Goal: Task Accomplishment & Management: Use online tool/utility

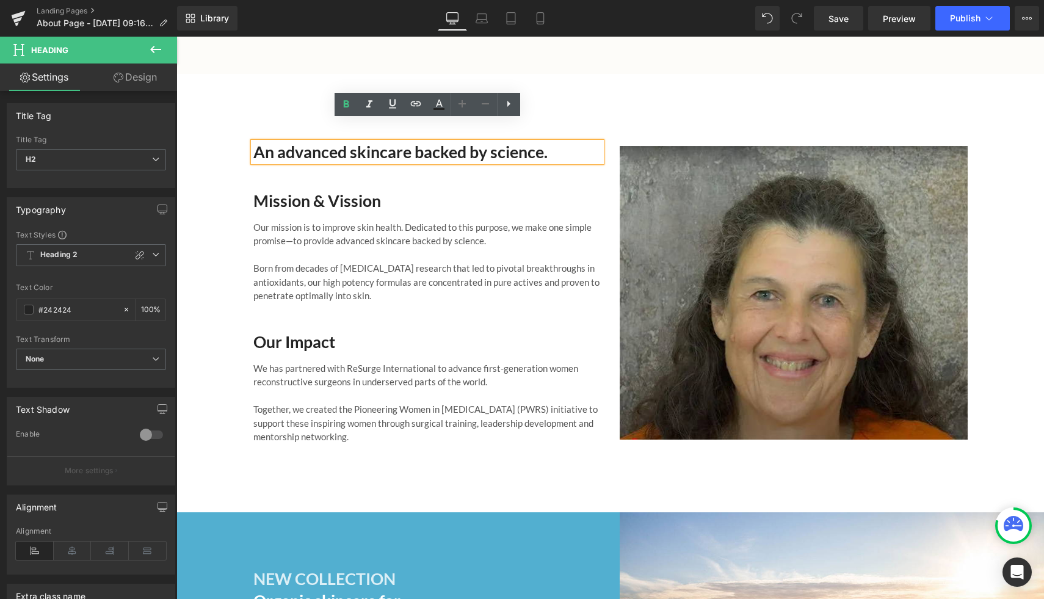
click at [568, 142] on h2 "An advanced skincare backed by science." at bounding box center [427, 152] width 348 height 20
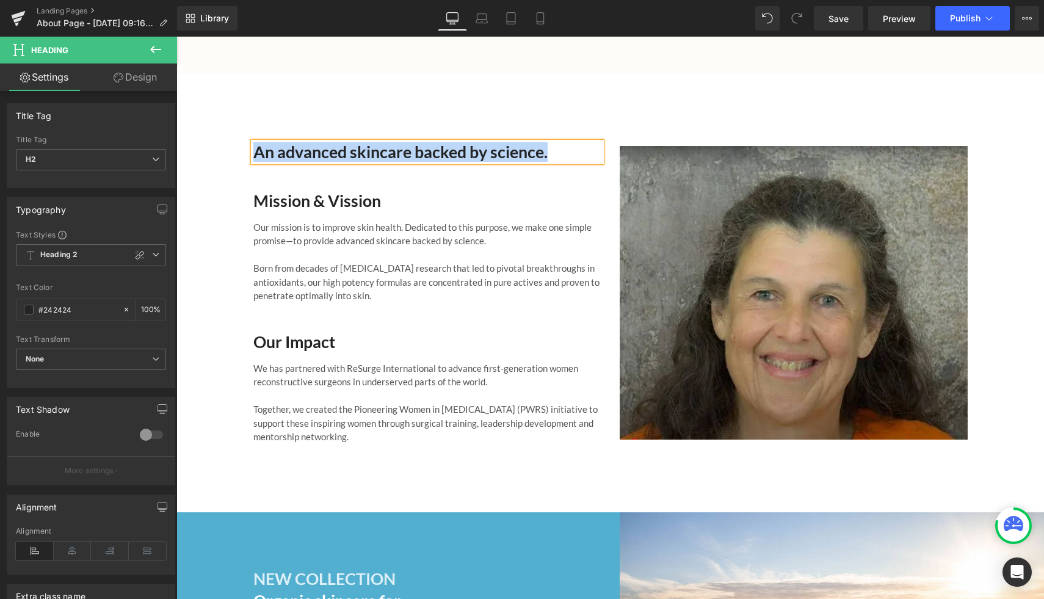
paste div
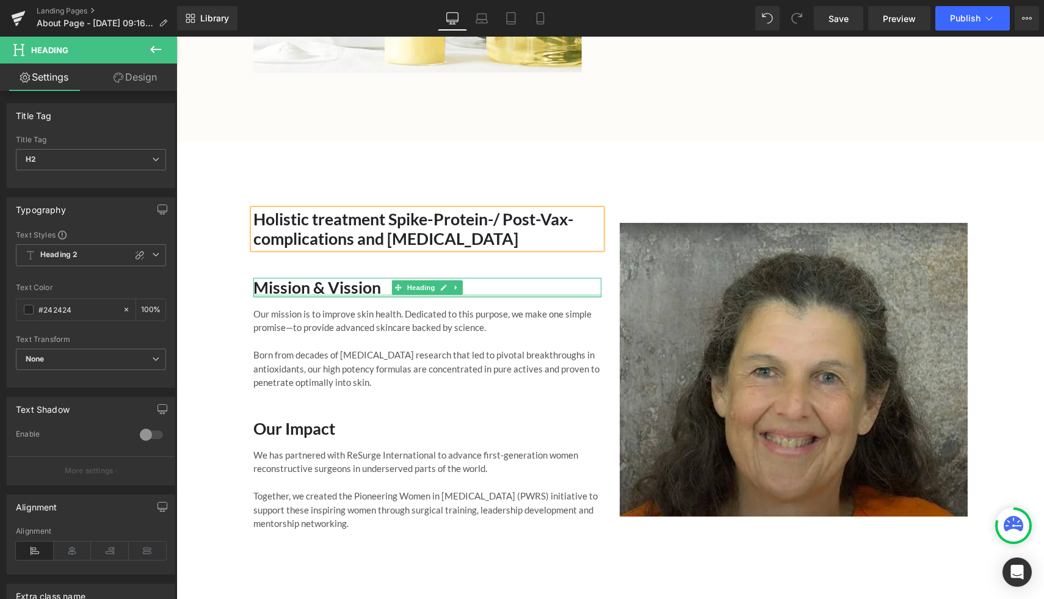
scroll to position [1712, 0]
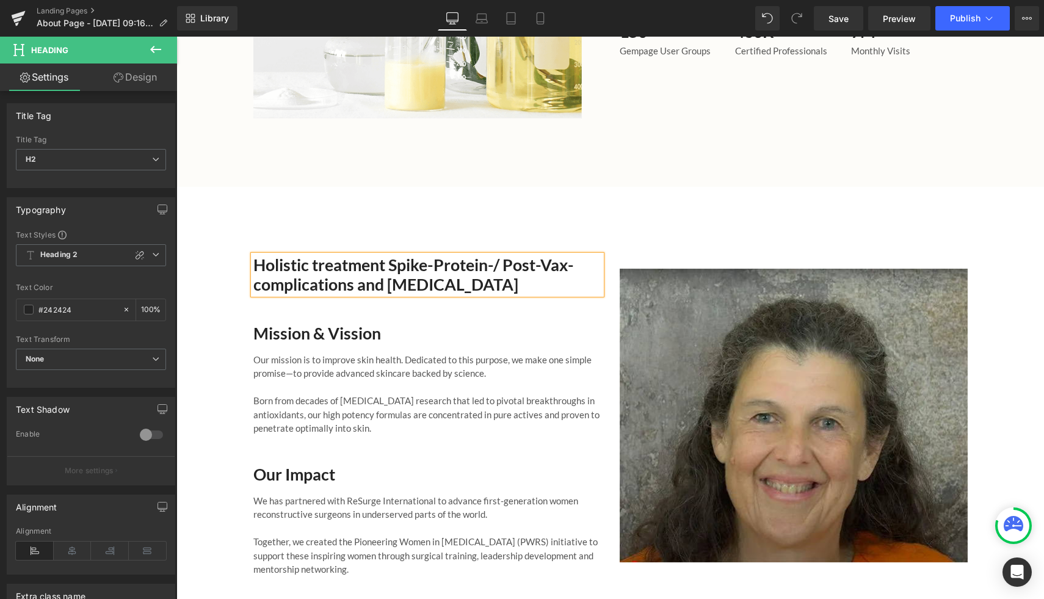
click at [291, 212] on div "Holistic treatment Spike-Protein-/ Post-Vax- complications and [MEDICAL_DATA] H…" at bounding box center [610, 416] width 868 height 458
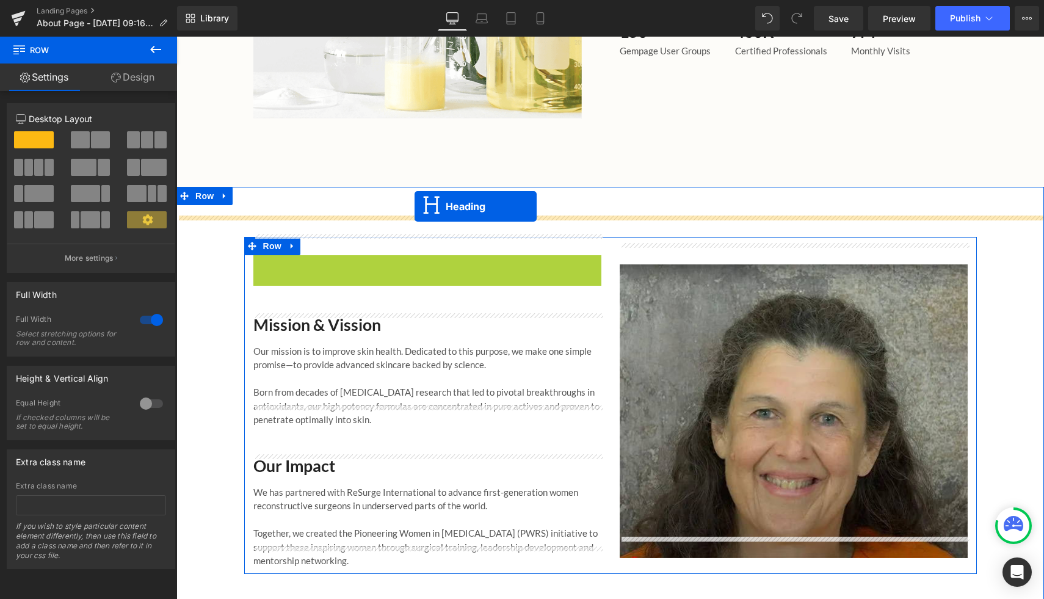
drag, startPoint x: 399, startPoint y: 253, endPoint x: 415, endPoint y: 206, distance: 49.0
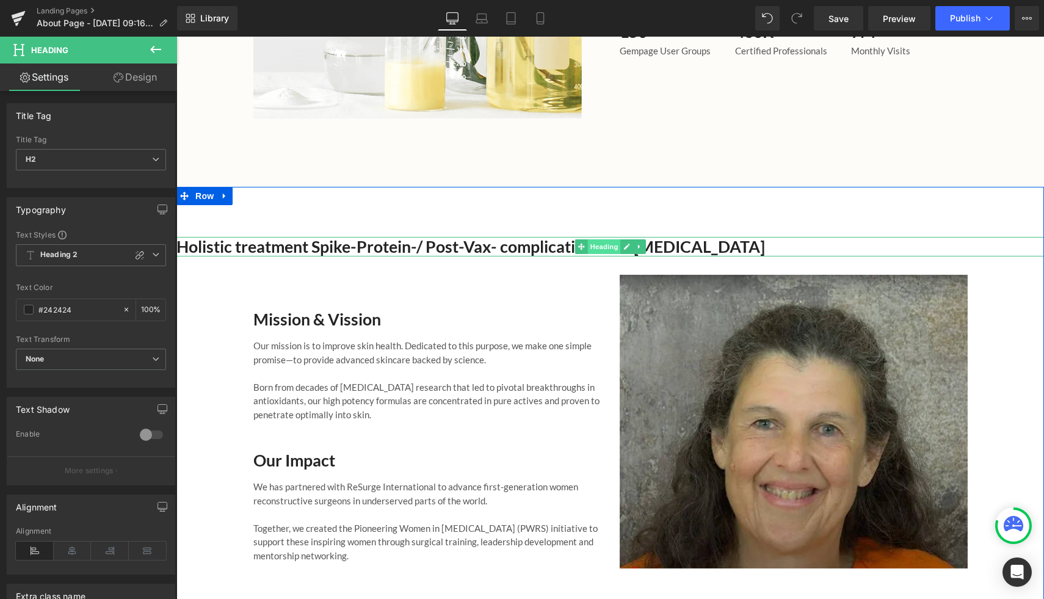
click at [601, 239] on span "Heading" at bounding box center [603, 246] width 33 height 15
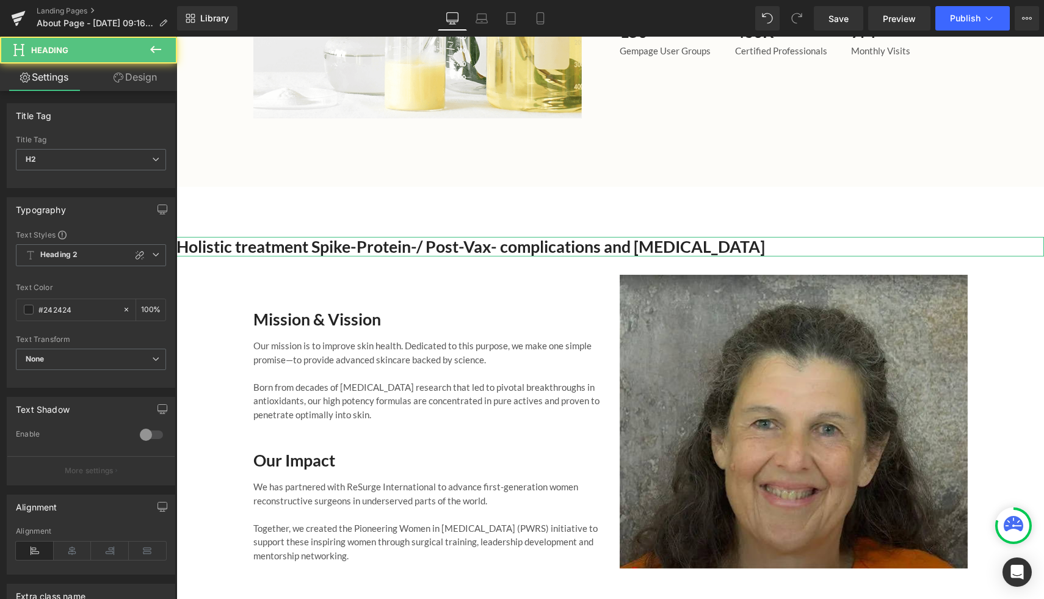
click at [135, 73] on link "Design" at bounding box center [135, 76] width 89 height 27
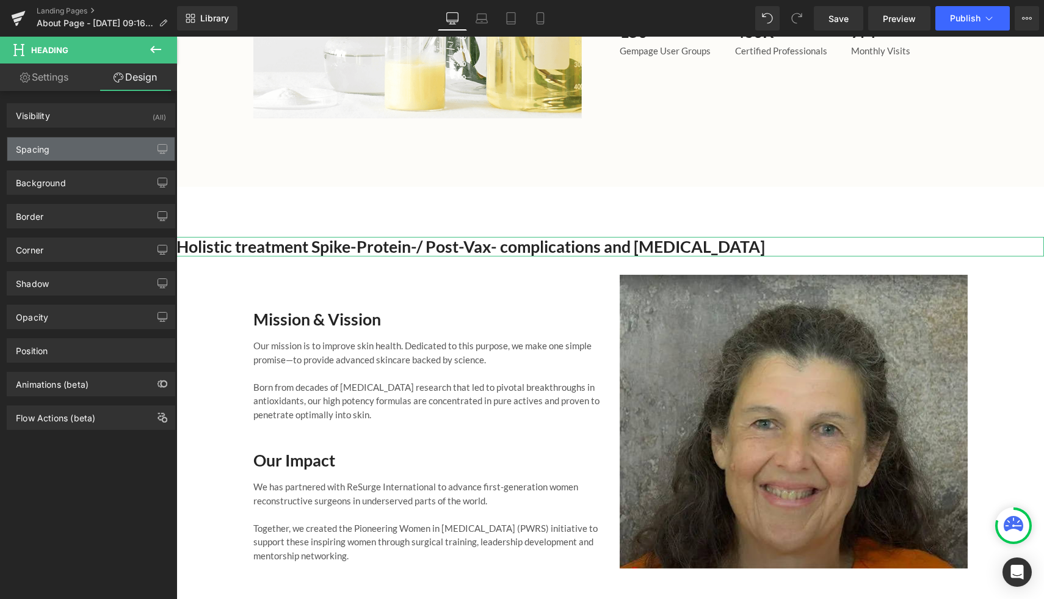
type input "0"
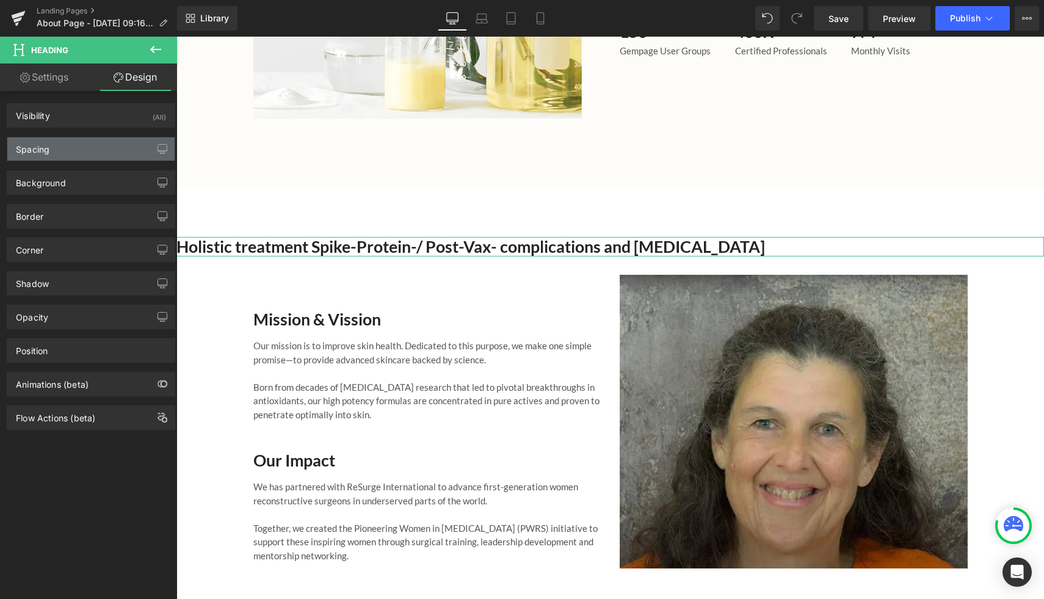
type input "0"
click at [158, 147] on icon "button" at bounding box center [163, 149] width 10 height 10
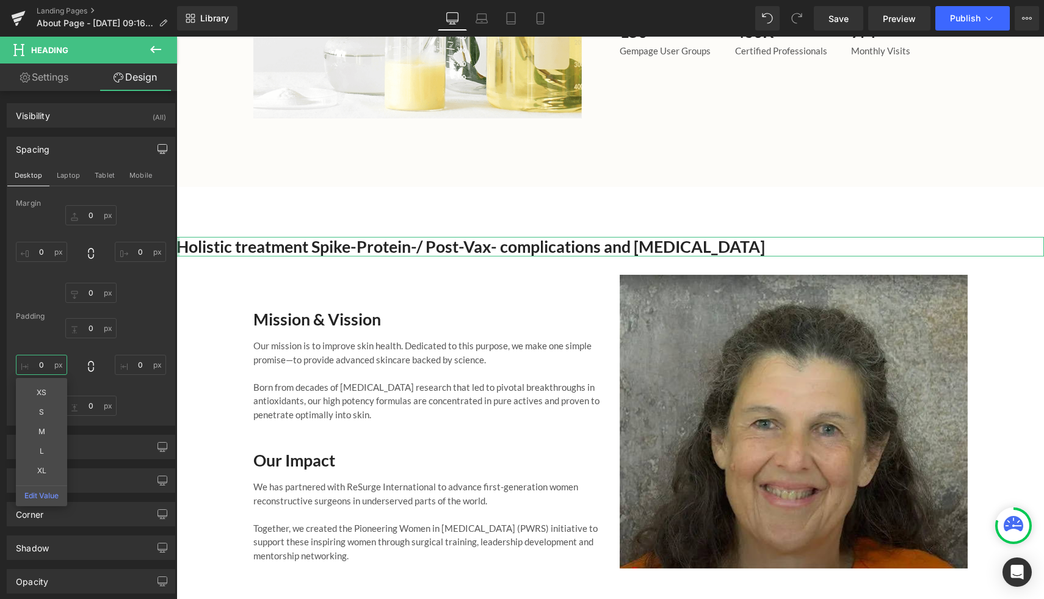
click at [53, 362] on input "0" at bounding box center [41, 365] width 51 height 20
type input "5"
type input "100"
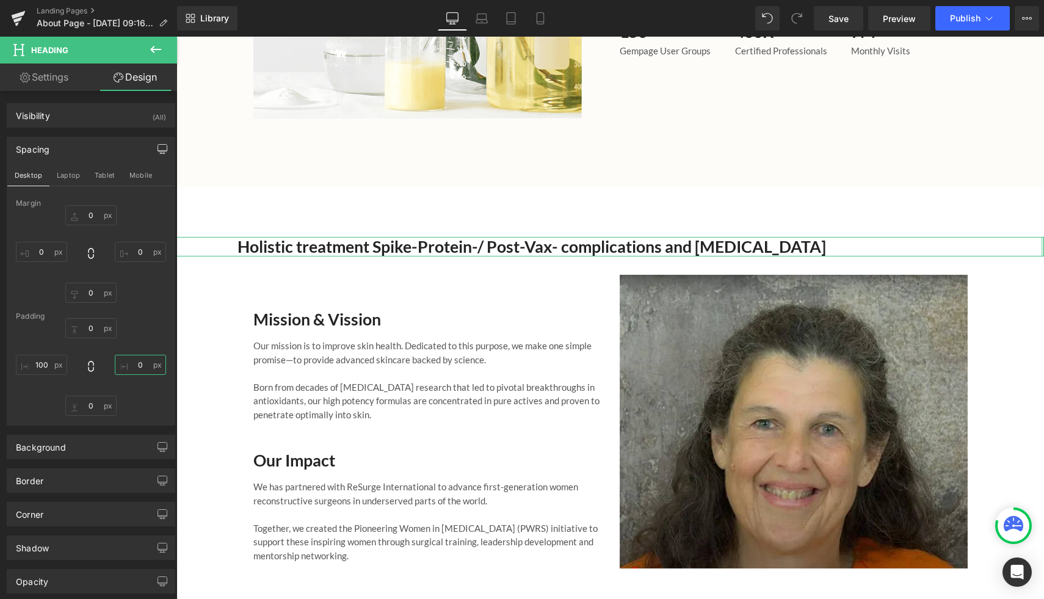
click at [141, 368] on input "0" at bounding box center [140, 365] width 51 height 20
type input "100"
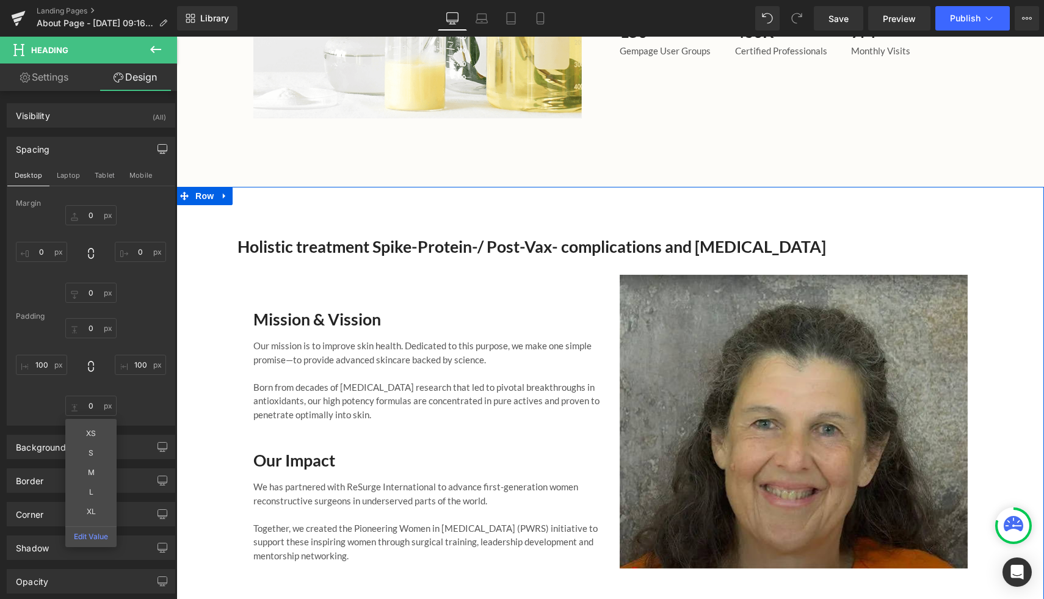
click at [580, 256] on div "Mission & Vission Heading Our mission is to improve skin health. Dedicated to t…" at bounding box center [610, 415] width 733 height 318
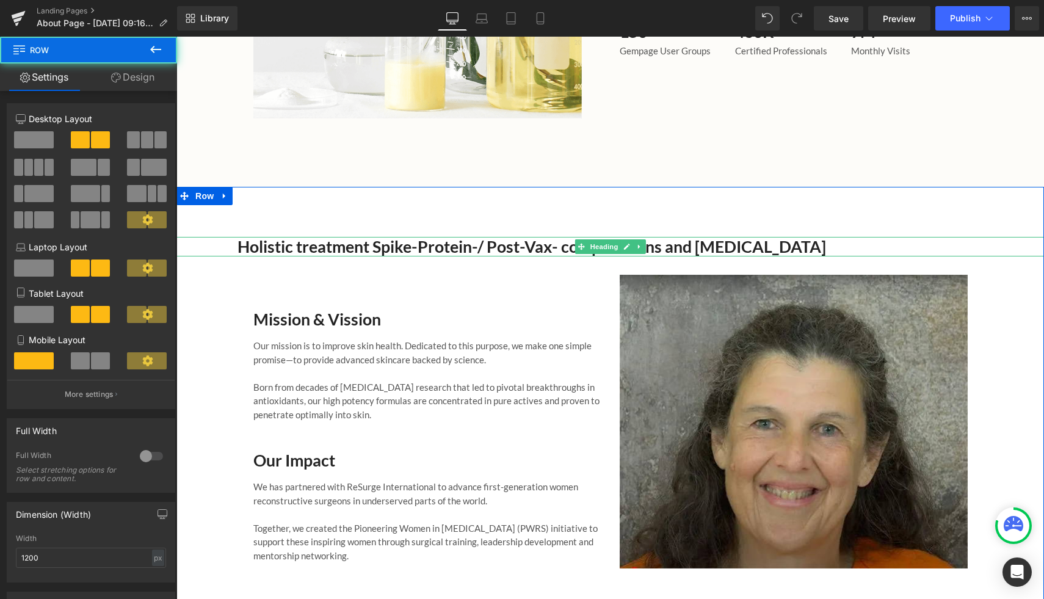
click at [580, 243] on icon at bounding box center [581, 246] width 7 height 7
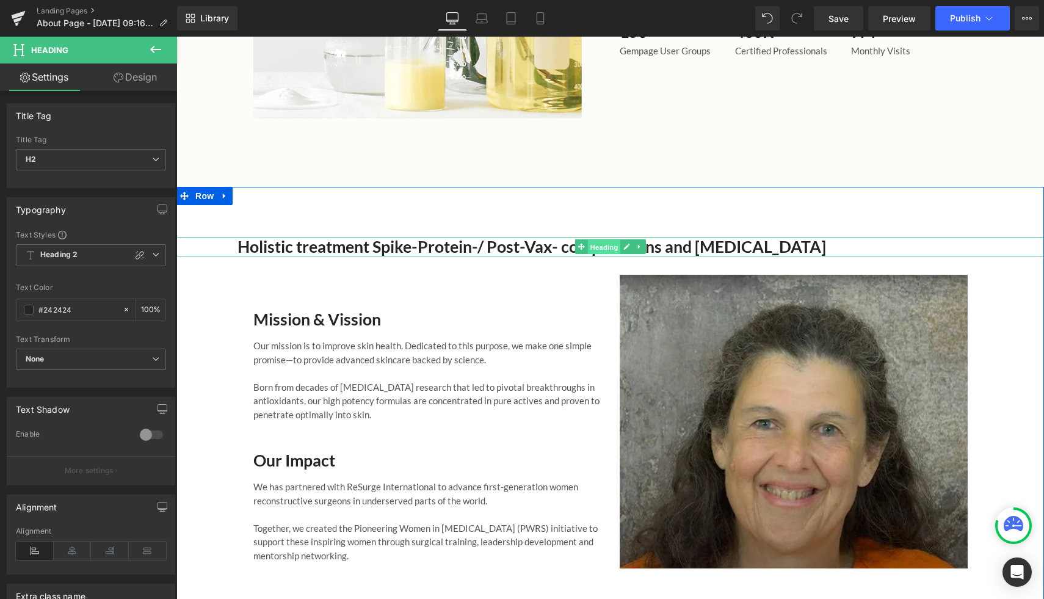
click at [609, 240] on span "Heading" at bounding box center [603, 247] width 33 height 15
click at [625, 243] on icon at bounding box center [626, 246] width 7 height 7
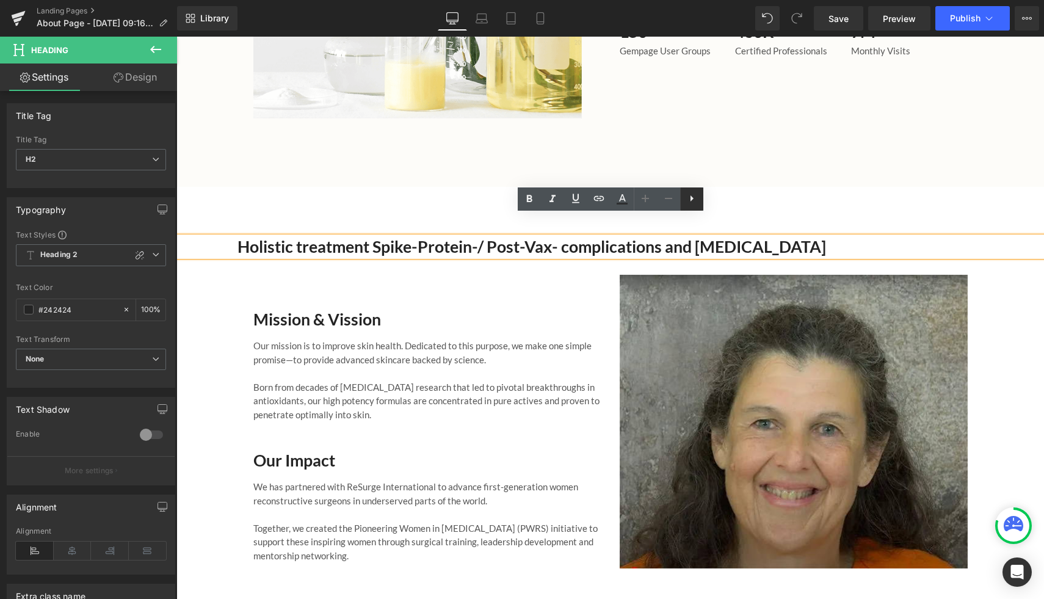
click at [696, 199] on icon at bounding box center [691, 198] width 15 height 15
click at [696, 203] on icon at bounding box center [691, 198] width 15 height 15
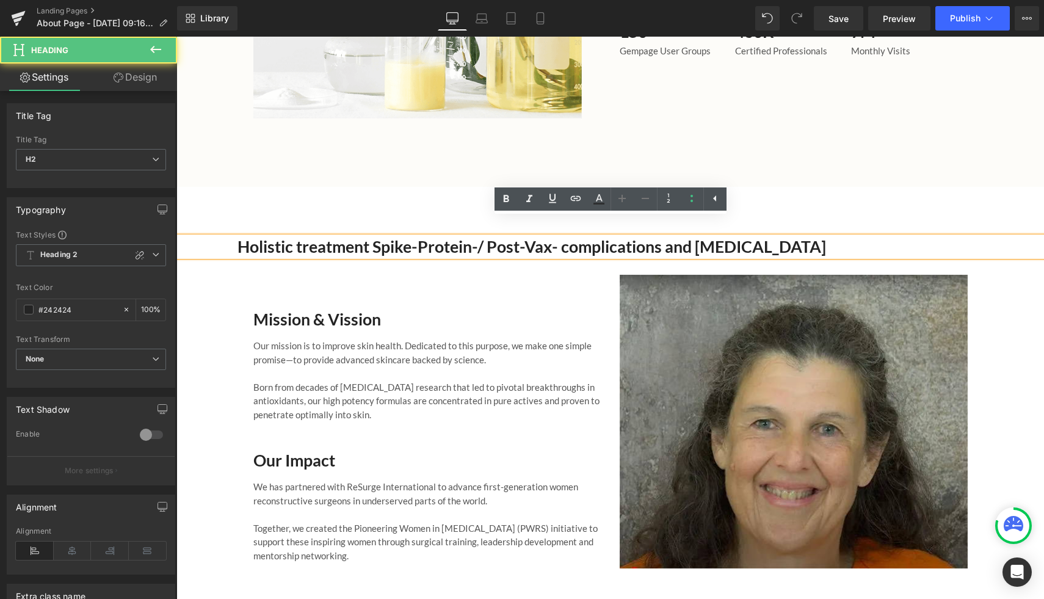
click at [861, 237] on div "Holistic treatment Spike-Protein-/ Post-Vax- complications and [MEDICAL_DATA]" at bounding box center [610, 247] width 868 height 20
drag, startPoint x: 866, startPoint y: 222, endPoint x: 303, endPoint y: 210, distance: 563.0
click at [303, 210] on div "Holistic treatment Spike-Protein-/ Post-Vax- complications and [MEDICAL_DATA] H…" at bounding box center [610, 412] width 868 height 450
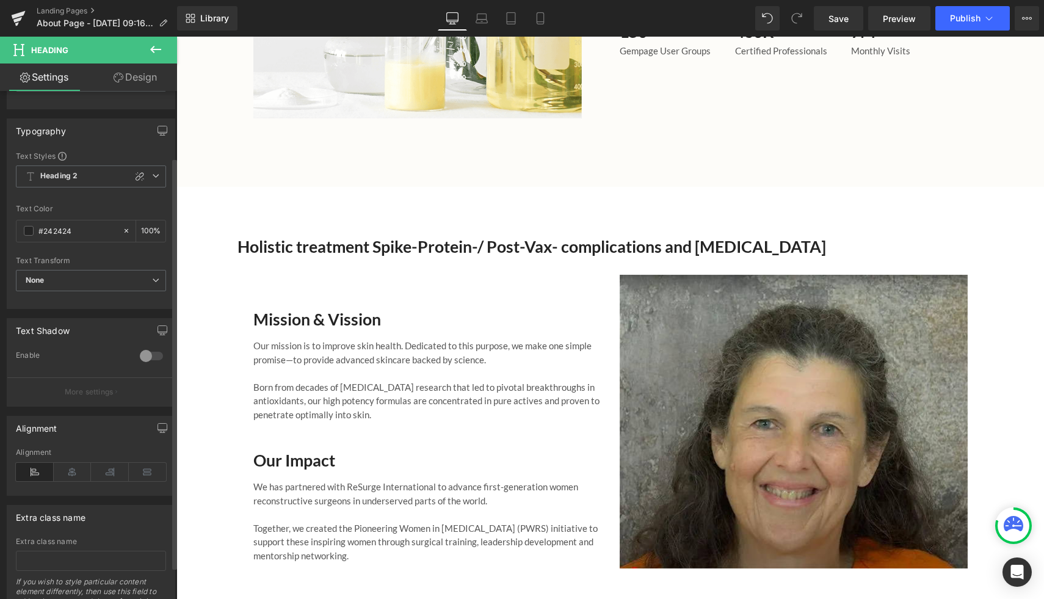
scroll to position [85, 0]
click at [68, 463] on icon at bounding box center [73, 466] width 38 height 18
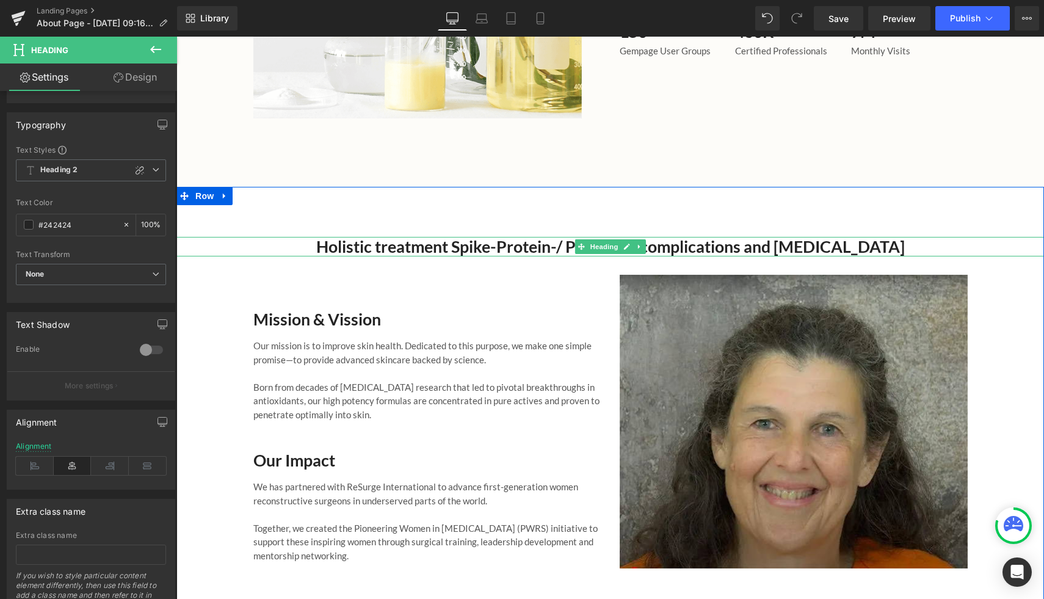
click at [435, 237] on h2 "Holistic treatment Spike-Protein-/ Post-Vax- complications and [MEDICAL_DATA]" at bounding box center [609, 247] width 745 height 20
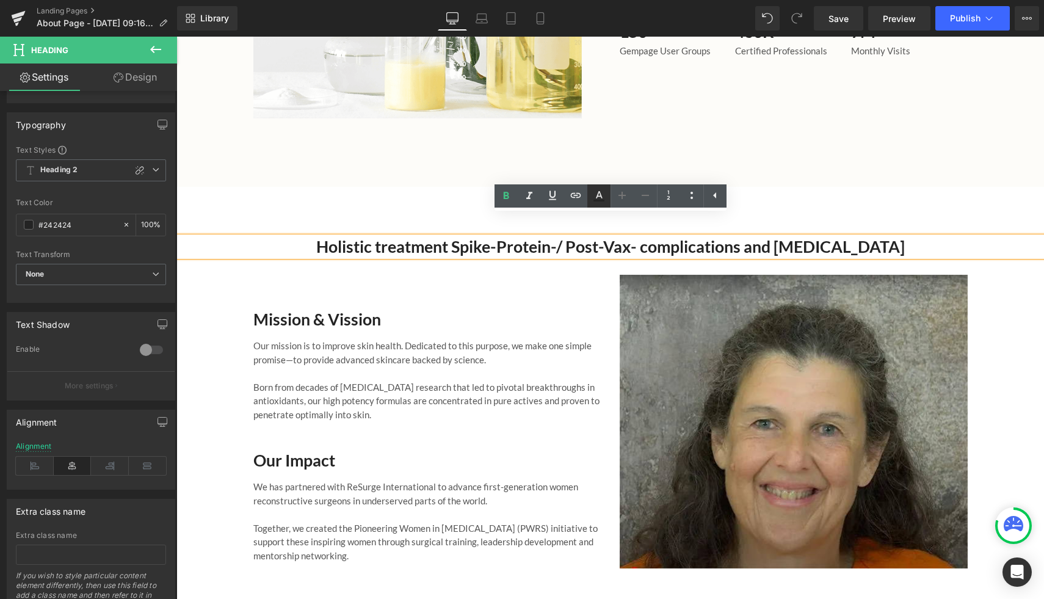
click at [596, 192] on icon at bounding box center [599, 196] width 15 height 15
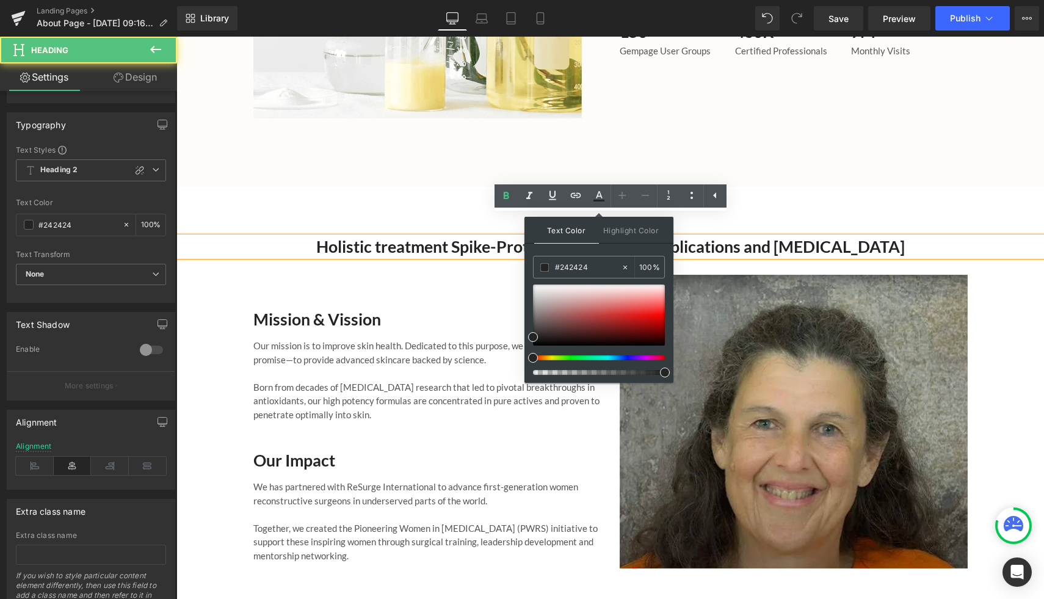
click at [719, 237] on h2 "Holistic treatment Spike-Protein-/ Post-Vax- complications and [MEDICAL_DATA]" at bounding box center [609, 247] width 745 height 20
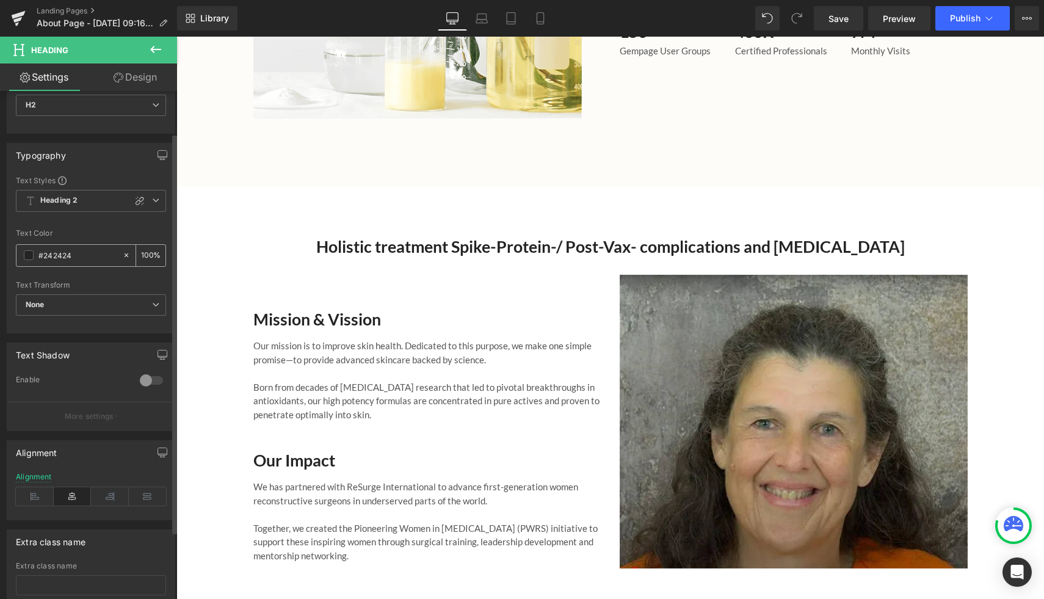
scroll to position [53, 0]
click at [152, 202] on icon at bounding box center [155, 201] width 7 height 7
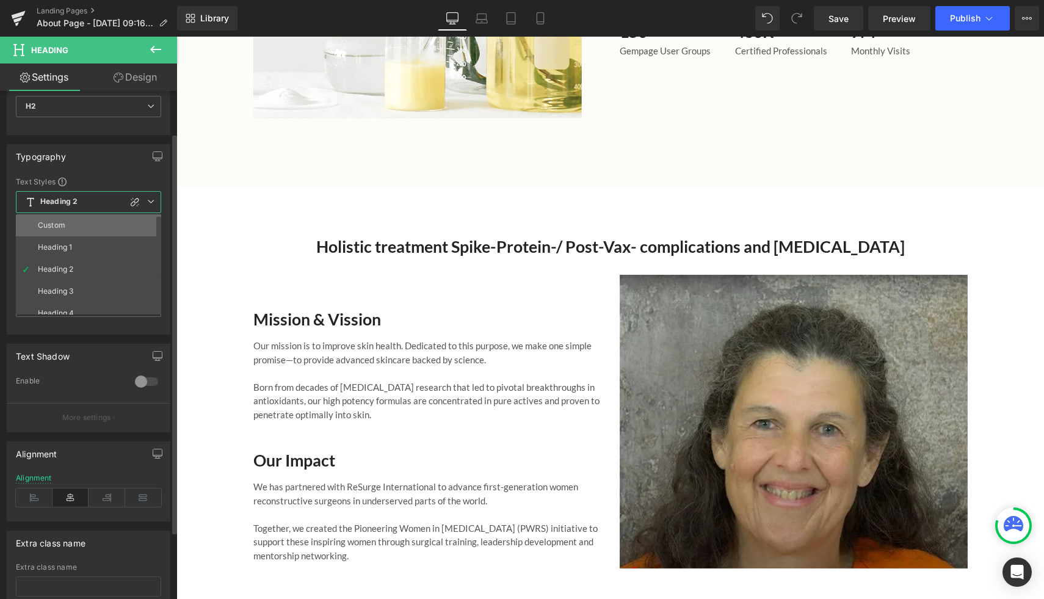
click at [127, 225] on li "Custom" at bounding box center [91, 225] width 151 height 22
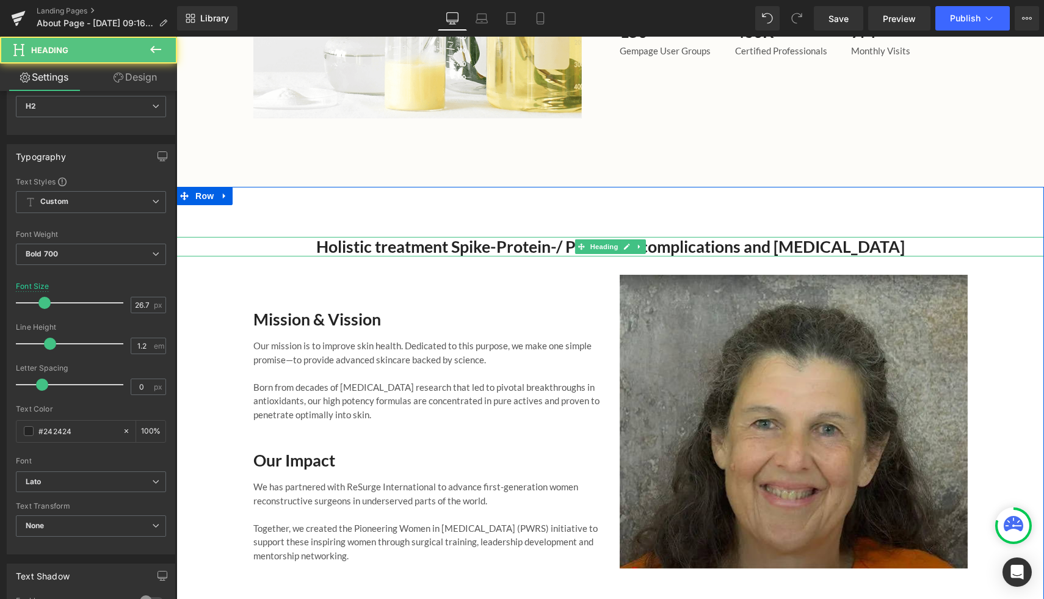
click at [368, 237] on h2 "Holistic treatment Spike-Protein-/ Post-Vax- complications and [MEDICAL_DATA]" at bounding box center [609, 247] width 745 height 20
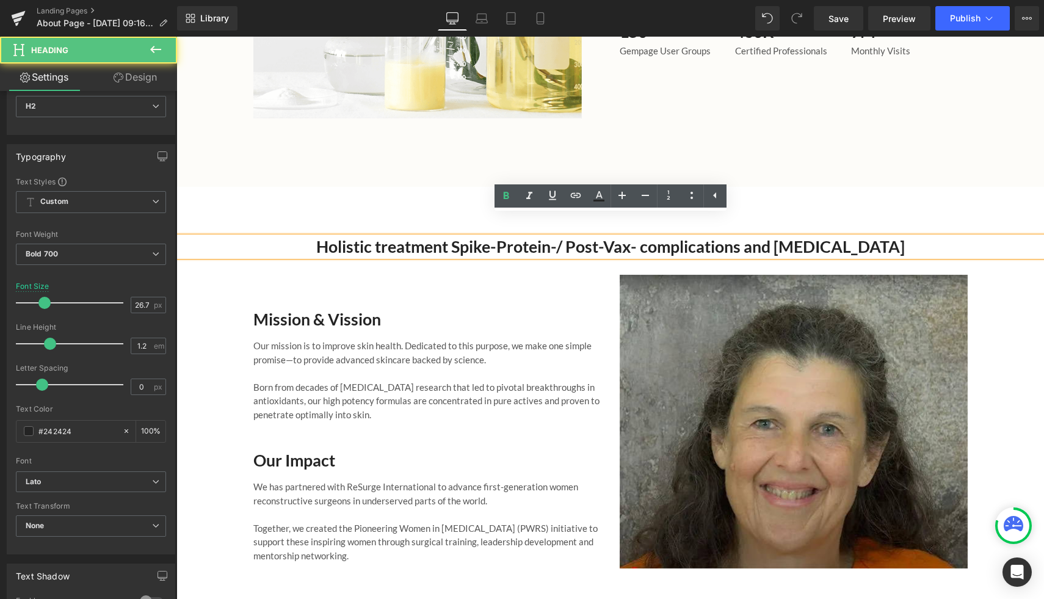
click at [368, 237] on h2 "Holistic treatment Spike-Protein-/ Post-Vax- complications and [MEDICAL_DATA]" at bounding box center [609, 247] width 745 height 20
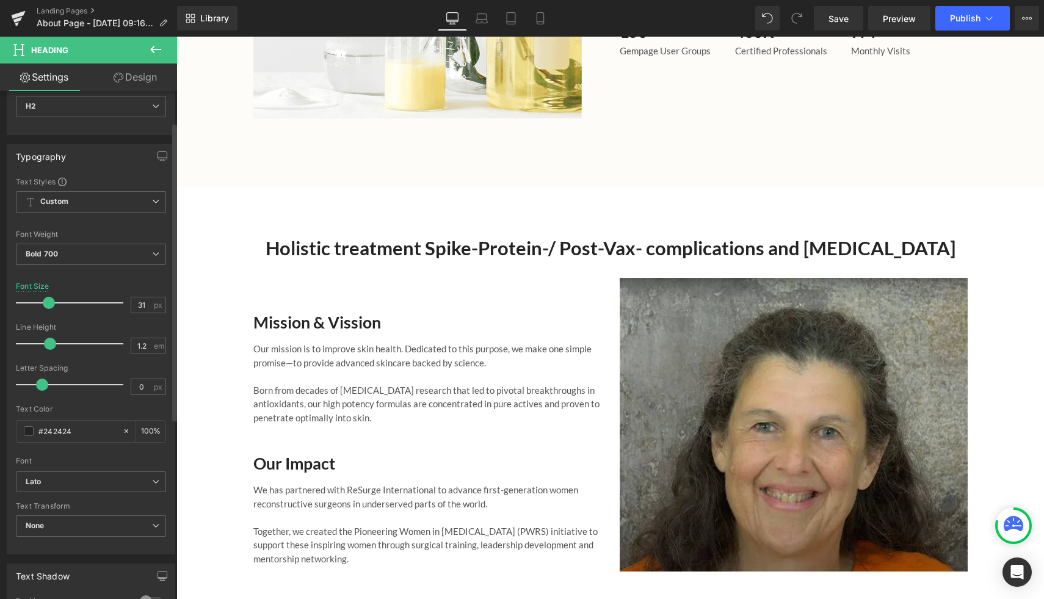
type input "30"
click at [49, 303] on span at bounding box center [48, 303] width 12 height 12
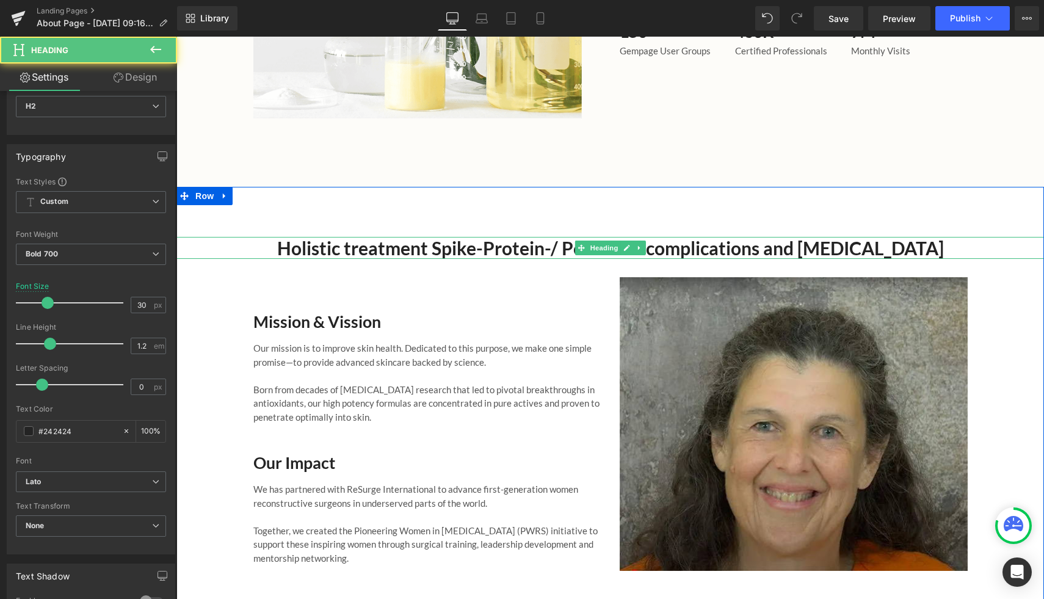
click at [542, 237] on h2 "Holistic treatment Spike-Protein-/ Post-Vax- complications and [MEDICAL_DATA]" at bounding box center [609, 248] width 745 height 22
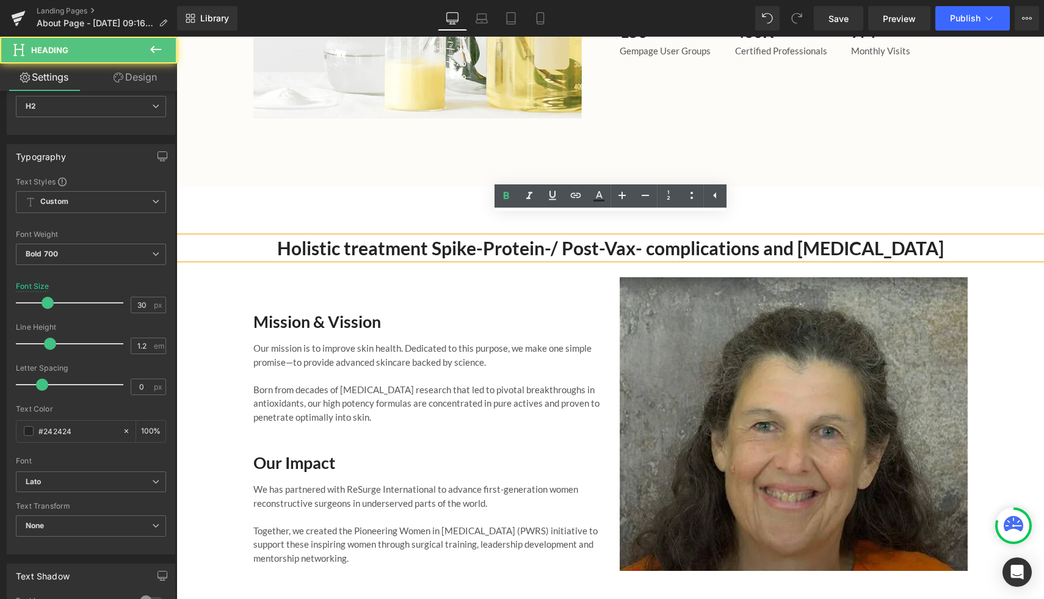
click at [535, 237] on h2 "Holistic treatment Spike-Protein-/ Post-Vax- complications and [MEDICAL_DATA]" at bounding box center [609, 248] width 745 height 22
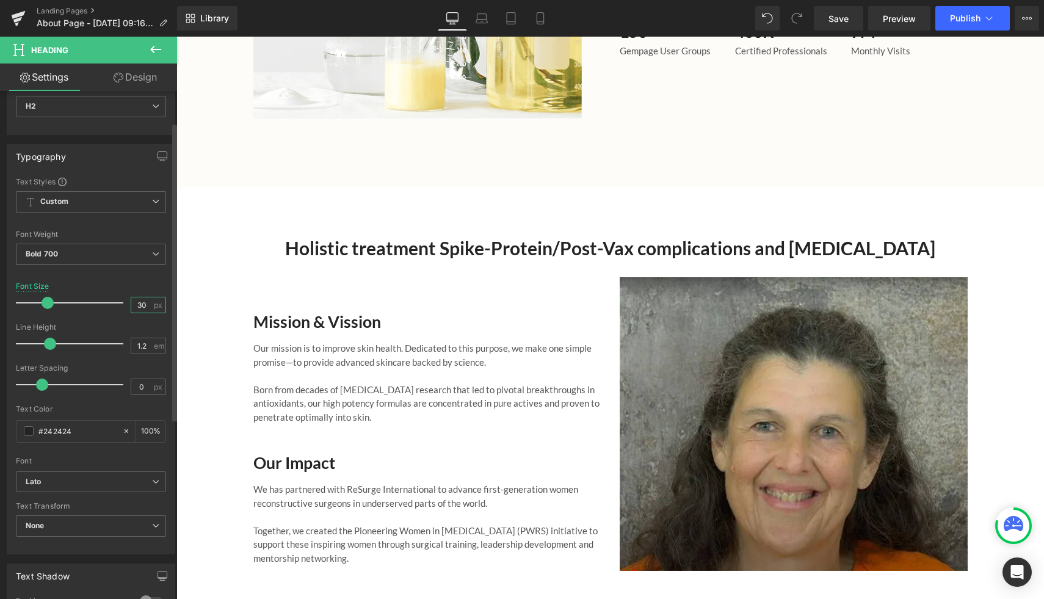
click at [142, 303] on input "30" at bounding box center [141, 304] width 21 height 15
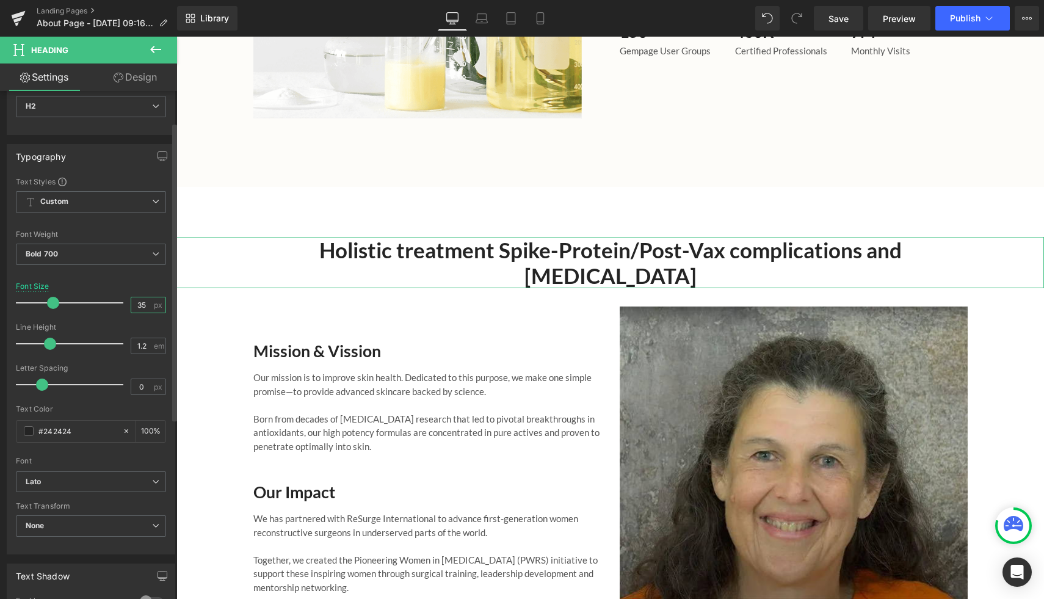
click at [137, 311] on input "35" at bounding box center [141, 304] width 21 height 15
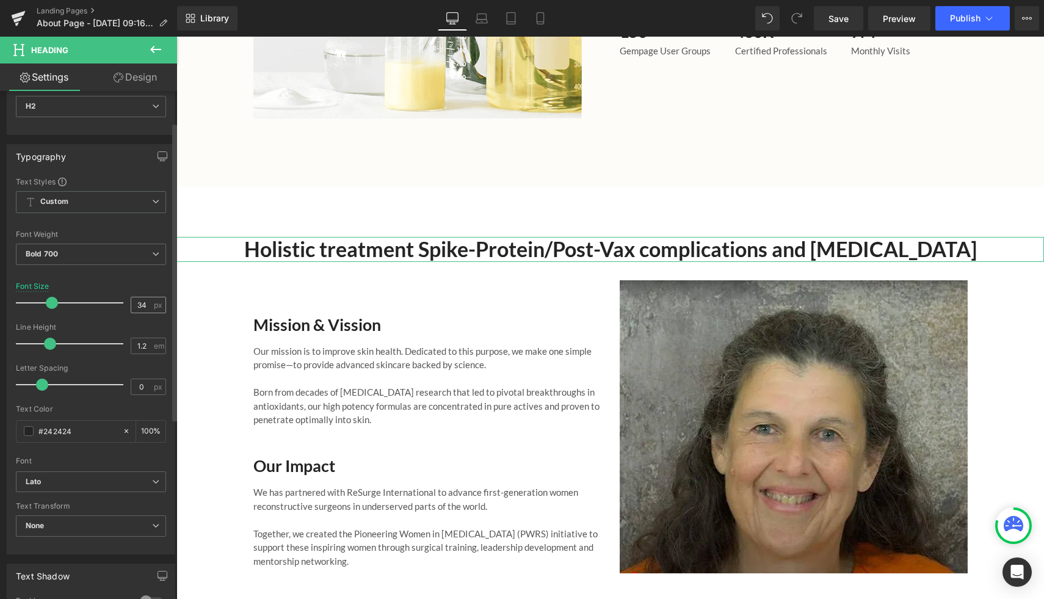
click at [148, 306] on div "34 px" at bounding box center [148, 305] width 35 height 16
click at [138, 305] on input "34" at bounding box center [141, 304] width 21 height 15
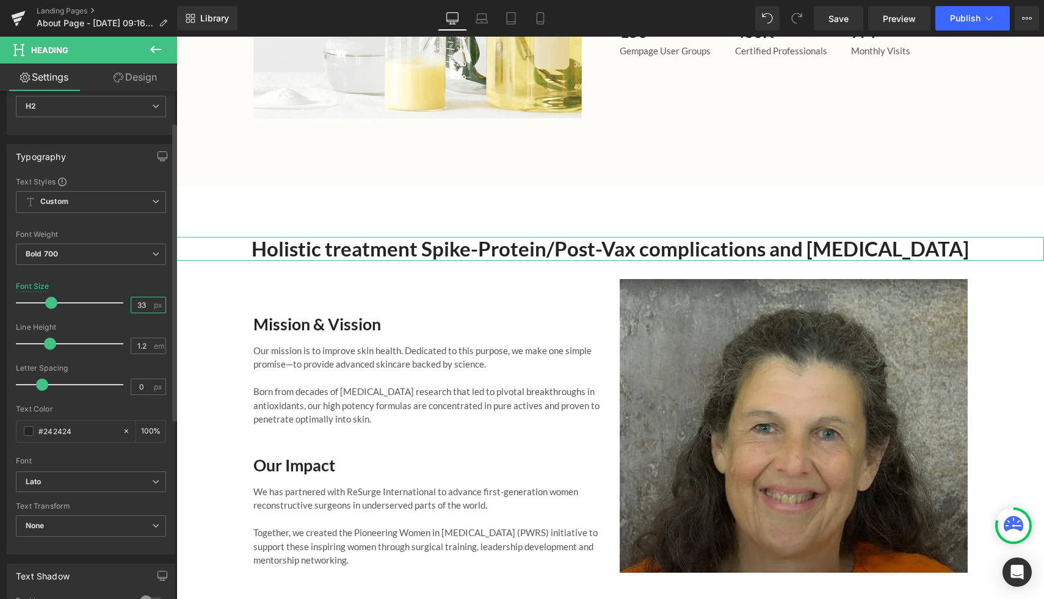
click at [139, 307] on input "33" at bounding box center [141, 304] width 21 height 15
type input "32"
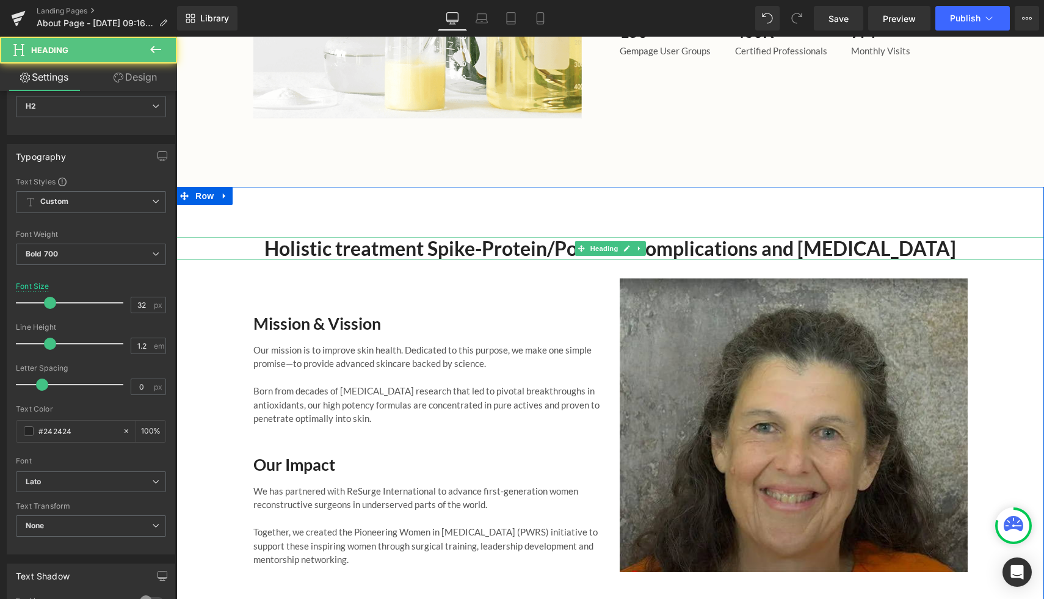
click at [475, 237] on h2 "Holistic treatment Spike-Protein/Post-Vax complications and [MEDICAL_DATA]" at bounding box center [609, 248] width 745 height 23
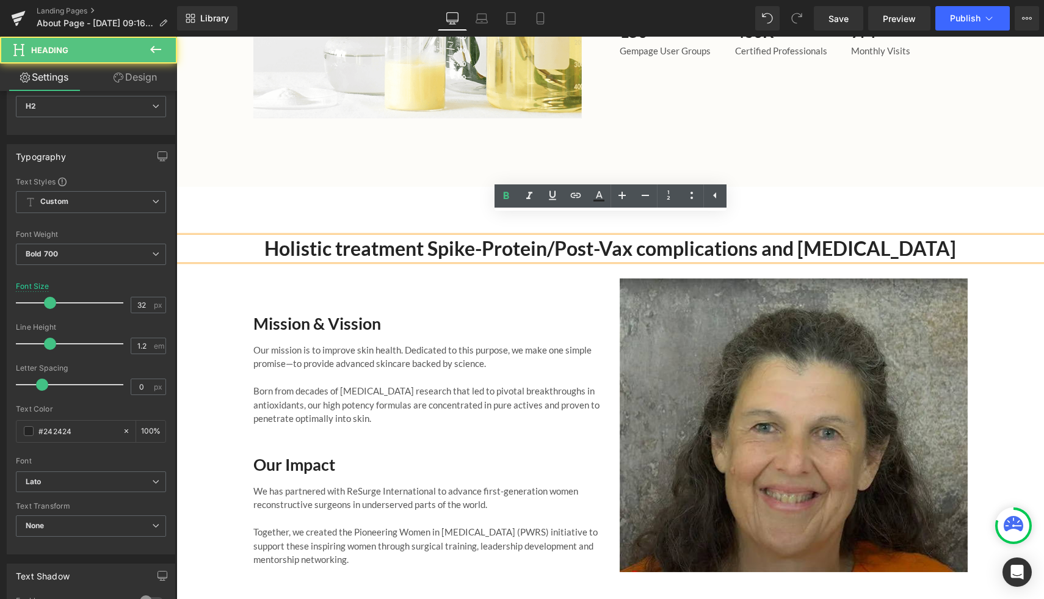
click at [488, 314] on h4 "Mission & Vission" at bounding box center [427, 324] width 348 height 20
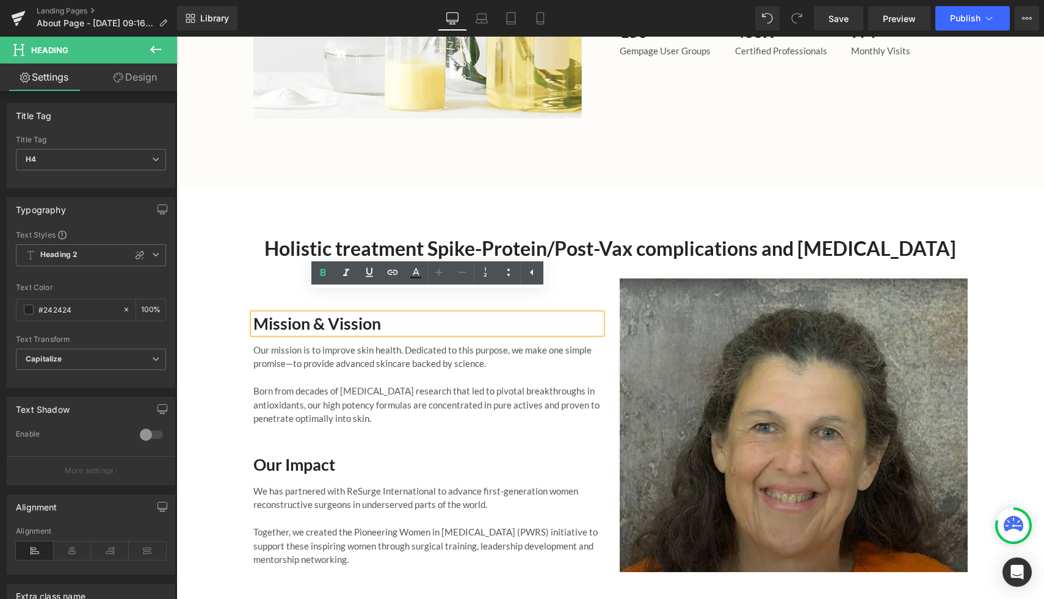
click at [217, 390] on div "Holistic treatment Spike-Protein/Post-Vax complications and [MEDICAL_DATA] Head…" at bounding box center [610, 407] width 868 height 341
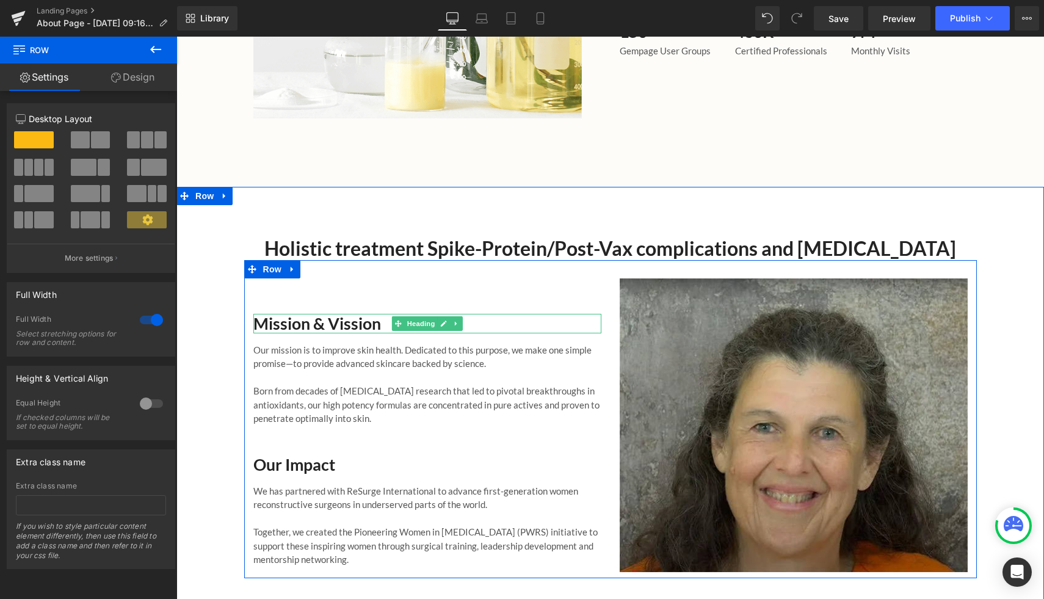
click at [324, 314] on h4 "Mission & Vission" at bounding box center [427, 324] width 348 height 20
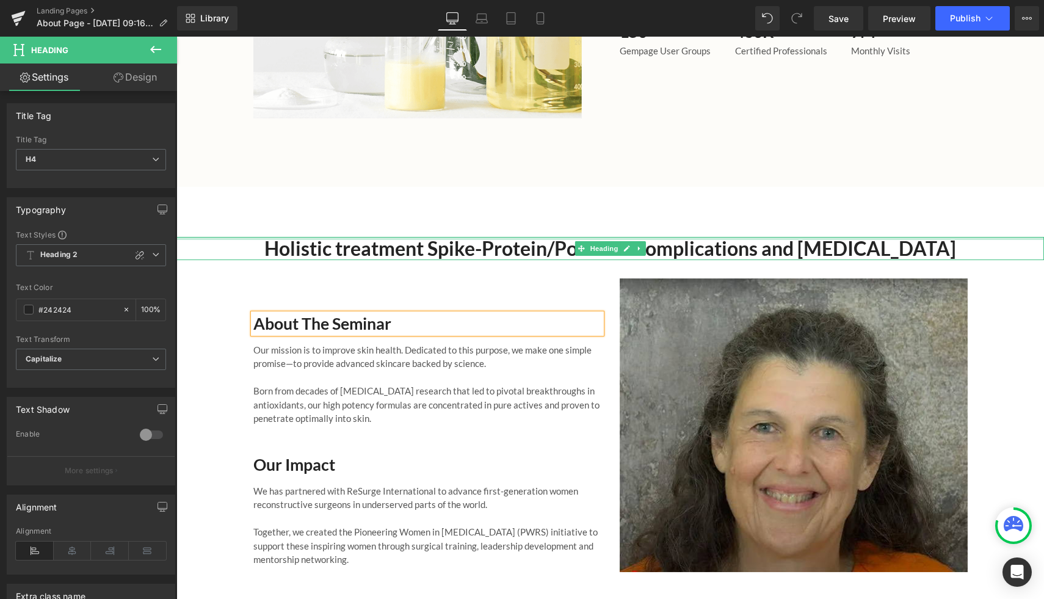
click at [531, 237] on h2 "Holistic treatment Spike-Protein/Post-Vax complications and [MEDICAL_DATA]" at bounding box center [609, 248] width 745 height 23
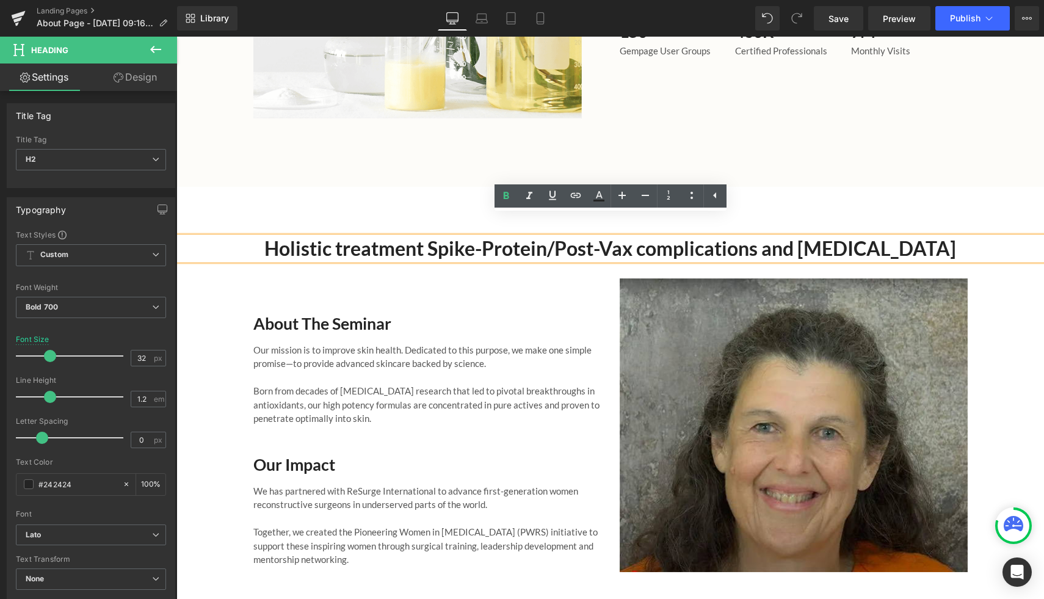
click at [390, 187] on div "Holistic treatment Spike-Protein/Post-Vax complications and [MEDICAL_DATA] Head…" at bounding box center [610, 414] width 868 height 454
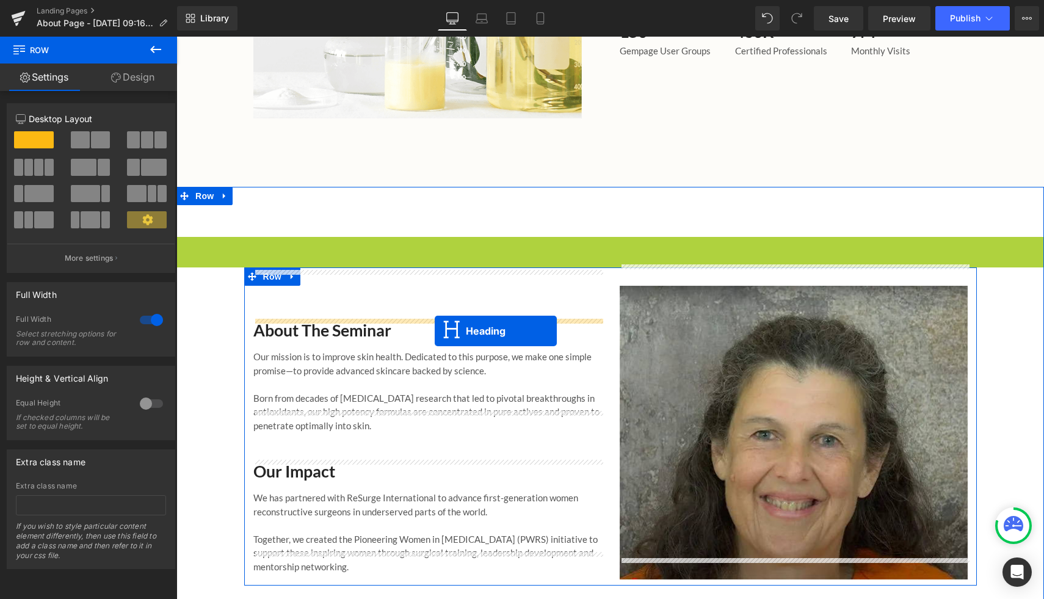
drag, startPoint x: 581, startPoint y: 226, endPoint x: 435, endPoint y: 331, distance: 180.3
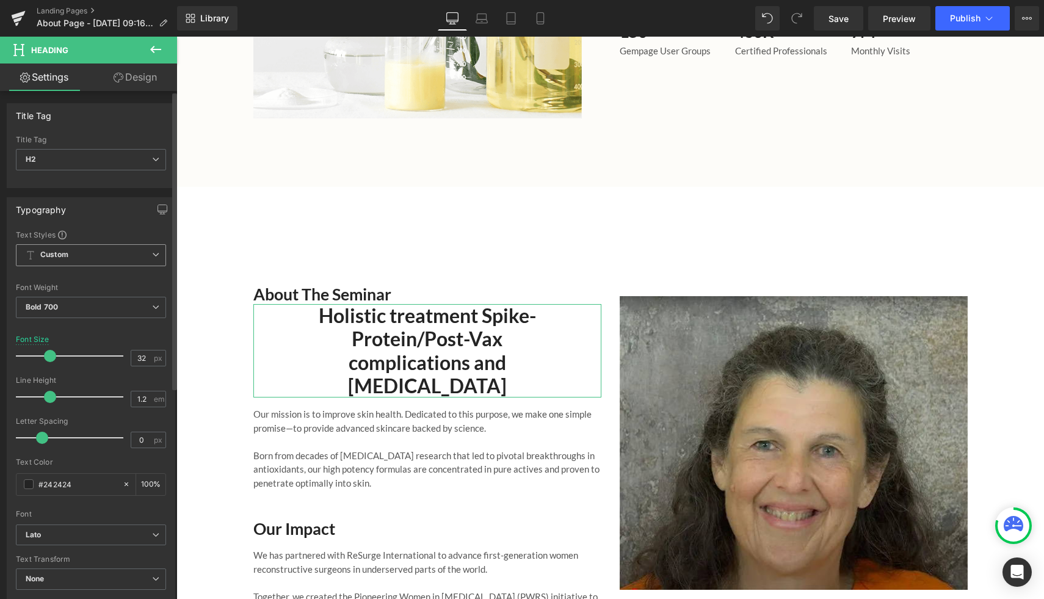
click at [95, 256] on span "Custom" at bounding box center [91, 255] width 150 height 22
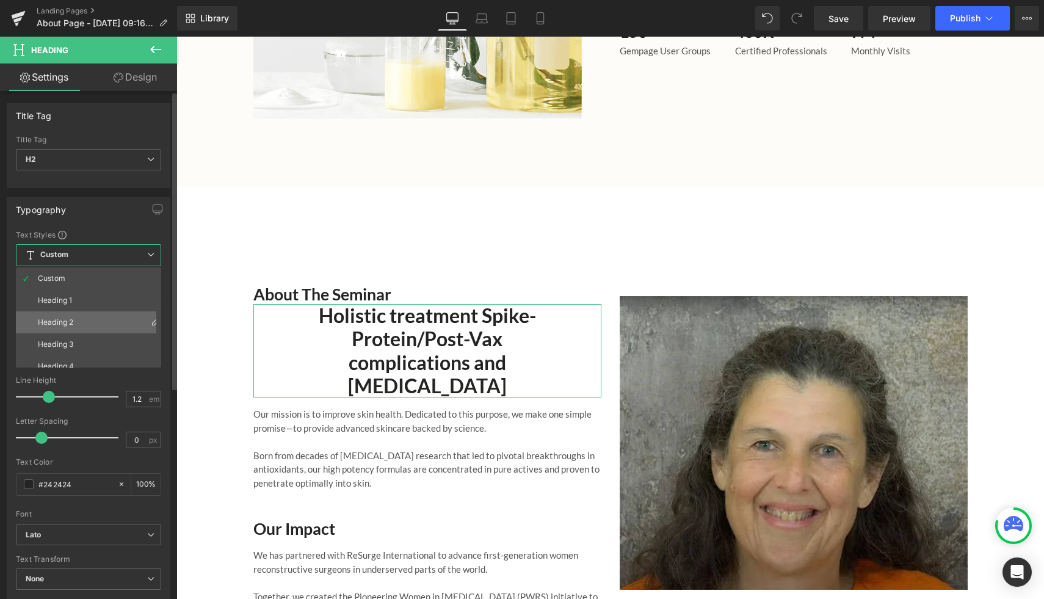
scroll to position [54, 0]
click at [82, 330] on li "Heading 5" at bounding box center [91, 335] width 151 height 22
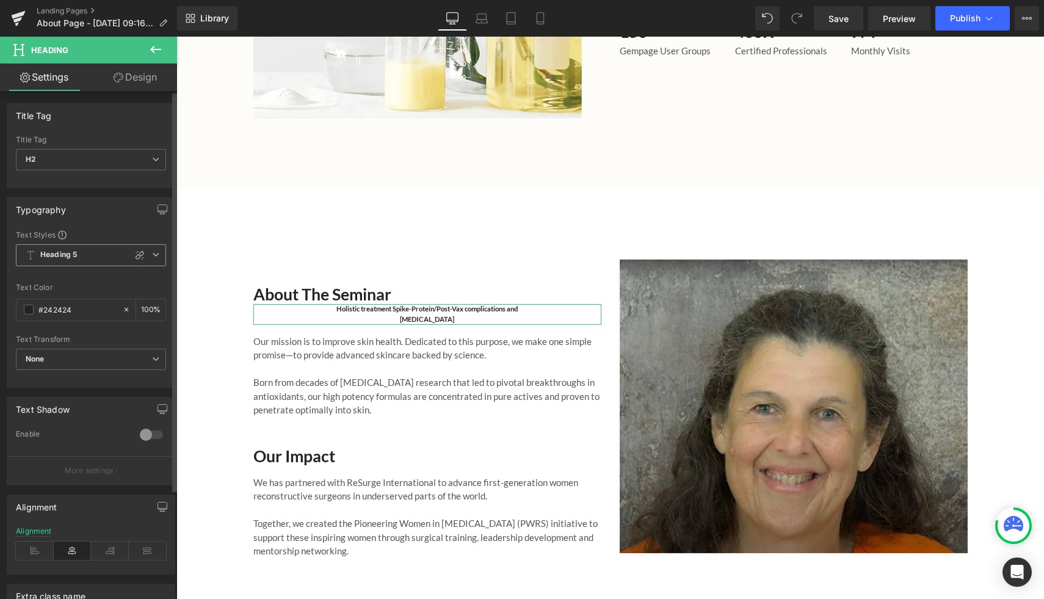
click at [93, 255] on span "Heading 5" at bounding box center [91, 255] width 150 height 22
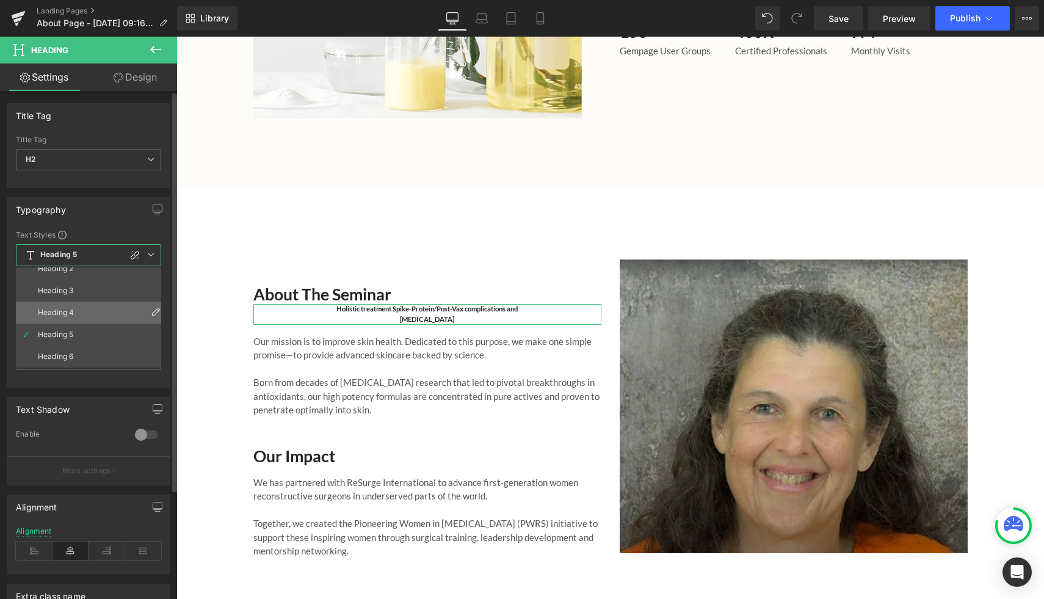
click at [101, 305] on li "Heading 4" at bounding box center [91, 313] width 151 height 22
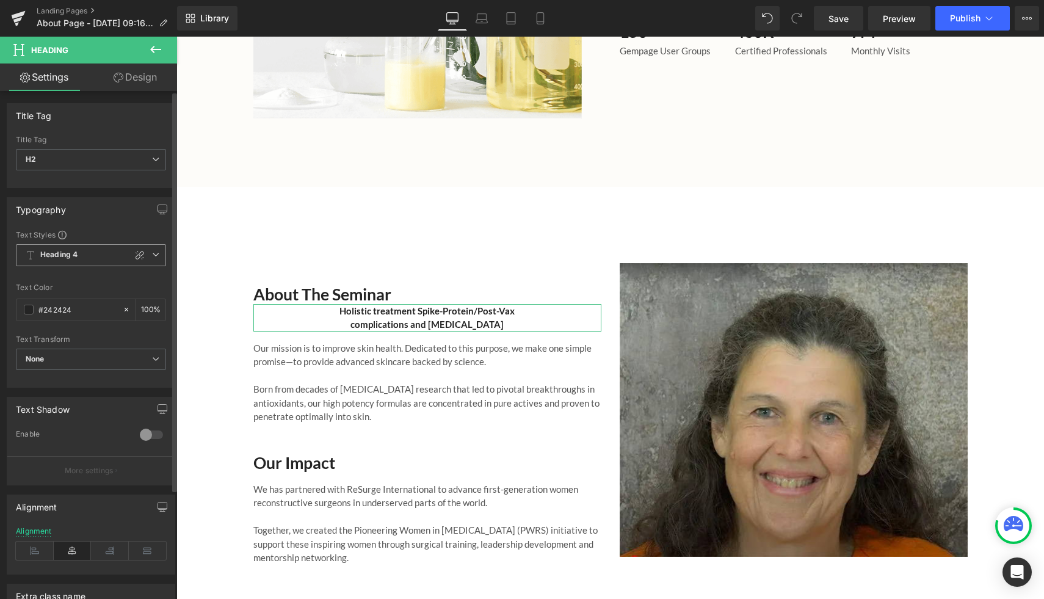
click at [100, 257] on span "Heading 4" at bounding box center [91, 255] width 150 height 22
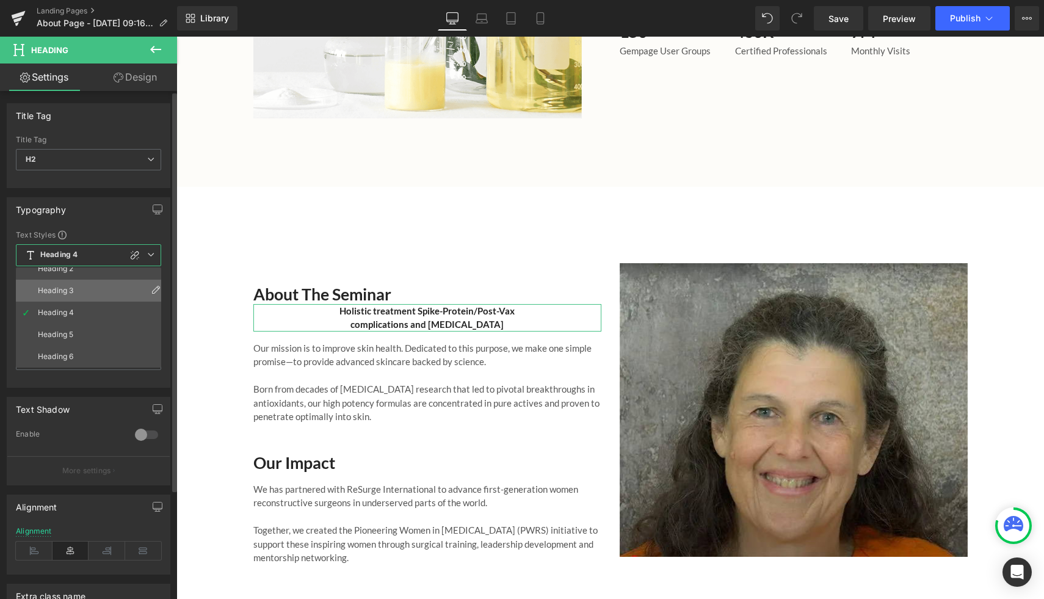
click at [92, 293] on li "Heading 3" at bounding box center [91, 291] width 151 height 22
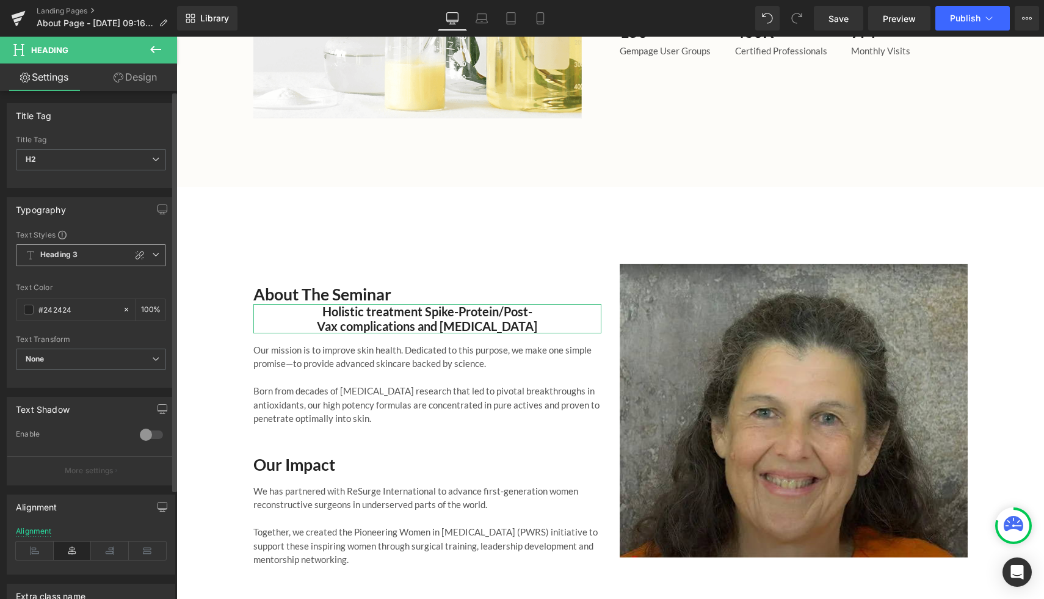
click at [96, 252] on span "Heading 3" at bounding box center [91, 255] width 150 height 22
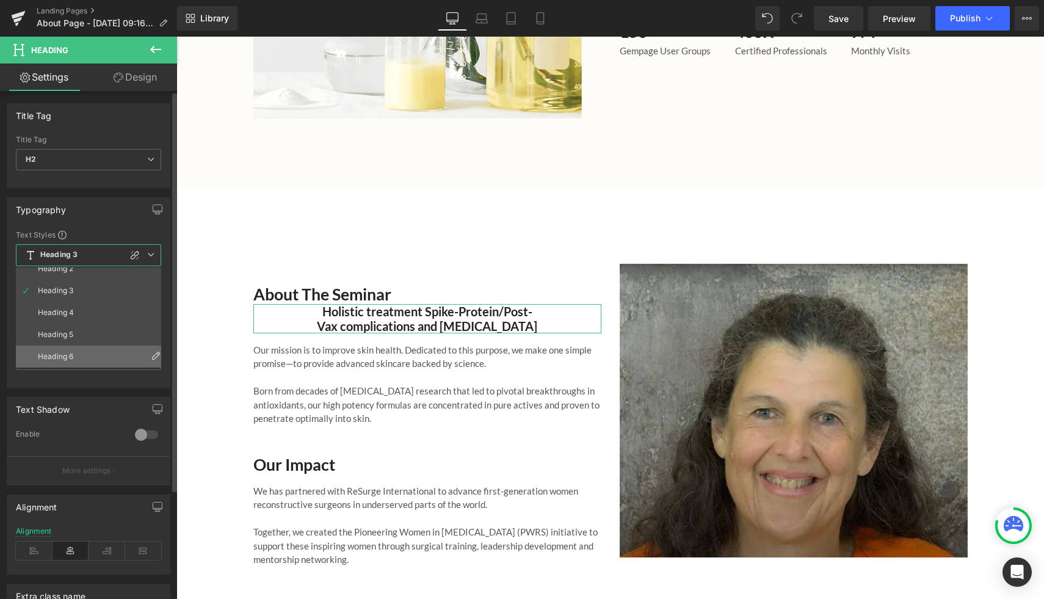
click at [79, 351] on li "Heading 6" at bounding box center [91, 357] width 151 height 22
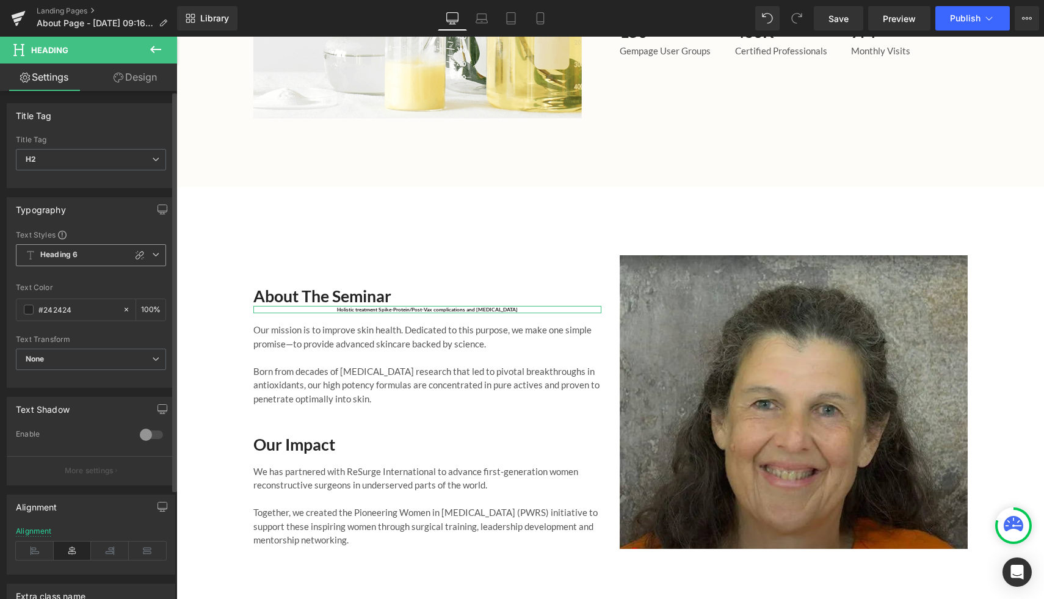
click at [92, 253] on span "Heading 6" at bounding box center [91, 255] width 150 height 22
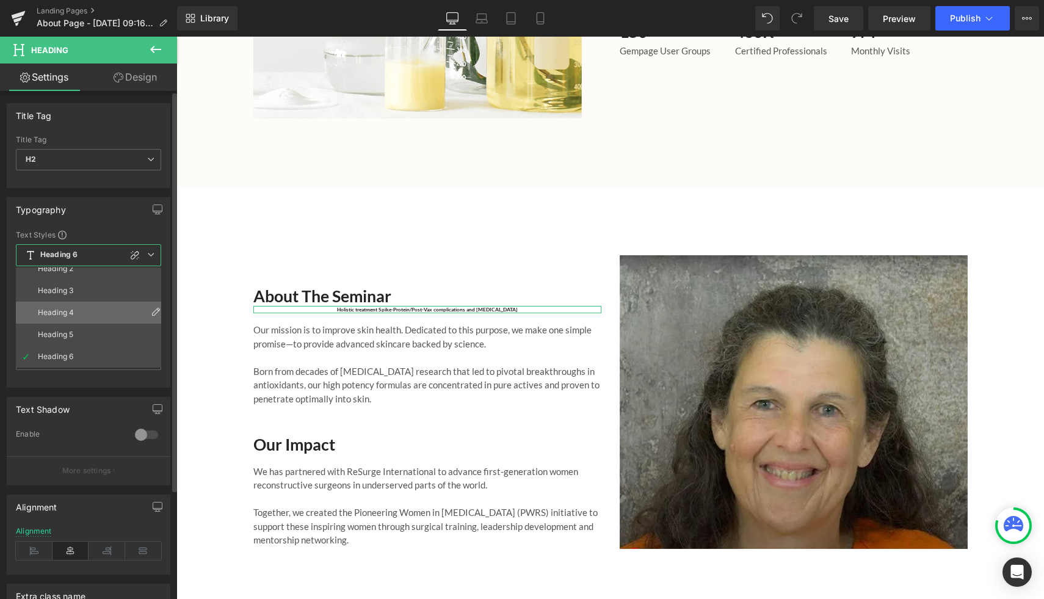
click at [84, 304] on li "Heading 4" at bounding box center [91, 313] width 151 height 22
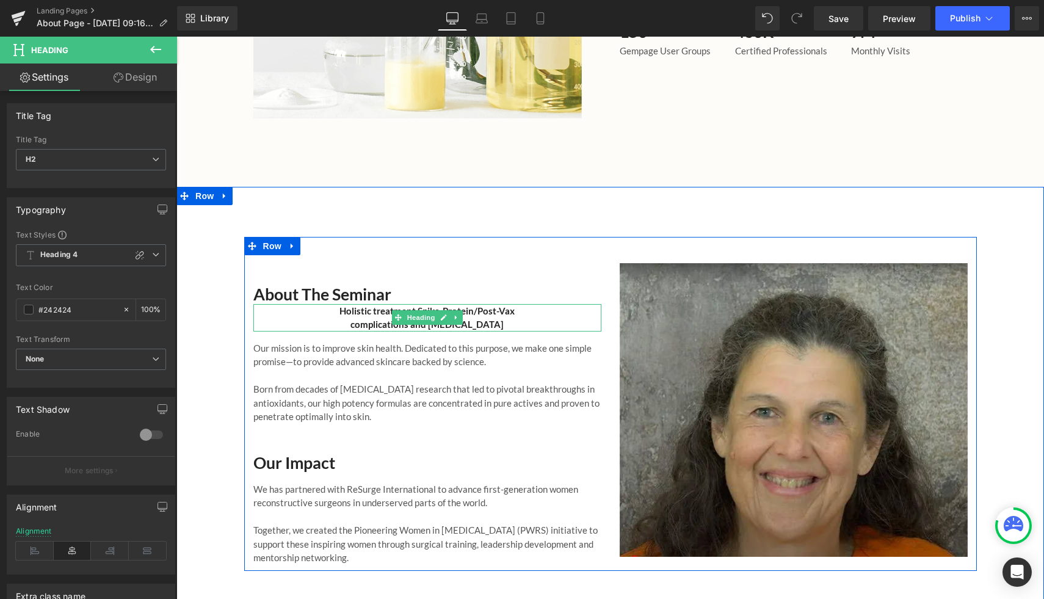
click at [321, 304] on h2 "Holistic treatment Spike-Protein/Post-Vax complications and [MEDICAL_DATA]" at bounding box center [427, 317] width 226 height 27
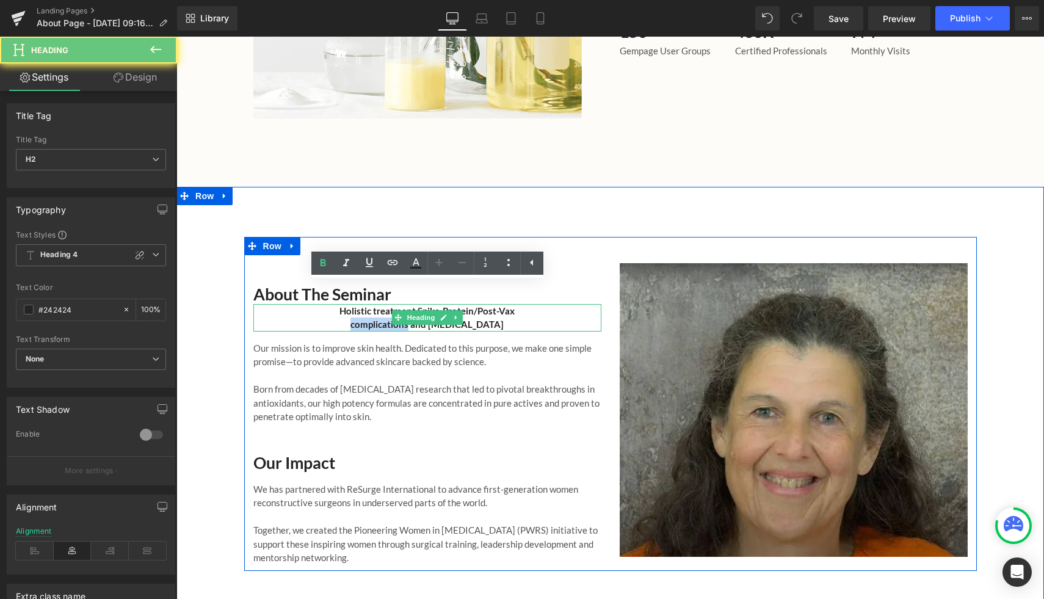
click at [321, 304] on h2 "Holistic treatment Spike-Protein/Post-Vax complications and [MEDICAL_DATA]" at bounding box center [427, 317] width 226 height 27
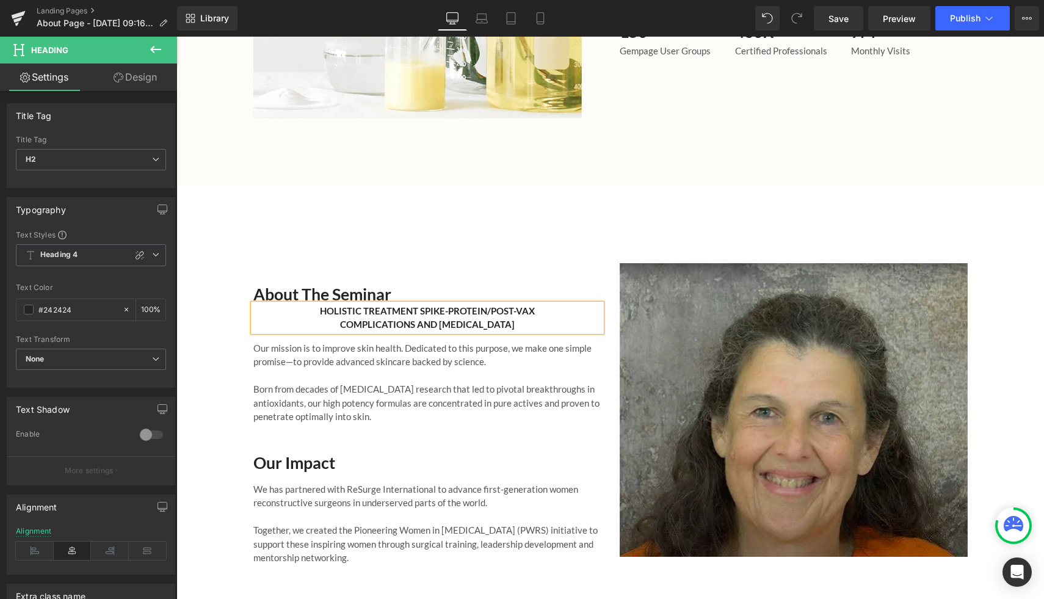
click at [434, 212] on div "About the Seminar Heading HOLISTIC TREATMENT SPIKE-PROTEIN/POST-VAX COMPLICATIO…" at bounding box center [610, 410] width 868 height 446
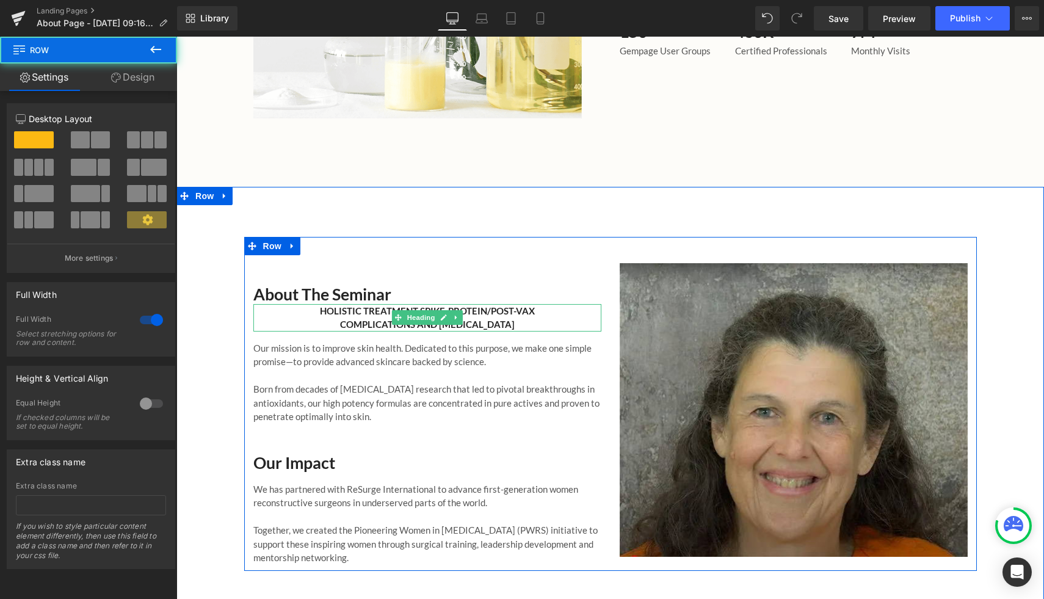
click at [383, 304] on h2 "HOLISTIC TREATMENT SPIKE-PROTEIN/POST-VAX COMPLICATIONS AND [MEDICAL_DATA]" at bounding box center [427, 317] width 226 height 27
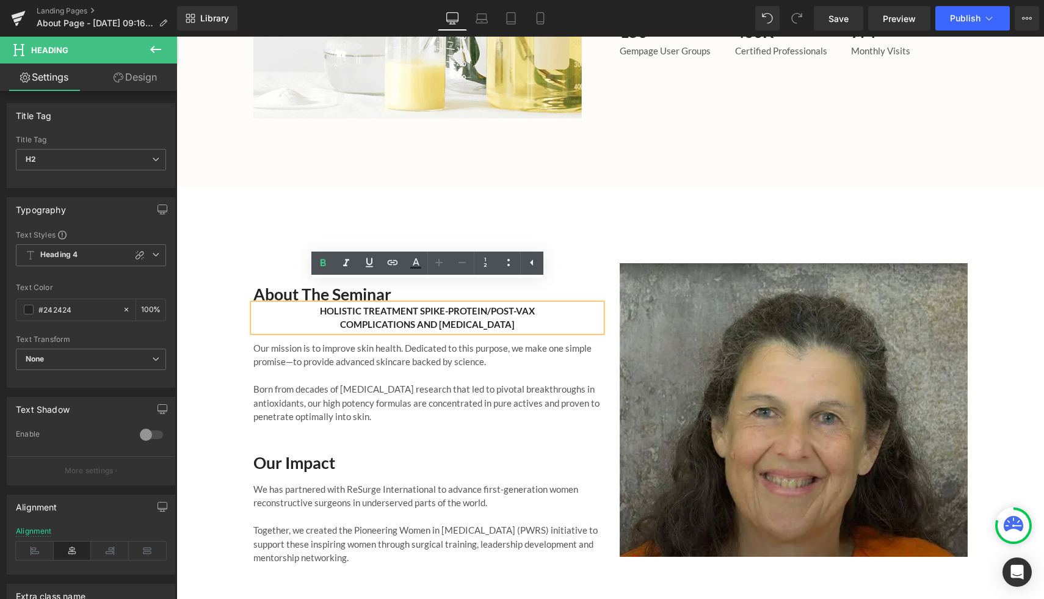
click at [250, 267] on div "About the Seminar Heading HOLISTIC TREATMENT SPIKE-PROTEIN/POST-VAX COMPLICATIO…" at bounding box center [427, 410] width 366 height 310
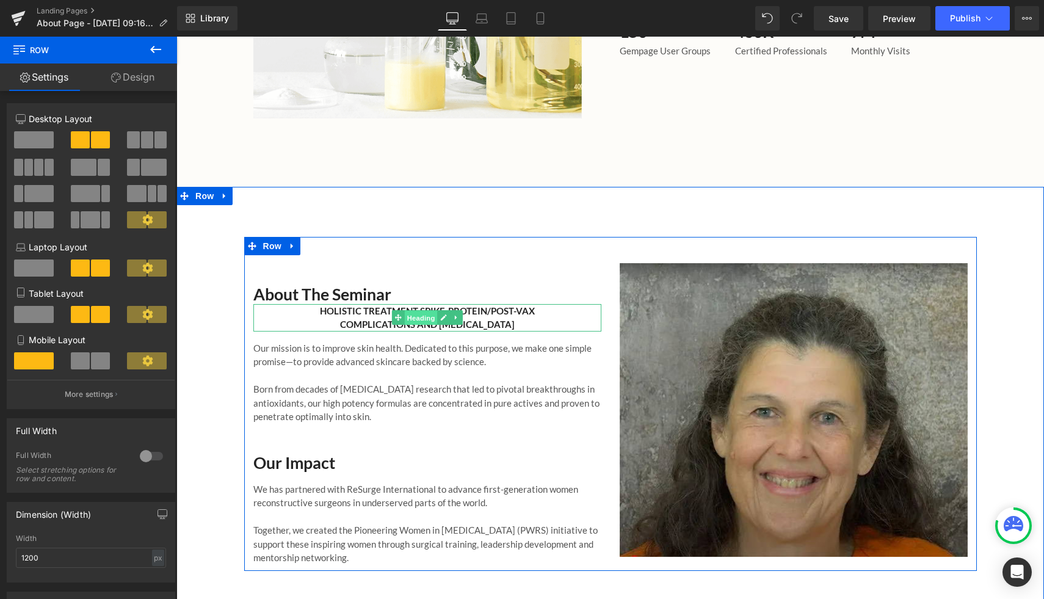
click at [413, 311] on span "Heading" at bounding box center [420, 318] width 33 height 15
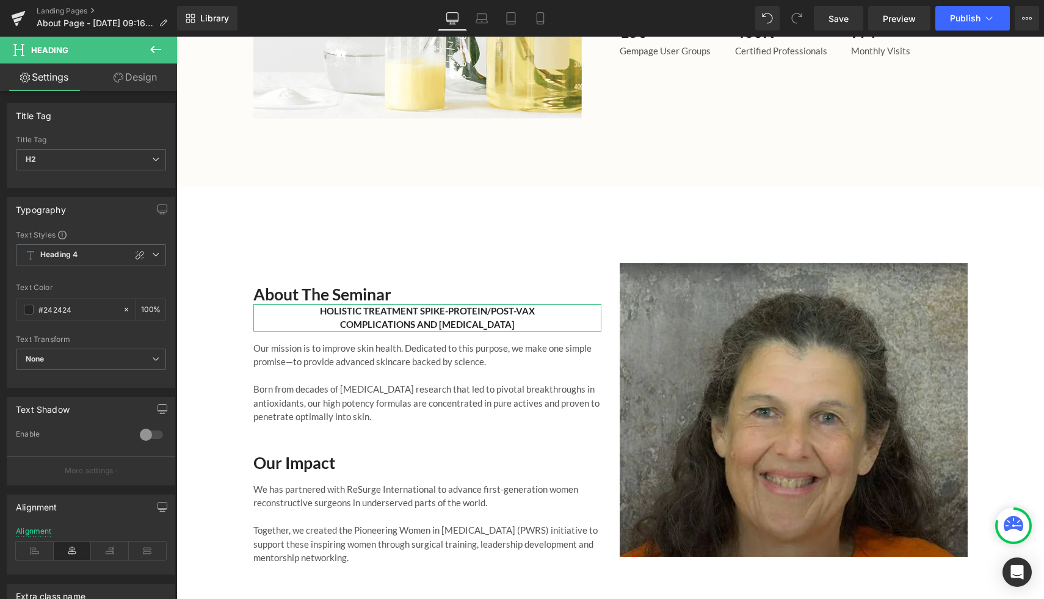
click at [129, 90] on link "Design" at bounding box center [135, 76] width 89 height 27
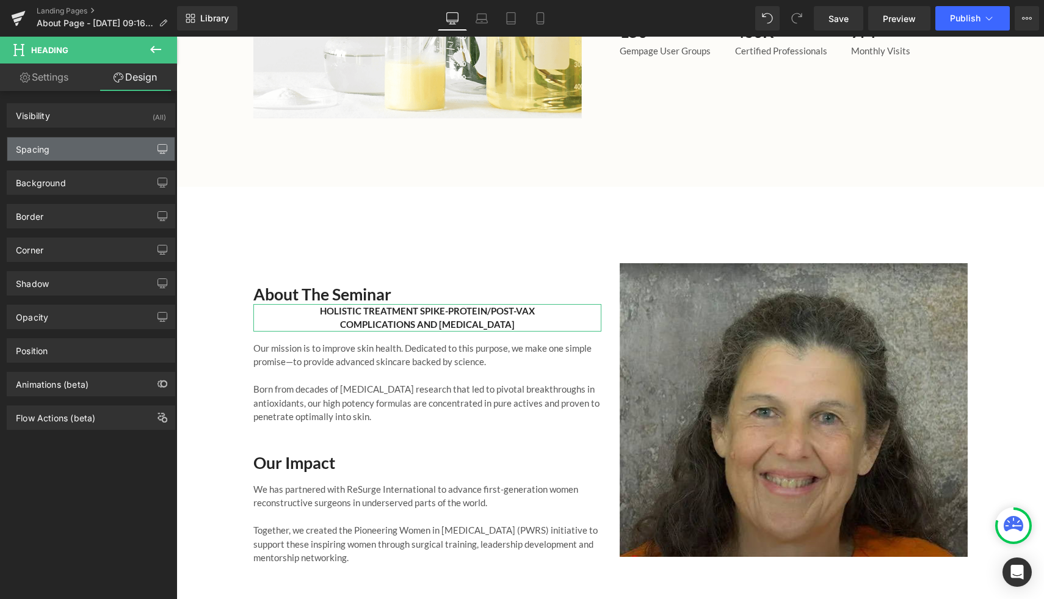
click at [153, 151] on button "button" at bounding box center [163, 148] width 20 height 23
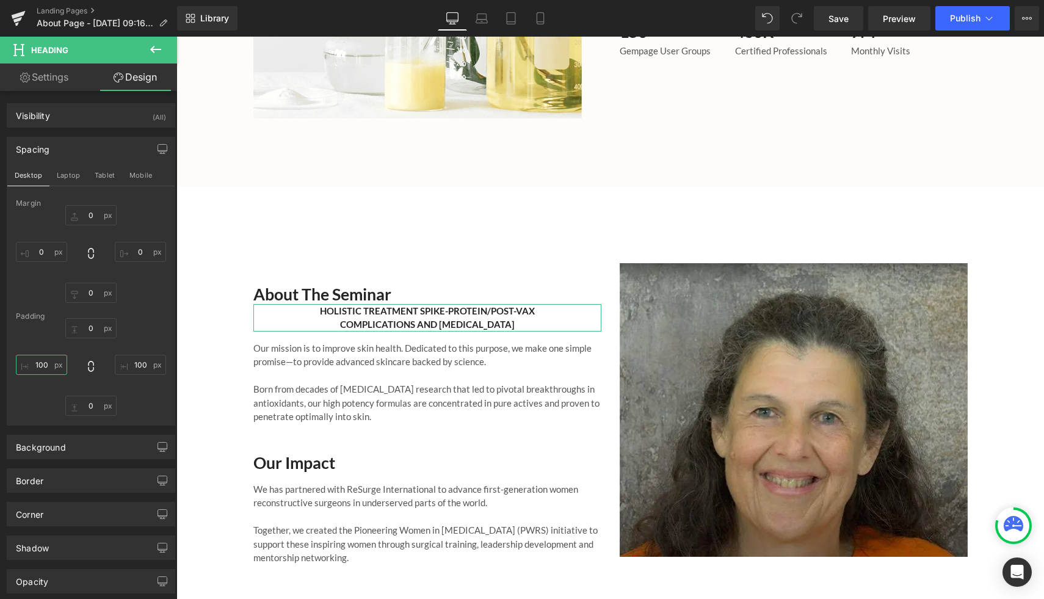
click at [49, 363] on input "100" at bounding box center [41, 365] width 51 height 20
click at [141, 366] on input "100" at bounding box center [140, 365] width 51 height 20
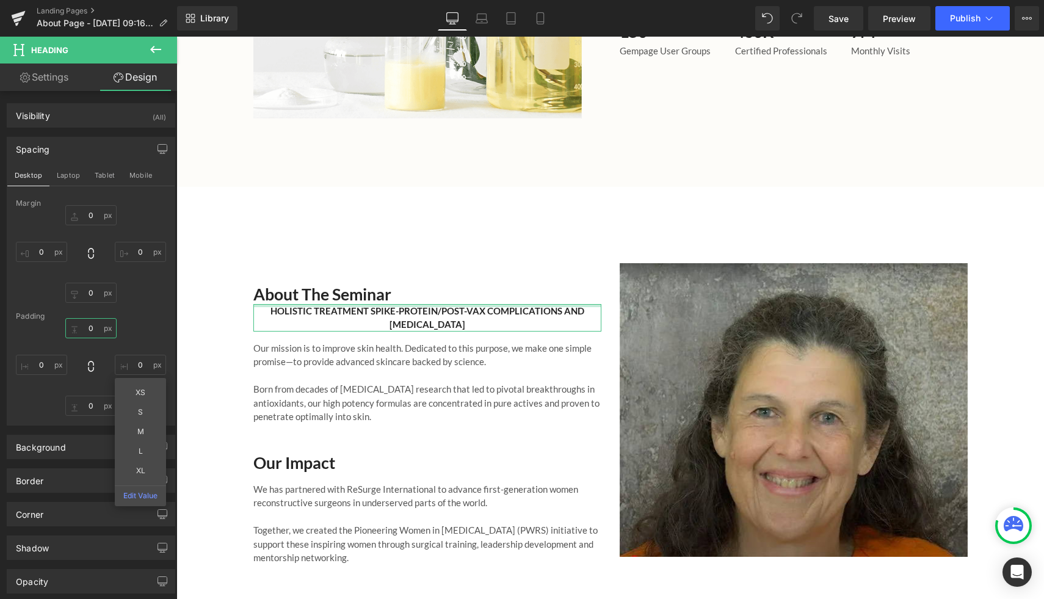
click at [84, 335] on input "0" at bounding box center [90, 328] width 51 height 20
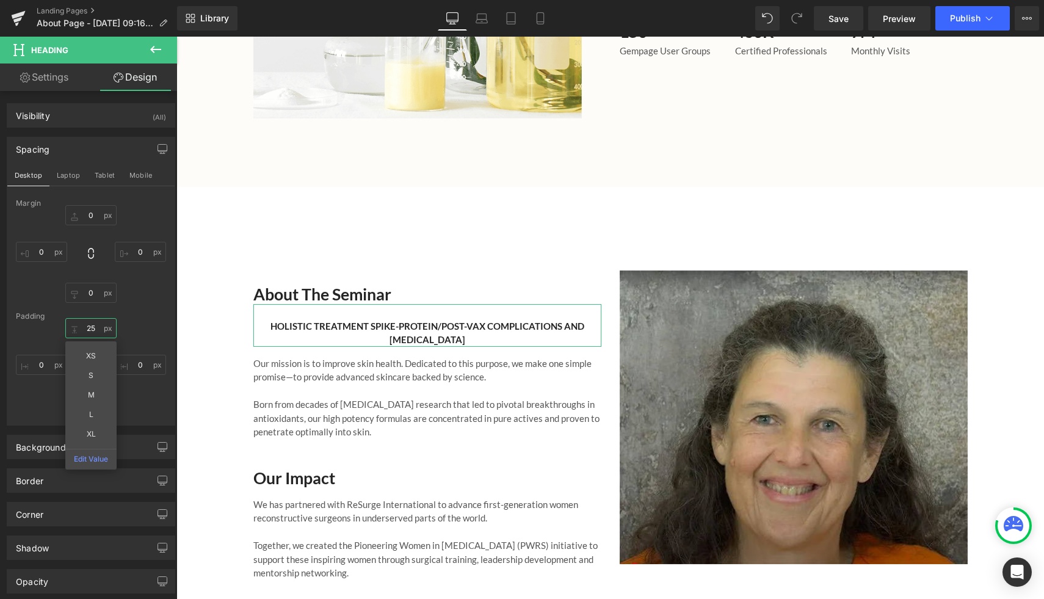
type input "2"
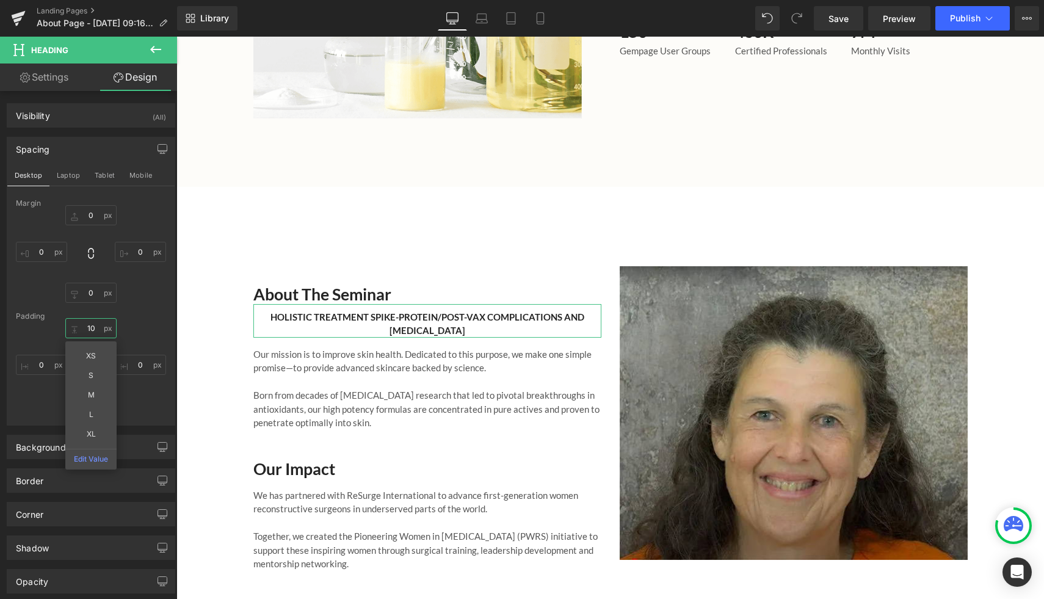
type input "10"
click at [148, 330] on div "10 10 0px 0" at bounding box center [91, 367] width 150 height 98
click at [97, 400] on input "0" at bounding box center [90, 406] width 51 height 20
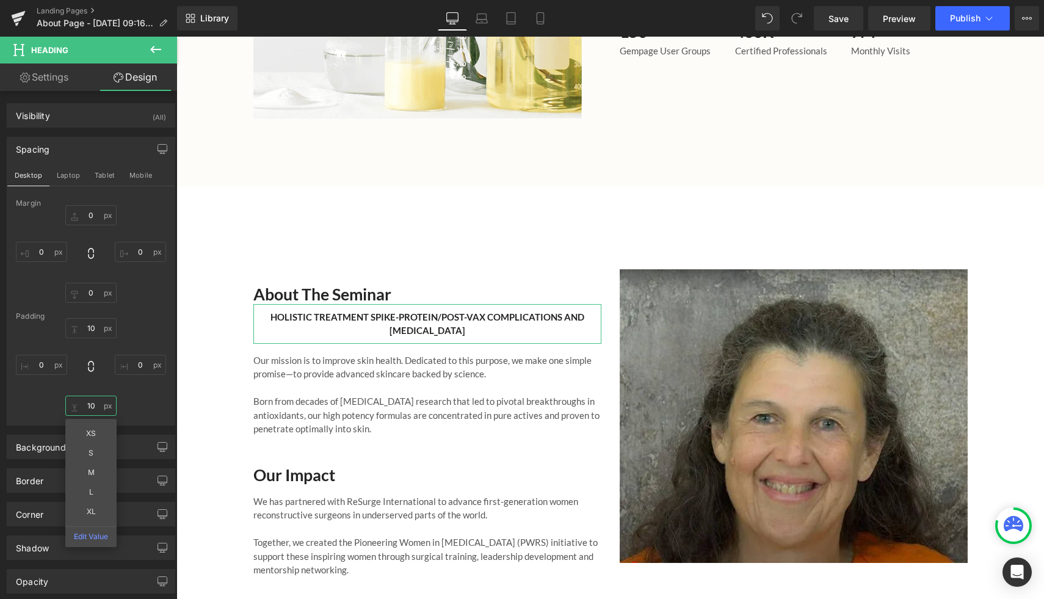
type input "10"
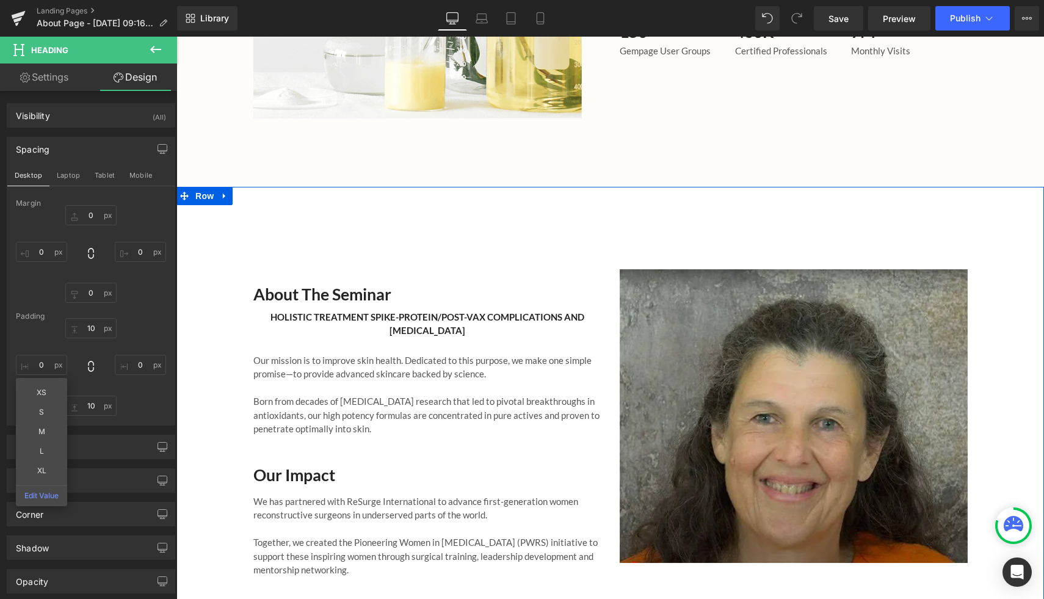
click at [236, 237] on div "About the Seminar Heading HOLISTIC TREATMENT SPIKE-PROTEIN/POST-VAX COMPLICATIO…" at bounding box center [610, 410] width 868 height 346
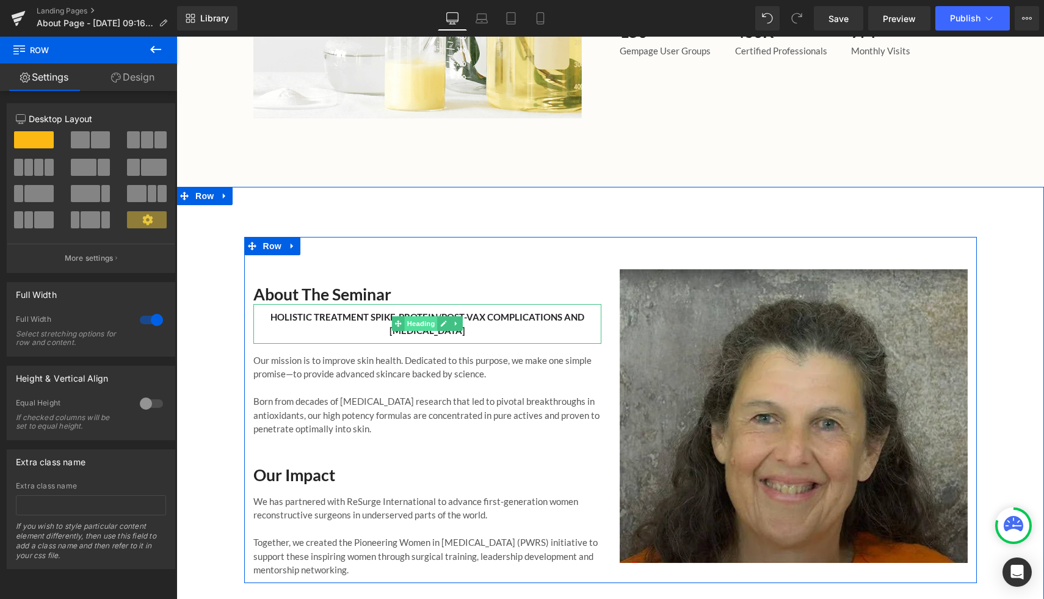
click at [413, 316] on span "Heading" at bounding box center [420, 323] width 33 height 15
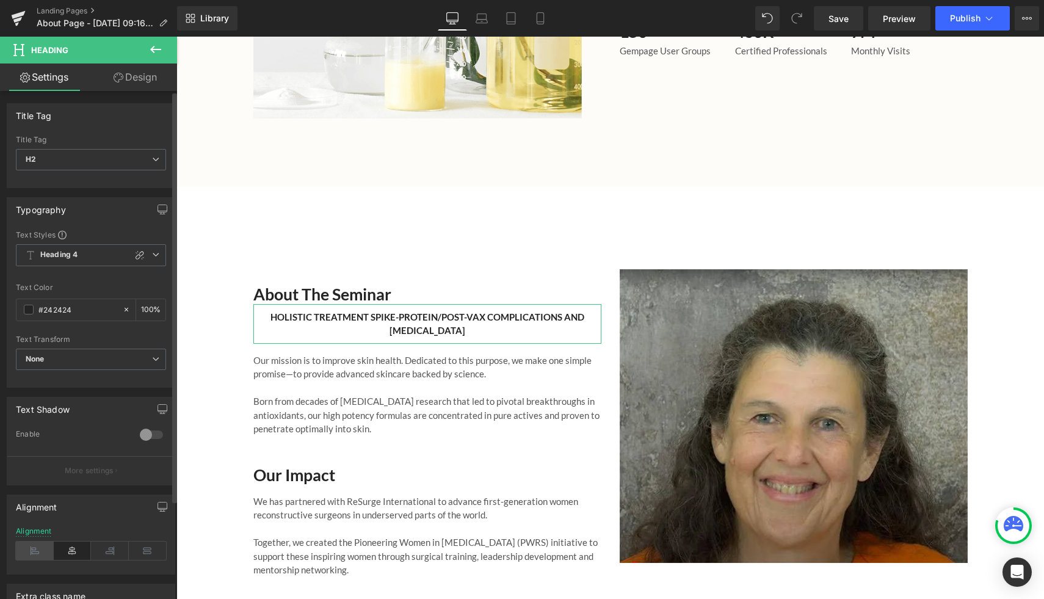
click at [37, 552] on icon at bounding box center [35, 551] width 38 height 18
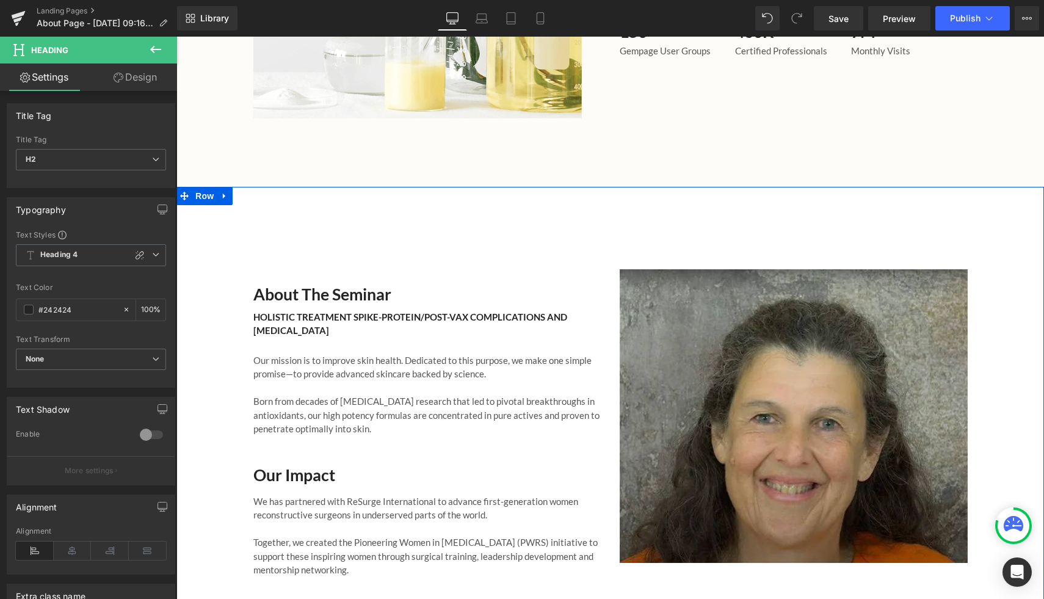
click at [239, 240] on div "About the Seminar Heading HOLISTIC TREATMENT SPIKE-PROTEIN/POST-VAX COMPLICATIO…" at bounding box center [610, 410] width 868 height 346
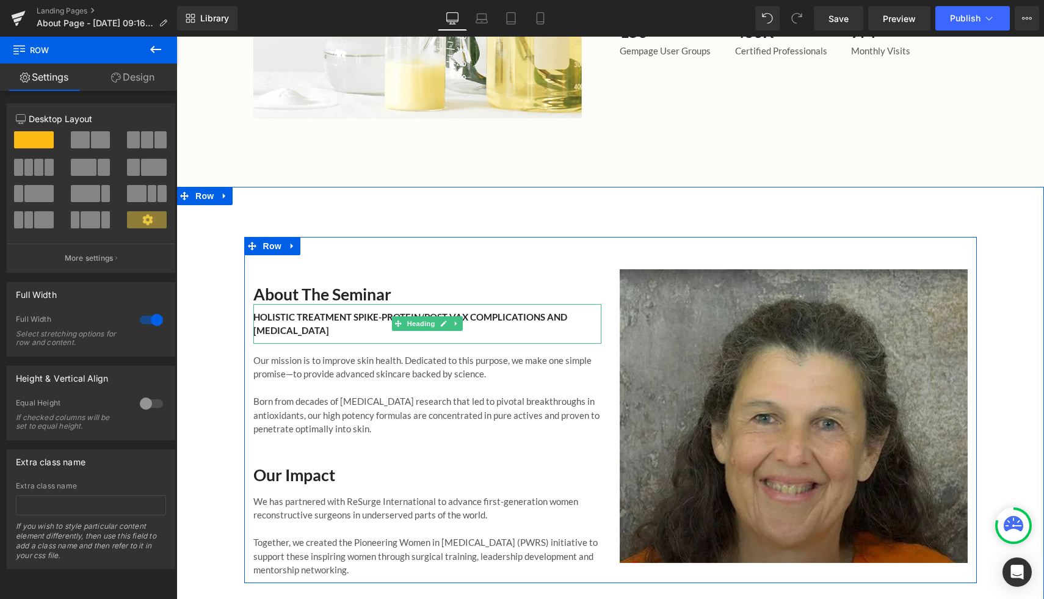
click at [298, 310] on h2 "HOLISTIC TREATMENT SPIKE-PROTEIN/POST-VAX COMPLICATIONS AND [MEDICAL_DATA]" at bounding box center [427, 323] width 348 height 27
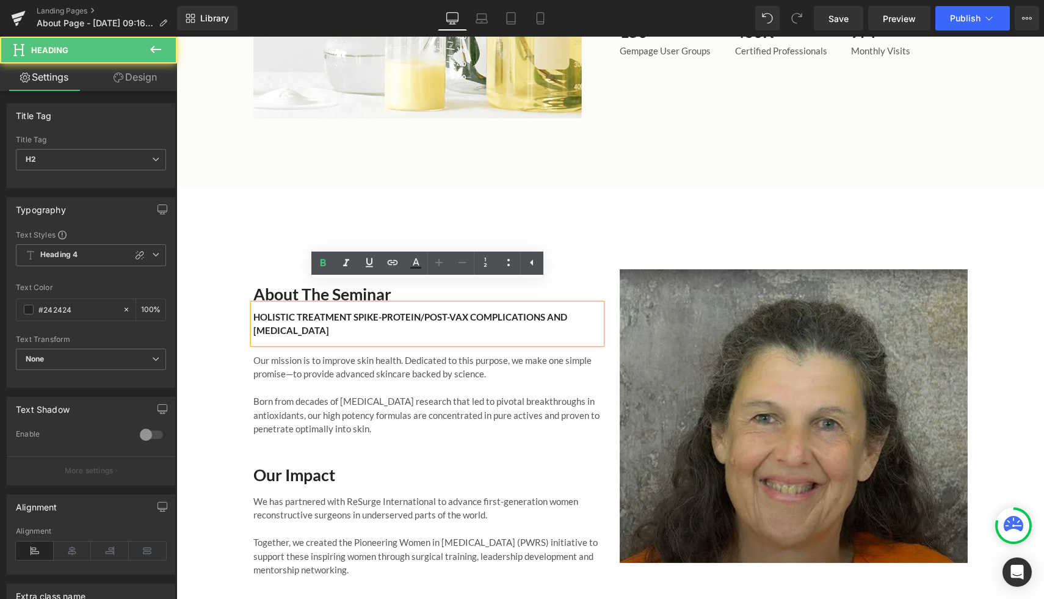
drag, startPoint x: 385, startPoint y: 311, endPoint x: 247, endPoint y: 291, distance: 139.5
click at [247, 291] on div "About the Seminar Heading HOLISTIC TREATMENT SPIKE-PROTEIN/POST-VAX COMPLICATIO…" at bounding box center [427, 416] width 366 height 322
click at [413, 268] on icon at bounding box center [415, 263] width 15 height 15
type input "100"
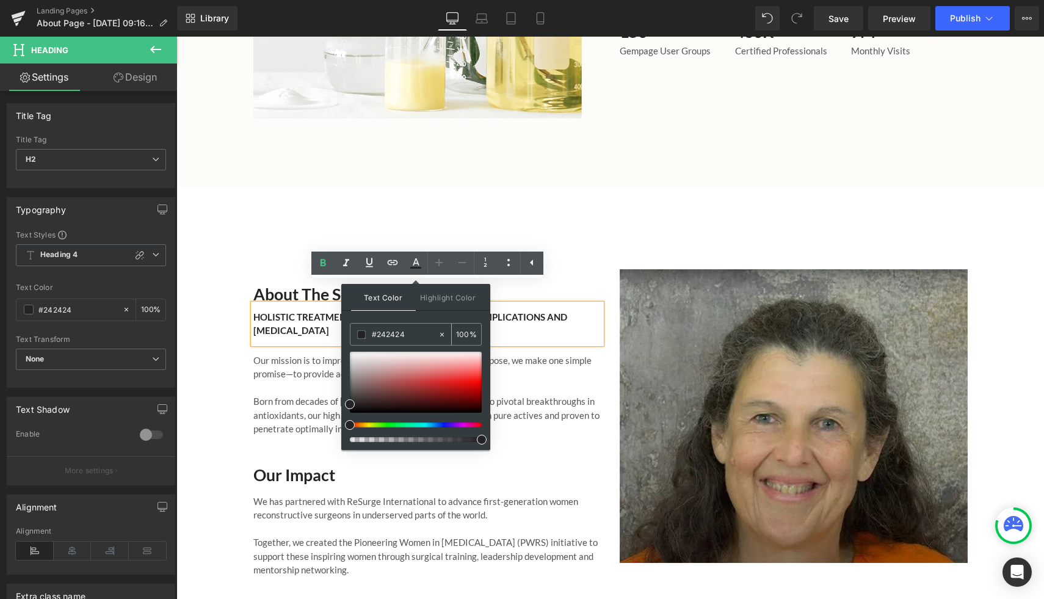
click at [414, 325] on div "#242424" at bounding box center [393, 334] width 87 height 21
click at [414, 332] on input "#242424" at bounding box center [405, 334] width 66 height 13
type input "#24242"
type input "0"
type input "#2424"
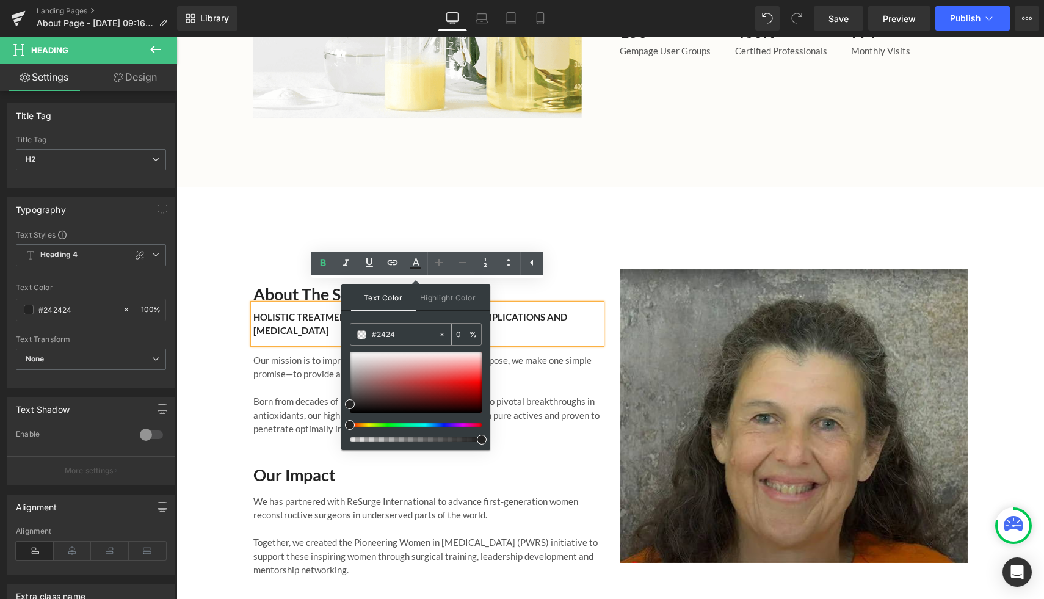
type input "27"
type input "#242"
type input "100"
type input "#24"
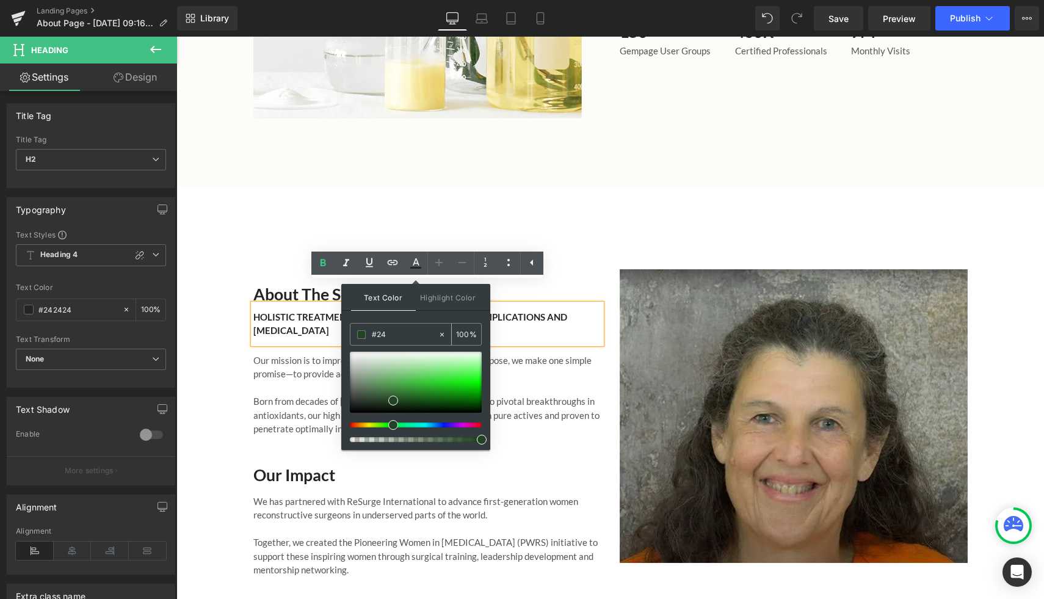
type input "0"
type input "#52A"
type input "100"
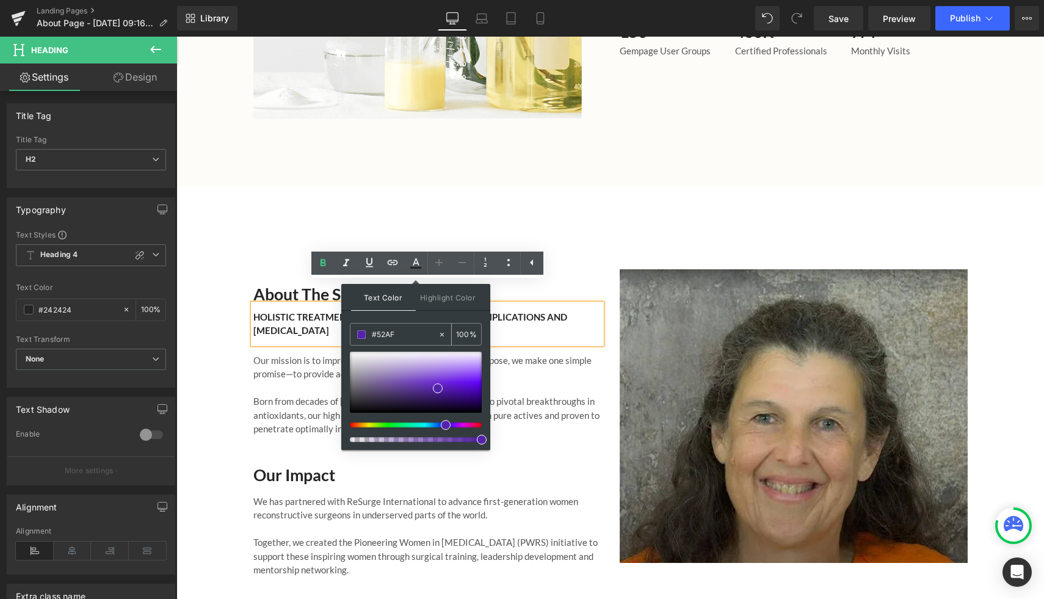
type input "#52AFD"
type input "0"
type input "#52AFD0"
type input "100"
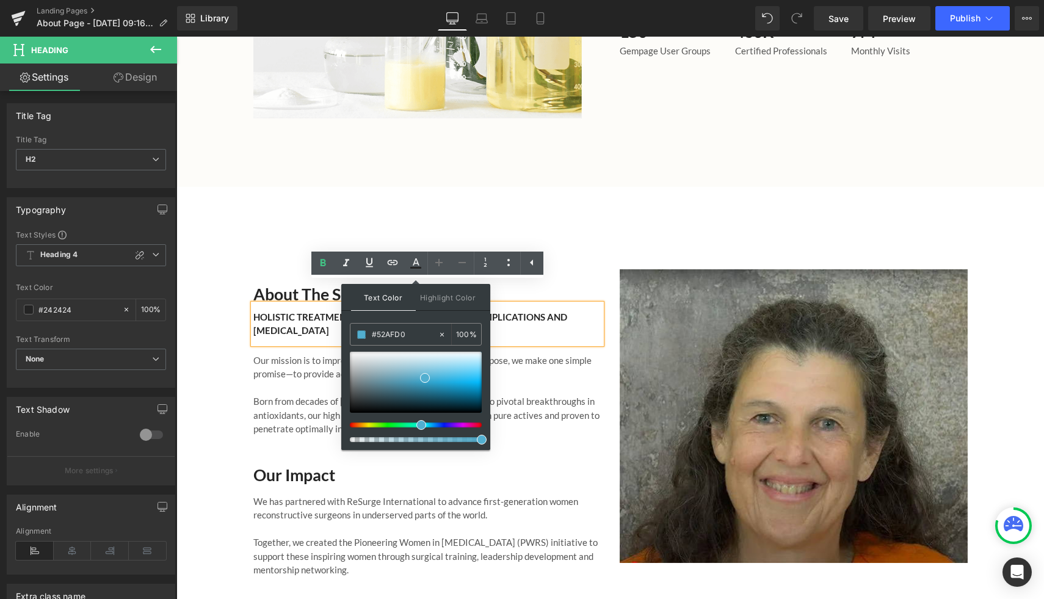
click at [322, 211] on div "About the Seminar Heading HOLISTIC TREATMENT SPIKE-PROTEIN/POST-VAX COMPLICATIO…" at bounding box center [610, 416] width 868 height 458
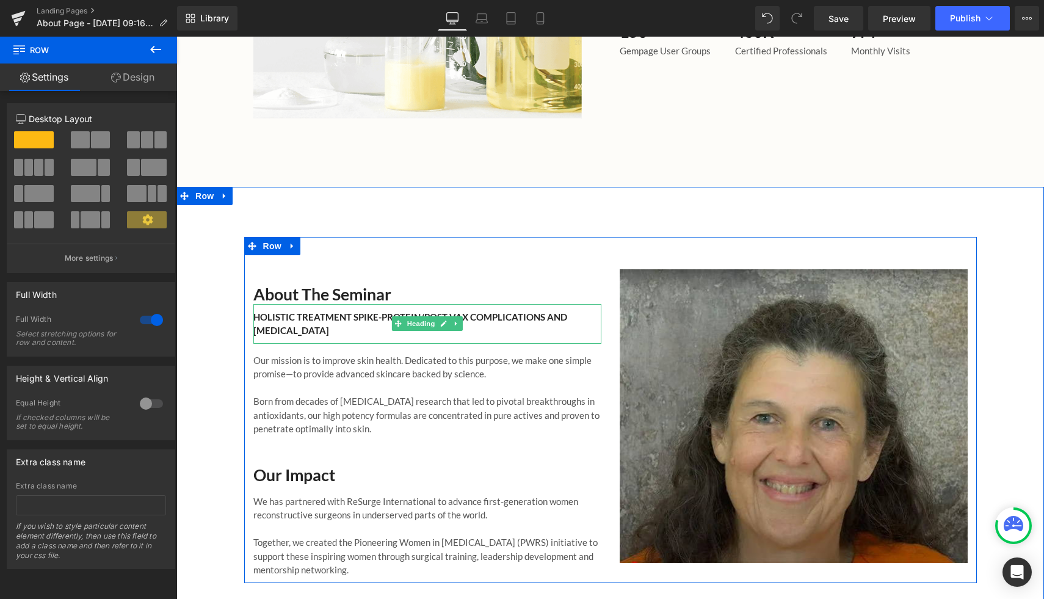
click at [341, 310] on h2 "HOLISTIC TREATMENT SPIKE-PROTEIN/POST-VAX COMPLICATIONS AND [MEDICAL_DATA]" at bounding box center [427, 323] width 348 height 27
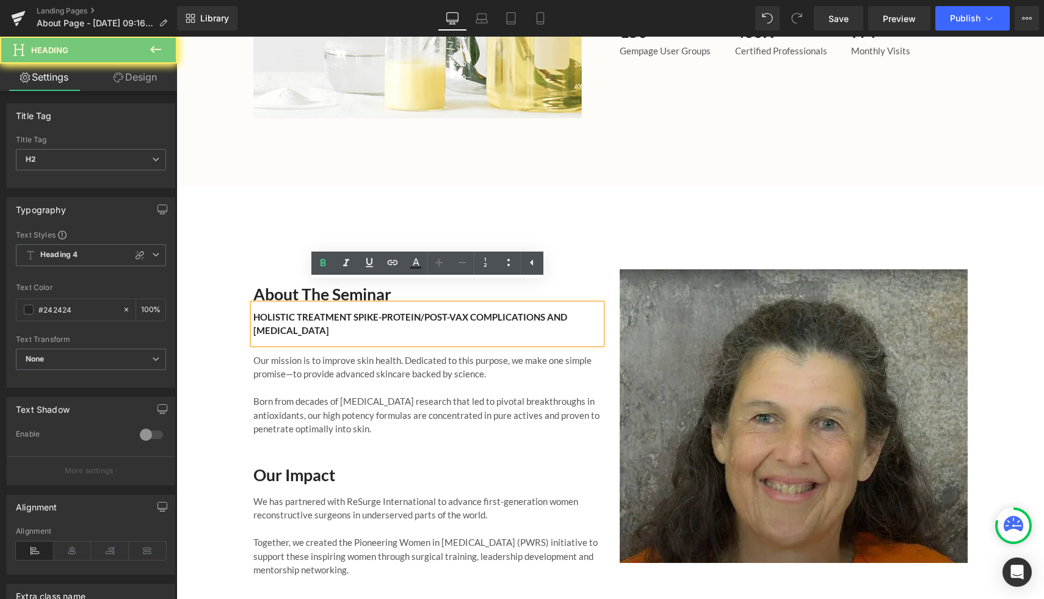
click at [369, 310] on h2 "HOLISTIC TREATMENT SPIKE-PROTEIN/POST-VAX COMPLICATIONS AND [MEDICAL_DATA]" at bounding box center [427, 323] width 348 height 27
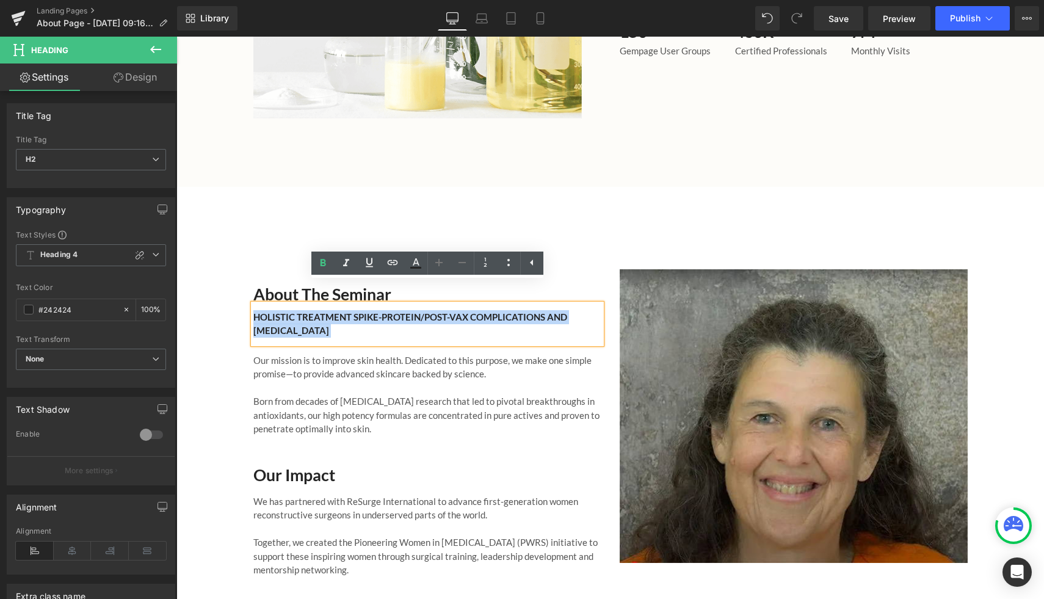
drag, startPoint x: 369, startPoint y: 310, endPoint x: 250, endPoint y: 287, distance: 121.3
click at [253, 304] on div "HOLISTIC TREATMENT SPIKE-PROTEIN/POST-VAX COMPLICATIONS AND [MEDICAL_DATA]" at bounding box center [427, 324] width 348 height 40
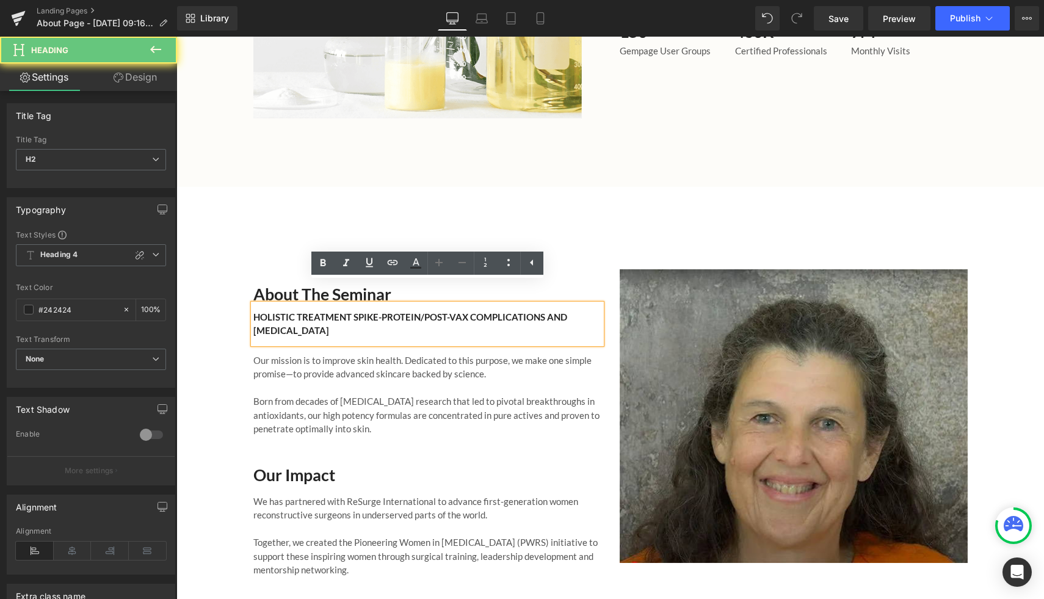
click at [255, 310] on h2 "HOLISTIC TREATMENT SPIKE-PROTEIN/POST-VAX COMPLICATIONS AND [MEDICAL_DATA]" at bounding box center [427, 323] width 348 height 27
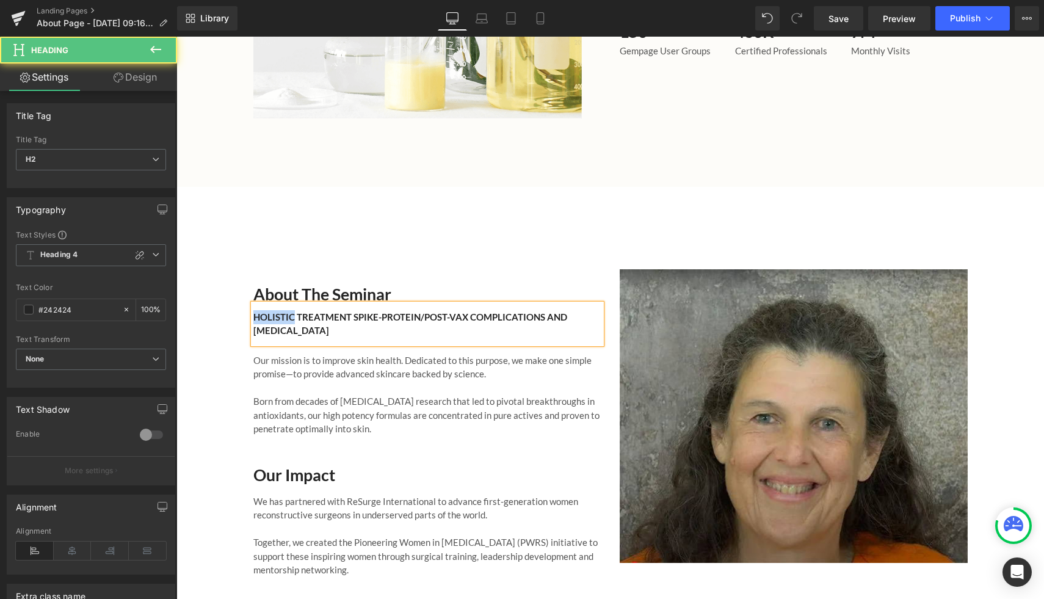
click at [358, 310] on h2 "HOLISTIC TREATMENT SPIKE-PROTEIN/POST-VAX COMPLICATIONS AND [MEDICAL_DATA]" at bounding box center [427, 323] width 348 height 27
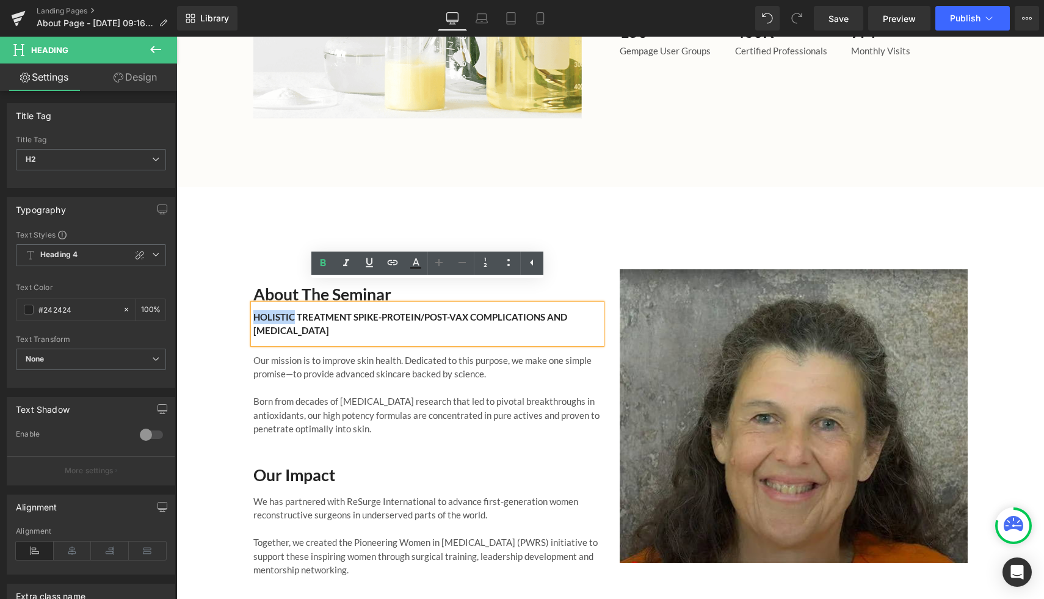
drag, startPoint x: 366, startPoint y: 307, endPoint x: 246, endPoint y: 296, distance: 120.2
click at [246, 296] on div "About the Seminar Heading HOLISTIC TREATMENT SPIKE-PROTEIN/POST-VAX COMPLICATIO…" at bounding box center [427, 416] width 366 height 322
click at [416, 263] on icon at bounding box center [416, 261] width 7 height 7
type input "#242424"
type input "100"
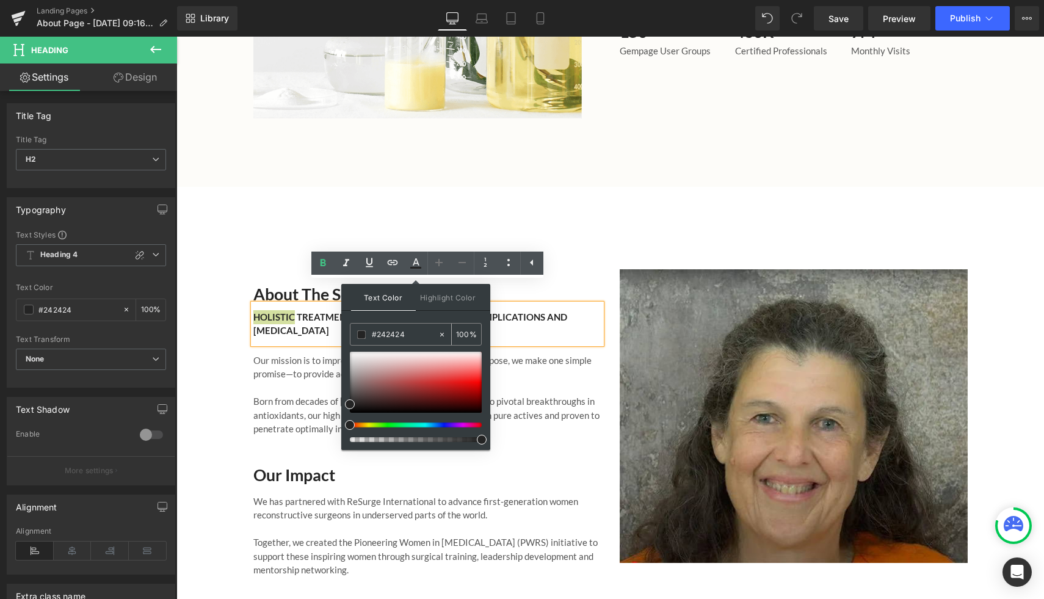
click at [413, 335] on input "#242424" at bounding box center [405, 334] width 66 height 13
type input "#24242"
type input "0"
type input "#2424"
type input "27"
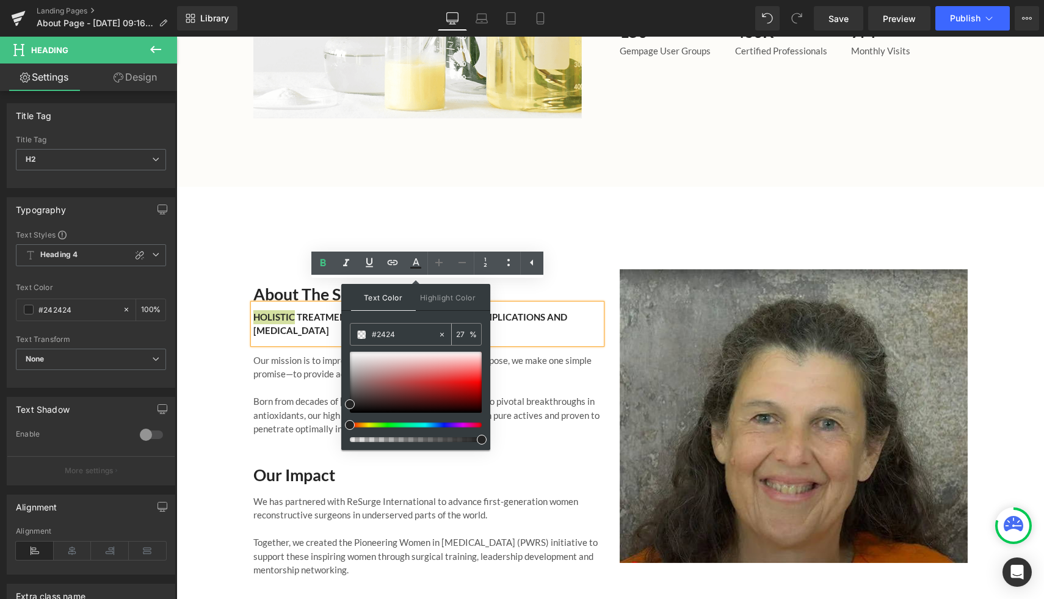
type input "#242"
type input "100"
type input "#24"
type input "0"
type input "#52A"
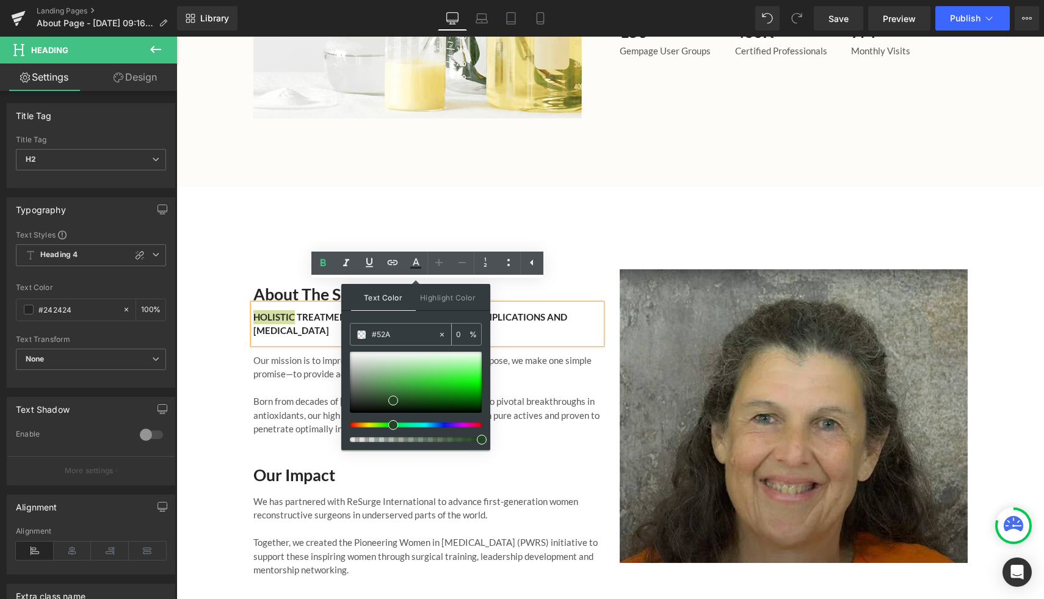
type input "100"
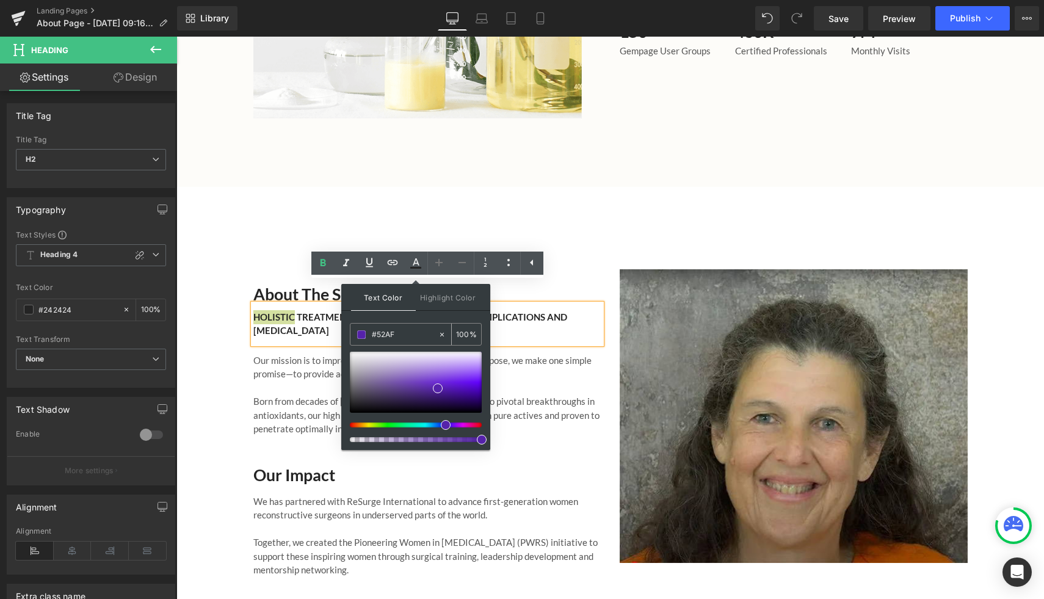
type input "#52AFD"
type input "0"
type input "#52AFD0"
type input "100"
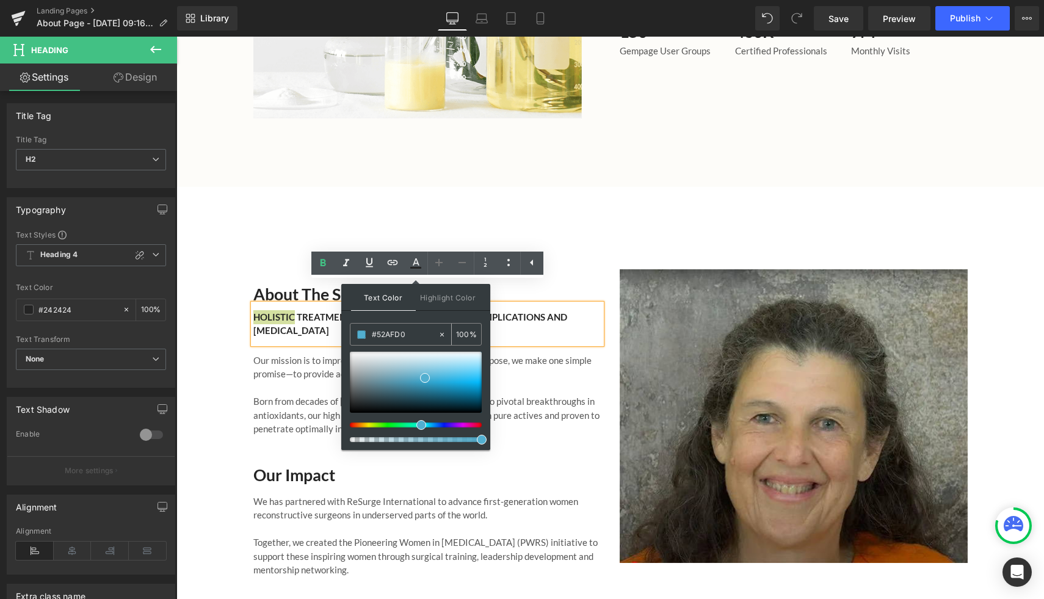
type input "#52afd0"
click at [212, 243] on div "About the Seminar Heading HOLISTIC TREATMENT SPIKE-PROTEIN/POST-VAX COMPLICATIO…" at bounding box center [610, 410] width 868 height 346
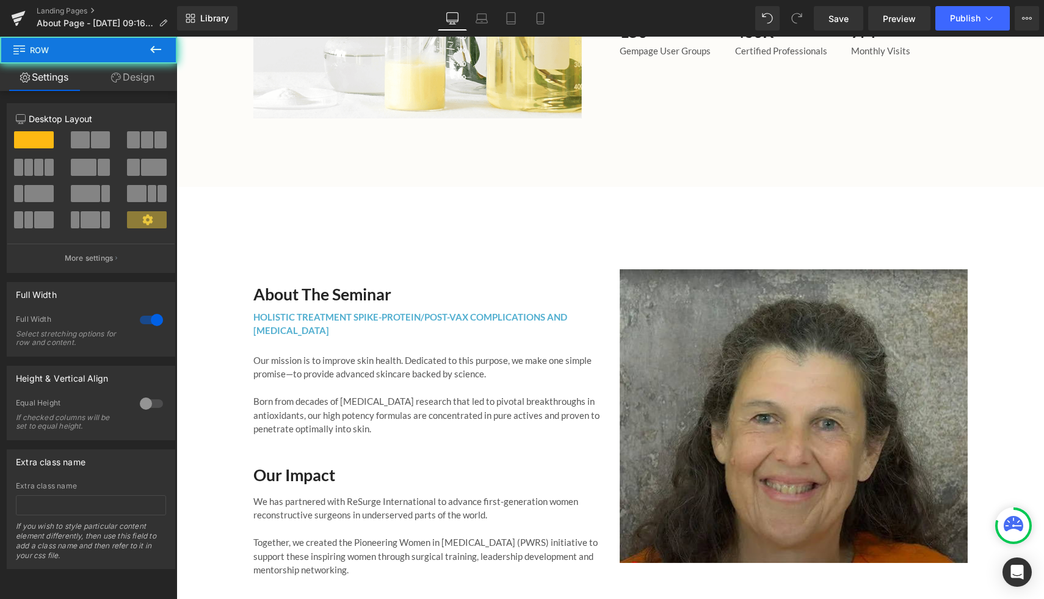
click at [237, 241] on div "About the Seminar Heading HOLISTIC TREATMENT SPIKE-PROTEIN/POST-VAX COMPLICATIO…" at bounding box center [610, 410] width 868 height 346
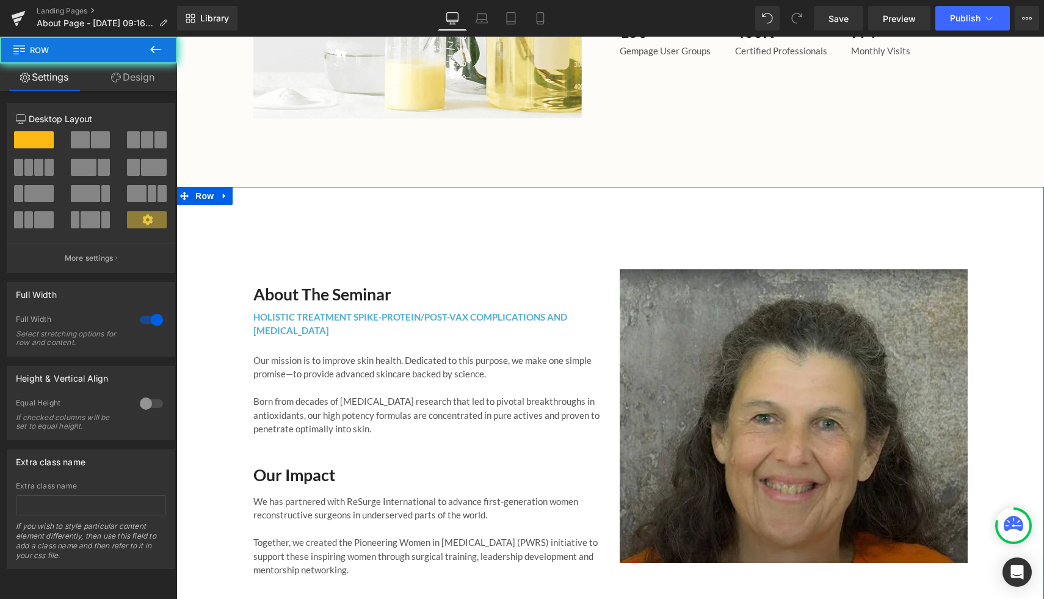
click at [275, 412] on div "Our mission is to improve skin health. Dedicated to this purpose, we make one s…" at bounding box center [427, 390] width 348 height 92
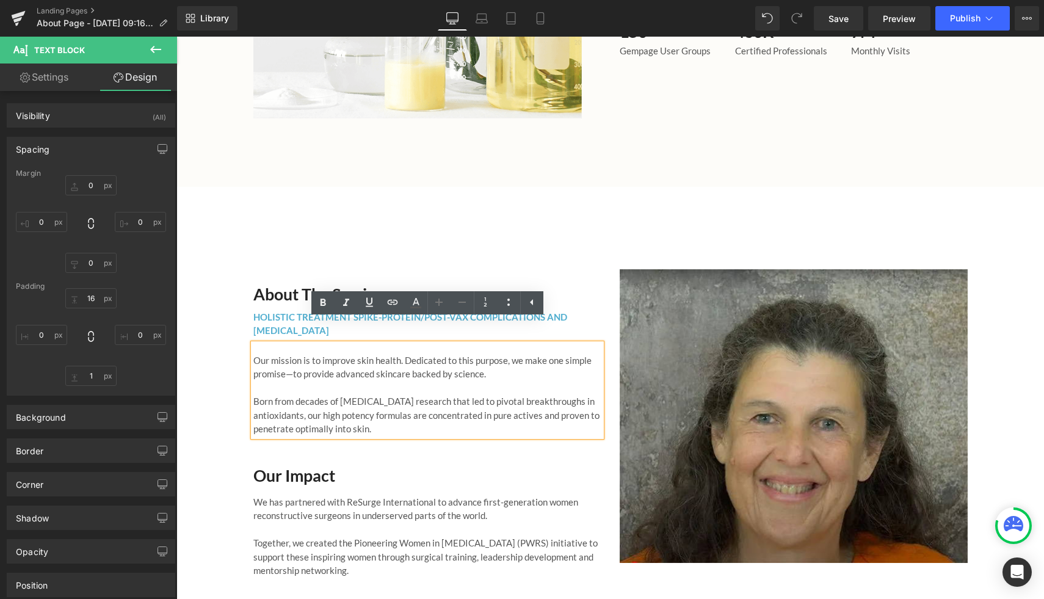
click at [297, 353] on p "Our mission is to improve skin health. Dedicated to this purpose, we make one s…" at bounding box center [427, 366] width 348 height 27
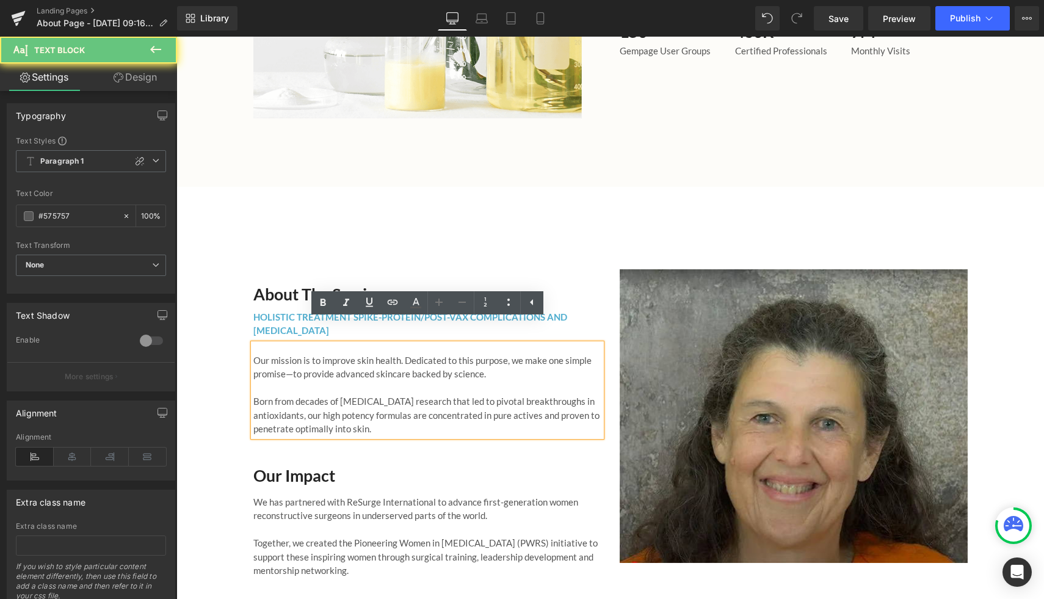
click at [257, 353] on p "Our mission is to improve skin health. Dedicated to this purpose, we make one s…" at bounding box center [427, 366] width 348 height 27
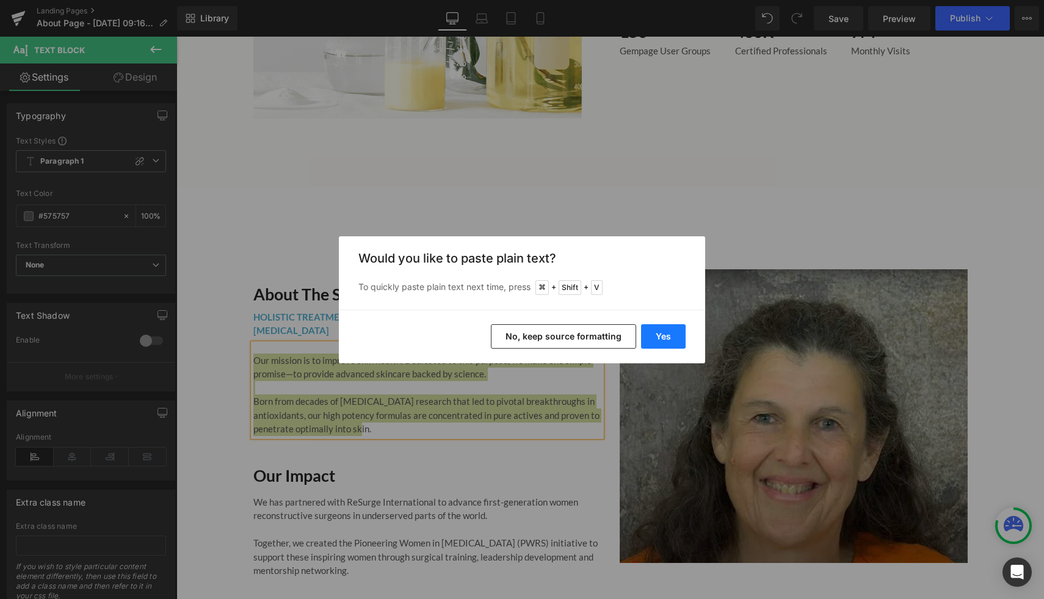
click at [666, 340] on button "Yes" at bounding box center [663, 336] width 45 height 24
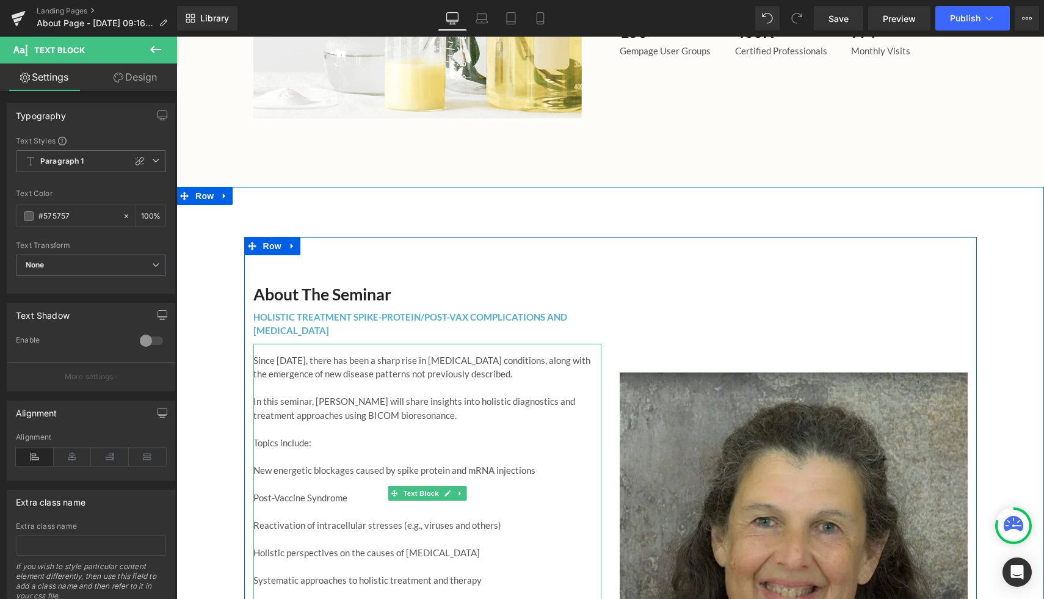
click at [383, 436] on p "Topics include:" at bounding box center [427, 443] width 348 height 14
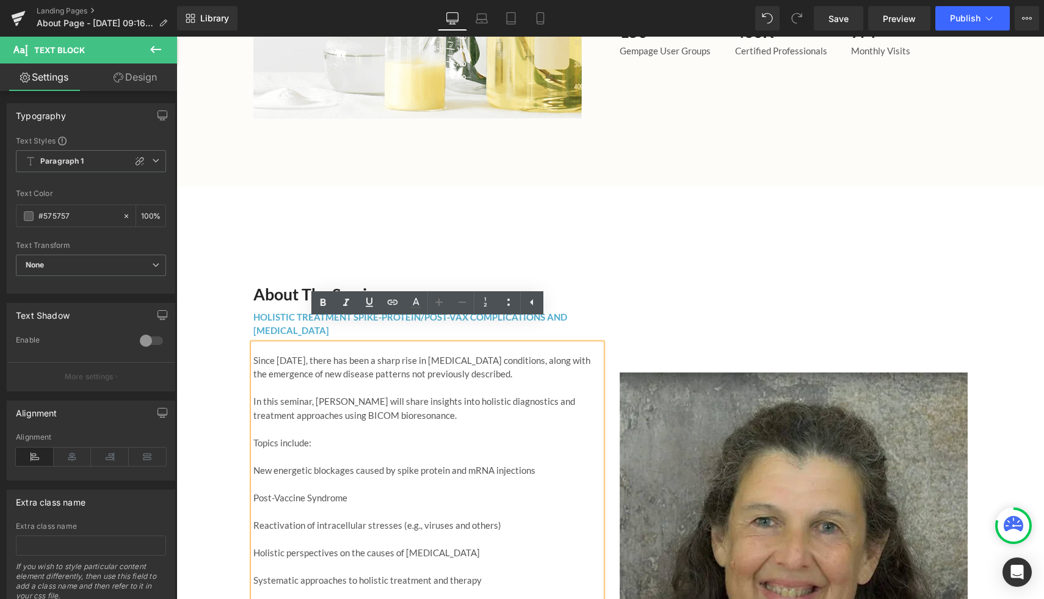
click at [334, 436] on p "Topics include:" at bounding box center [427, 443] width 348 height 14
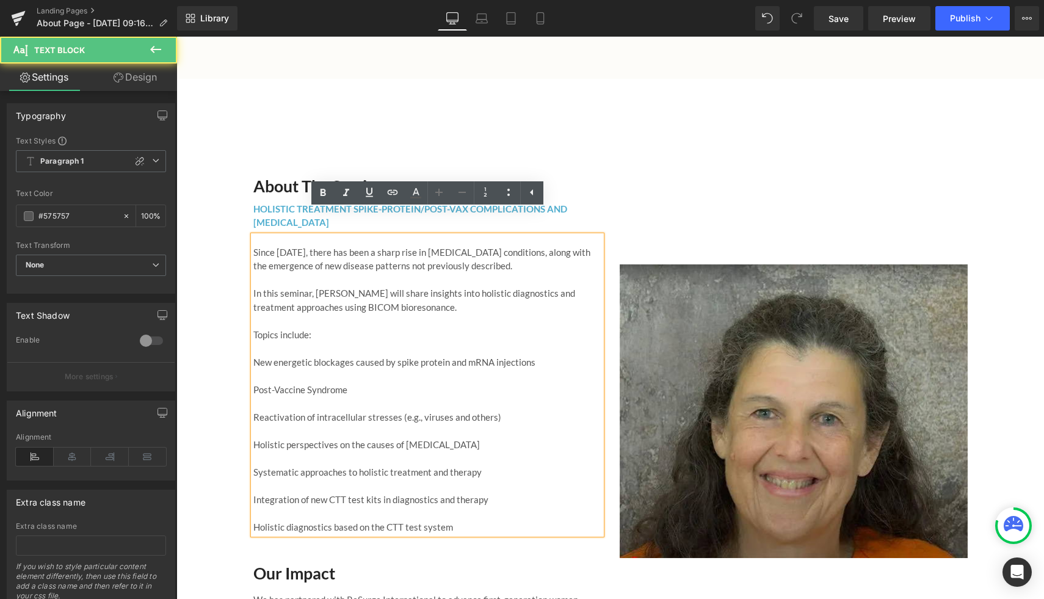
scroll to position [1824, 0]
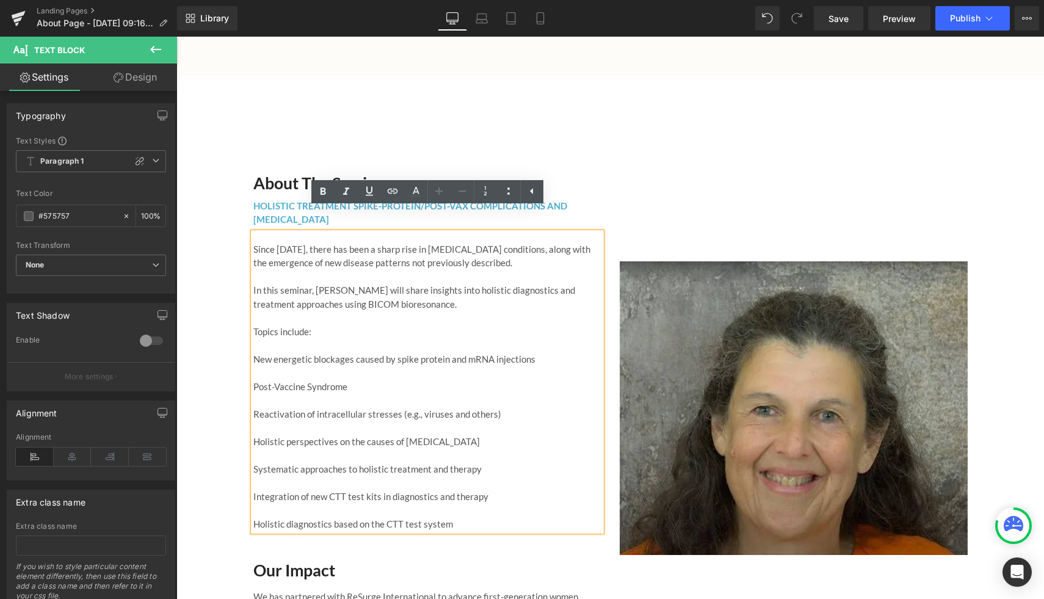
click at [313, 325] on p "Topics include:" at bounding box center [427, 332] width 348 height 14
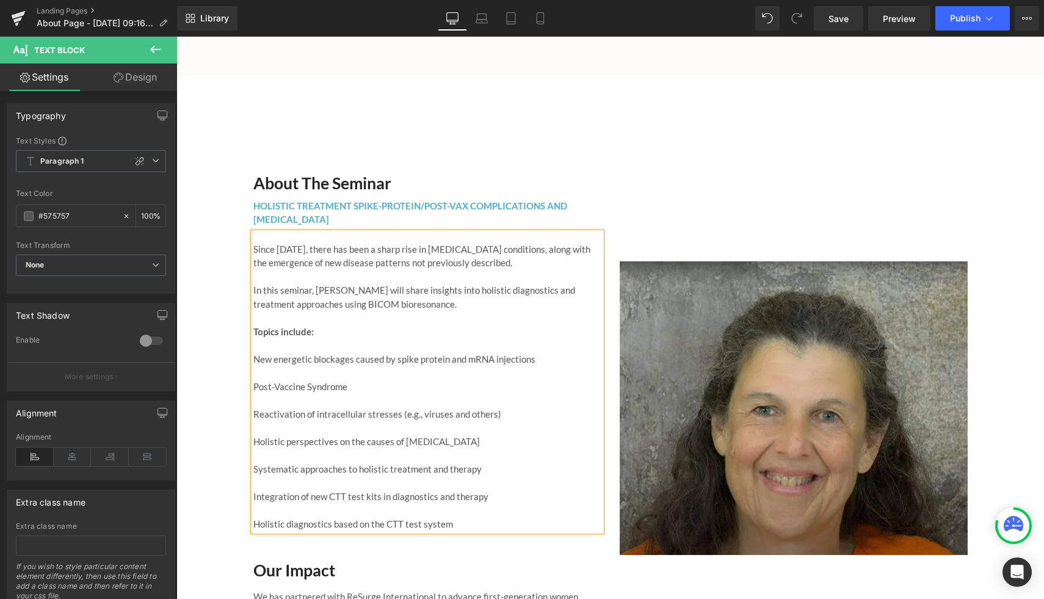
click at [306, 338] on p at bounding box center [427, 345] width 348 height 14
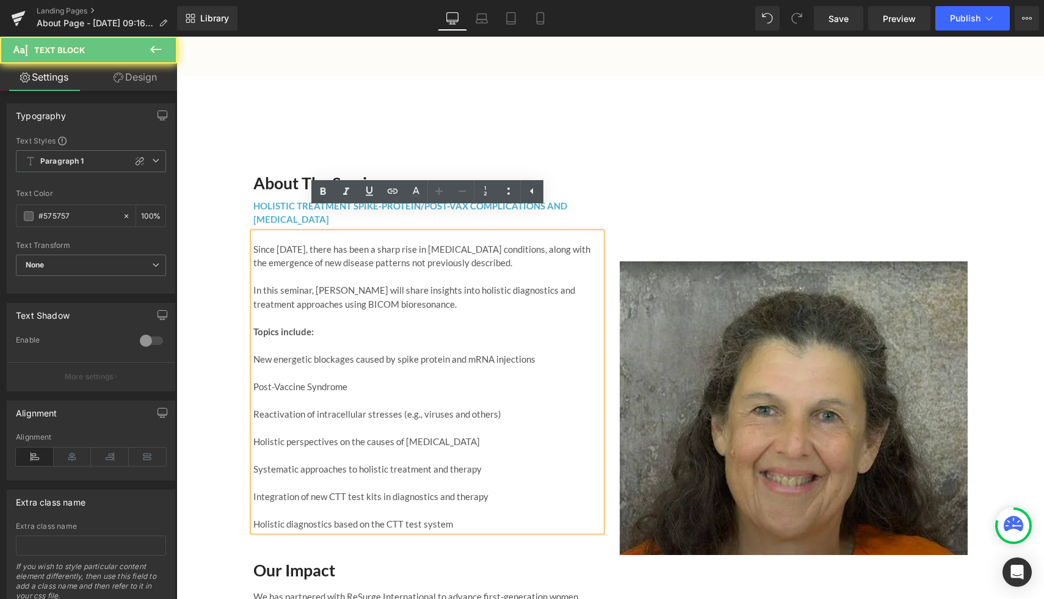
click at [308, 352] on p "New energetic blockages caused by spike protein and mRNA injections" at bounding box center [427, 359] width 348 height 14
click at [254, 352] on p "New energetic blockages caused by spike protein and mRNA injections" at bounding box center [427, 359] width 348 height 14
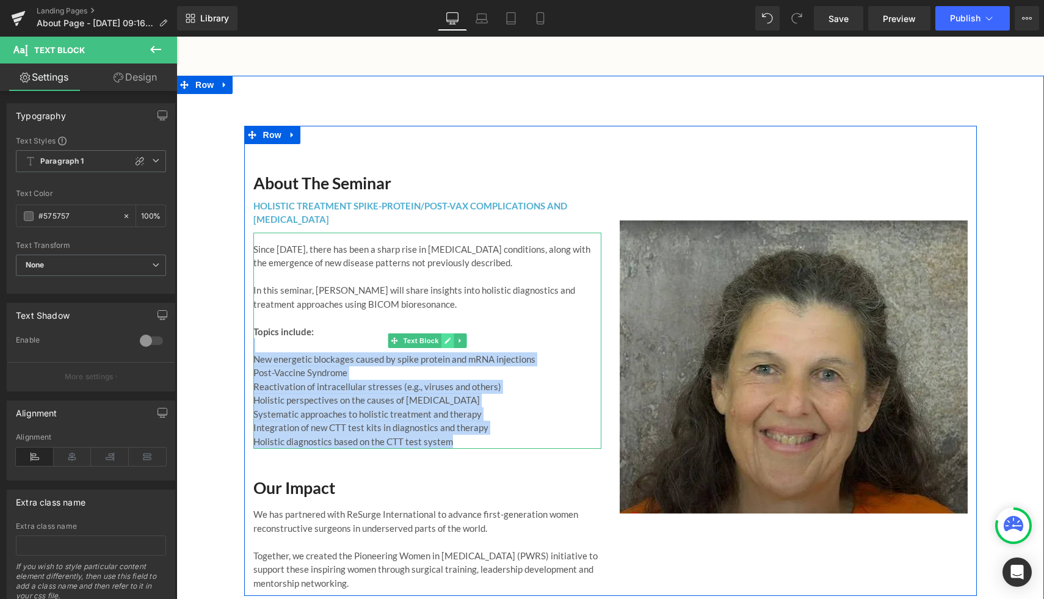
click at [448, 337] on icon at bounding box center [447, 340] width 7 height 7
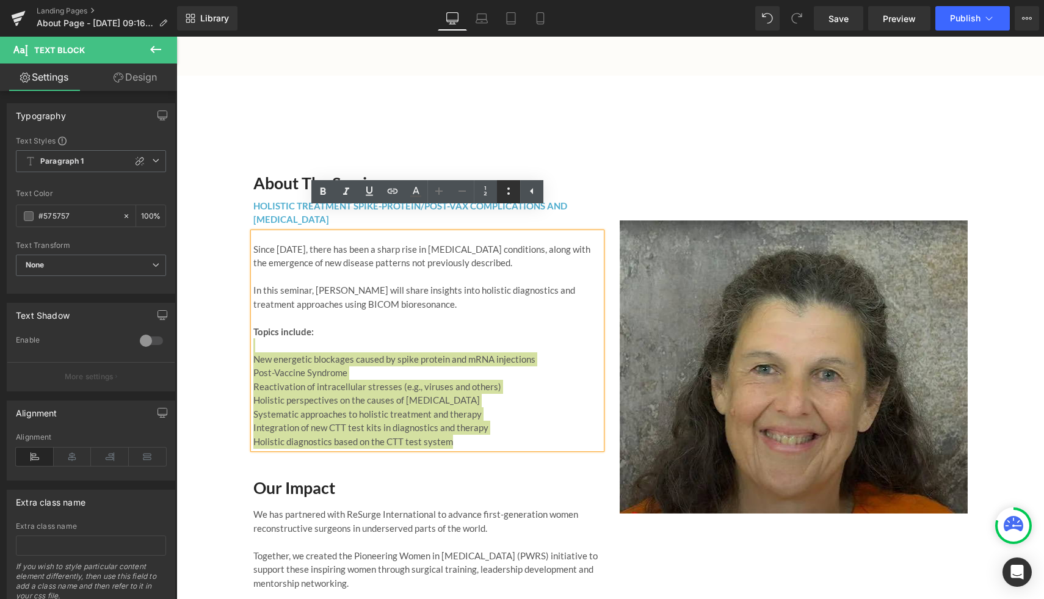
click at [512, 195] on icon at bounding box center [508, 191] width 15 height 15
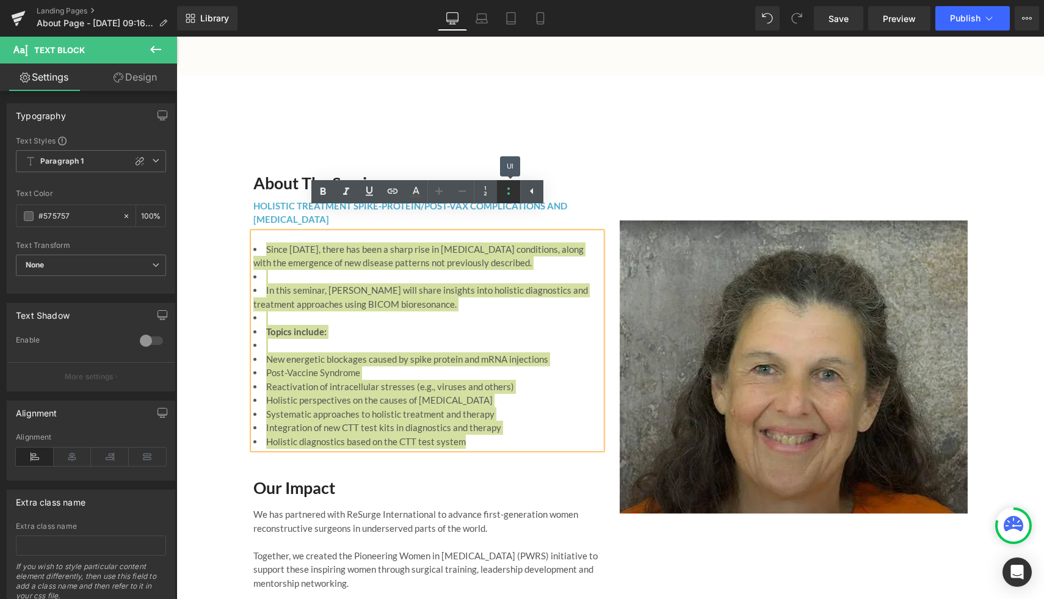
click at [510, 193] on icon at bounding box center [508, 191] width 15 height 15
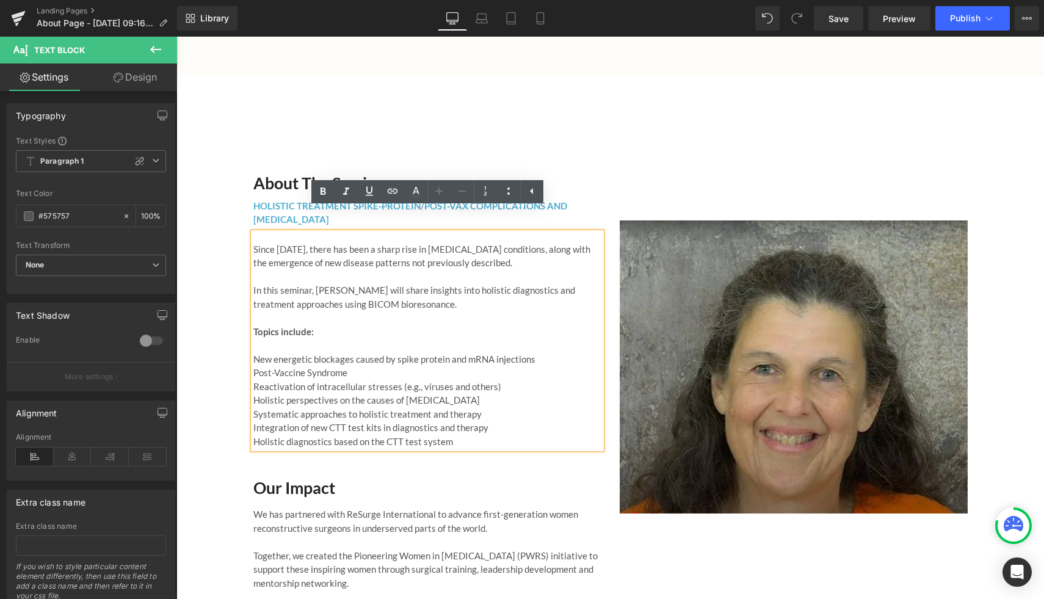
click at [269, 344] on p "Since [DATE], there has been a sharp rise in [MEDICAL_DATA] conditions, along w…" at bounding box center [427, 345] width 348 height 206
click at [254, 353] on span "New energetic blockages caused by spike protein and mRNA injections" at bounding box center [394, 358] width 282 height 11
click at [508, 195] on icon at bounding box center [508, 191] width 15 height 15
click at [219, 289] on div "About the Seminar Heading HOLISTIC TREATMENT SPIKE-PROTEIN/POST-VAX COMPLICATIO…" at bounding box center [610, 361] width 868 height 471
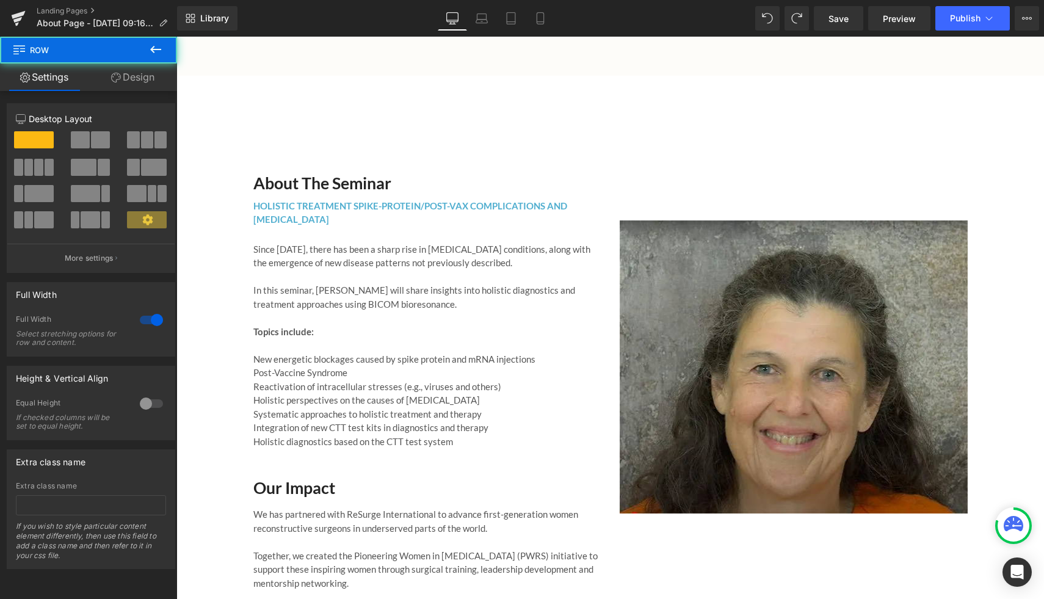
click at [400, 252] on p "Since [DATE], there has been a sharp rise in [MEDICAL_DATA] conditions, along w…" at bounding box center [427, 345] width 348 height 206
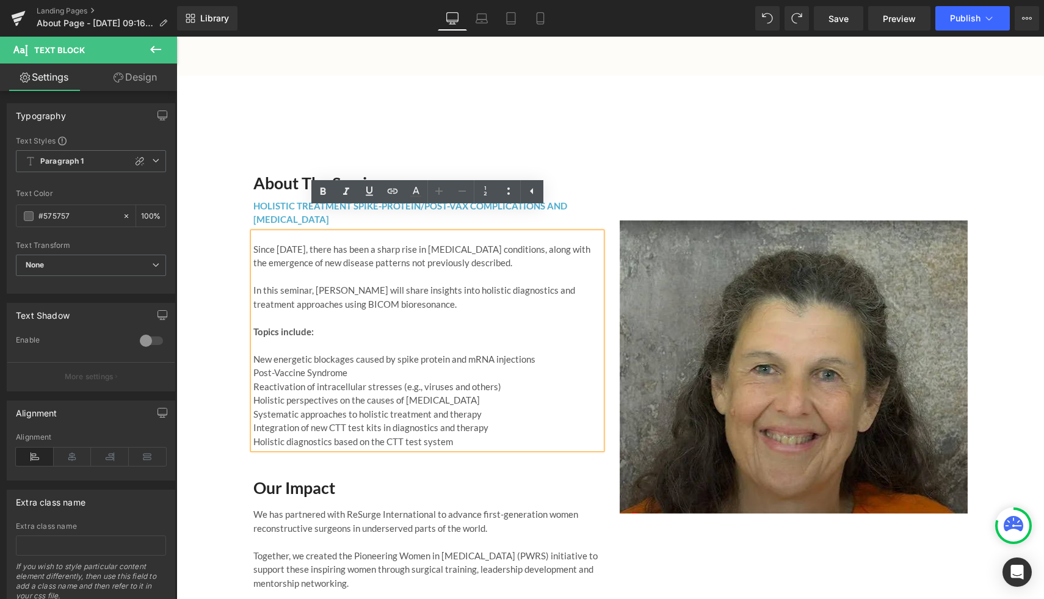
click at [235, 206] on div "About the Seminar Heading HOLISTIC TREATMENT SPIKE-PROTEIN/POST-VAX COMPLICATIO…" at bounding box center [610, 361] width 868 height 471
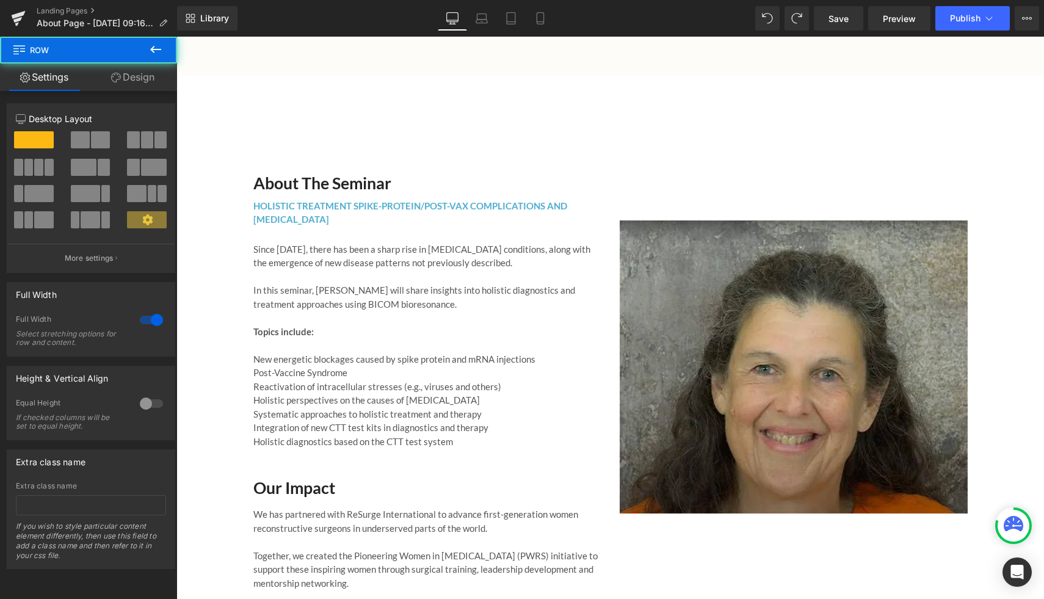
click at [314, 244] on span "Since [DATE], there has been a sharp rise in [MEDICAL_DATA] conditions, along w…" at bounding box center [421, 256] width 337 height 25
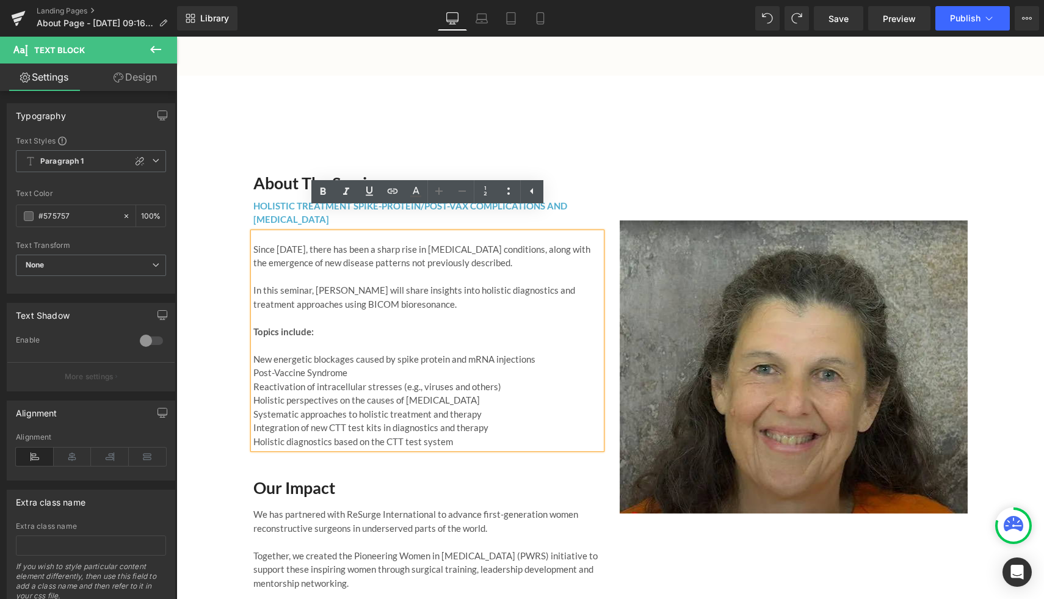
click at [201, 232] on div "About the Seminar Heading HOLISTIC TREATMENT SPIKE-PROTEIN/POST-VAX COMPLICATIO…" at bounding box center [610, 361] width 868 height 471
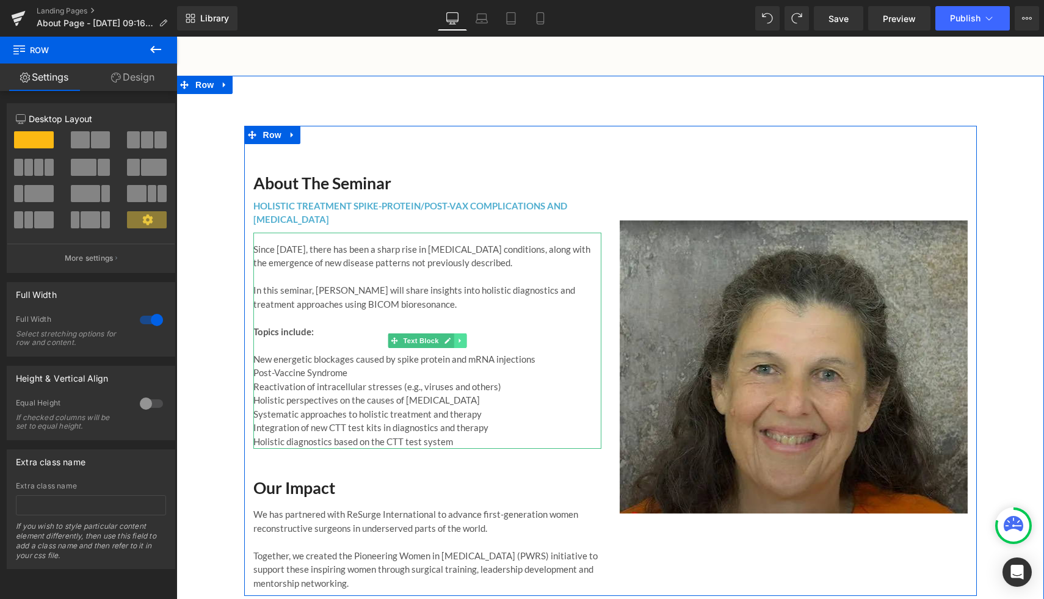
click at [457, 337] on icon at bounding box center [460, 340] width 7 height 7
click at [455, 337] on icon at bounding box center [453, 340] width 7 height 7
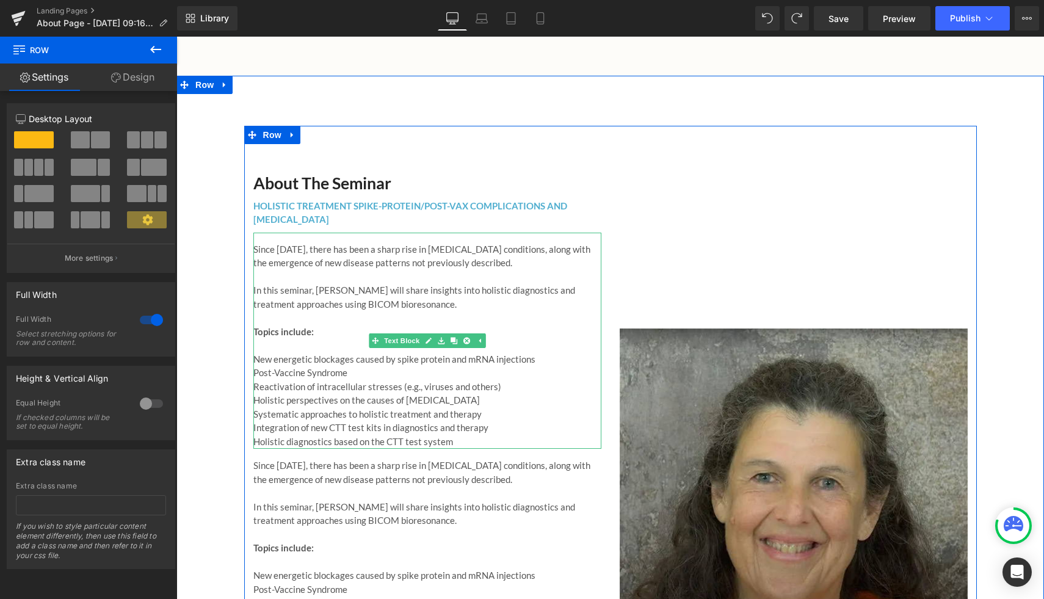
click at [383, 244] on span "Since [DATE], there has been a sharp rise in [MEDICAL_DATA] conditions, along w…" at bounding box center [421, 256] width 337 height 25
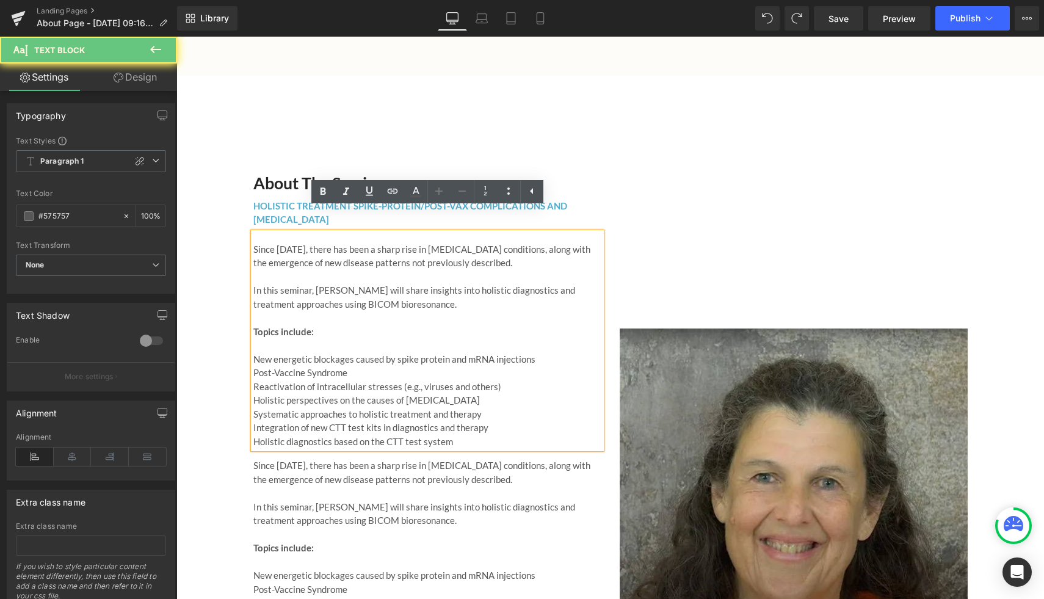
click at [368, 294] on p "Since [DATE], there has been a sharp rise in [MEDICAL_DATA] conditions, along w…" at bounding box center [427, 345] width 348 height 206
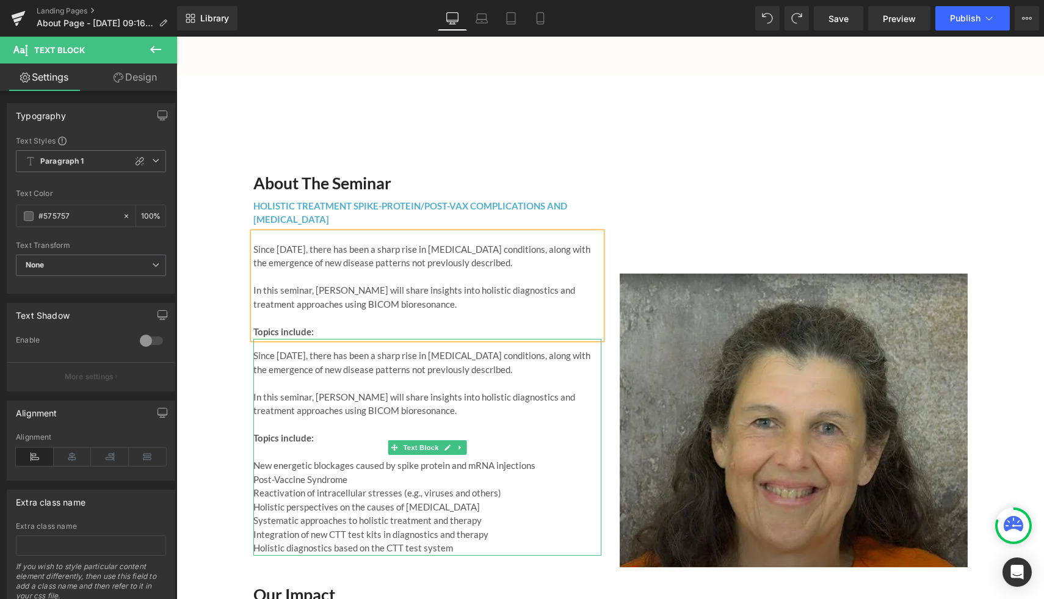
click at [338, 358] on p "Since [DATE], there has been a sharp rise in [MEDICAL_DATA] conditions, along w…" at bounding box center [427, 452] width 348 height 206
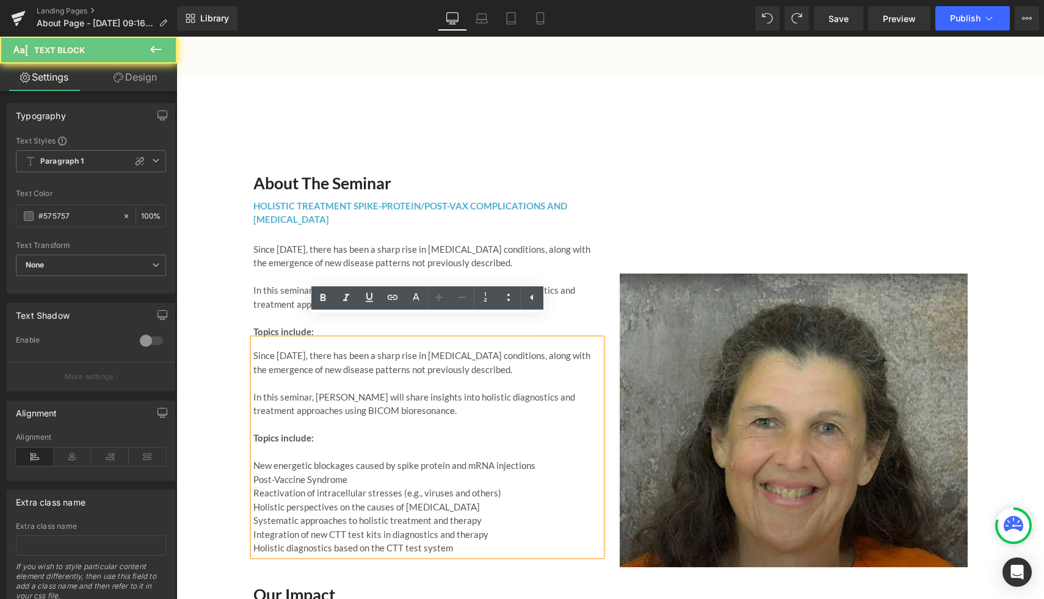
click at [309, 432] on p "Since [DATE], there has been a sharp rise in [MEDICAL_DATA] conditions, along w…" at bounding box center [427, 452] width 348 height 206
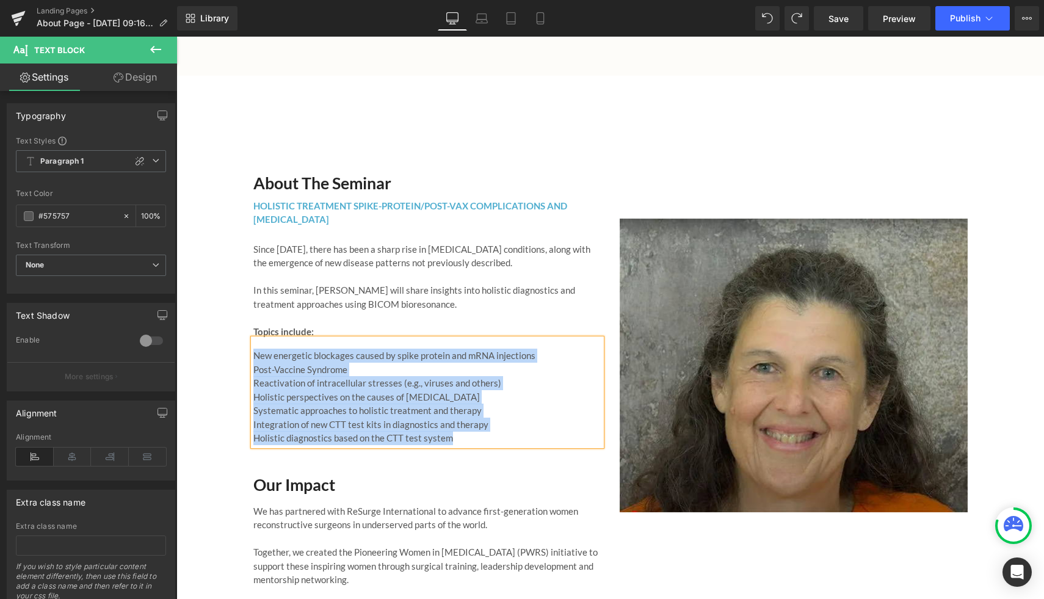
click at [390, 351] on p "New energetic blockages caused by spike protein and mRNA injections Post-Vaccin…" at bounding box center [427, 397] width 348 height 96
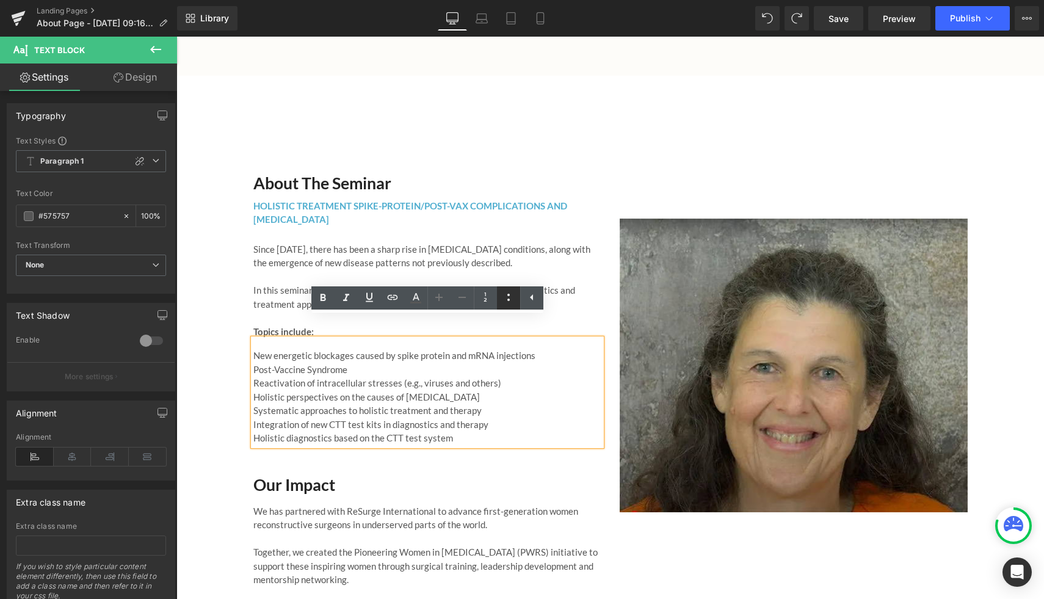
click at [505, 300] on icon at bounding box center [508, 297] width 15 height 15
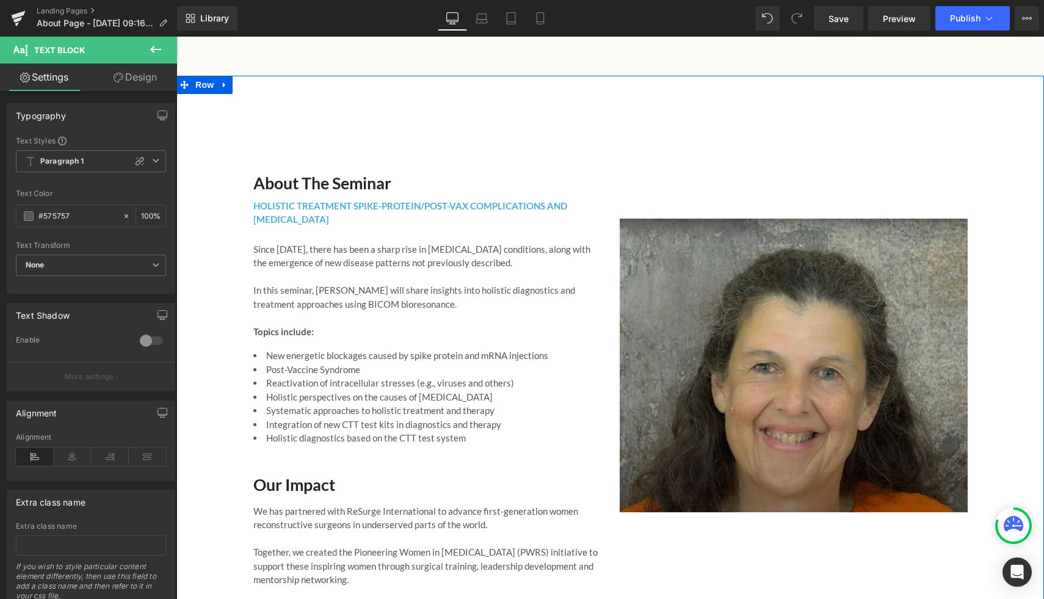
click at [220, 357] on div "About the Seminar Heading HOLISTIC TREATMENT SPIKE-PROTEIN/POST-VAX COMPLICATIO…" at bounding box center [610, 359] width 868 height 467
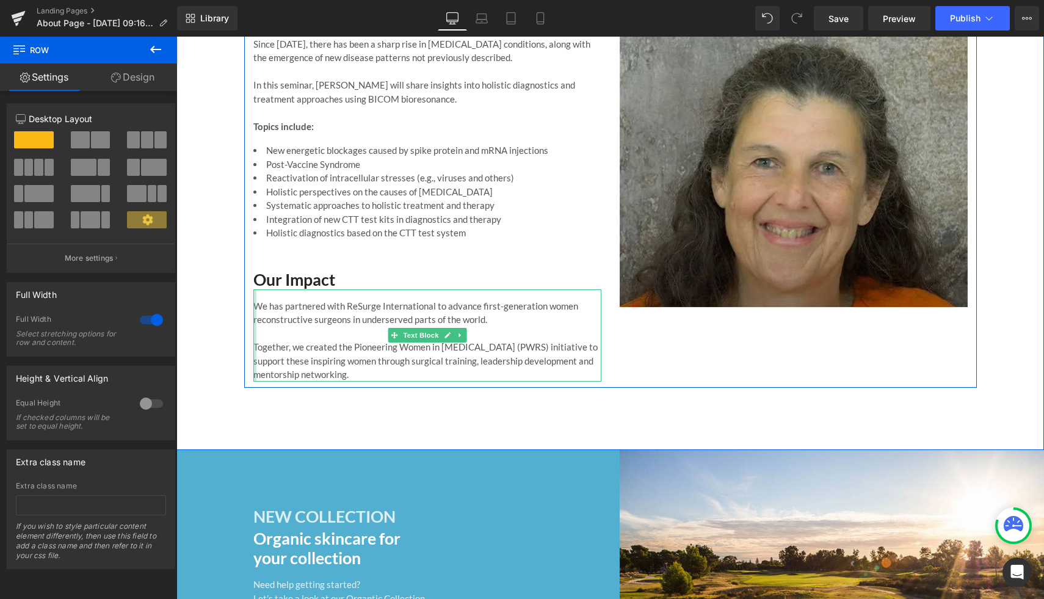
scroll to position [2027, 0]
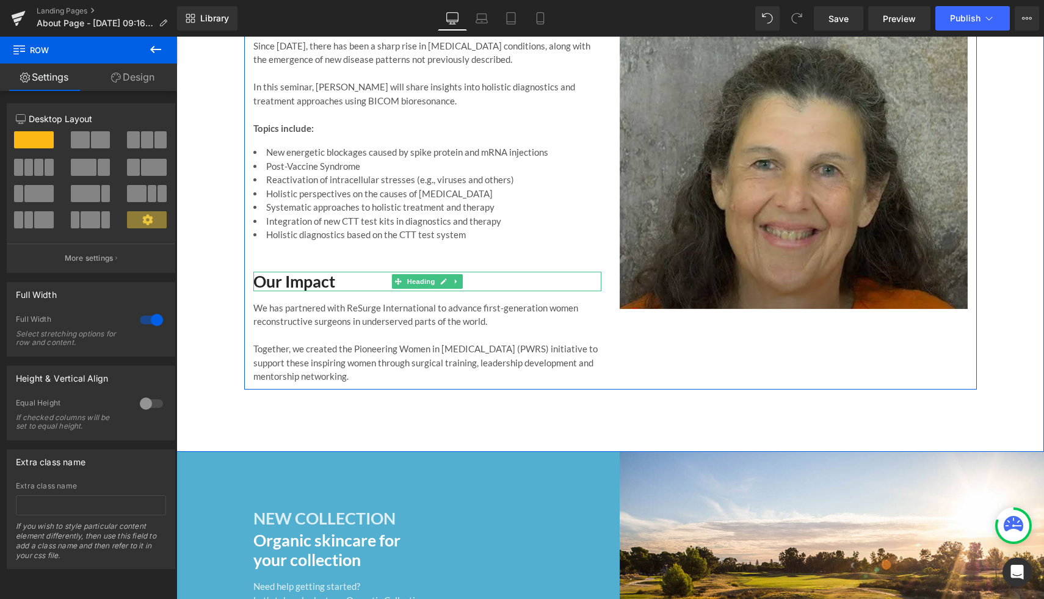
click at [291, 272] on h4 "Our Impact" at bounding box center [427, 282] width 348 height 20
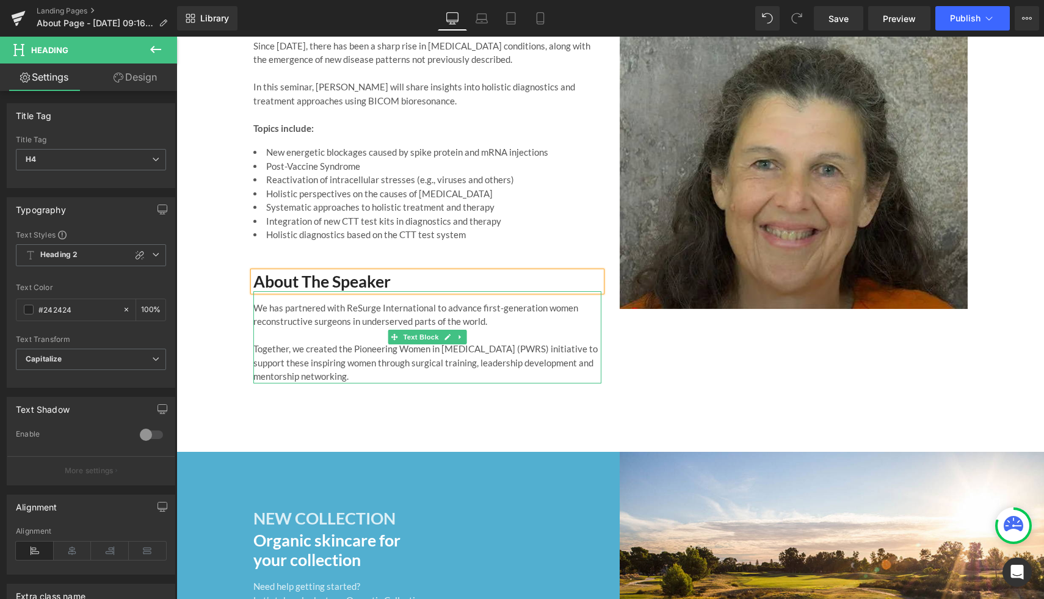
click at [404, 303] on p "We has partnered with ReSurge International to advance first-generation women r…" at bounding box center [427, 314] width 348 height 27
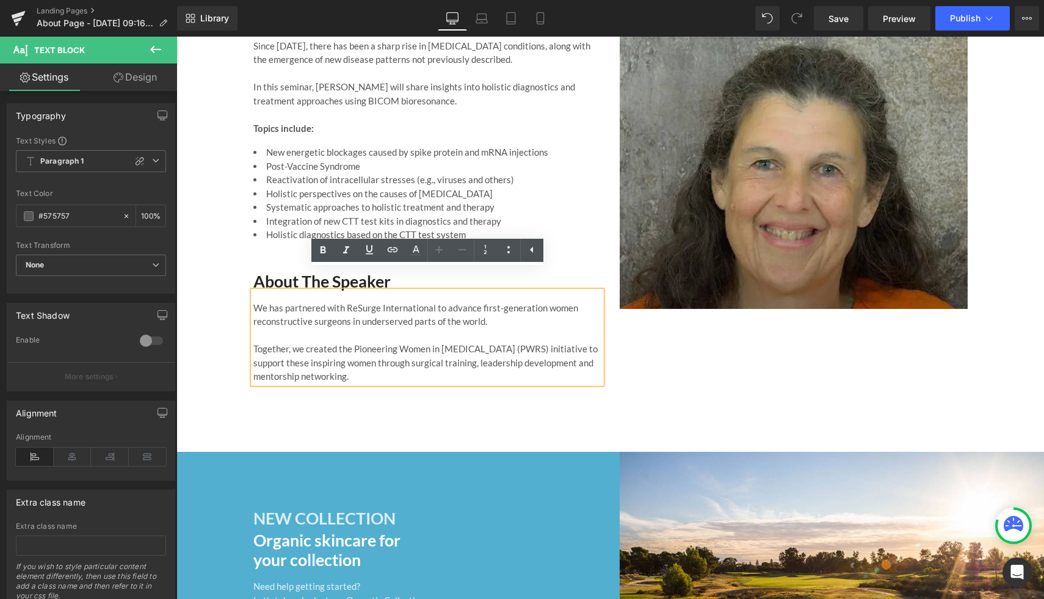
click at [253, 291] on div "We has partnered with ReSurge International to advance first-generation women r…" at bounding box center [427, 337] width 348 height 92
click at [253, 301] on p "We has partnered with ReSurge International to advance first-generation women r…" at bounding box center [427, 314] width 348 height 27
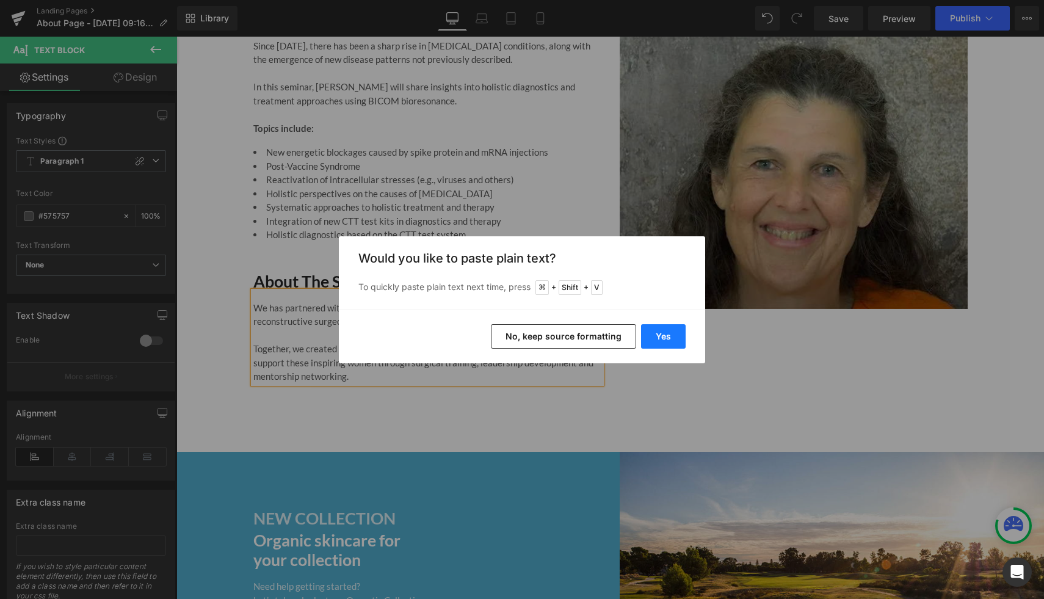
click at [675, 347] on button "Yes" at bounding box center [663, 336] width 45 height 24
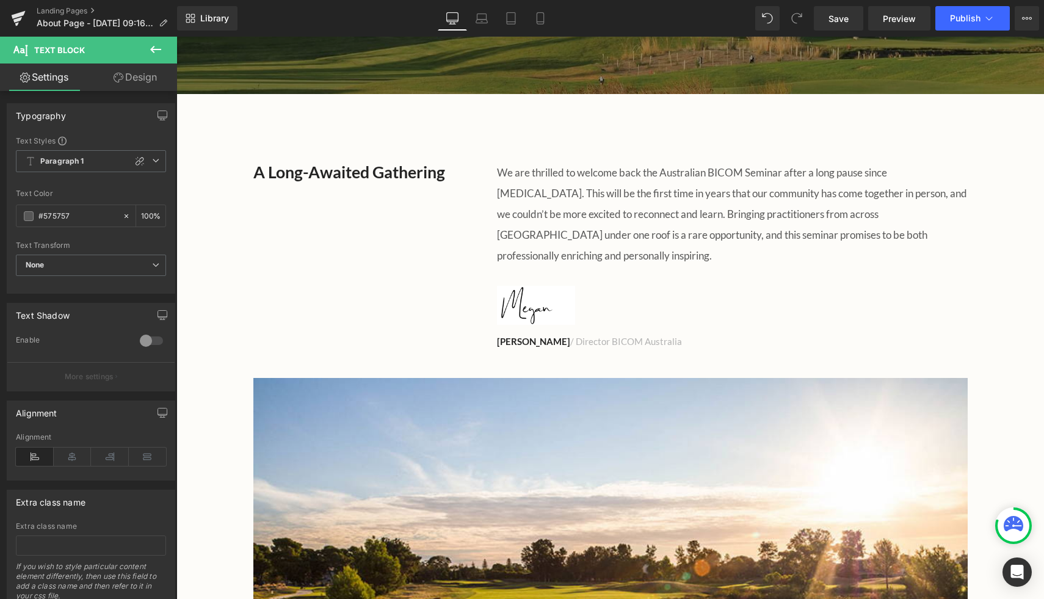
scroll to position [346, 0]
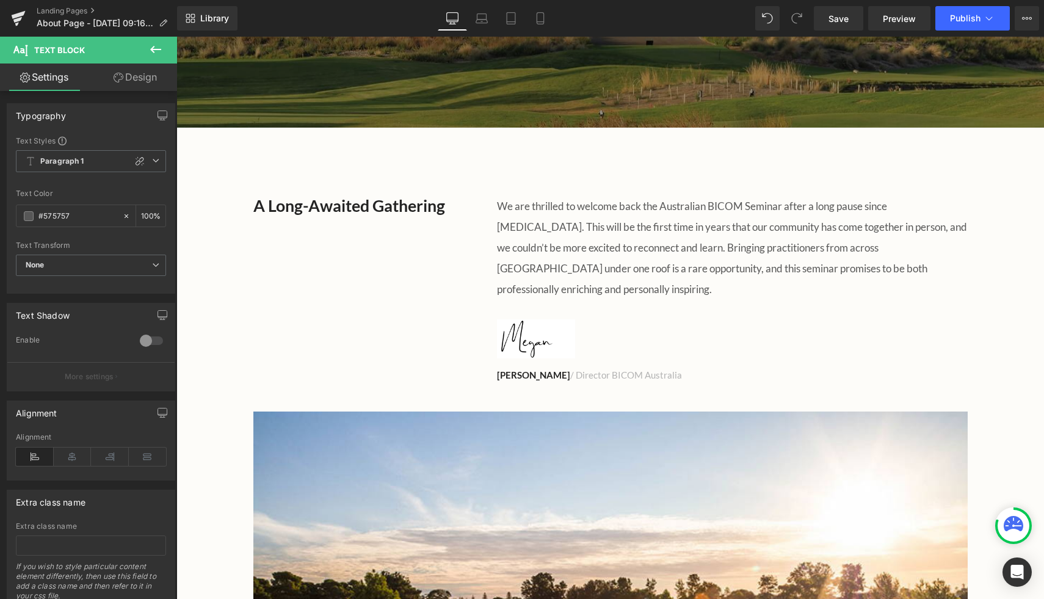
click at [553, 222] on p "We are thrilled to welcome back the Australian BICOM Seminar after a long pause…" at bounding box center [732, 248] width 470 height 104
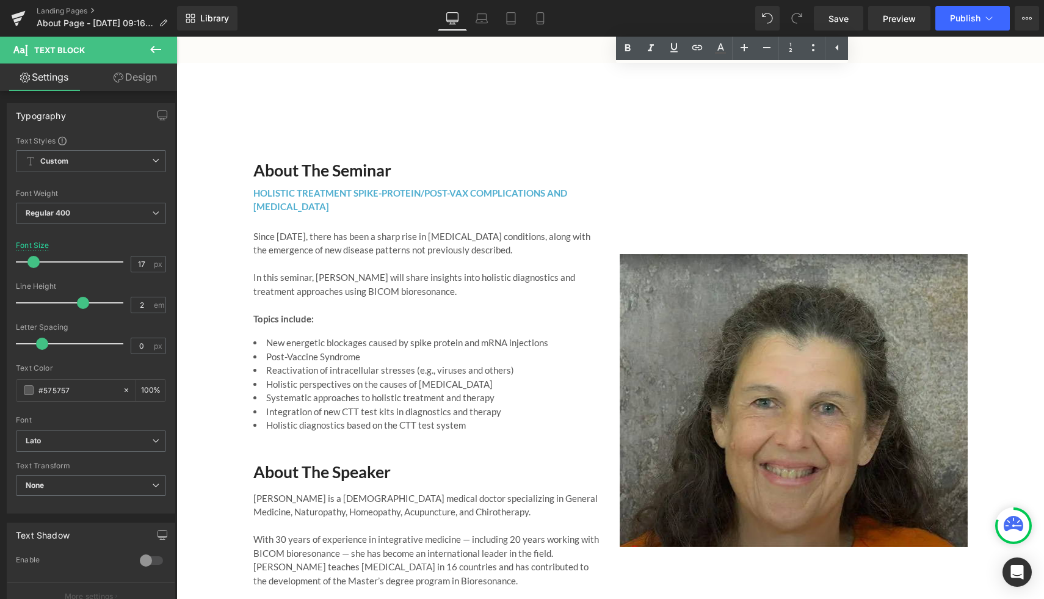
scroll to position [1837, 0]
click at [310, 187] on span "HOLISTIC TREATMENT SPIKE-PROTEIN/POST-VAX COMPLICATIONS AND [MEDICAL_DATA]" at bounding box center [410, 199] width 314 height 25
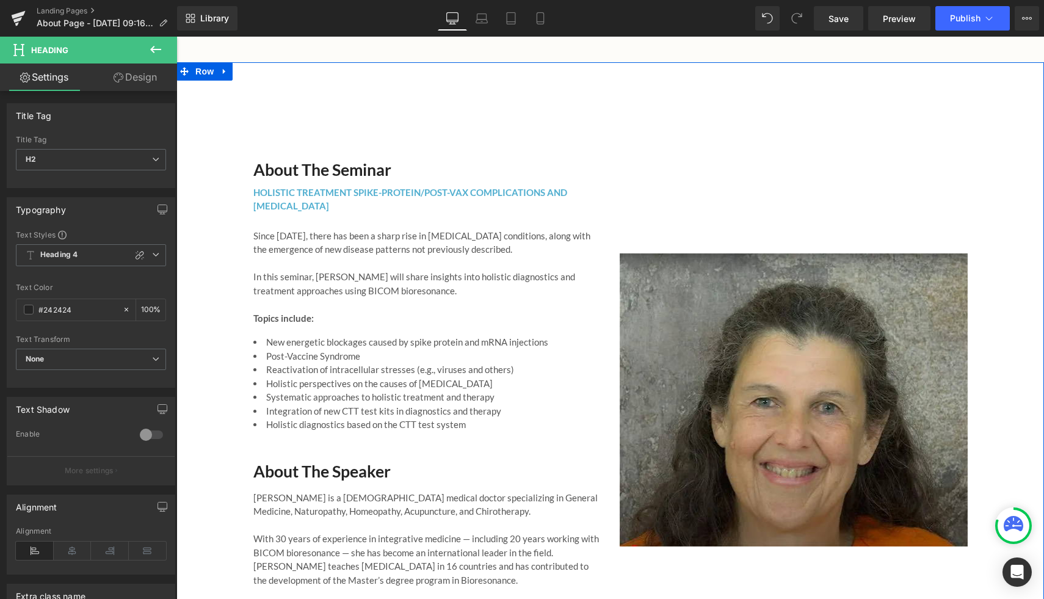
drag, startPoint x: 255, startPoint y: 217, endPoint x: 261, endPoint y: 213, distance: 7.6
click at [255, 219] on div "Since [DATE], there has been a sharp rise in [MEDICAL_DATA] conditions, along w…" at bounding box center [427, 272] width 348 height 107
click at [255, 230] on span "Since [DATE], there has been a sharp rise in [MEDICAL_DATA] conditions, along w…" at bounding box center [421, 242] width 337 height 25
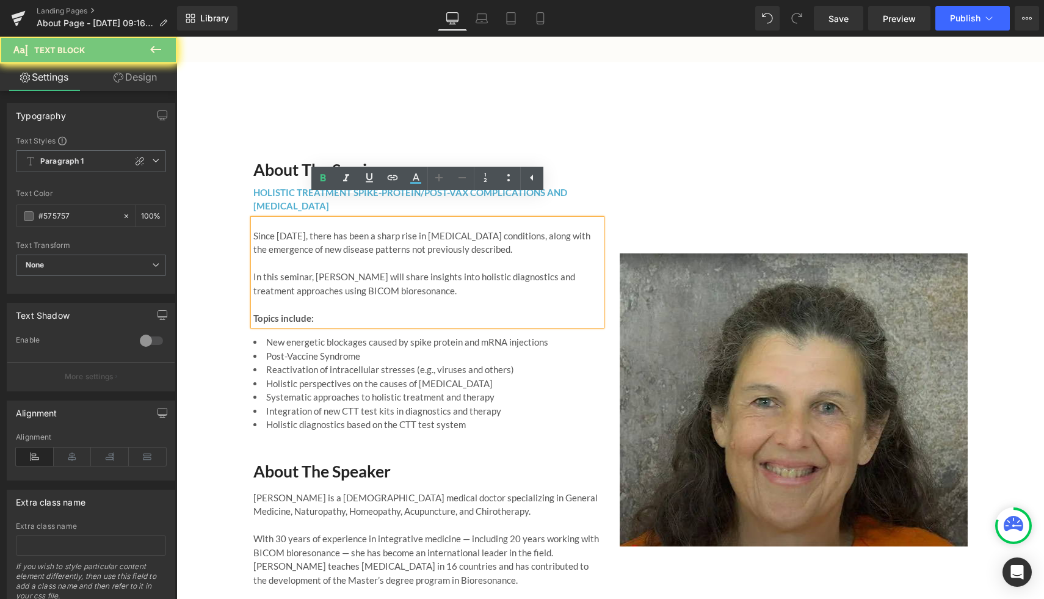
click at [276, 187] on span "HOLISTIC TREATMENT SPIKE-PROTEIN/POST-VAX COMPLICATIONS AND [MEDICAL_DATA]" at bounding box center [410, 199] width 314 height 25
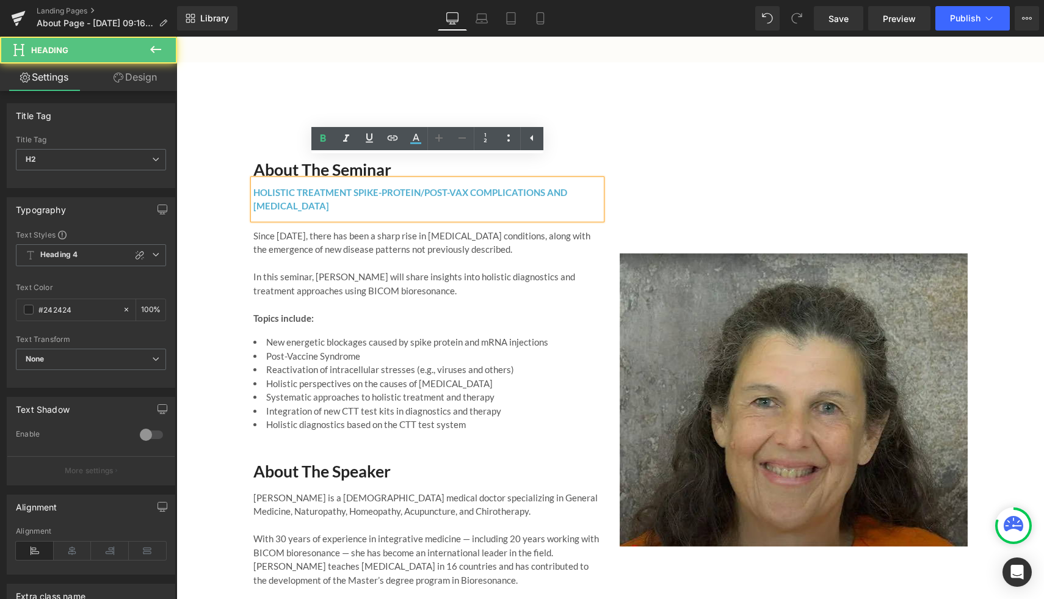
drag, startPoint x: 415, startPoint y: 186, endPoint x: 252, endPoint y: 169, distance: 163.3
click at [253, 179] on div "HOLISTIC TREATMENT SPIKE-PROTEIN/POST-VAX COMPLICATIONS AND [MEDICAL_DATA]" at bounding box center [427, 199] width 348 height 40
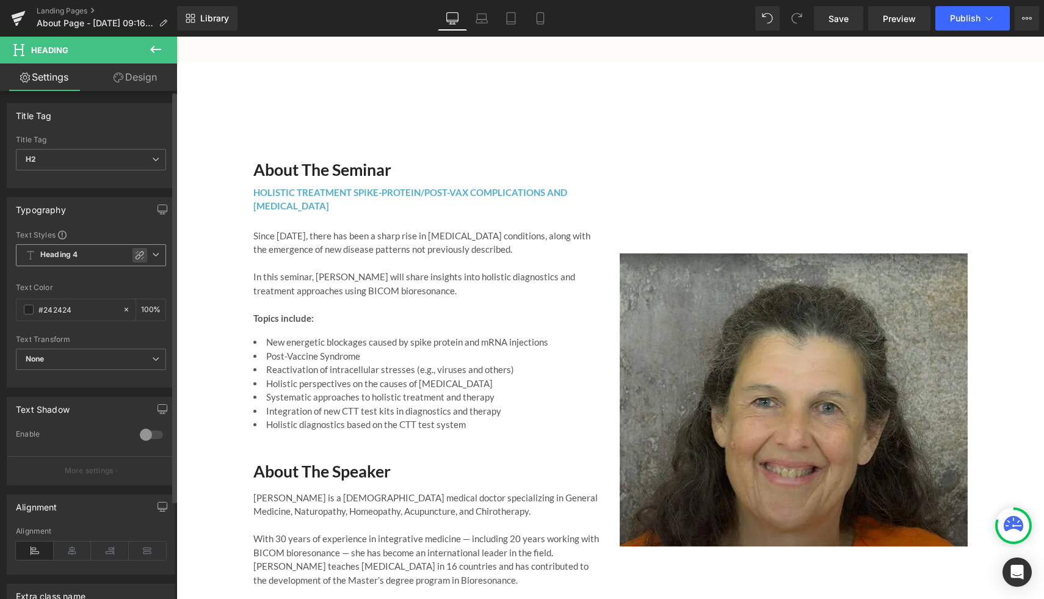
click at [135, 256] on icon at bounding box center [140, 255] width 10 height 10
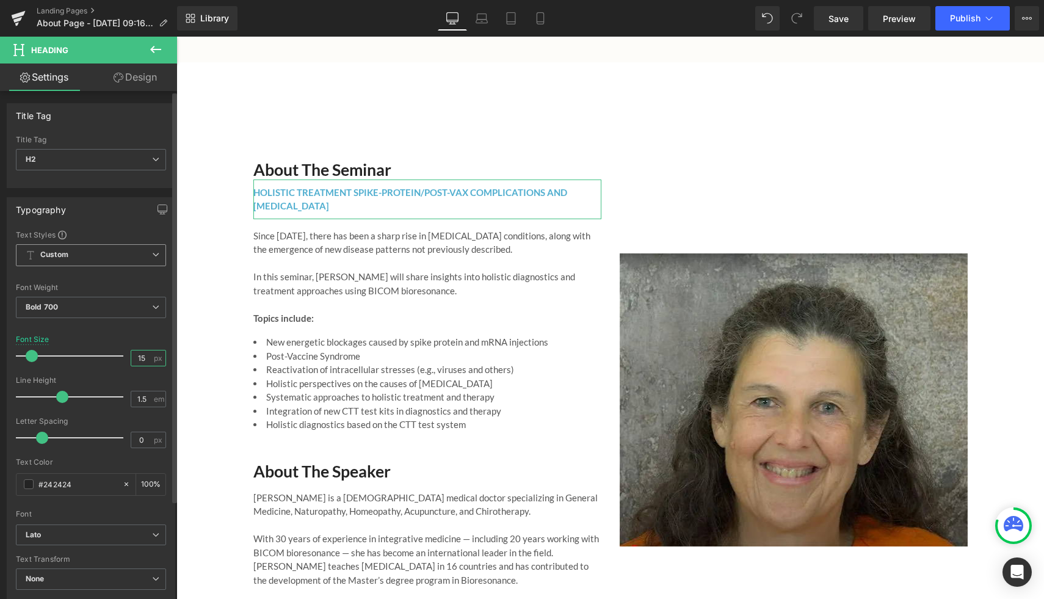
click at [144, 356] on input "15" at bounding box center [141, 357] width 21 height 15
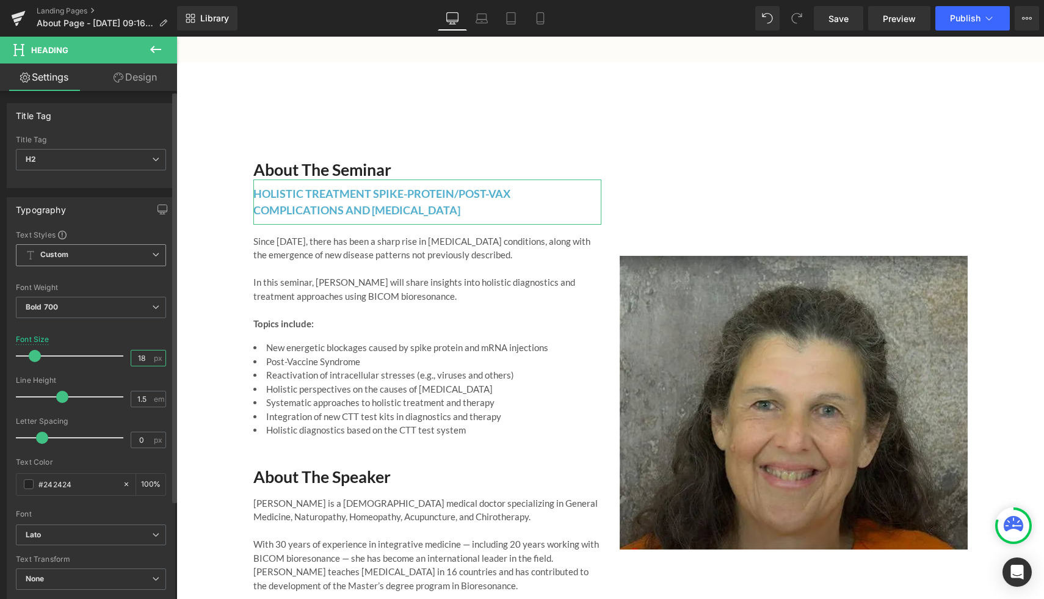
click at [140, 358] on input "18" at bounding box center [141, 357] width 21 height 15
type input "1"
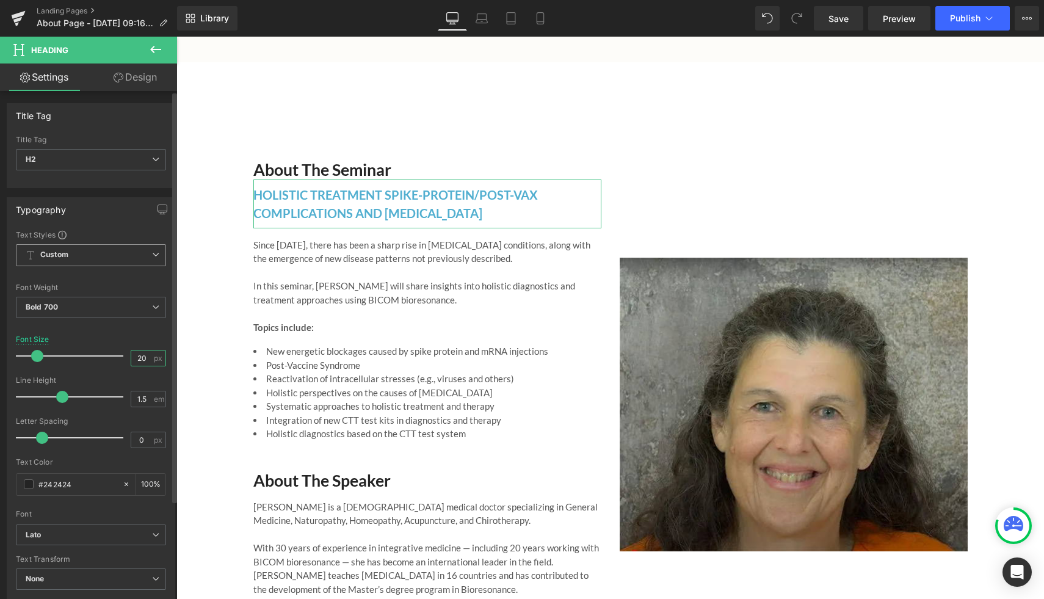
click at [143, 358] on input "20" at bounding box center [141, 357] width 21 height 15
type input "2"
type input "19"
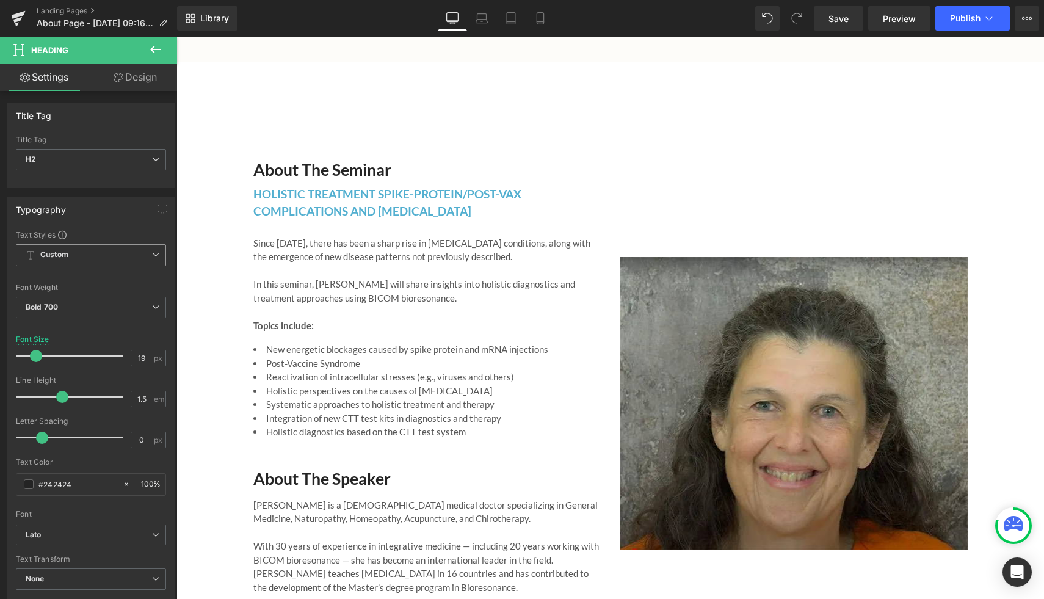
click at [300, 237] on span "Since [DATE], there has been a sharp rise in [MEDICAL_DATA] conditions, along w…" at bounding box center [421, 249] width 337 height 25
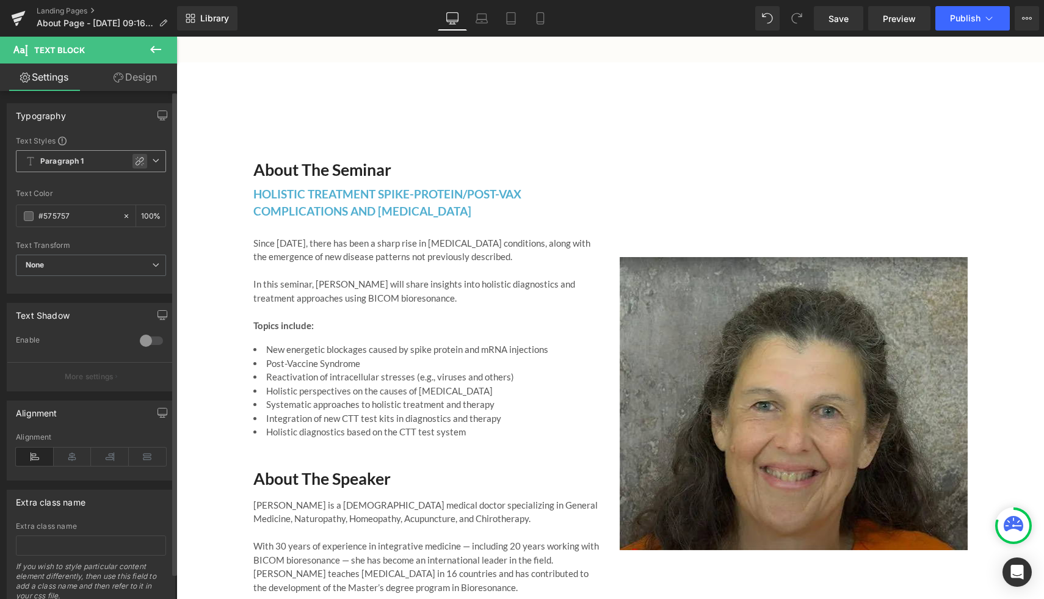
click at [135, 161] on icon at bounding box center [140, 161] width 10 height 10
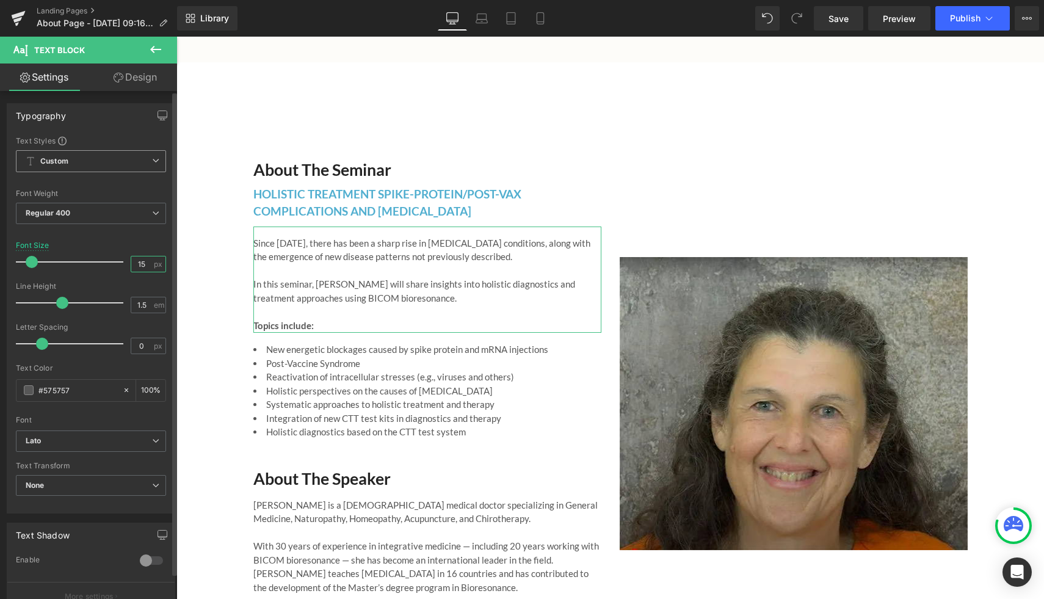
click at [144, 263] on input "15" at bounding box center [141, 263] width 21 height 15
type input "17"
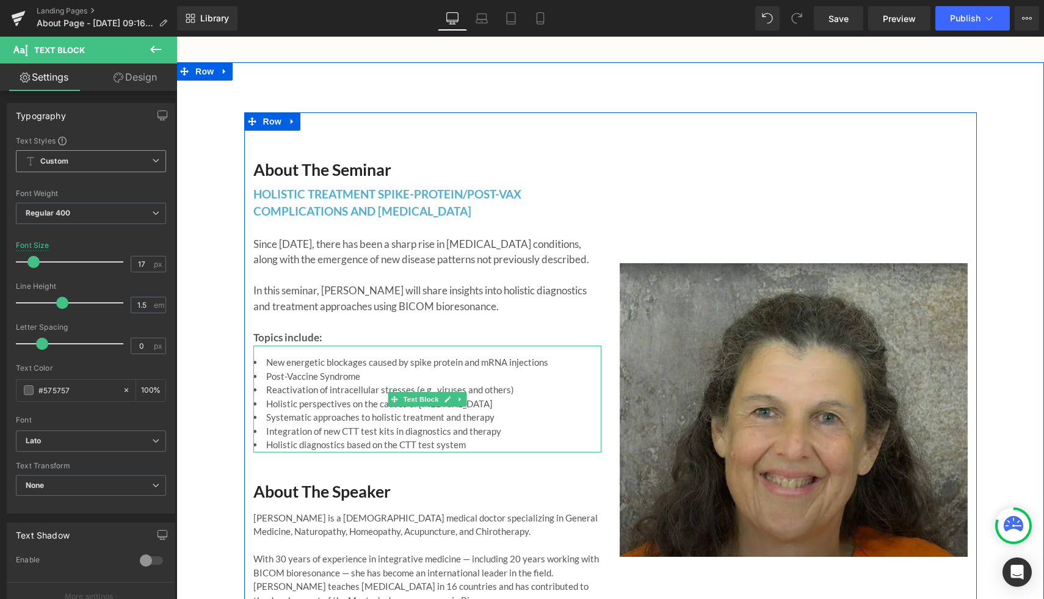
click at [394, 369] on li "Post-Vaccine Syndrome" at bounding box center [427, 376] width 348 height 14
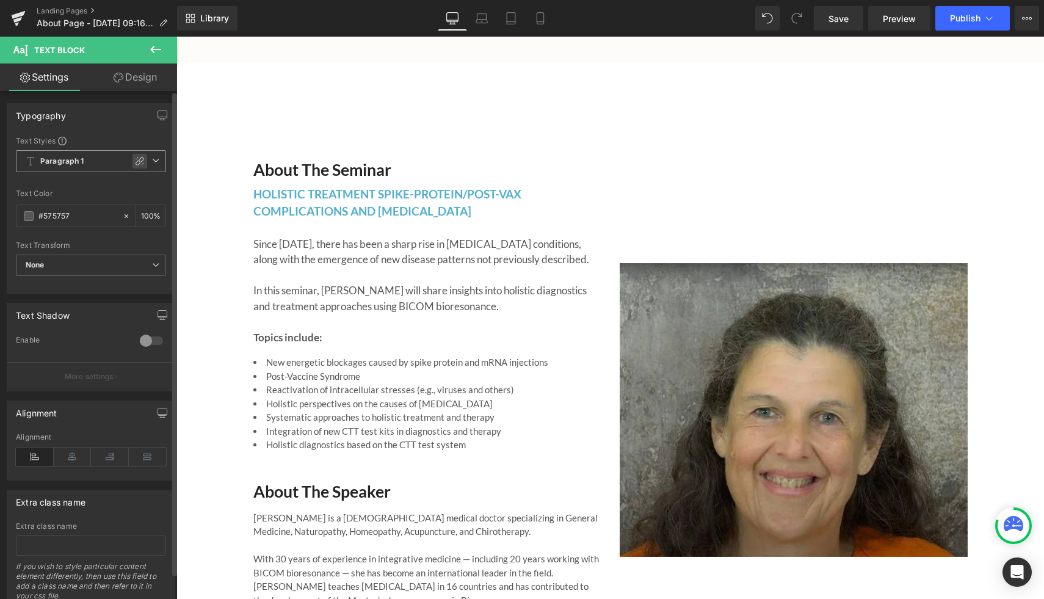
click at [138, 156] on div at bounding box center [139, 161] width 15 height 15
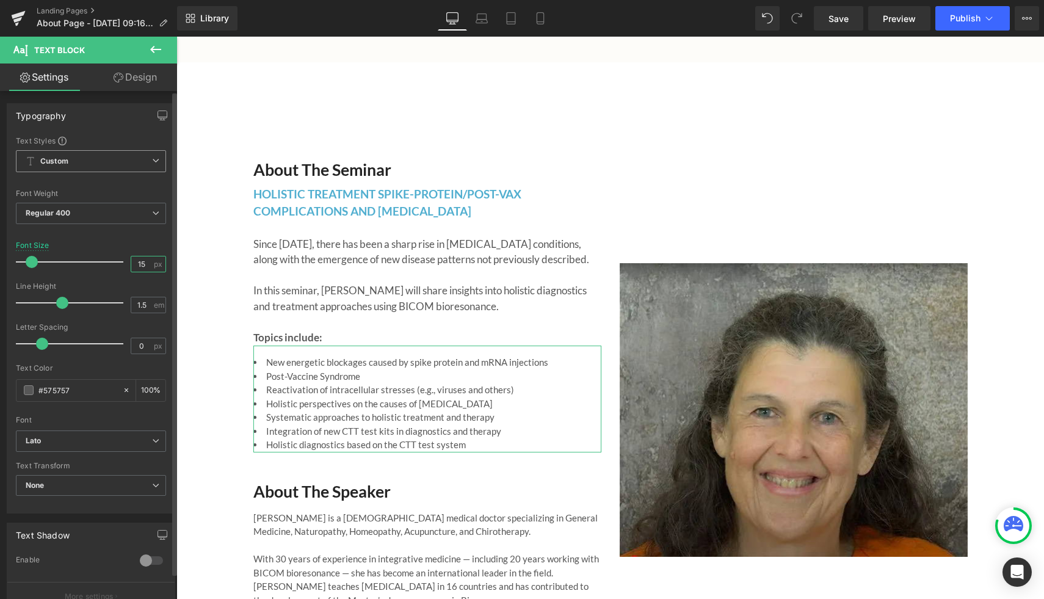
click at [142, 263] on input "15" at bounding box center [141, 263] width 21 height 15
type input "17"
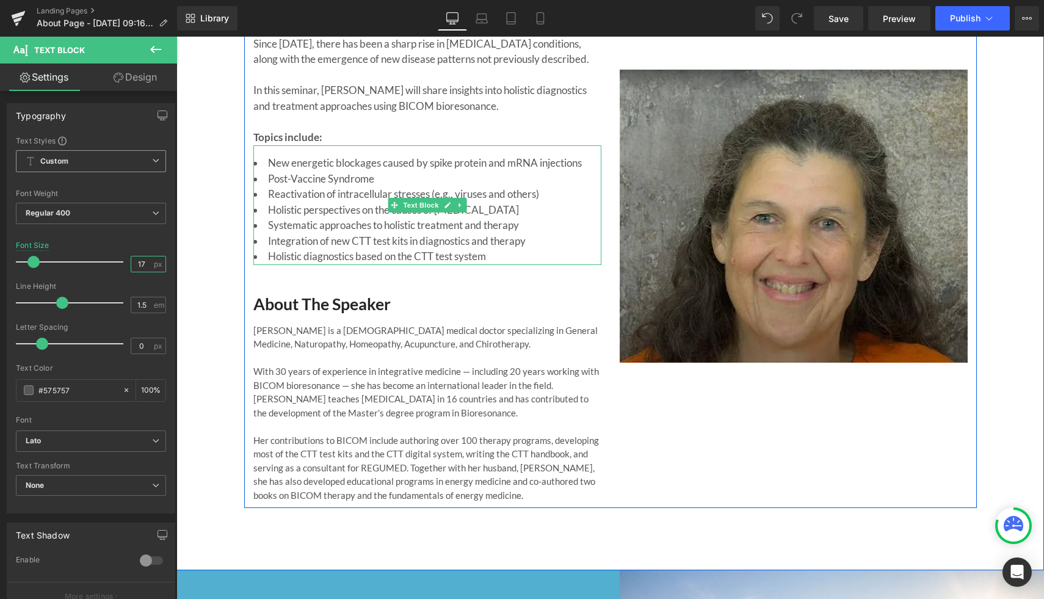
scroll to position [2040, 0]
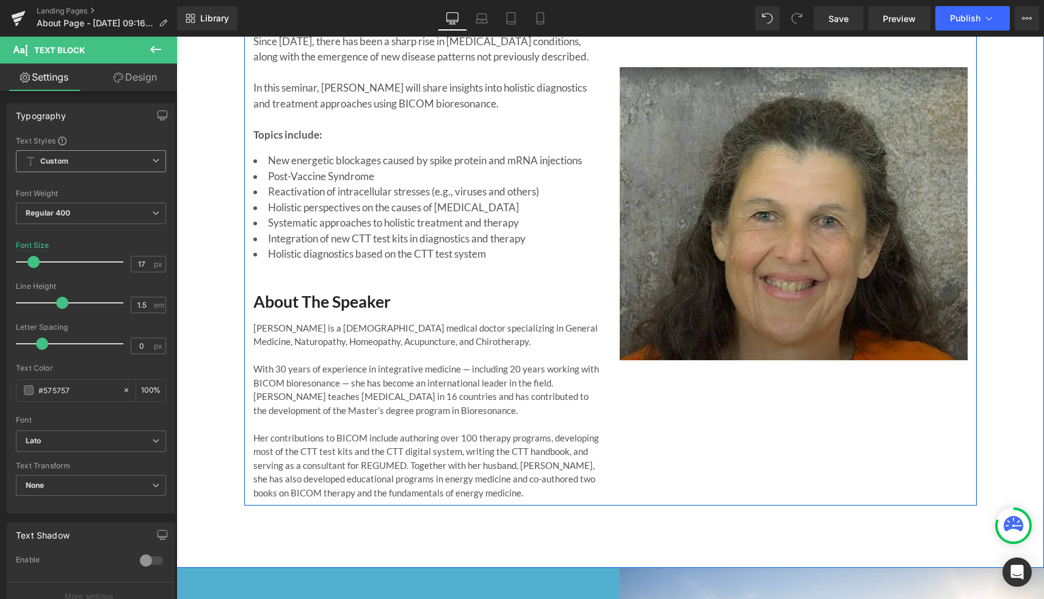
click at [329, 394] on p "With 30 years of experience in integrative medicine — including 20 years workin…" at bounding box center [427, 389] width 348 height 55
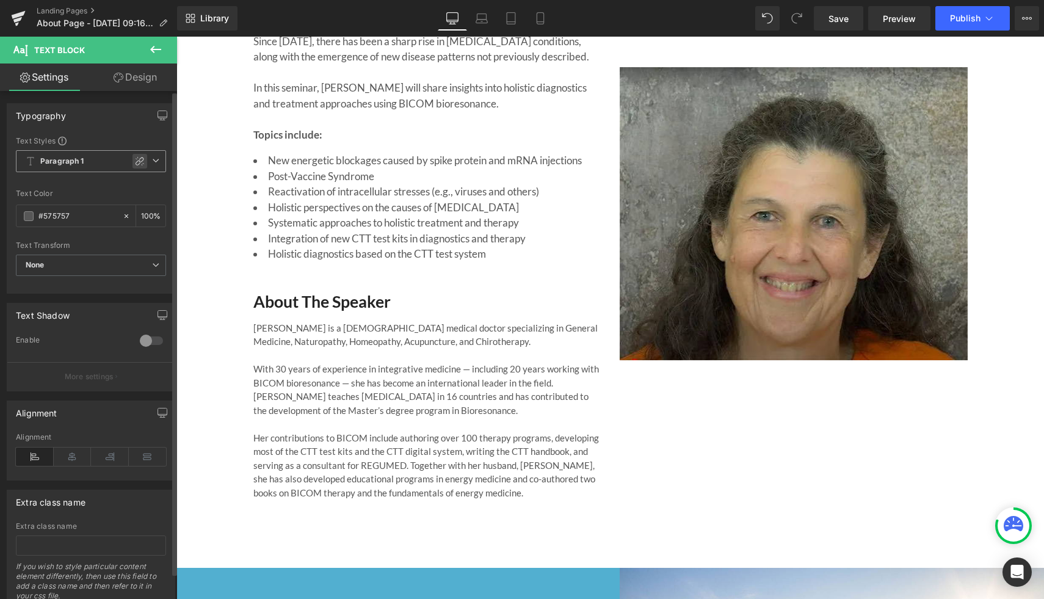
click at [136, 164] on icon at bounding box center [140, 161] width 10 height 10
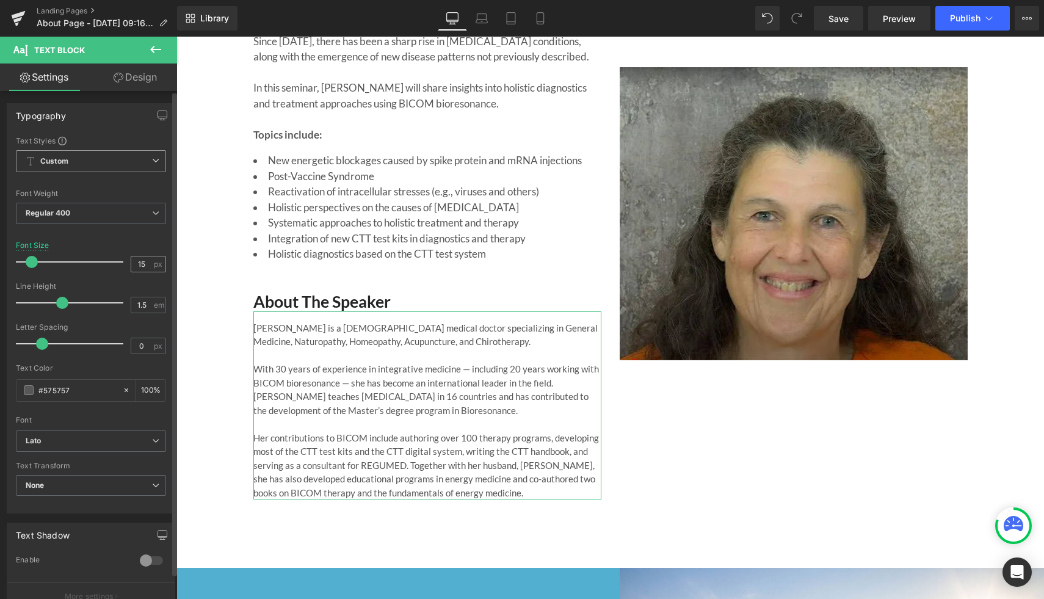
click at [148, 265] on div "15 px" at bounding box center [148, 264] width 35 height 16
click at [143, 264] on input "15" at bounding box center [141, 263] width 21 height 15
type input "17"
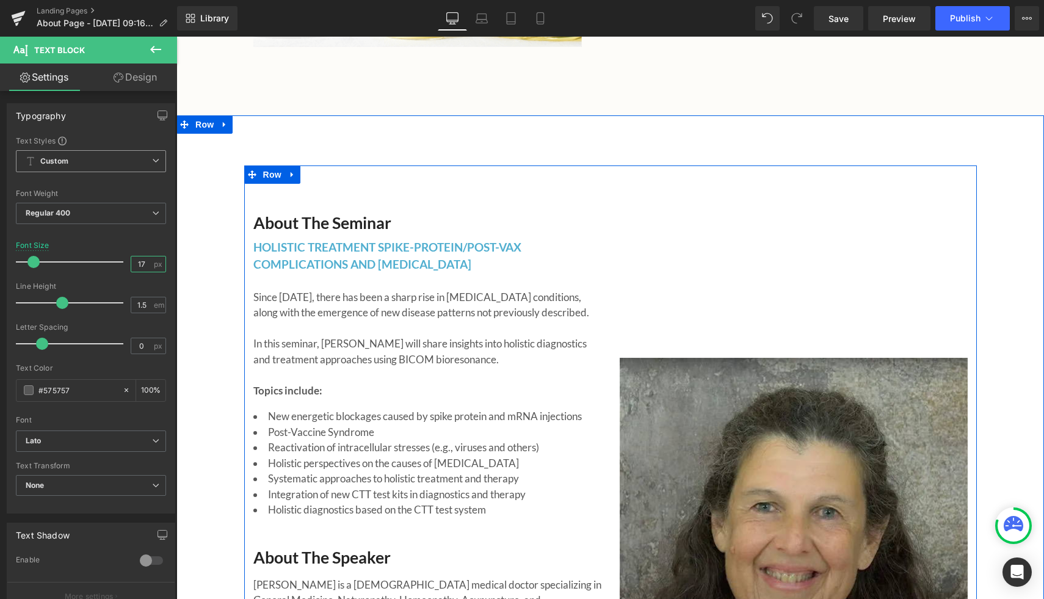
scroll to position [1783, 0]
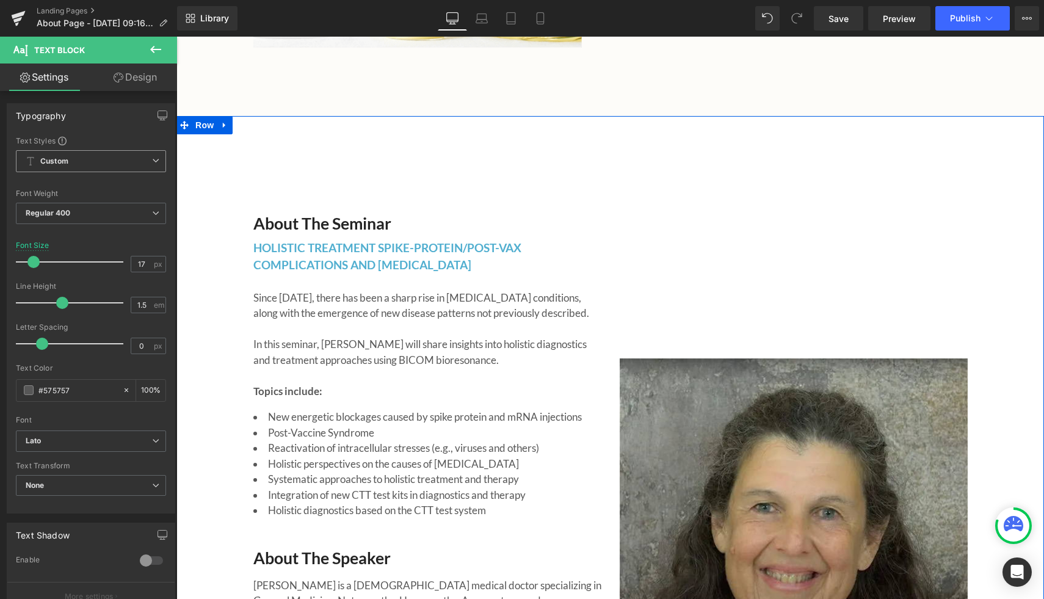
click at [436, 184] on div "About the Seminar Heading HOLISTIC TREATMENT SPIKE-PROTEIN/POST-VAX COMPLICATIO…" at bounding box center [427, 505] width 366 height 642
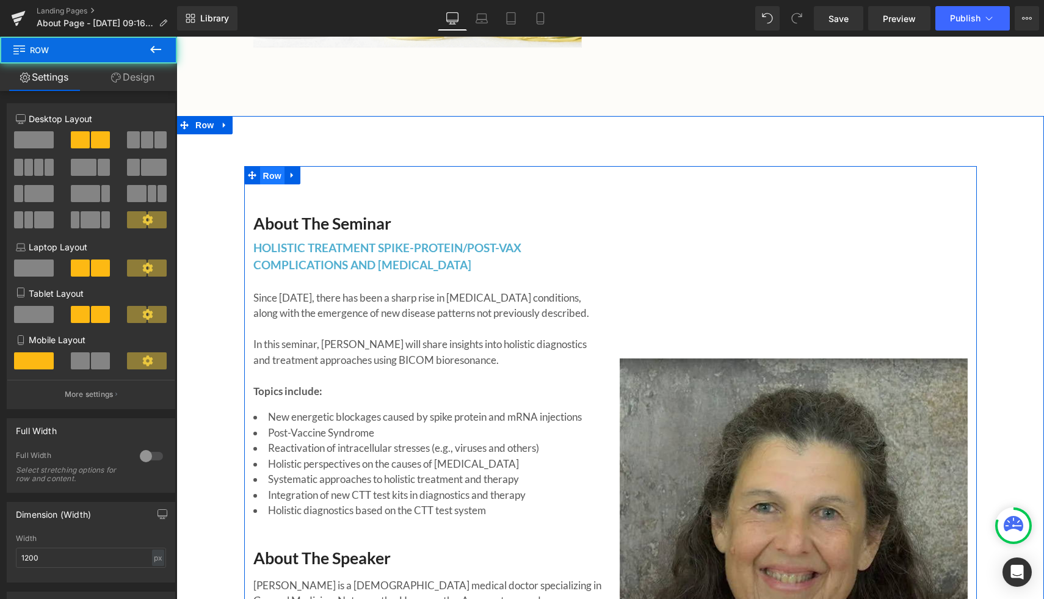
click at [270, 167] on span "Row" at bounding box center [272, 176] width 24 height 18
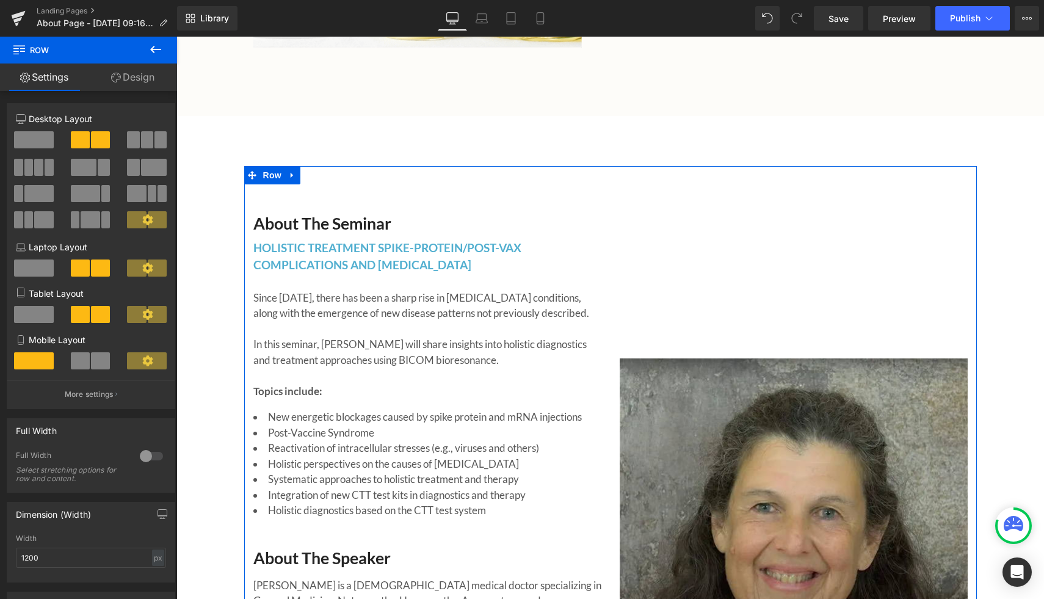
click at [87, 169] on span at bounding box center [84, 167] width 26 height 17
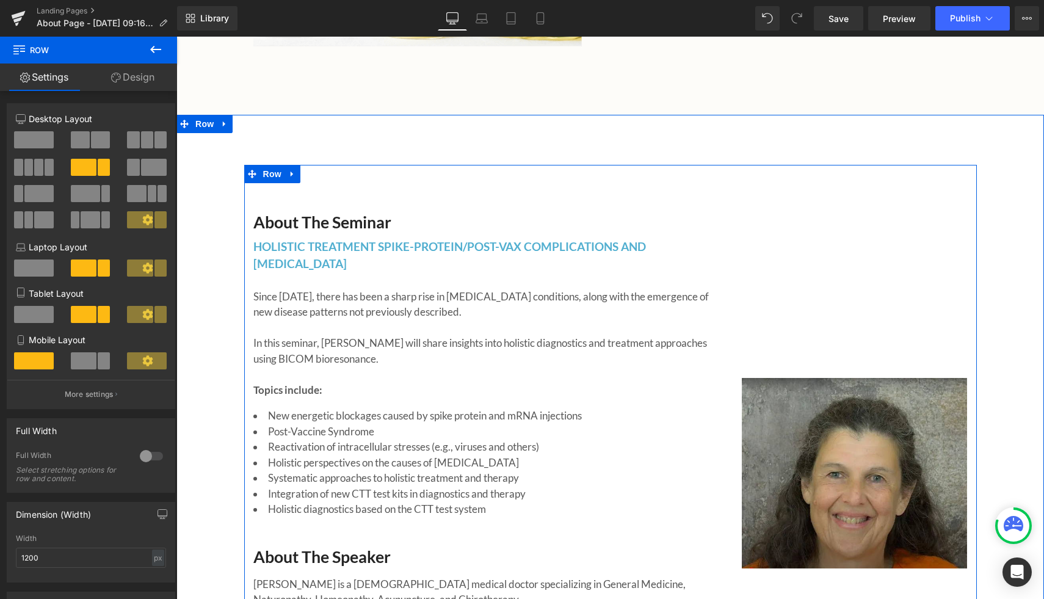
scroll to position [1784, 0]
click at [292, 170] on icon at bounding box center [292, 174] width 9 height 9
click at [309, 170] on icon at bounding box center [308, 174] width 9 height 9
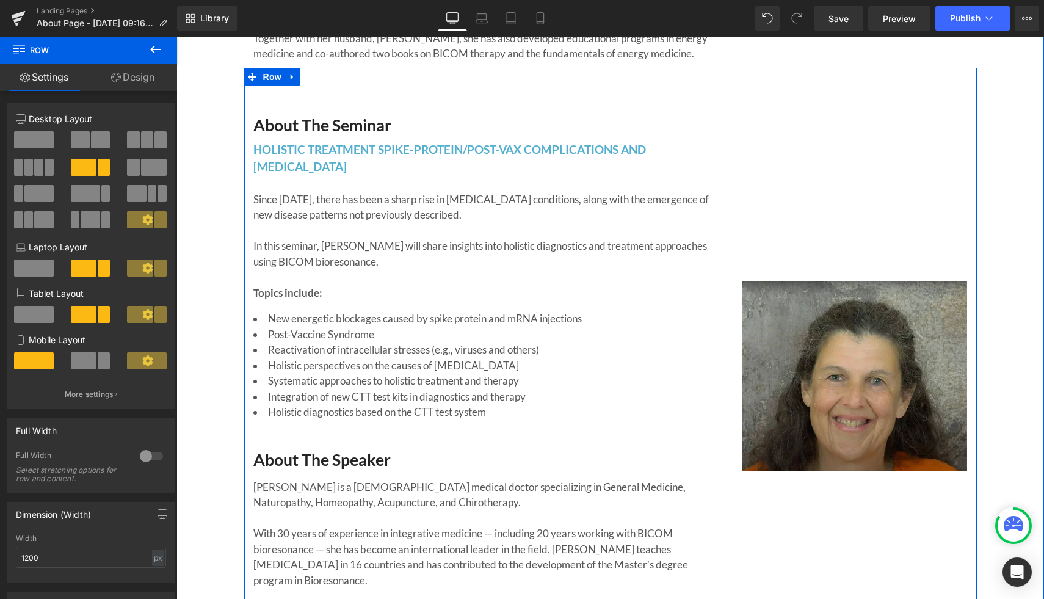
scroll to position [2460, 0]
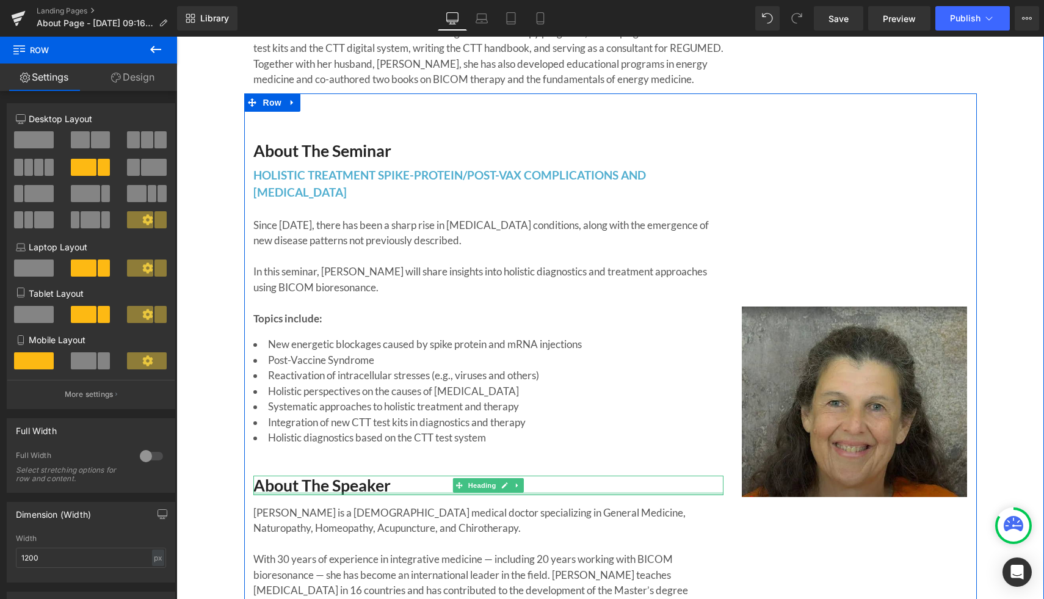
click at [394, 492] on div at bounding box center [488, 493] width 470 height 3
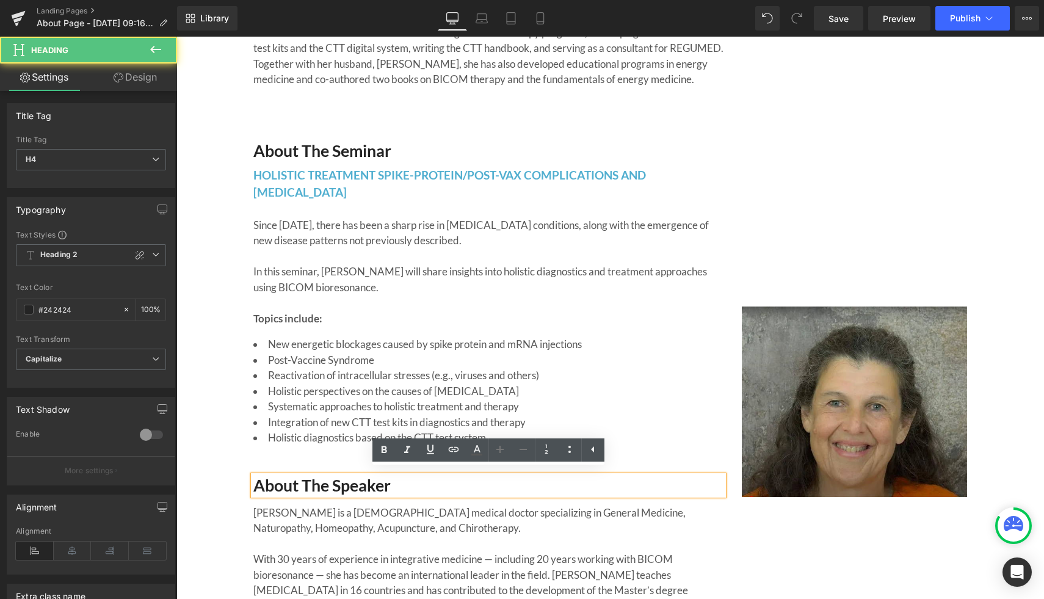
click at [521, 482] on h4 "About the Speaker" at bounding box center [488, 486] width 470 height 20
click at [620, 360] on li "Post-Vaccine Syndrome" at bounding box center [488, 360] width 470 height 16
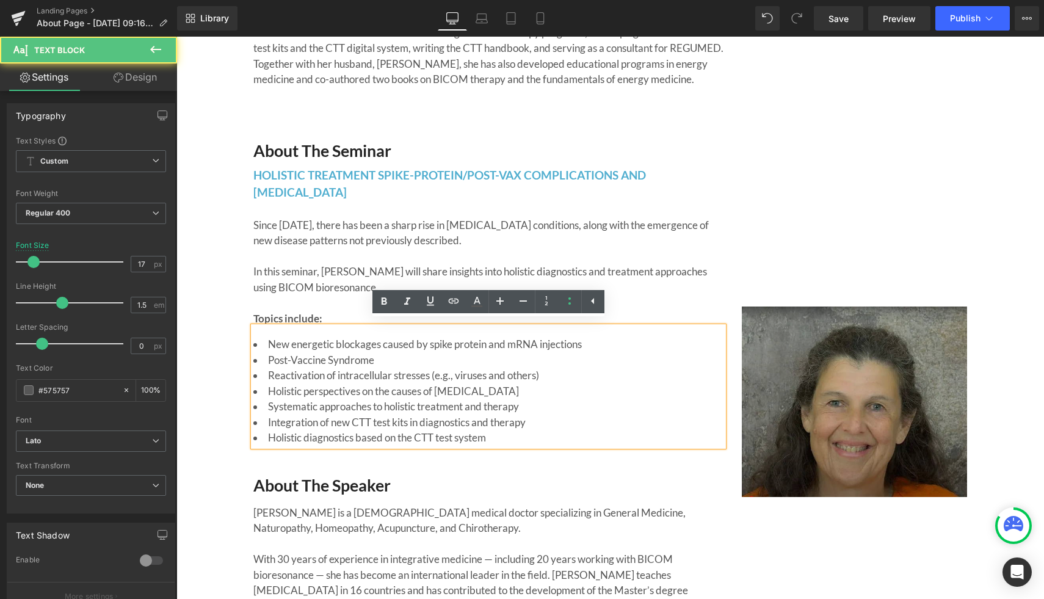
click at [869, 368] on img at bounding box center [855, 401] width 226 height 190
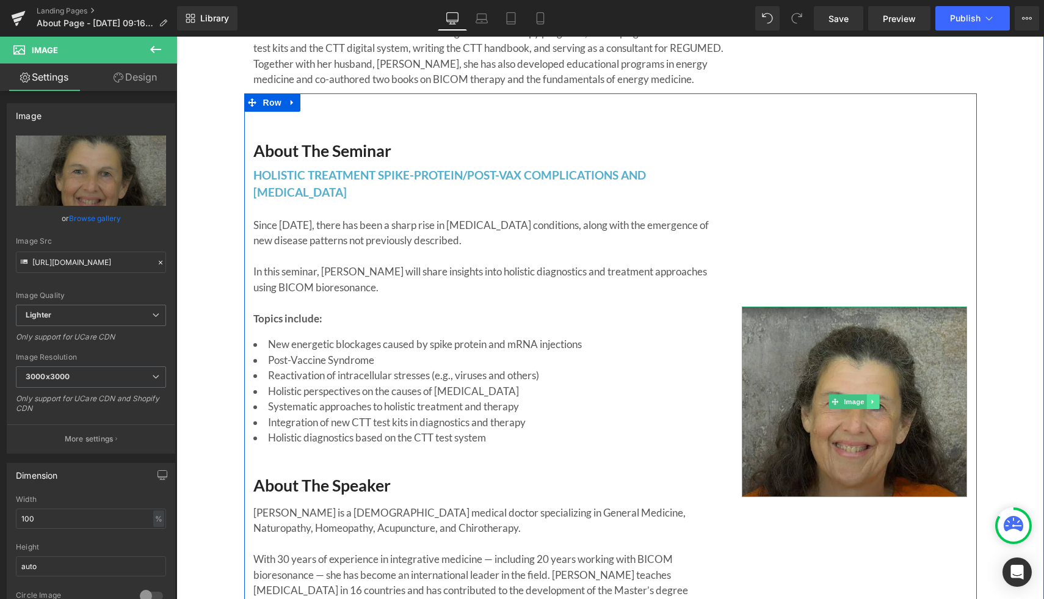
click at [871, 402] on icon at bounding box center [873, 401] width 7 height 7
click at [880, 402] on icon at bounding box center [879, 401] width 7 height 7
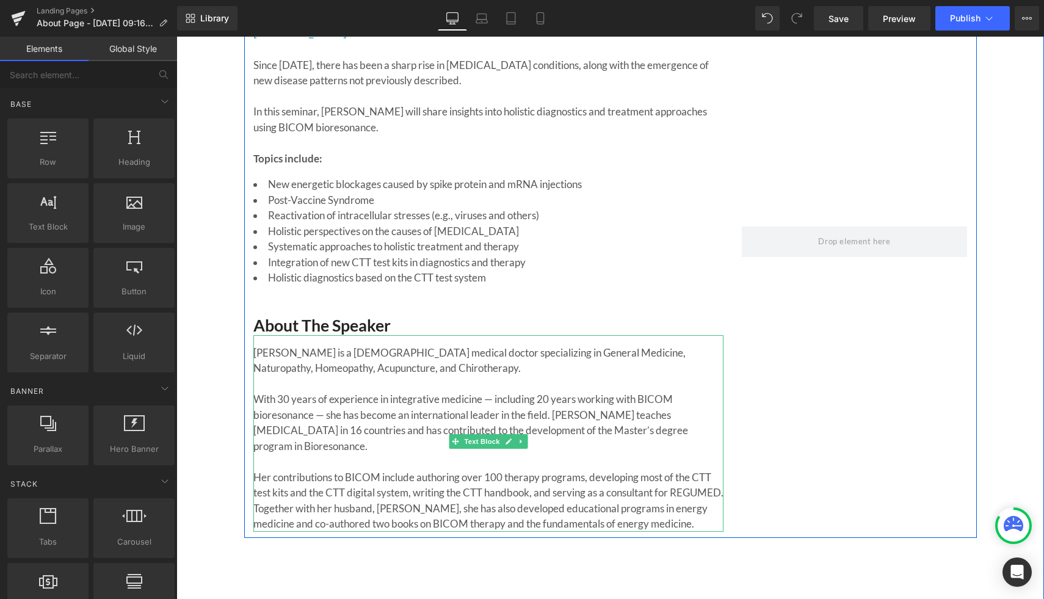
scroll to position [2622, 0]
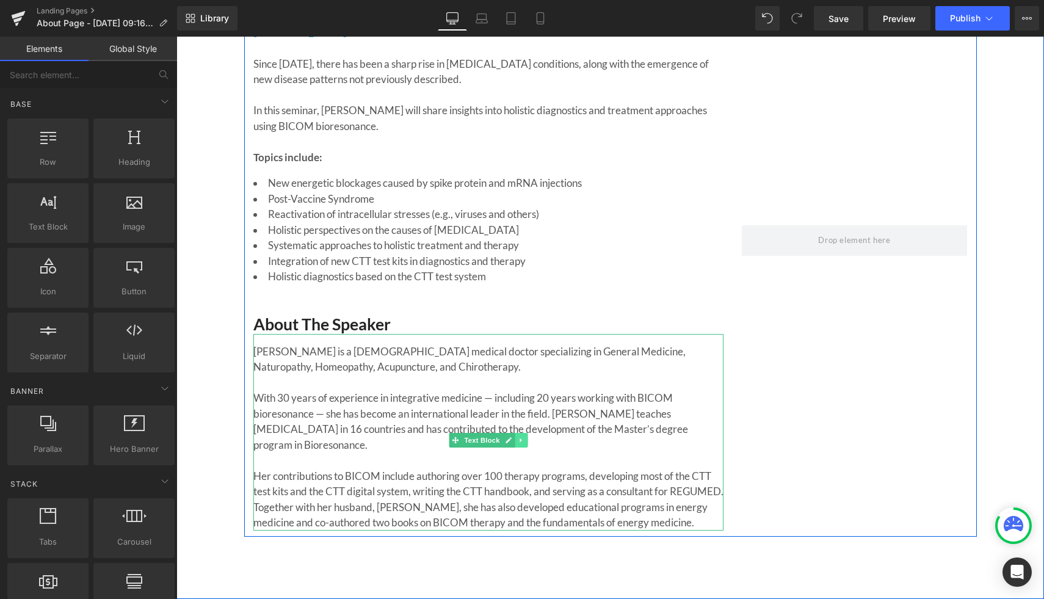
click at [520, 438] on icon at bounding box center [521, 440] width 2 height 4
click at [531, 433] on link at bounding box center [527, 440] width 13 height 15
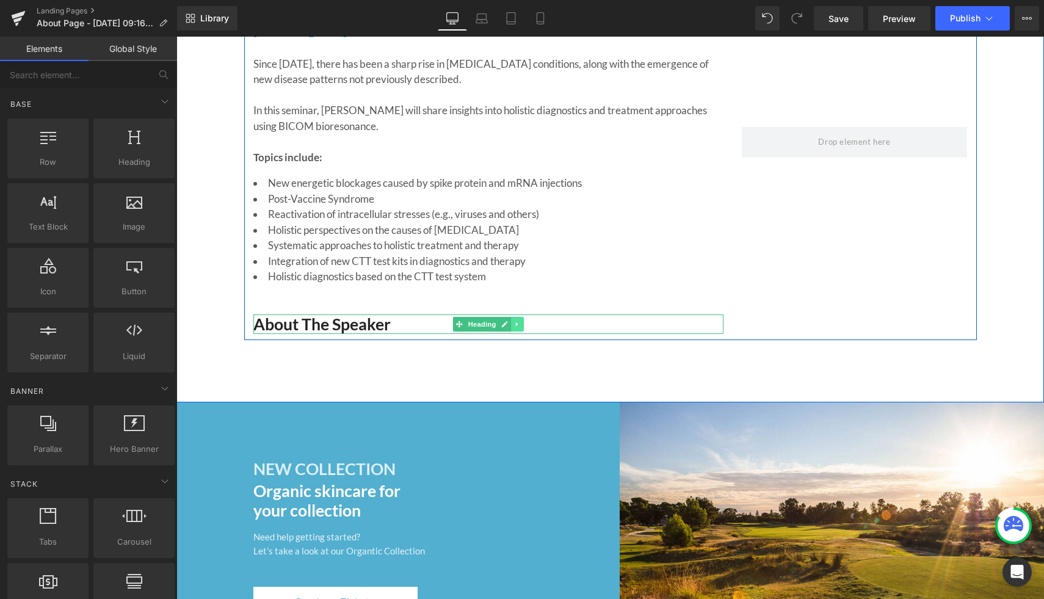
click at [518, 321] on icon at bounding box center [517, 324] width 7 height 7
click at [521, 321] on icon at bounding box center [523, 324] width 7 height 7
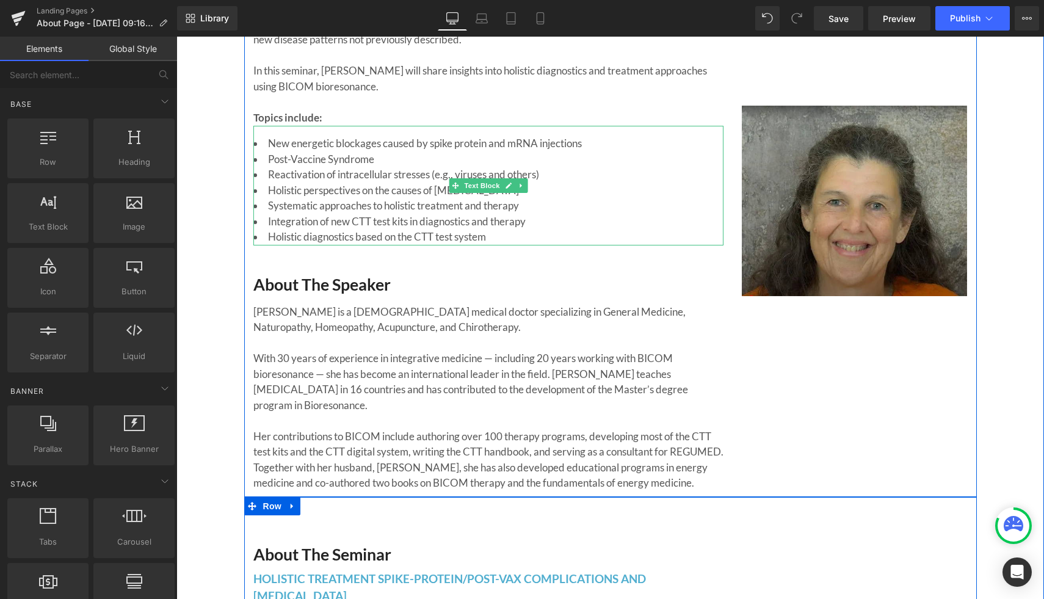
scroll to position [1933, 0]
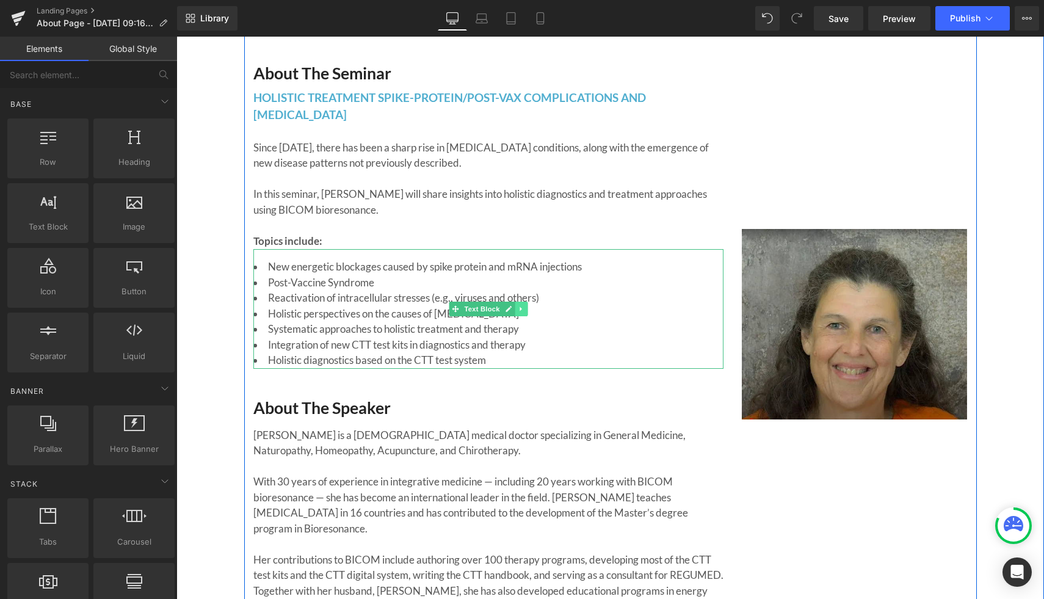
click at [526, 302] on link at bounding box center [521, 309] width 13 height 15
click at [529, 305] on icon at bounding box center [527, 308] width 7 height 7
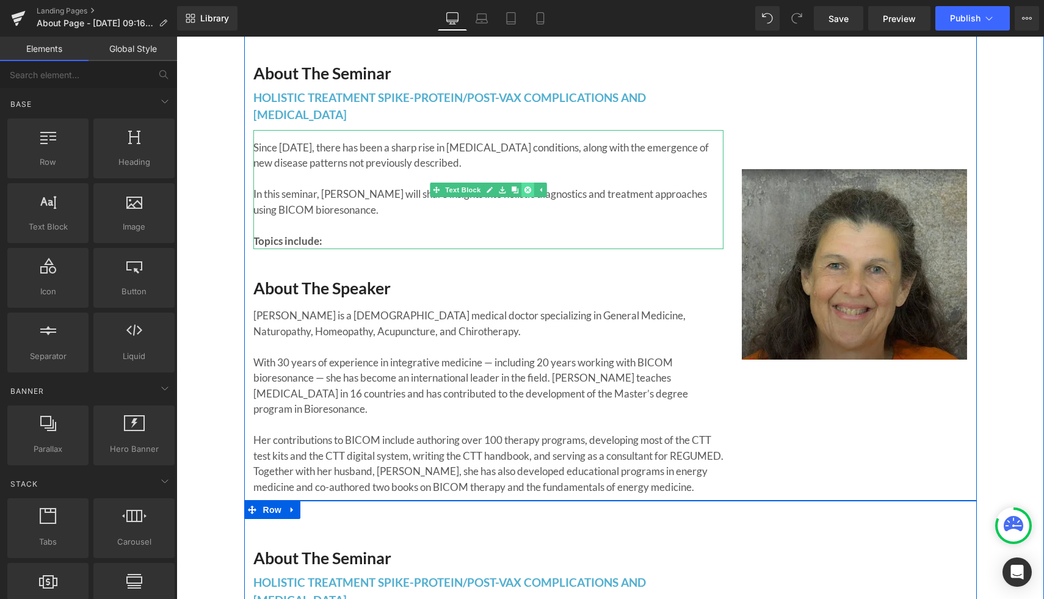
click at [529, 186] on icon at bounding box center [527, 189] width 7 height 7
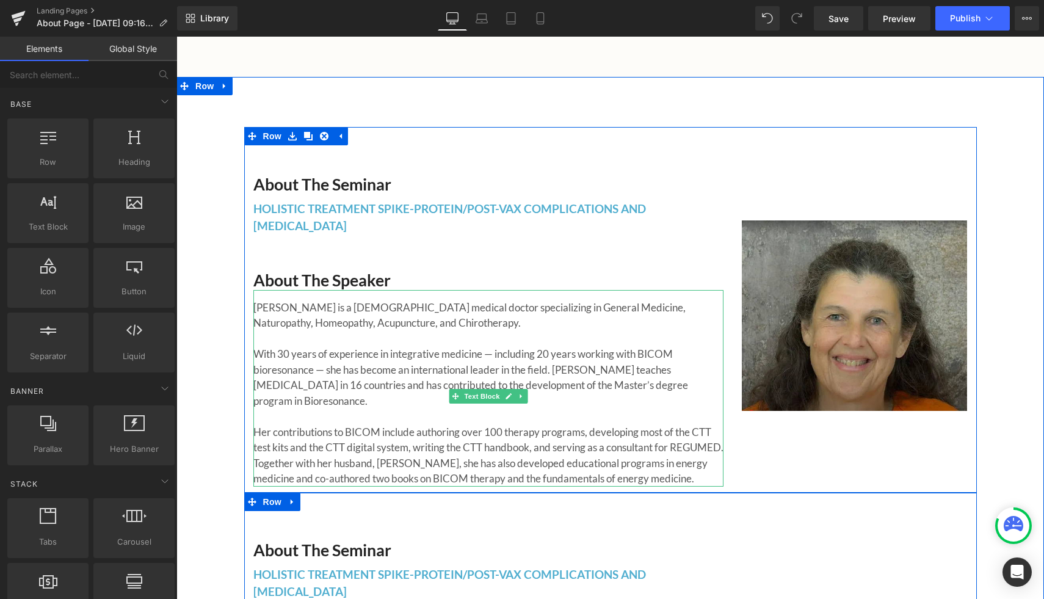
scroll to position [1822, 0]
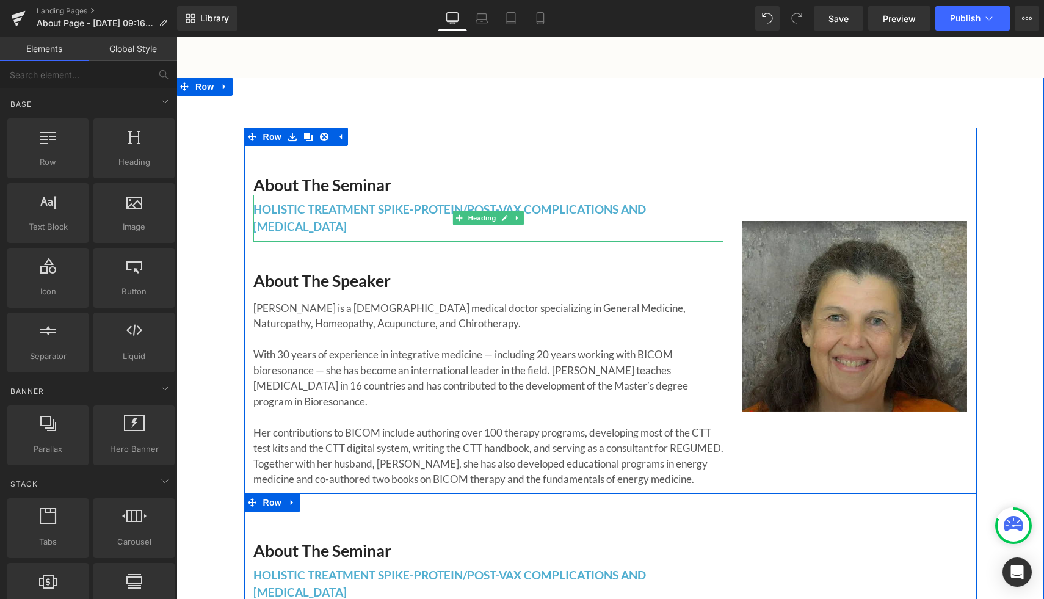
click at [526, 201] on h2 "HOLISTIC TREATMENT SPIKE-PROTEIN/POST-VAX COMPLICATIONS AND [MEDICAL_DATA]" at bounding box center [488, 218] width 470 height 35
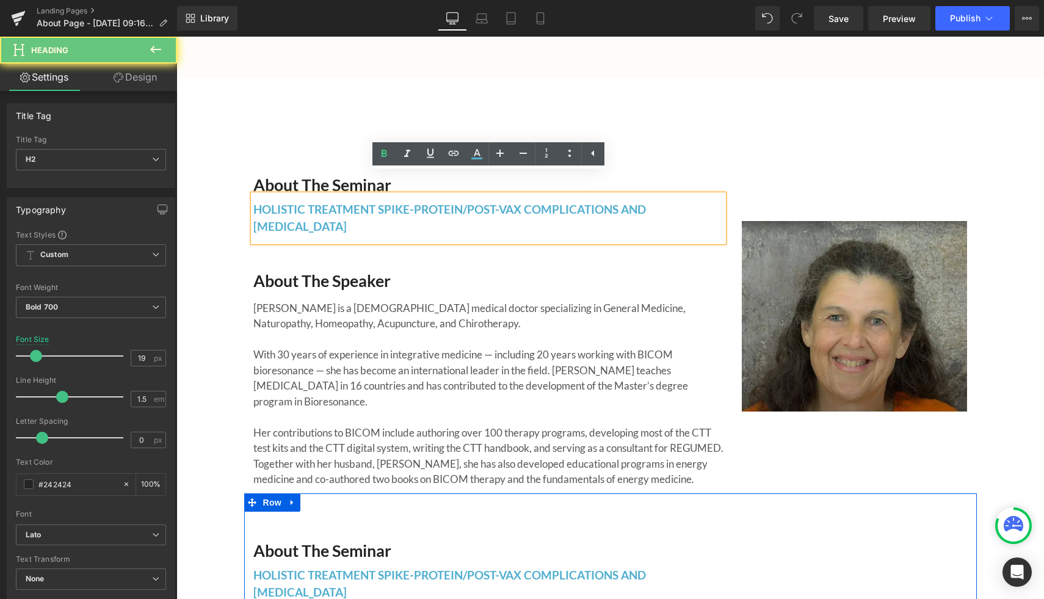
click at [518, 201] on h2 "HOLISTIC TREATMENT SPIKE-PROTEIN/POST-VAX COMPLICATIONS AND [MEDICAL_DATA]" at bounding box center [488, 218] width 470 height 35
click at [386, 128] on div "About the Seminar Heading HOLISTIC TREATMENT SPIKE-PROTEIN/POST-VAX COMPLICATIO…" at bounding box center [610, 311] width 733 height 366
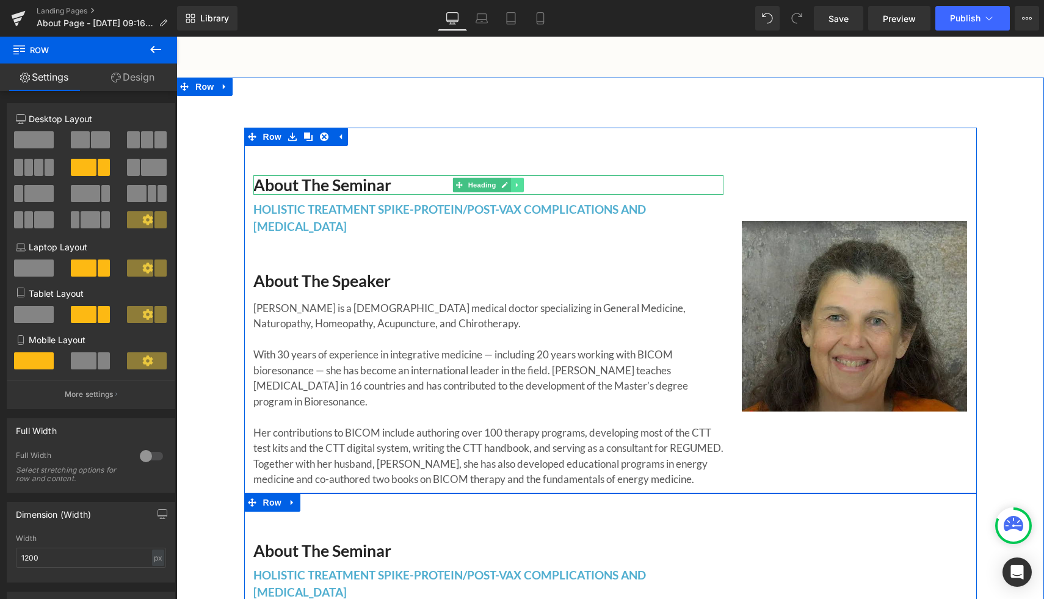
click at [521, 178] on link at bounding box center [517, 185] width 13 height 15
click at [530, 178] on link at bounding box center [536, 185] width 13 height 15
click at [515, 181] on icon at bounding box center [517, 184] width 7 height 7
click at [521, 181] on icon at bounding box center [523, 184] width 7 height 7
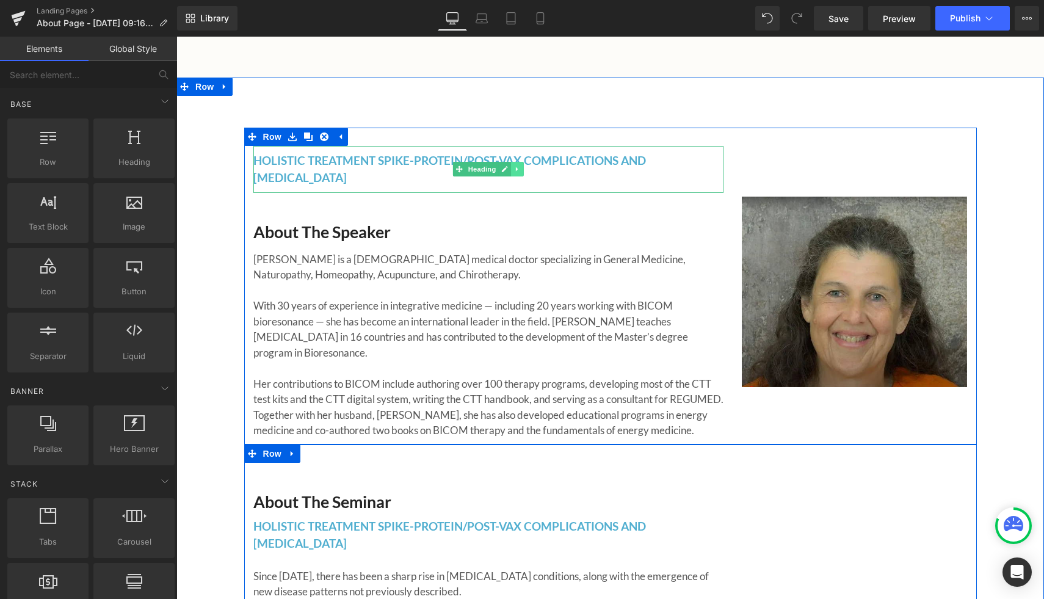
click at [520, 165] on icon at bounding box center [517, 168] width 7 height 7
click at [526, 166] on icon at bounding box center [523, 169] width 7 height 7
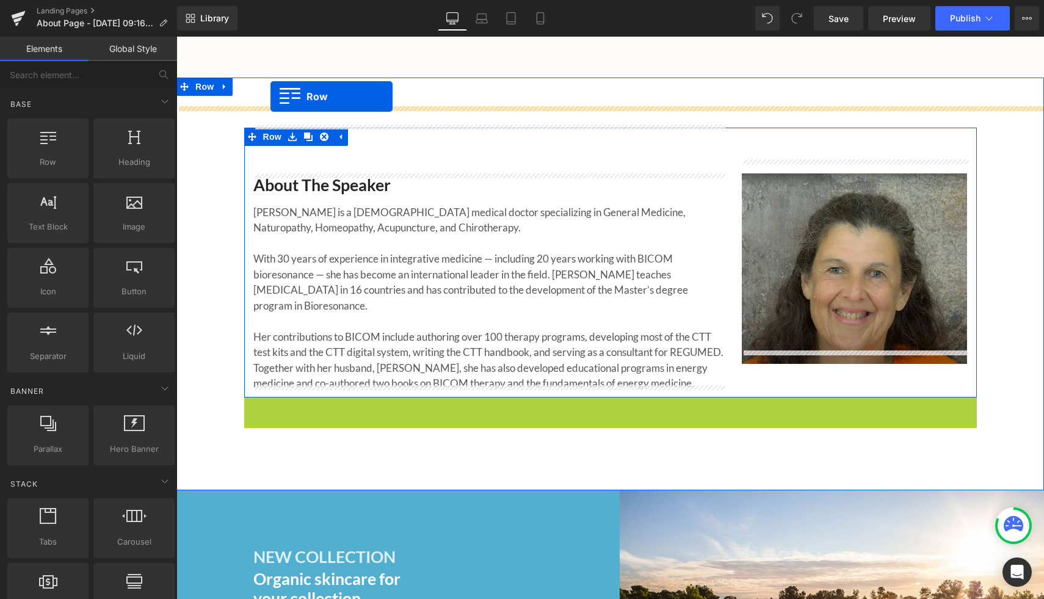
drag, startPoint x: 252, startPoint y: 398, endPoint x: 270, endPoint y: 96, distance: 302.1
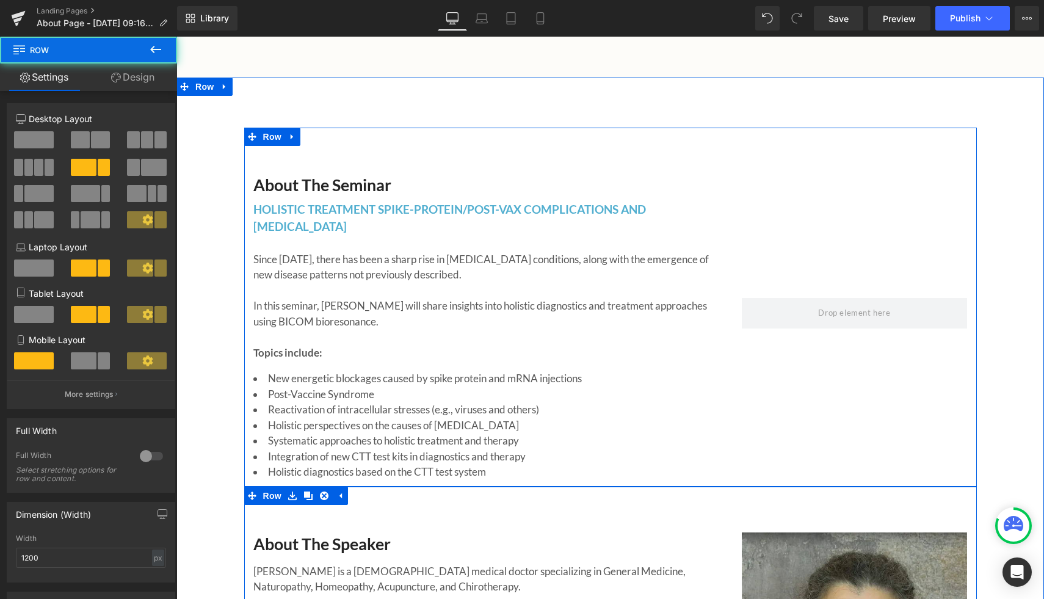
click at [285, 146] on div "About the Seminar Heading HOLISTIC TREATMENT SPIKE-PROTEIN/POST-VAX COMPLICATIO…" at bounding box center [488, 313] width 488 height 335
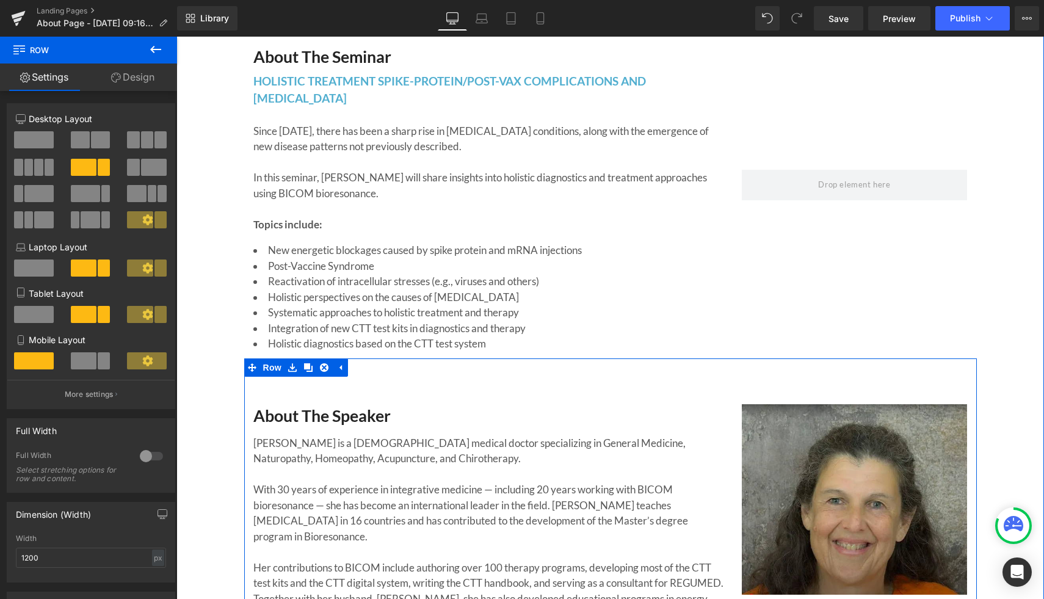
scroll to position [1931, 0]
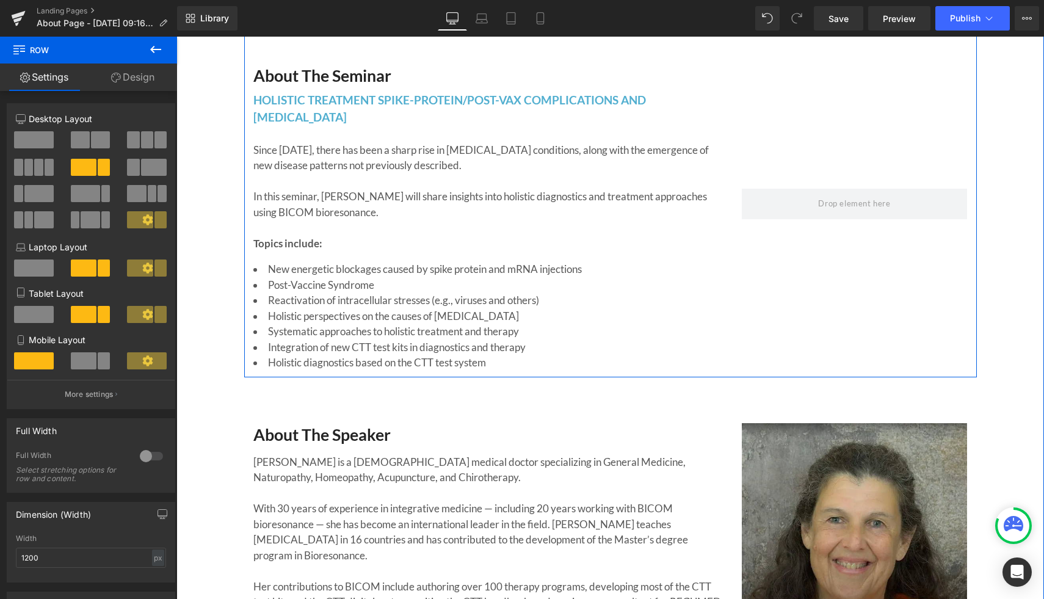
click at [491, 228] on div "Since [DATE], there has been a sharp rise in [MEDICAL_DATA] conditions, along w…" at bounding box center [488, 192] width 470 height 120
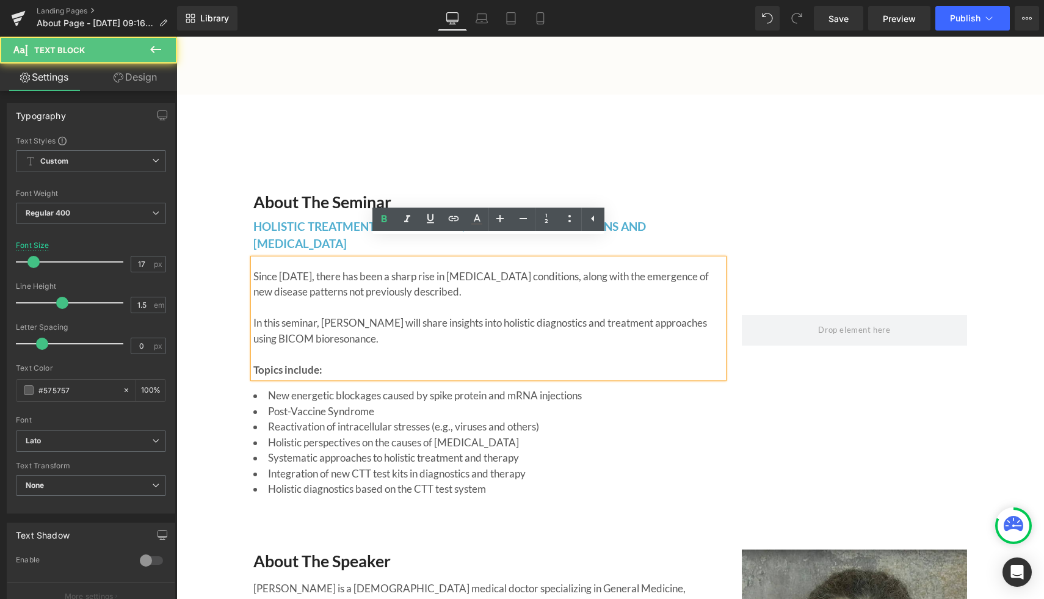
scroll to position [1791, 0]
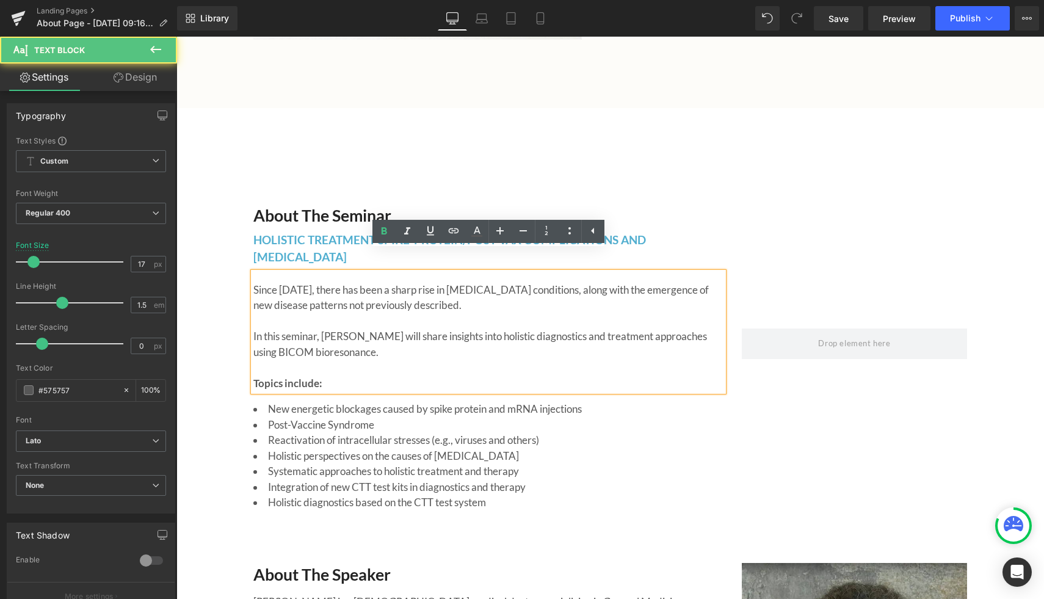
click at [428, 133] on div "About the Seminar Heading HOLISTIC TREATMENT SPIKE-PROTEIN/POST-VAX COMPLICATIO…" at bounding box center [610, 478] width 868 height 741
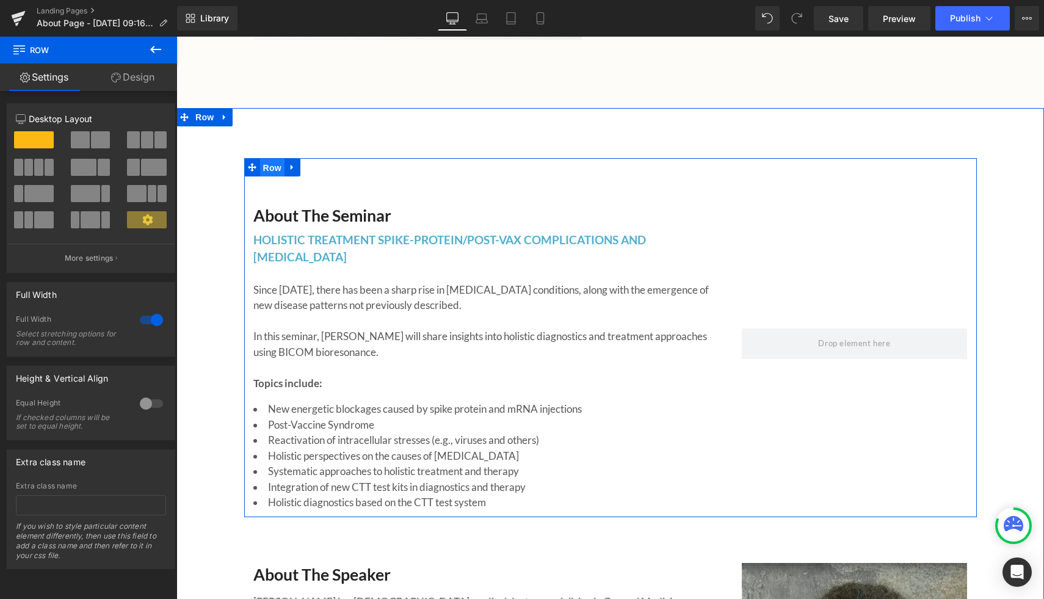
click at [281, 159] on span "Row" at bounding box center [272, 168] width 24 height 18
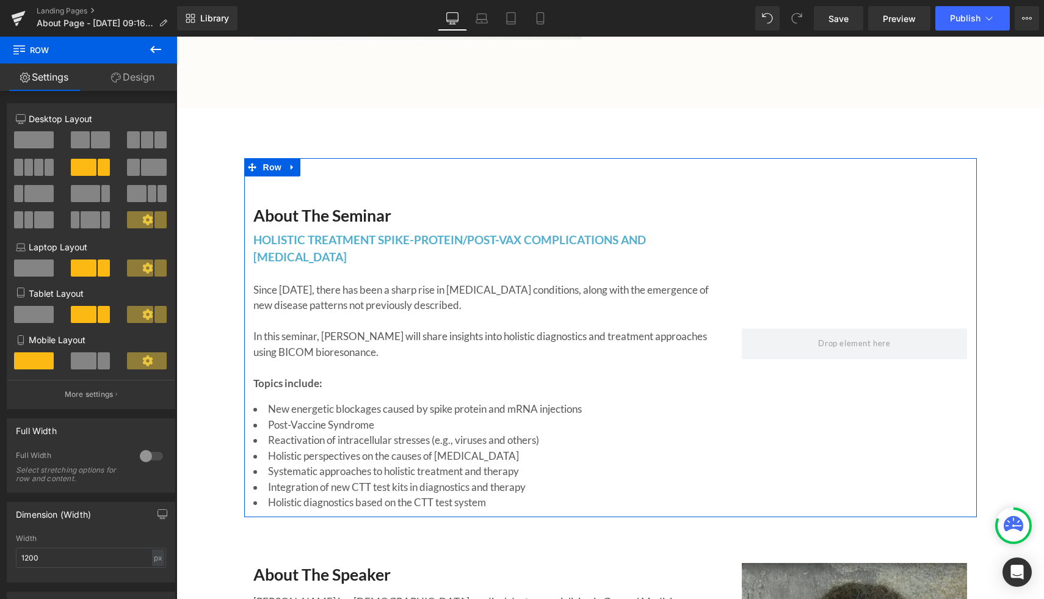
click at [37, 143] on span at bounding box center [34, 139] width 40 height 17
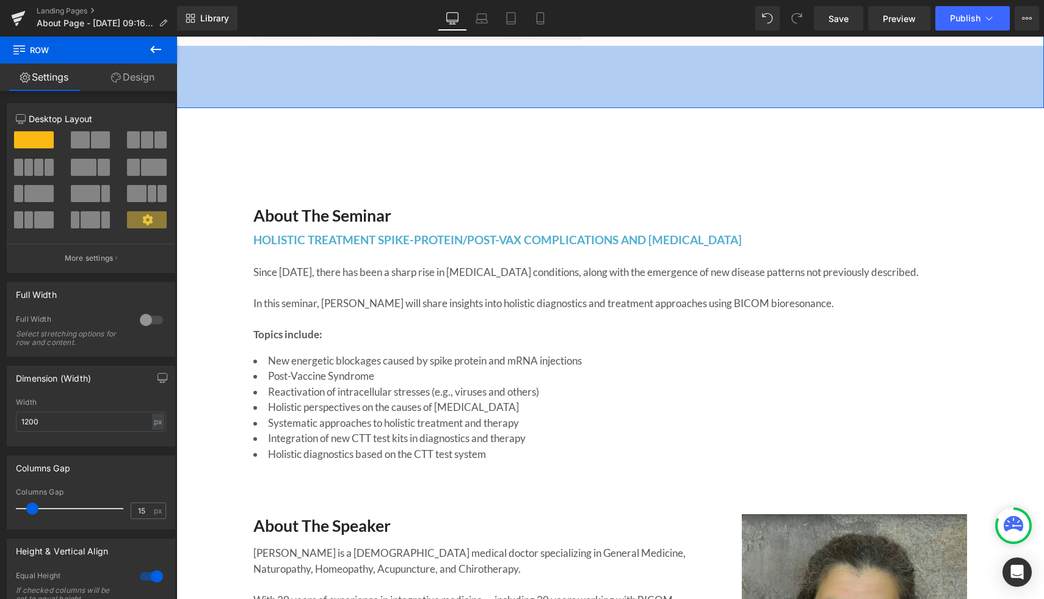
click at [176, 37] on div "82px" at bounding box center [176, 37] width 0 height 0
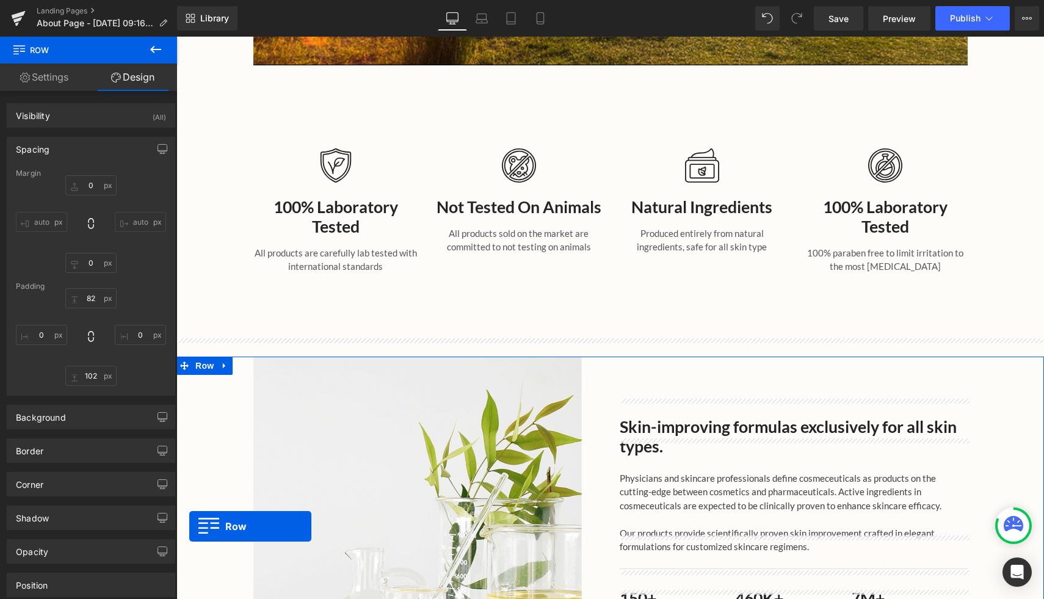
scroll to position [1142, 0]
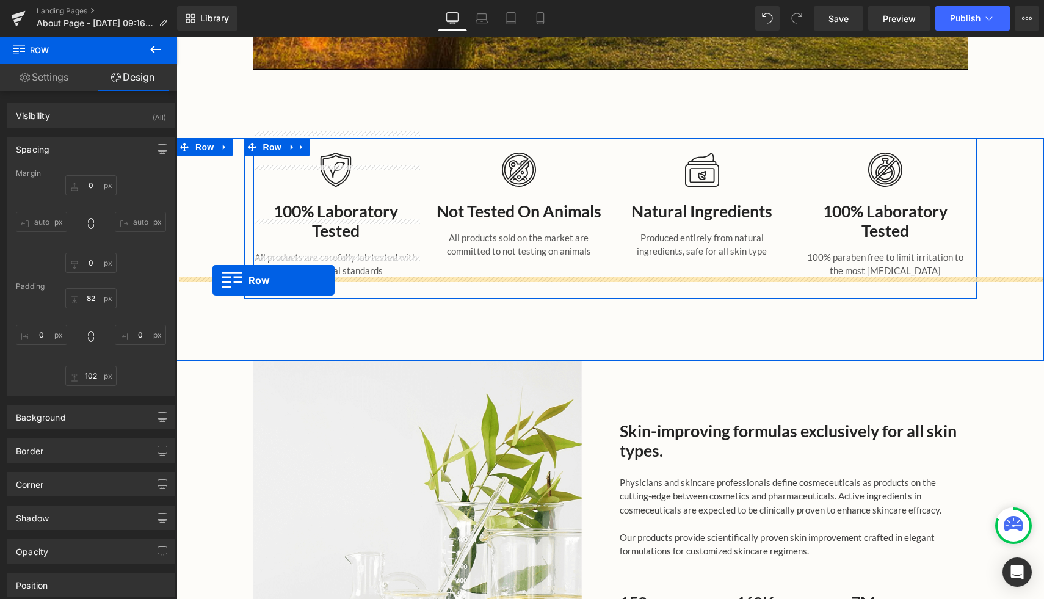
drag, startPoint x: 185, startPoint y: 366, endPoint x: 212, endPoint y: 280, distance: 89.8
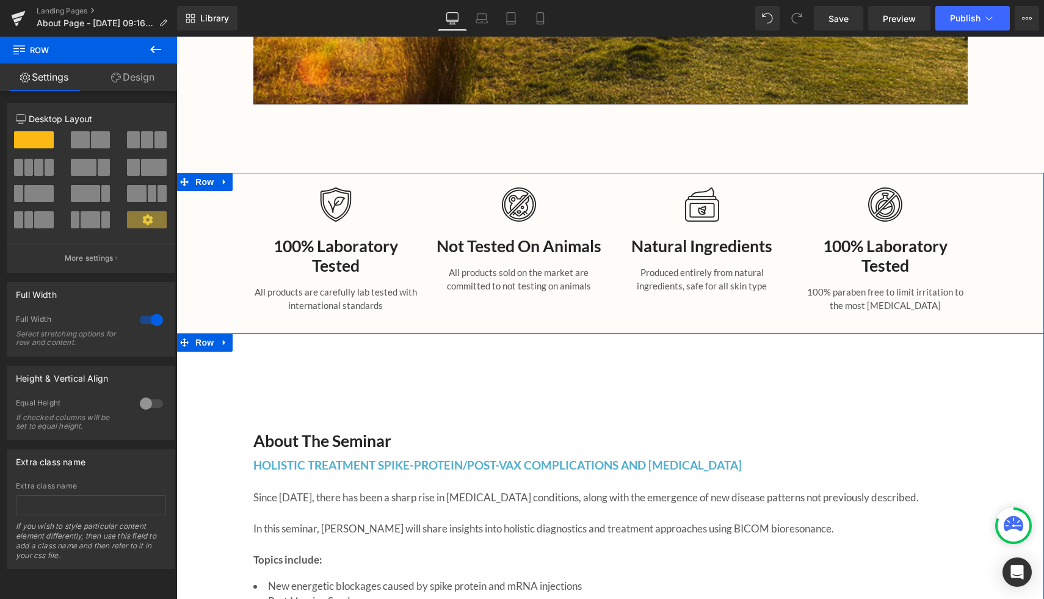
scroll to position [1110, 0]
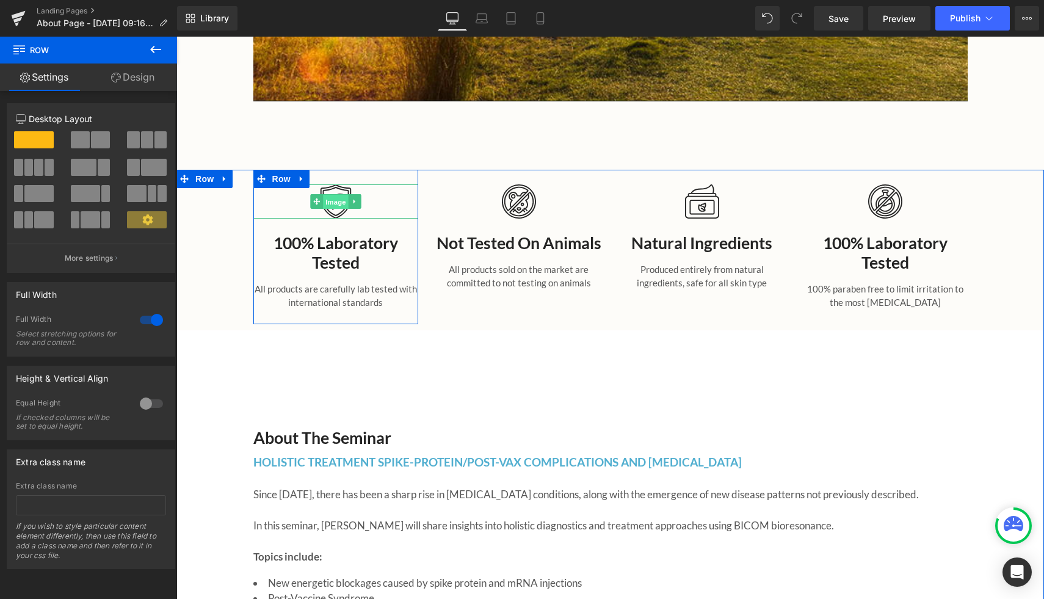
click at [336, 194] on span "Image" at bounding box center [336, 201] width 26 height 15
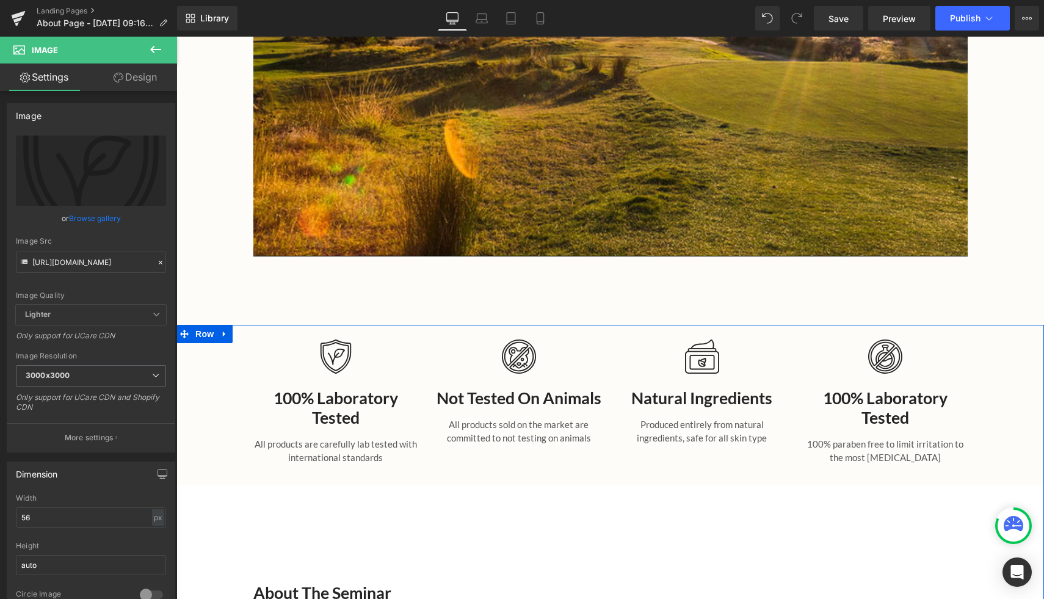
scroll to position [943, 0]
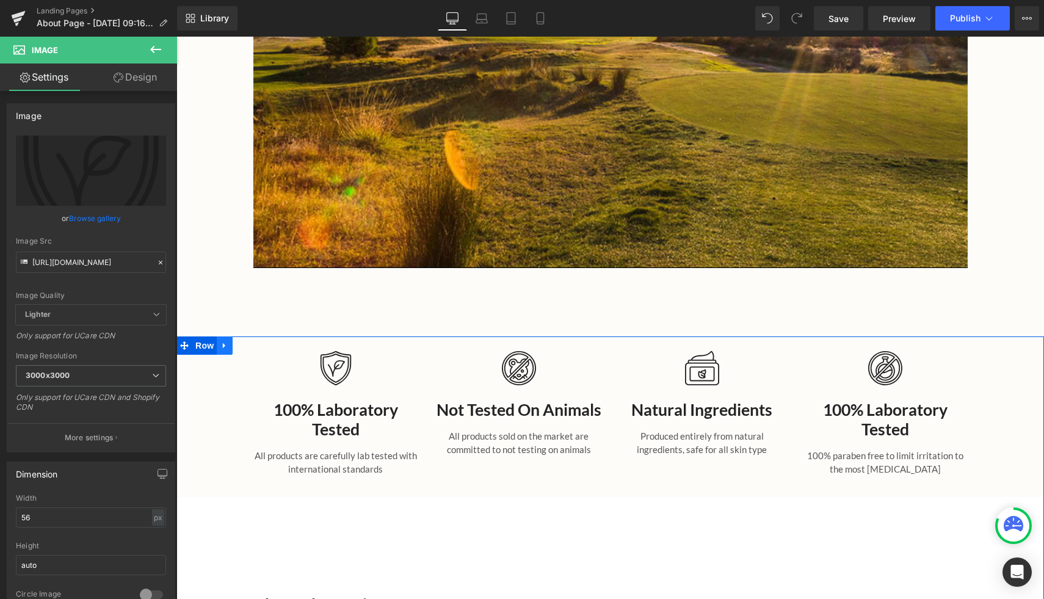
click at [225, 341] on icon at bounding box center [224, 345] width 9 height 9
click at [259, 341] on icon at bounding box center [256, 345] width 9 height 9
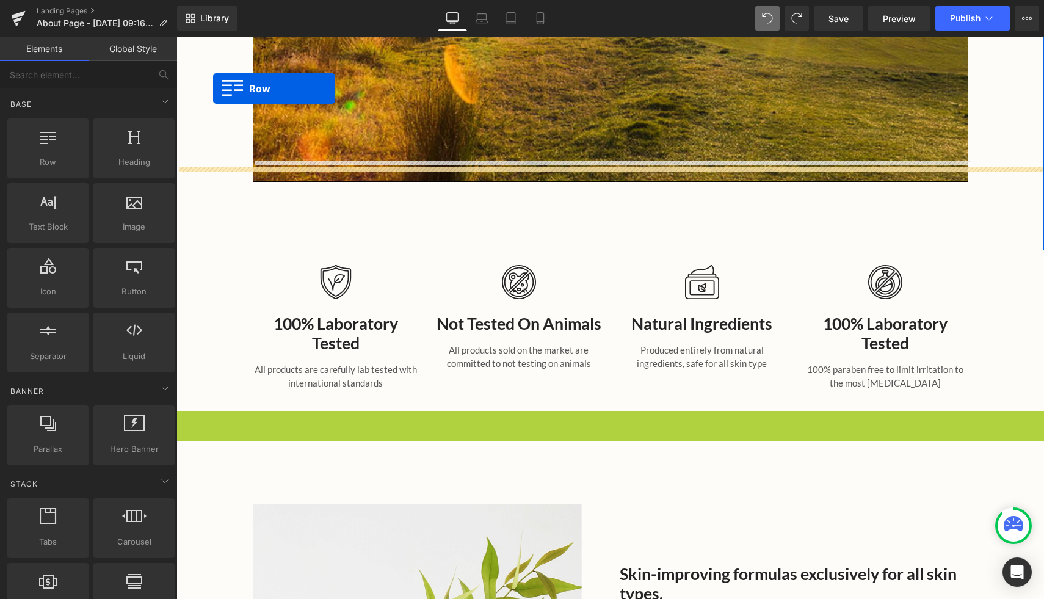
scroll to position [1005, 0]
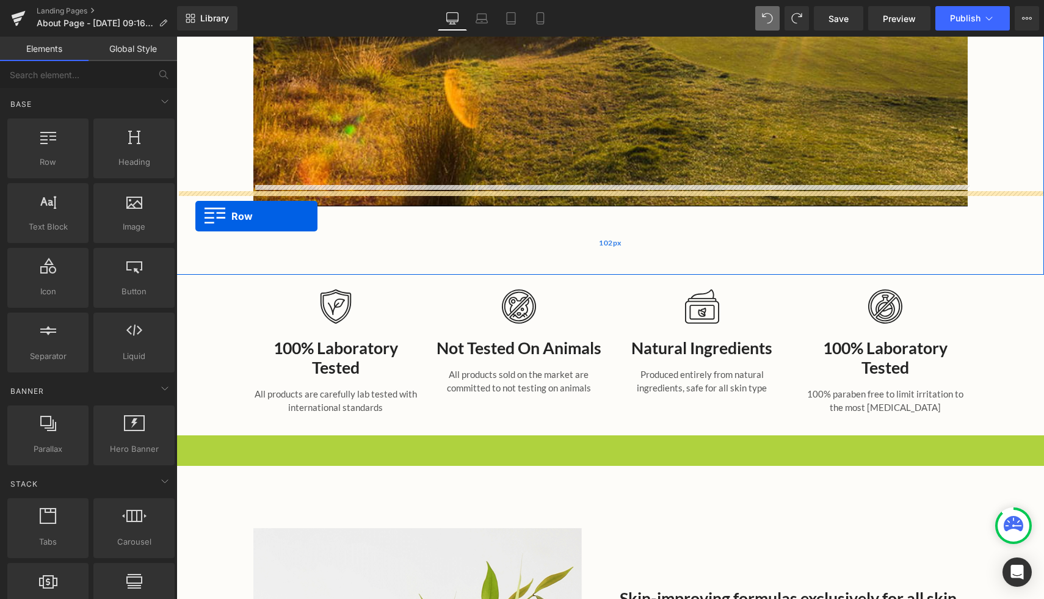
drag, startPoint x: 186, startPoint y: 255, endPoint x: 195, endPoint y: 216, distance: 39.5
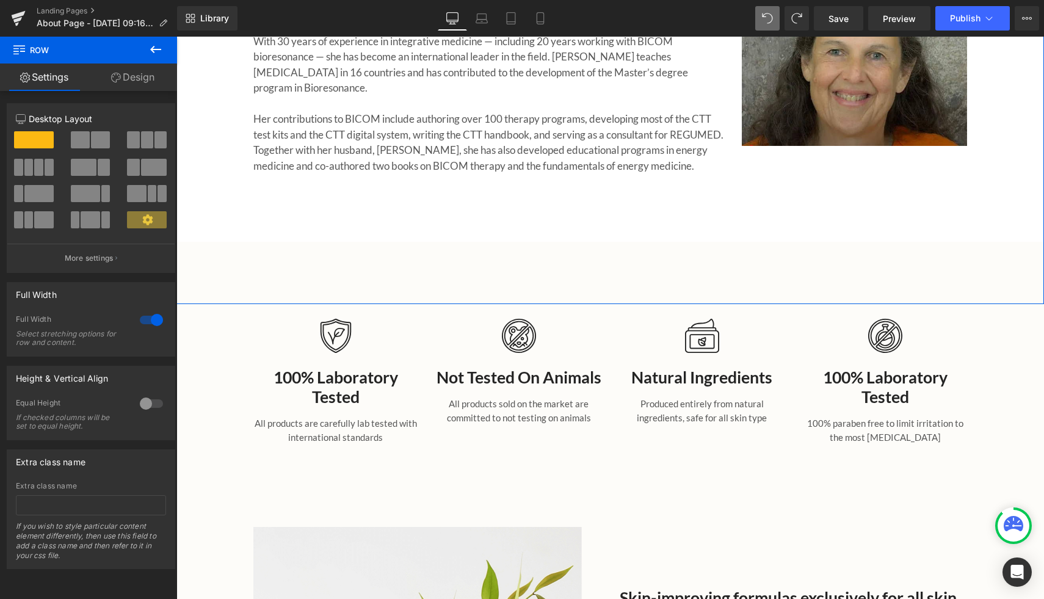
scroll to position [1675, 0]
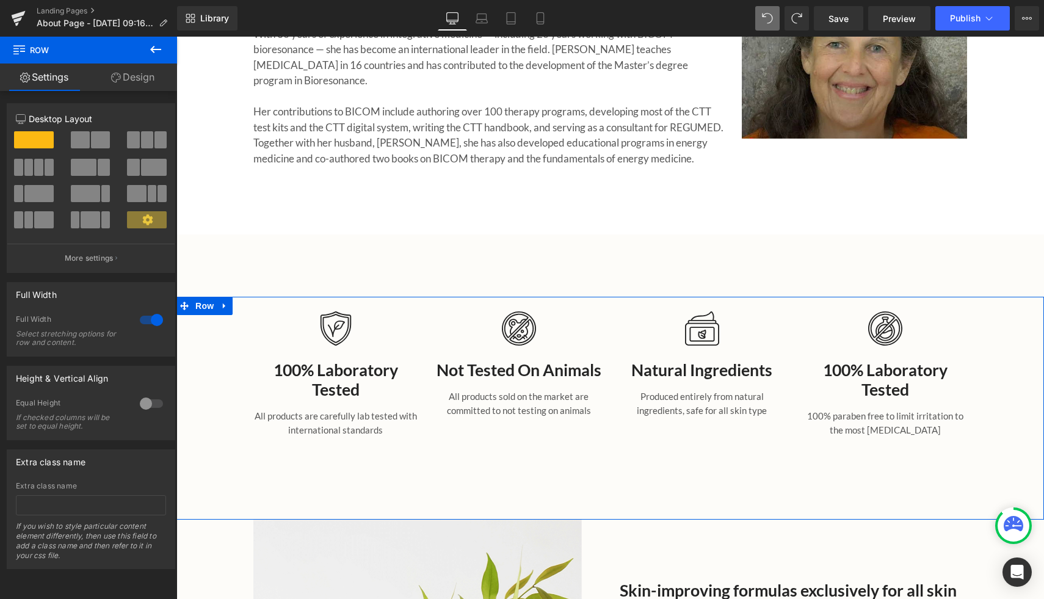
click at [214, 317] on div "Image 100% Laboratory Tested Heading All products are carefully lab tested with…" at bounding box center [610, 377] width 868 height 161
click at [228, 304] on icon at bounding box center [224, 306] width 9 height 9
click at [260, 302] on icon at bounding box center [256, 306] width 9 height 9
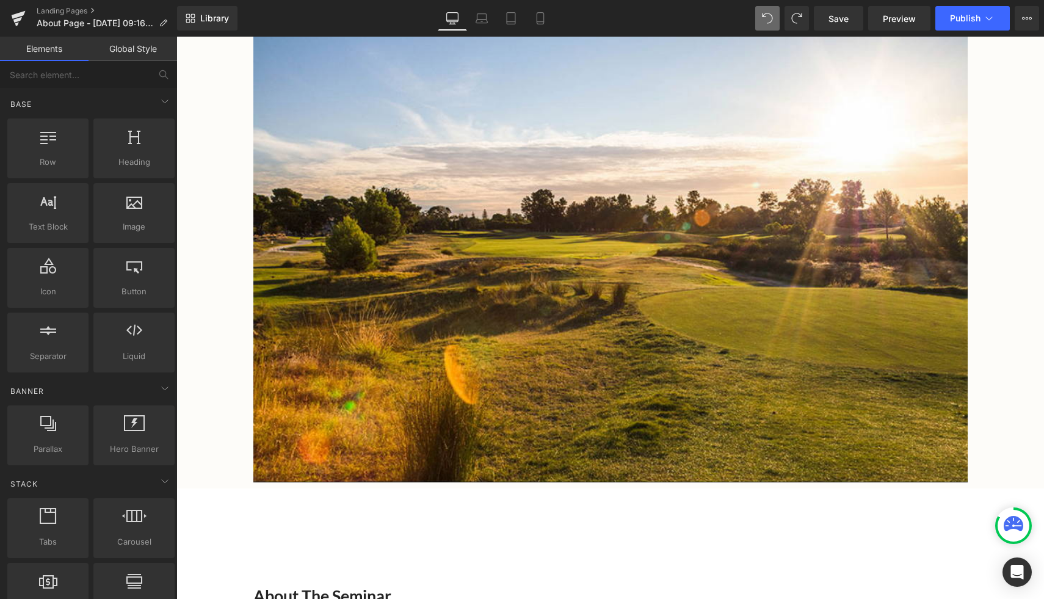
scroll to position [544, 0]
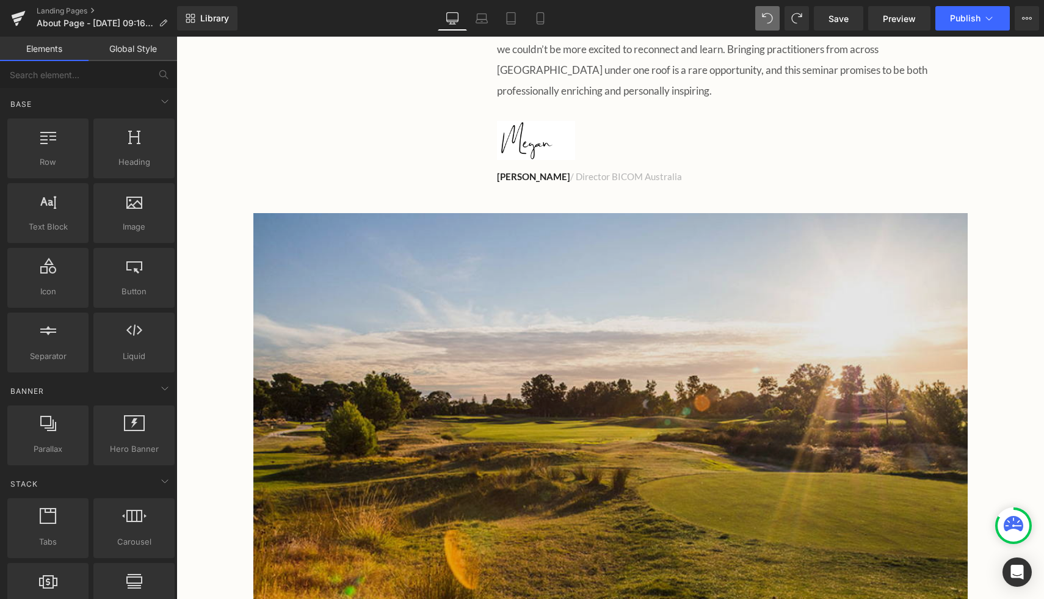
click at [427, 346] on img at bounding box center [610, 440] width 714 height 454
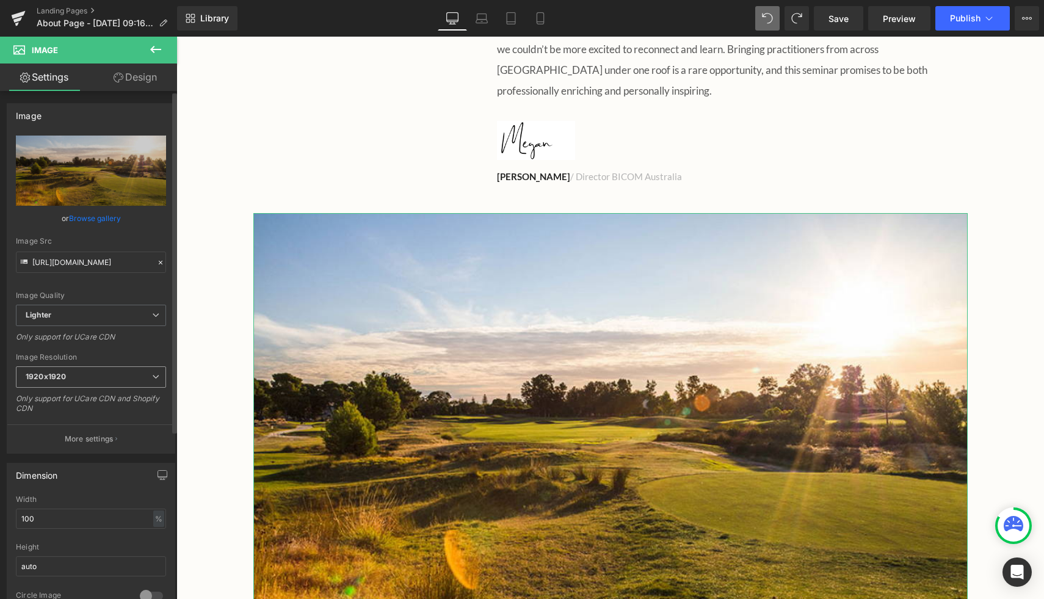
click at [115, 372] on span "1920x1920" at bounding box center [91, 376] width 150 height 21
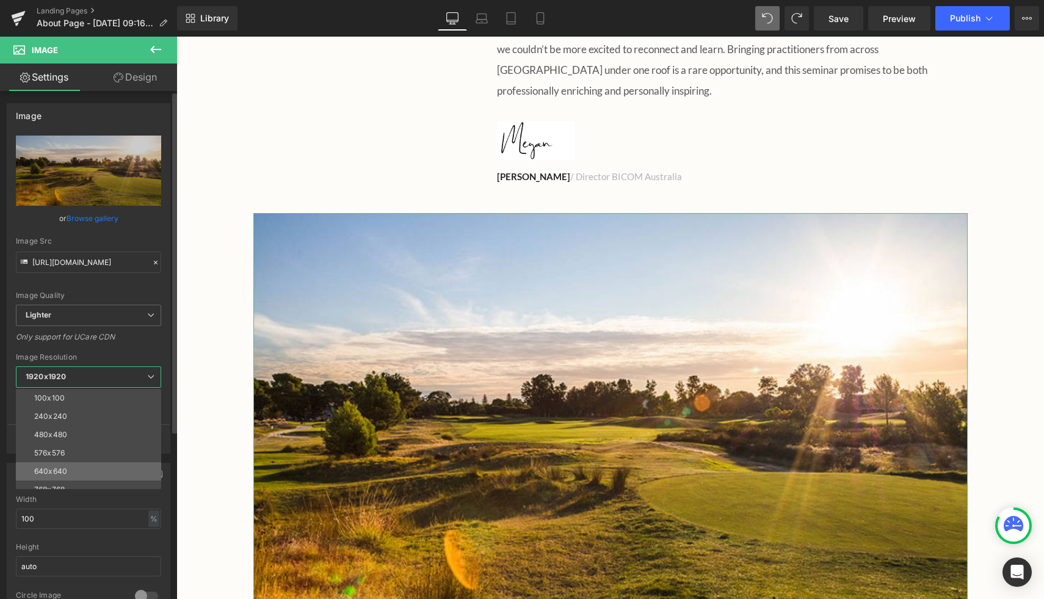
scroll to position [175, 0]
click at [82, 456] on li "2560x2560" at bounding box center [91, 461] width 151 height 18
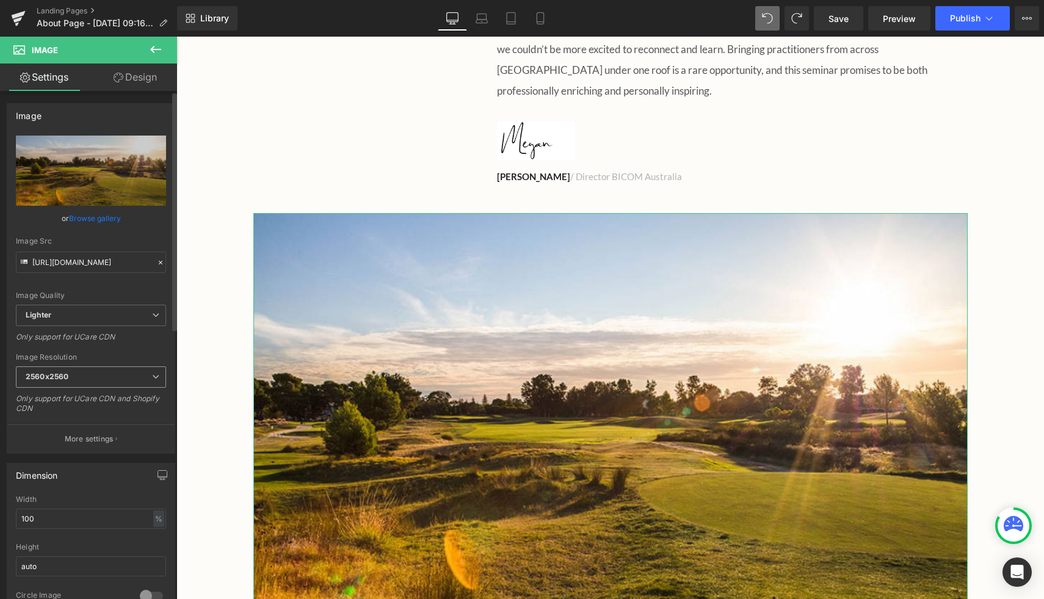
click at [74, 378] on span "2560x2560" at bounding box center [91, 376] width 150 height 21
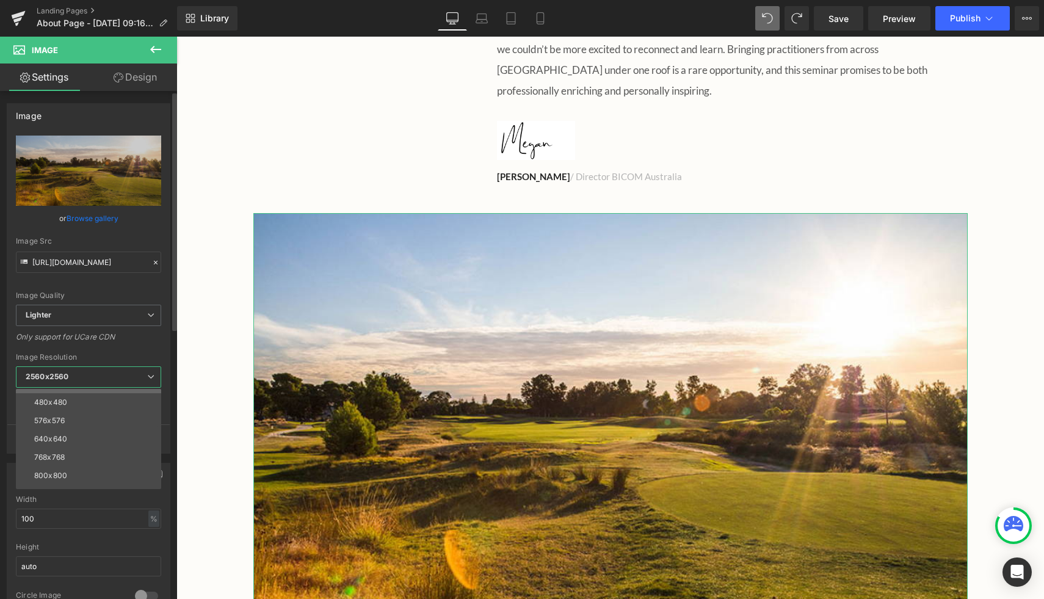
scroll to position [0, 0]
click at [78, 373] on span "2560x2560" at bounding box center [88, 376] width 145 height 21
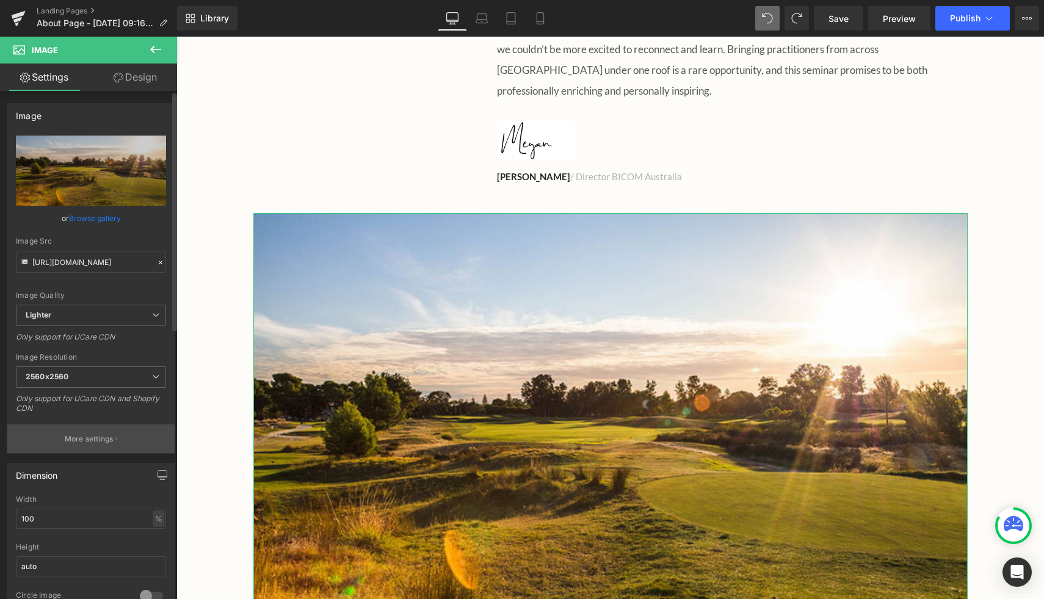
click at [91, 442] on p "More settings" at bounding box center [89, 438] width 49 height 11
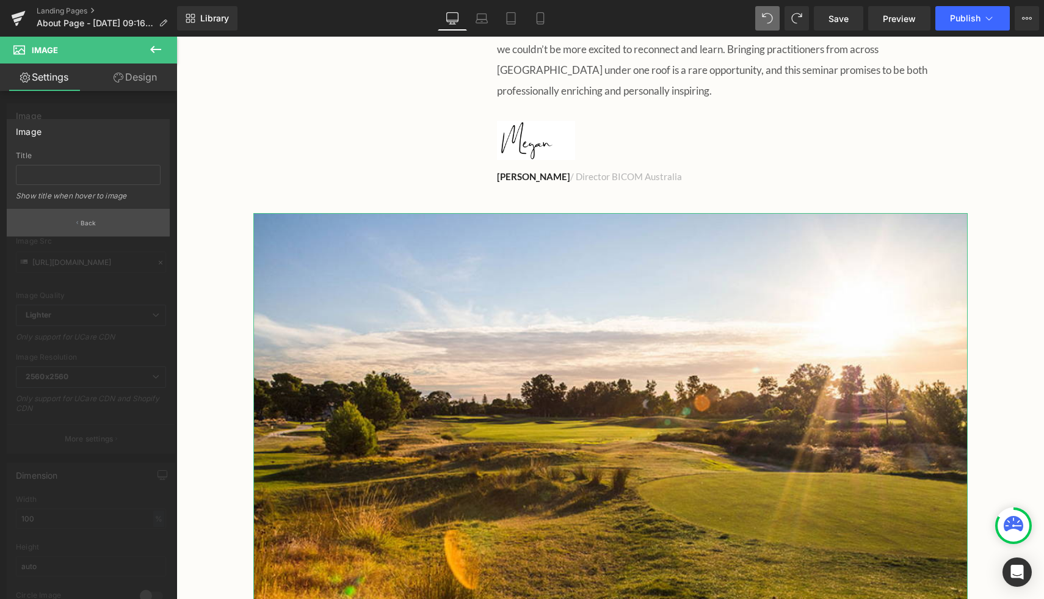
click at [89, 226] on p "Back" at bounding box center [89, 223] width 16 height 9
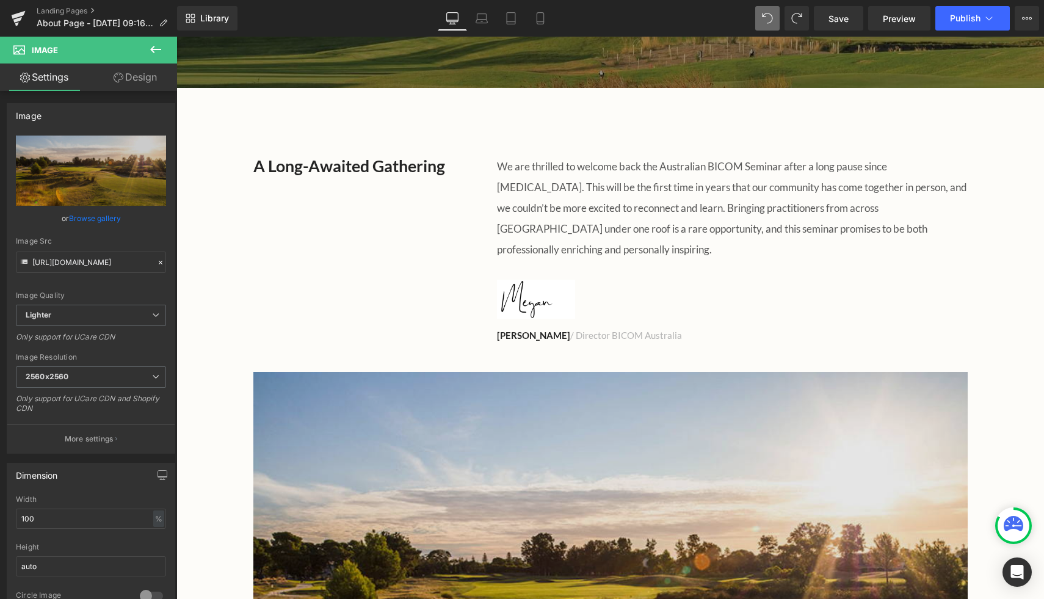
scroll to position [386, 0]
click at [301, 371] on img at bounding box center [610, 598] width 714 height 454
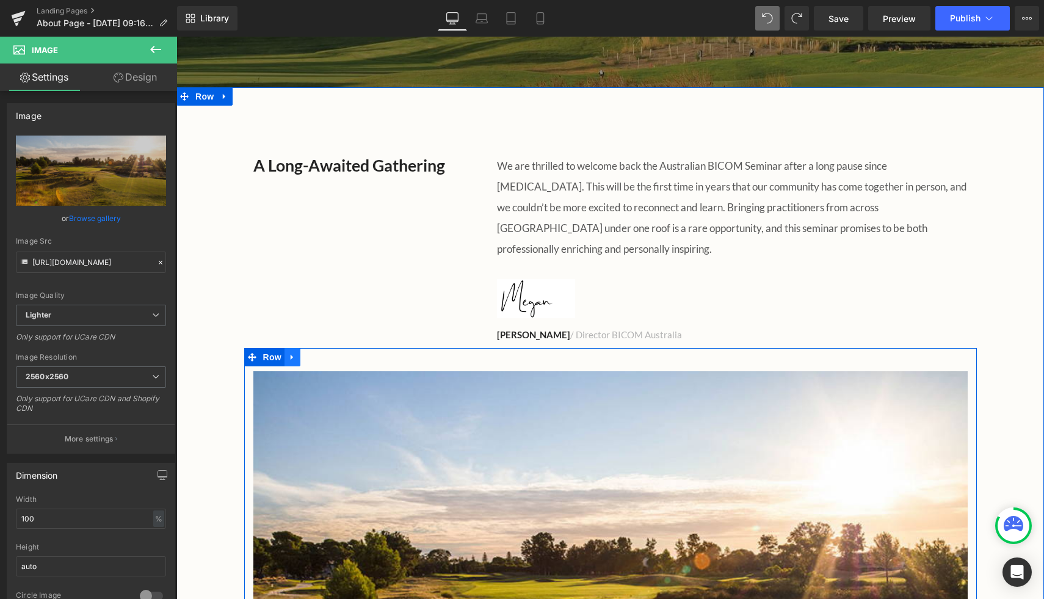
click at [297, 348] on link at bounding box center [292, 357] width 16 height 18
click at [322, 353] on icon at bounding box center [324, 357] width 9 height 9
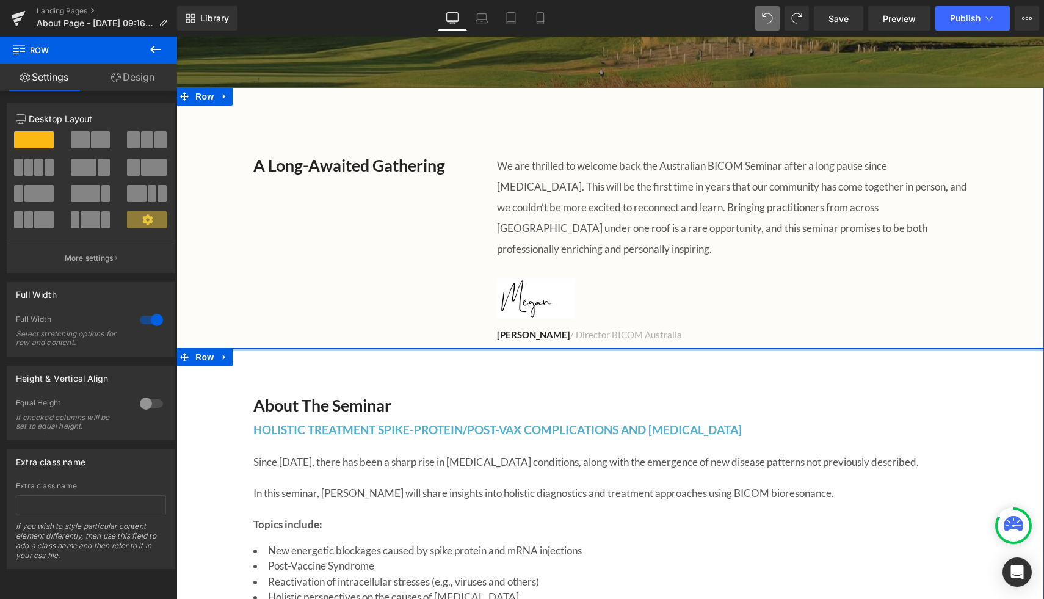
drag, startPoint x: 285, startPoint y: 371, endPoint x: 283, endPoint y: 314, distance: 57.4
click at [283, 314] on div "A Long-Awaited Gathering Heading We are thrilled to welcome back the Australian…" at bounding box center [610, 563] width 868 height 853
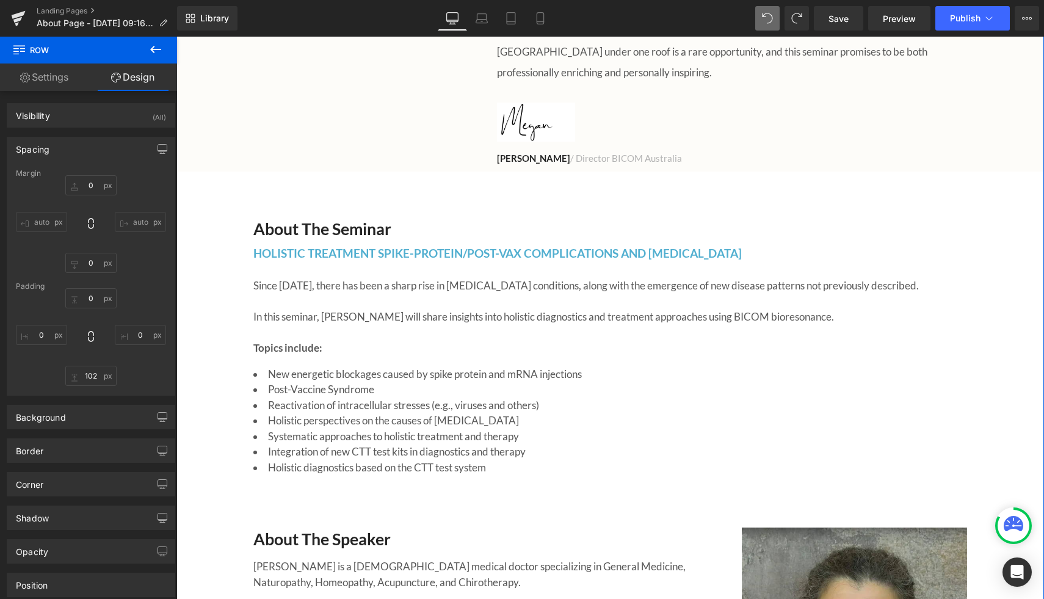
scroll to position [402, 0]
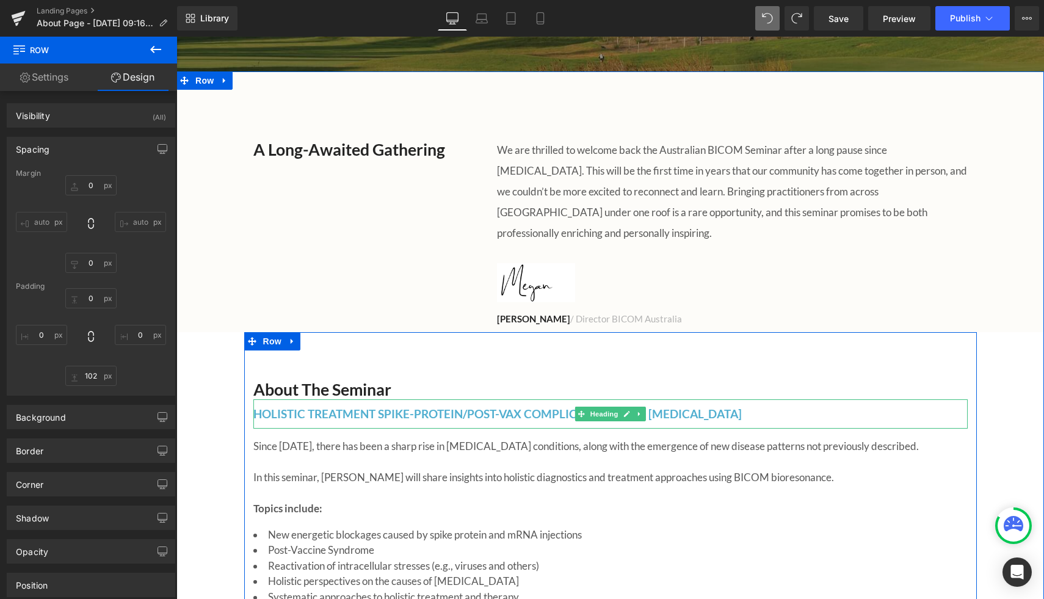
click at [369, 407] on span "HOLISTIC TREATMENT SPIKE-PROTEIN/POST-VAX COMPLICATIONS AND [MEDICAL_DATA]" at bounding box center [497, 414] width 488 height 14
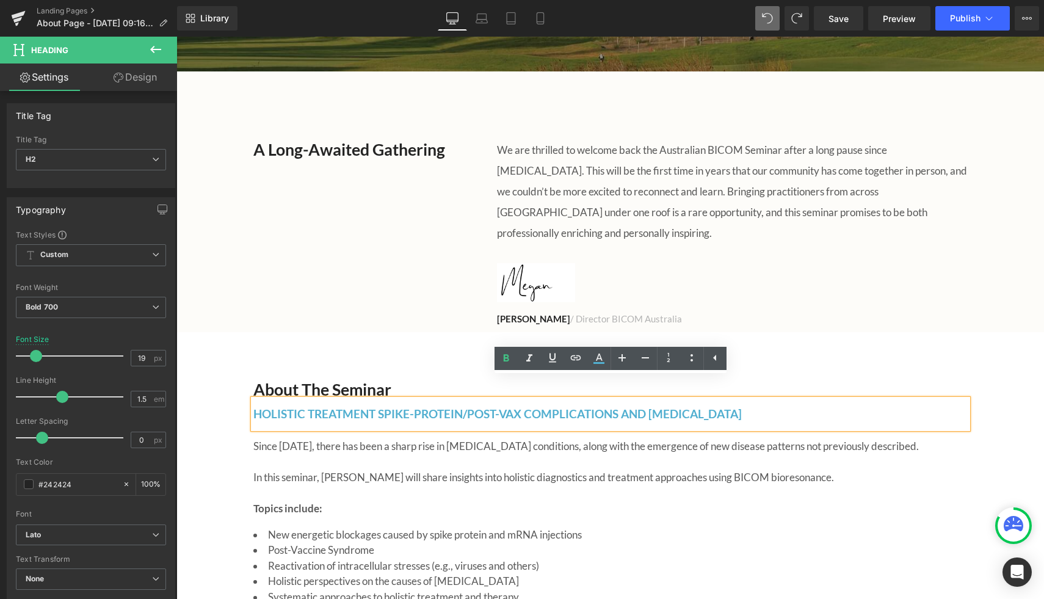
click at [794, 399] on div "HOLISTIC TREATMENT SPIKE-PROTEIN/POST-VAX COMPLICATIONS AND [MEDICAL_DATA]" at bounding box center [610, 414] width 714 height 30
click at [794, 405] on h2 "HOLISTIC TREATMENT SPIKE-PROTEIN/POST-VAX COMPLICATIONS AND [MEDICAL_DATA]" at bounding box center [610, 414] width 714 height 18
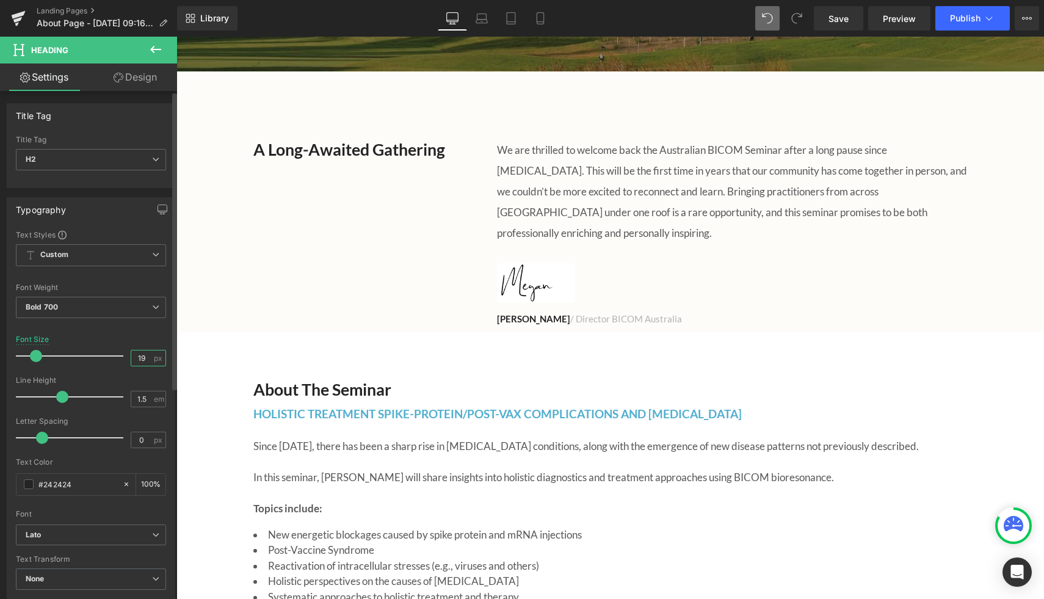
click at [141, 359] on input "19" at bounding box center [141, 357] width 21 height 15
type input "1"
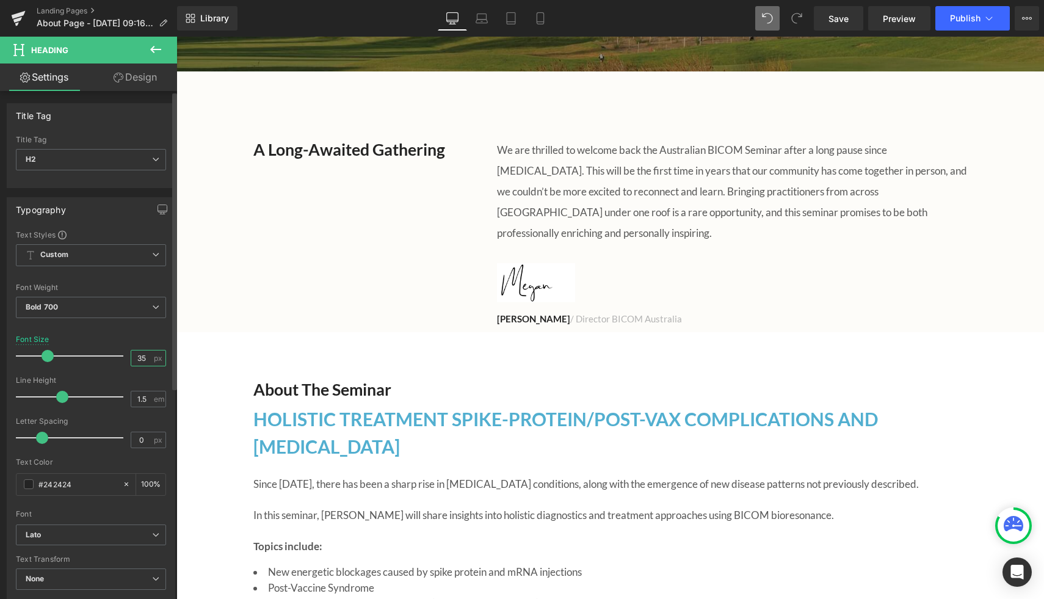
type input "3"
type input "25"
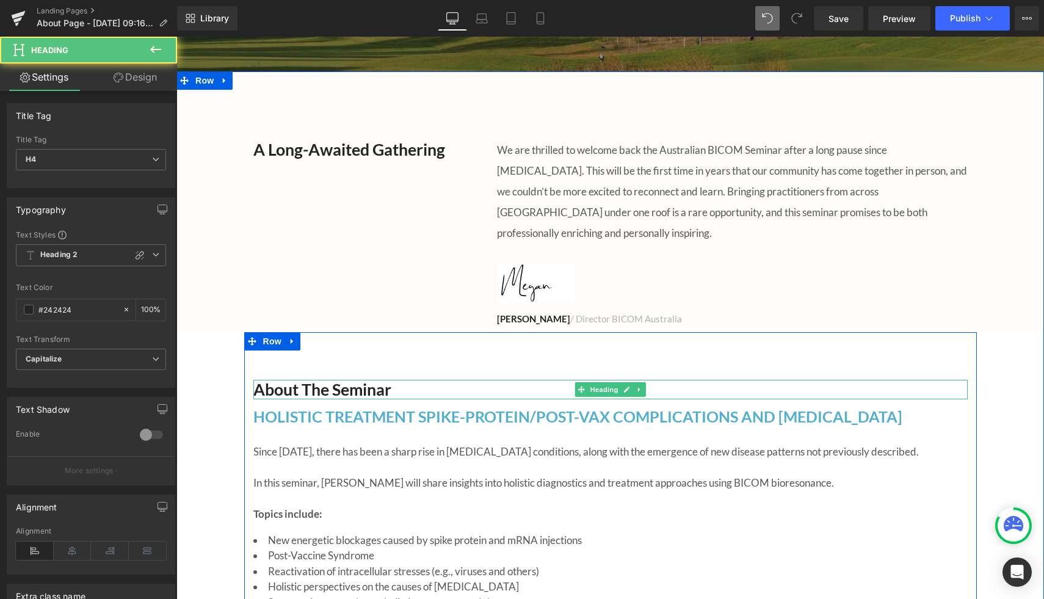
click at [302, 380] on h4 "About the Seminar" at bounding box center [610, 390] width 714 height 20
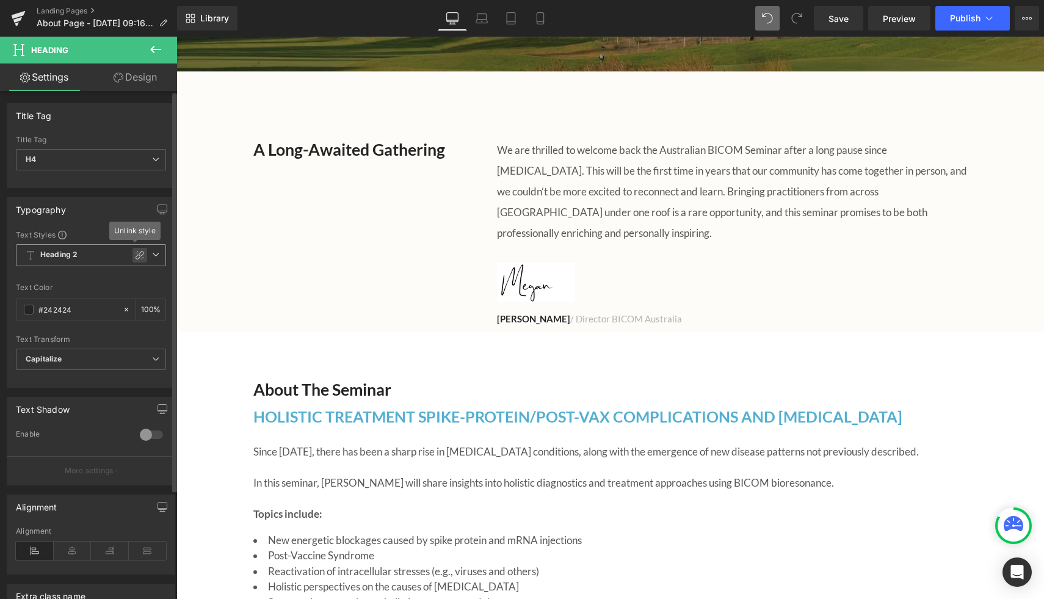
click at [135, 255] on icon at bounding box center [140, 255] width 10 height 10
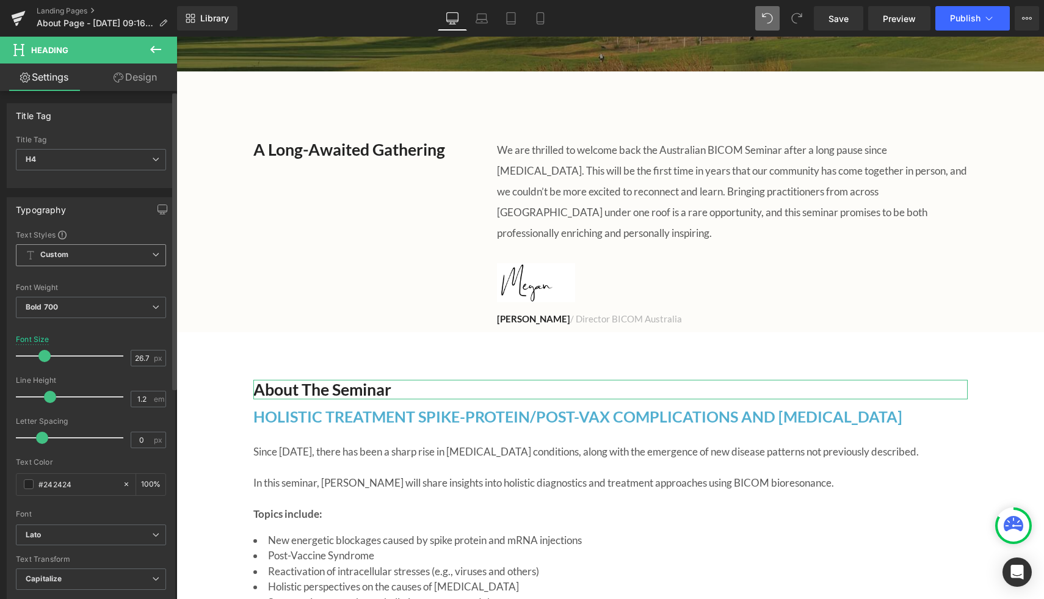
click at [125, 247] on span "Custom" at bounding box center [91, 255] width 150 height 22
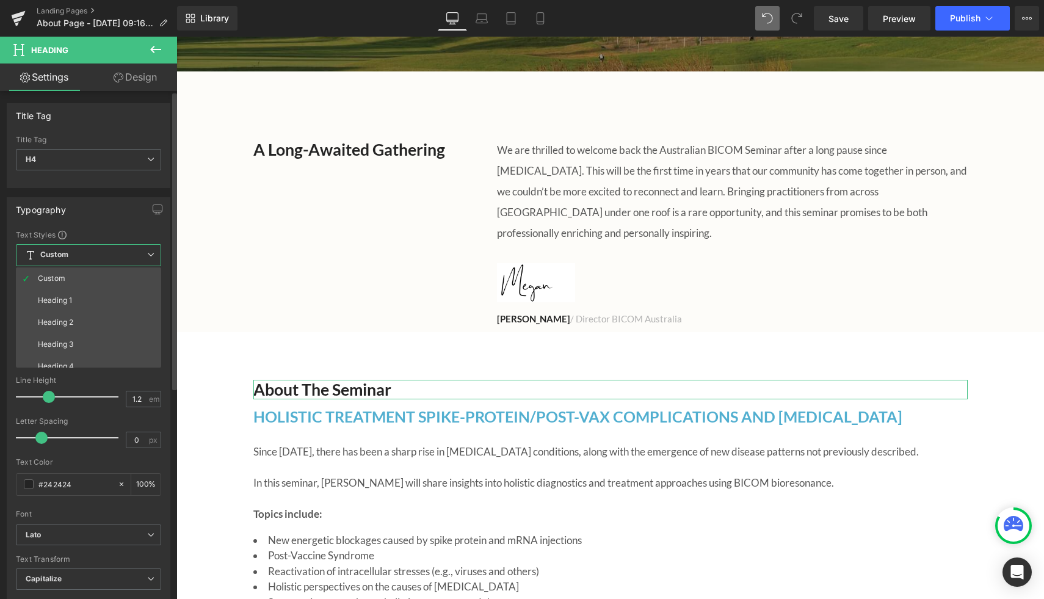
click at [125, 247] on span "Custom" at bounding box center [88, 255] width 145 height 22
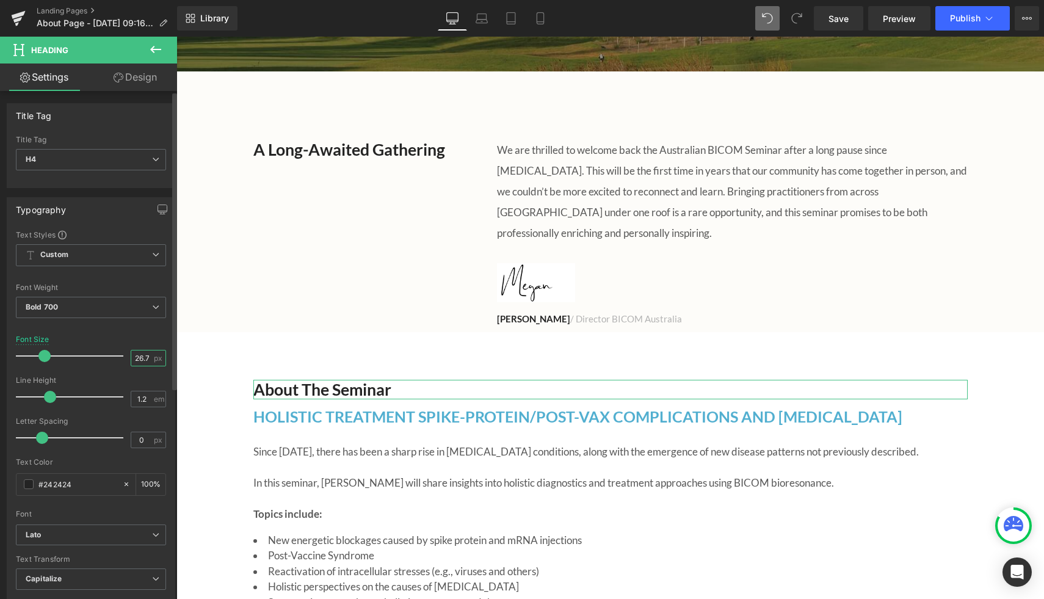
click at [144, 358] on input "26.7" at bounding box center [141, 357] width 21 height 15
type input "2"
type input "35"
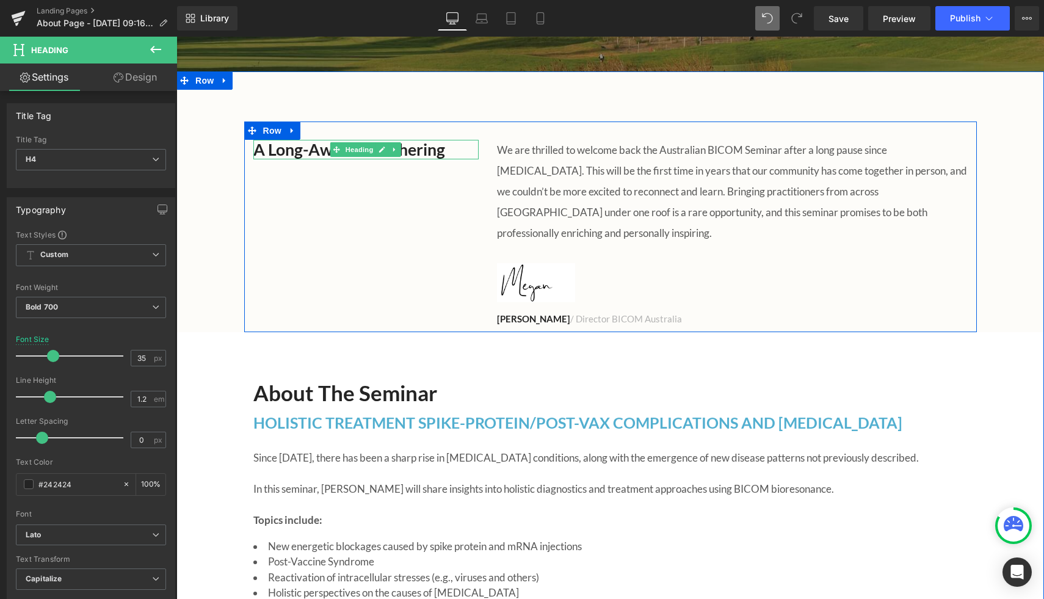
click at [327, 154] on h2 "A Long-Awaited Gathering" at bounding box center [366, 150] width 226 height 20
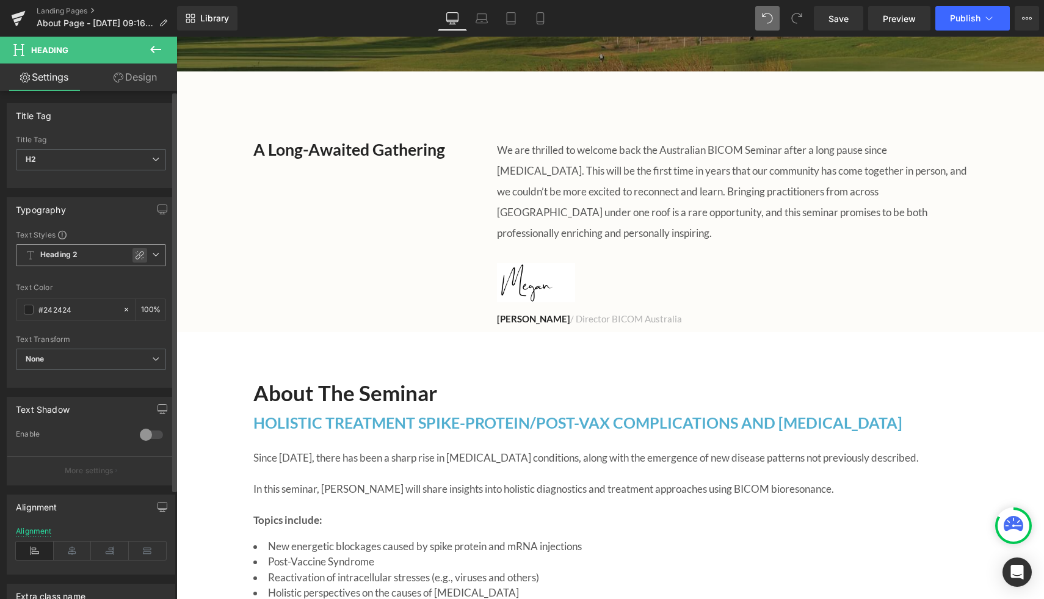
click at [136, 256] on icon at bounding box center [140, 255] width 10 height 10
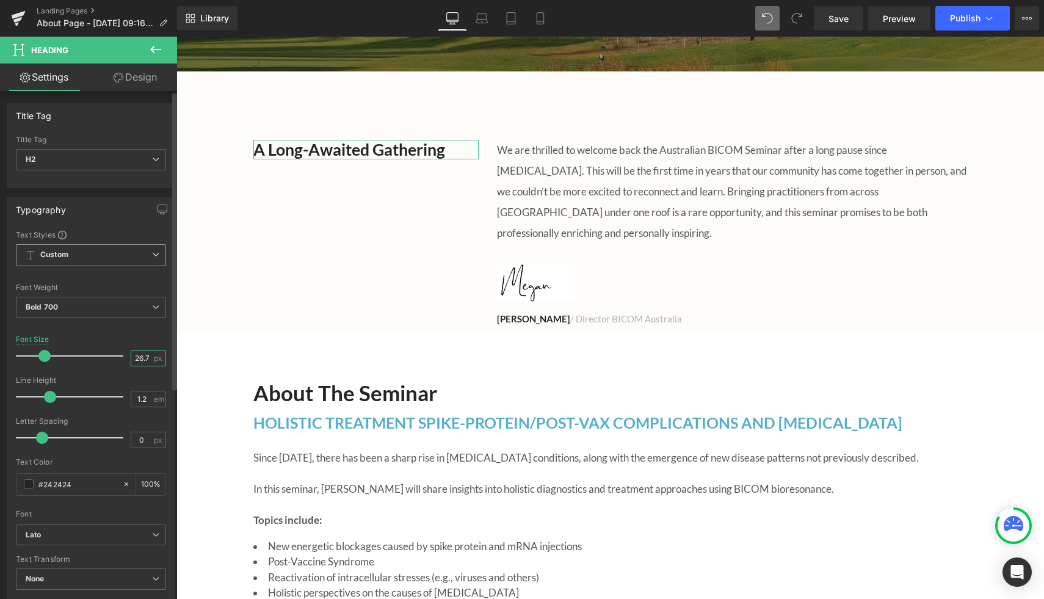
click at [142, 358] on input "26.7" at bounding box center [141, 357] width 21 height 15
type input "2"
type input "35"
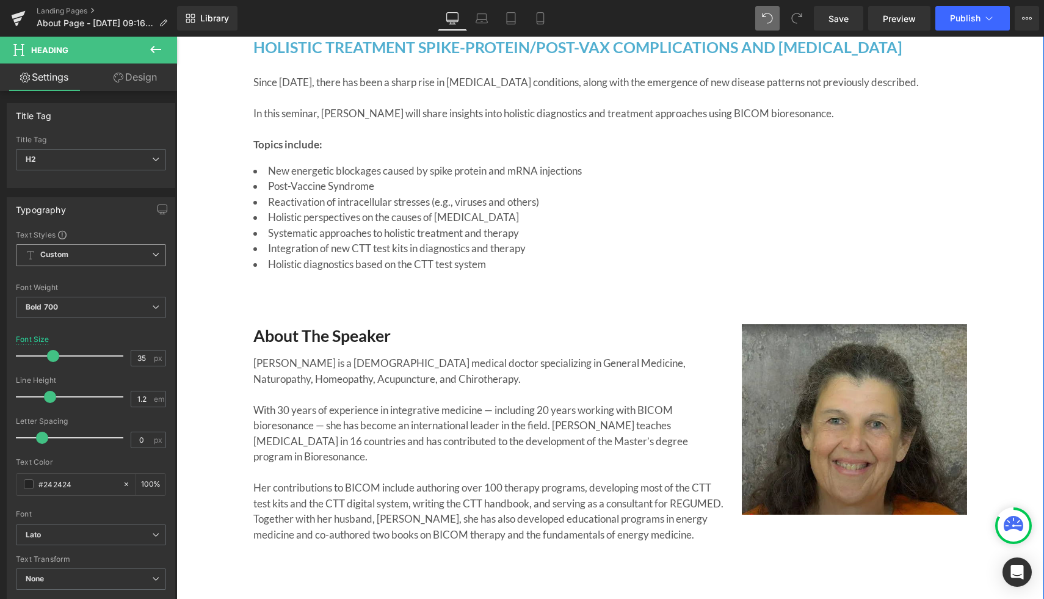
scroll to position [779, 0]
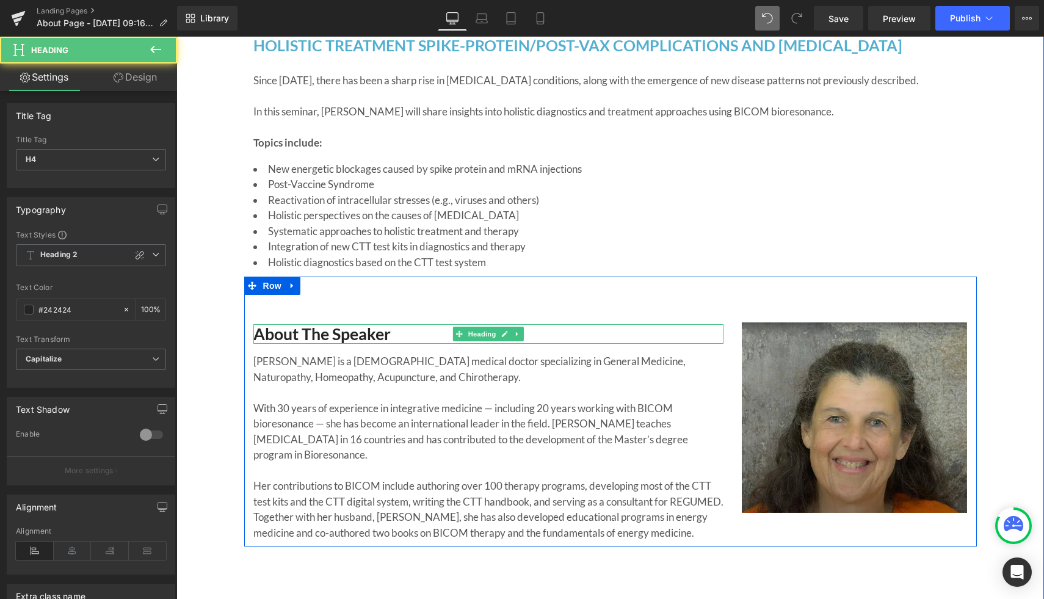
click at [309, 324] on h4 "About the Speaker" at bounding box center [488, 334] width 470 height 20
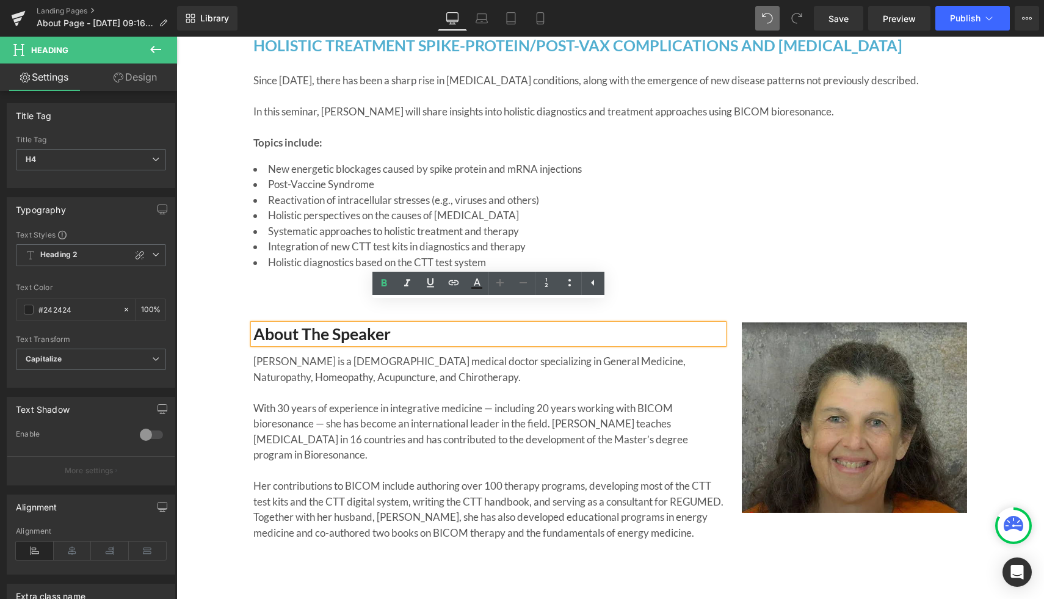
drag, startPoint x: 397, startPoint y: 317, endPoint x: 244, endPoint y: 316, distance: 152.6
click at [244, 316] on div "About the Speaker Heading [PERSON_NAME] is a [DEMOGRAPHIC_DATA] medical doctor …" at bounding box center [488, 417] width 488 height 245
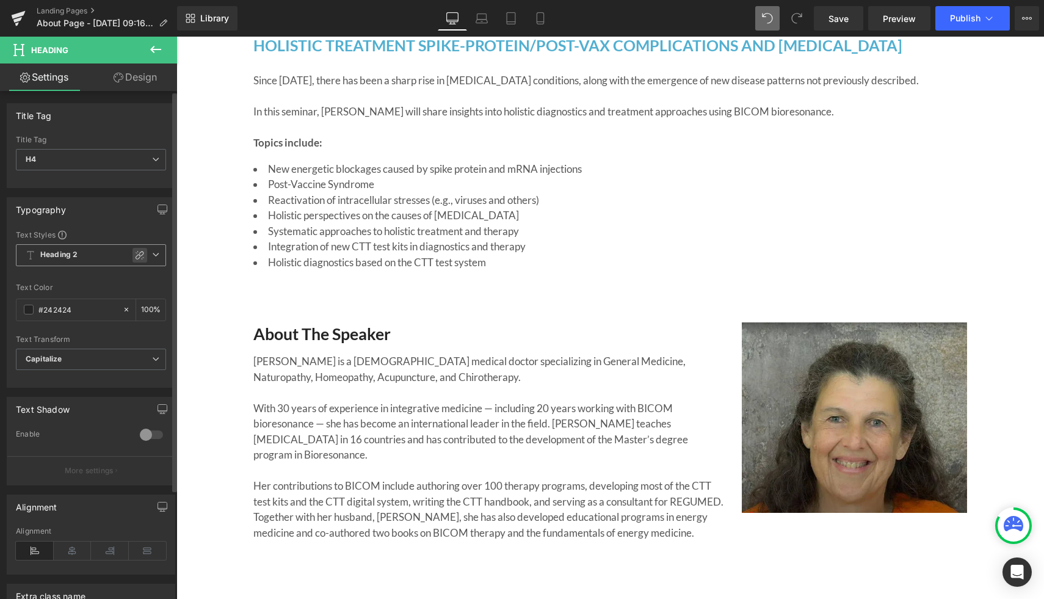
click at [142, 253] on div at bounding box center [139, 255] width 15 height 15
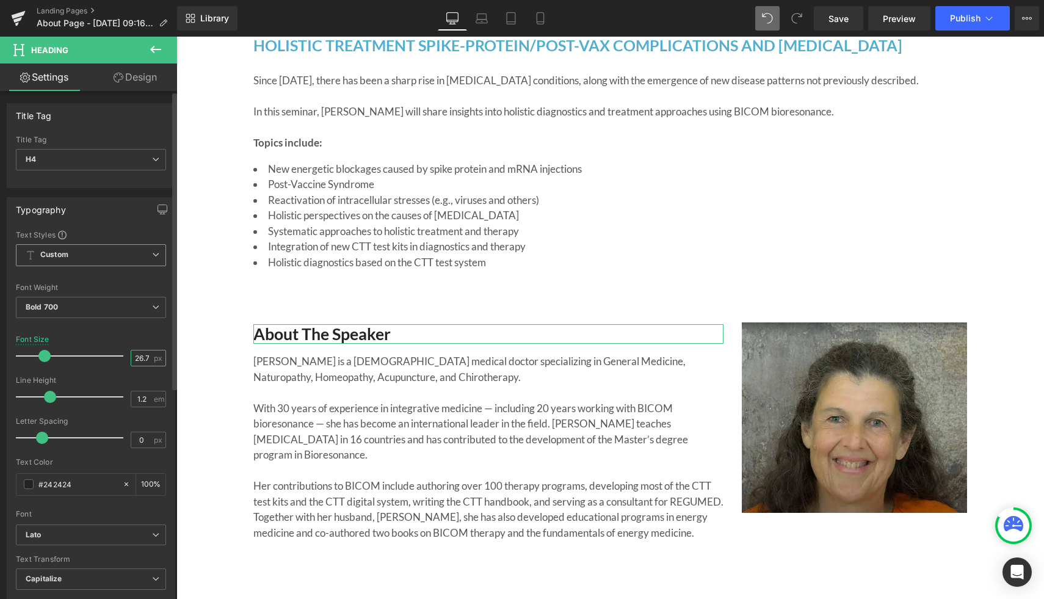
click at [142, 357] on input "26.7" at bounding box center [141, 357] width 21 height 15
type input "2"
type input "35"
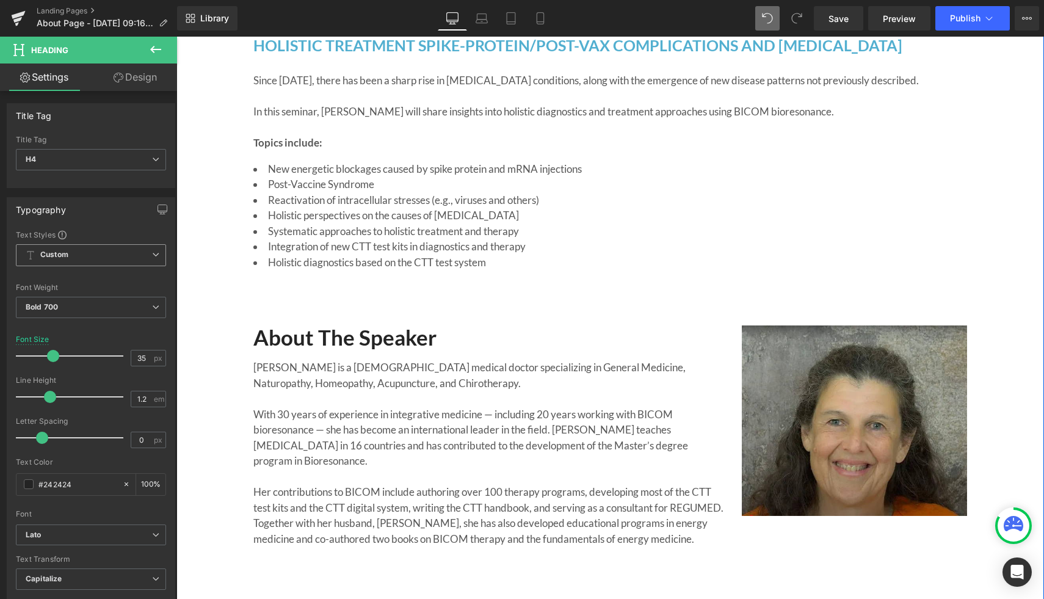
click at [216, 382] on div "About the Seminar Heading HOLISTIC TREATMENT SPIKE-PROTEIN/POST-VAX COMPLICATIO…" at bounding box center [610, 254] width 868 height 598
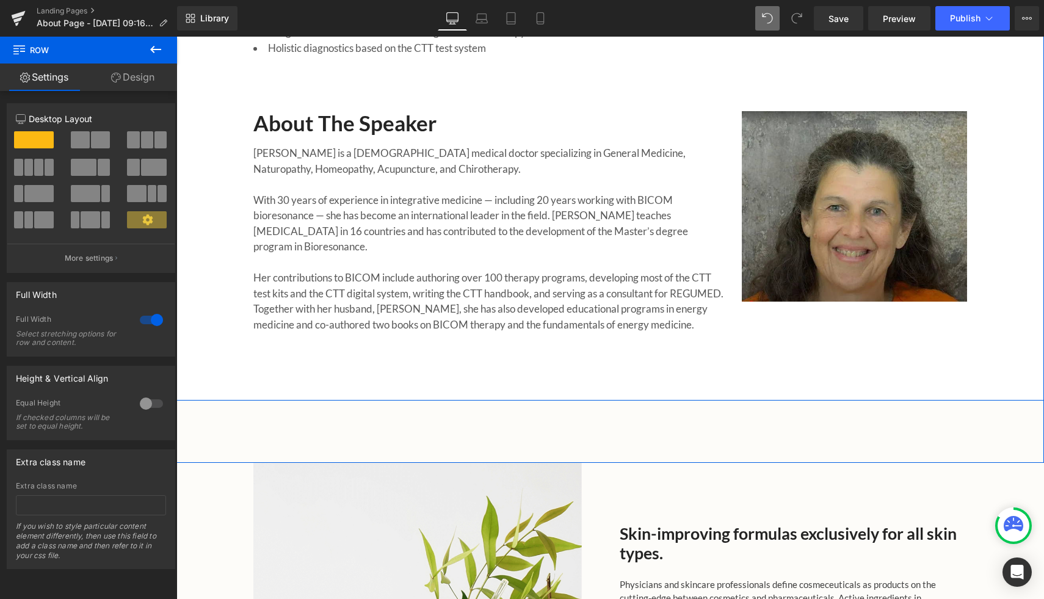
scroll to position [994, 0]
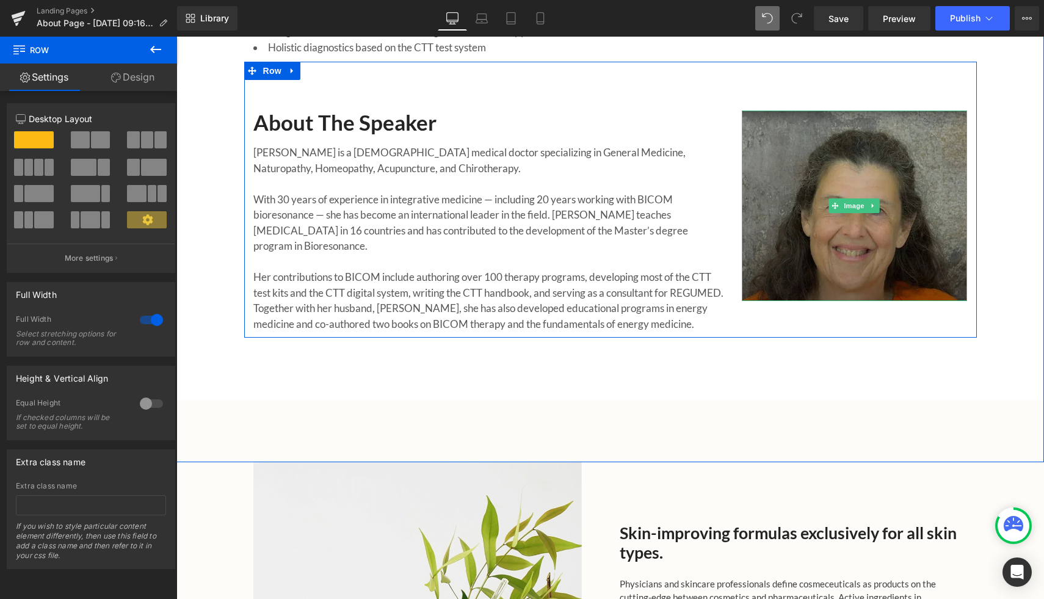
click at [816, 144] on img at bounding box center [855, 206] width 226 height 190
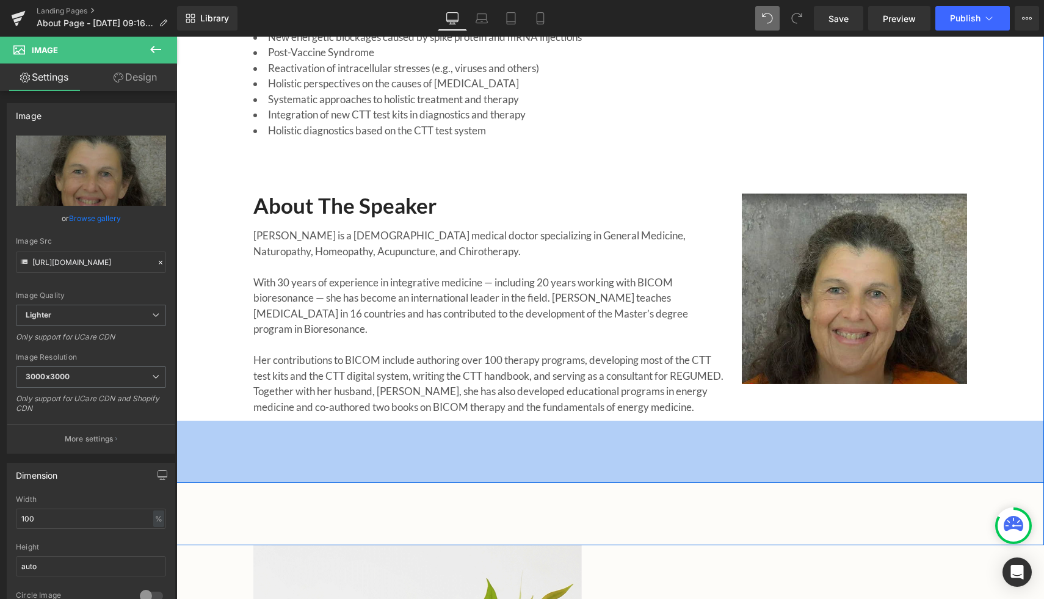
scroll to position [913, 0]
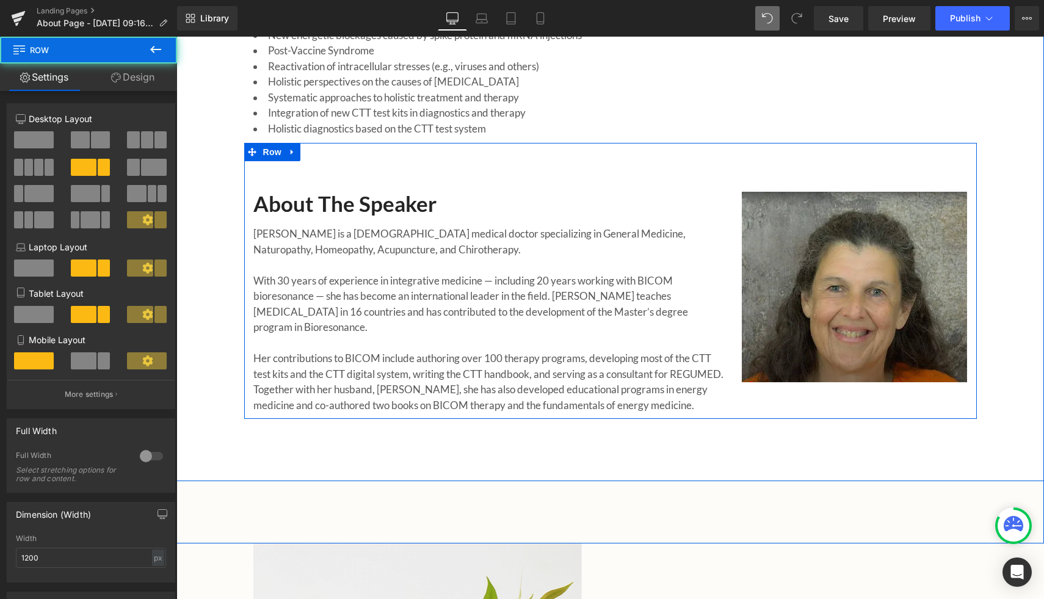
click at [797, 169] on div "Image" at bounding box center [855, 287] width 244 height 252
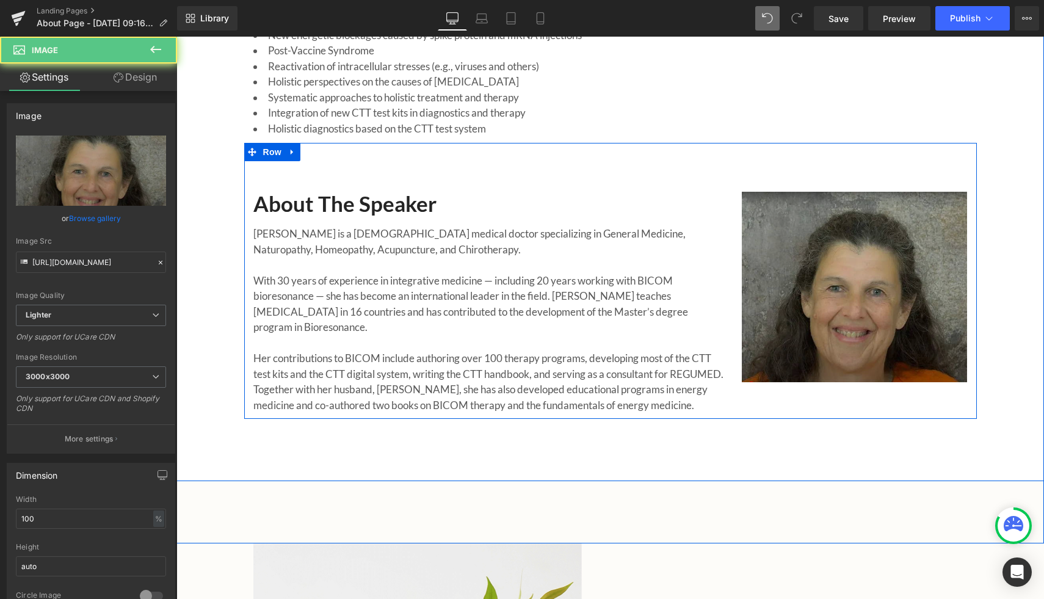
click at [804, 192] on img at bounding box center [855, 287] width 226 height 190
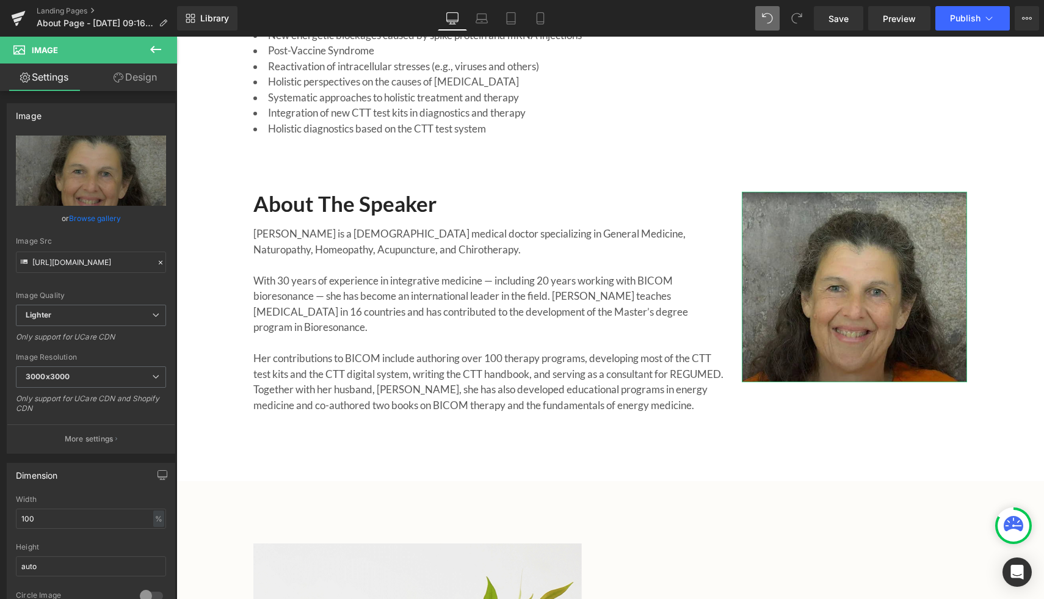
click at [118, 81] on icon at bounding box center [119, 78] width 10 height 10
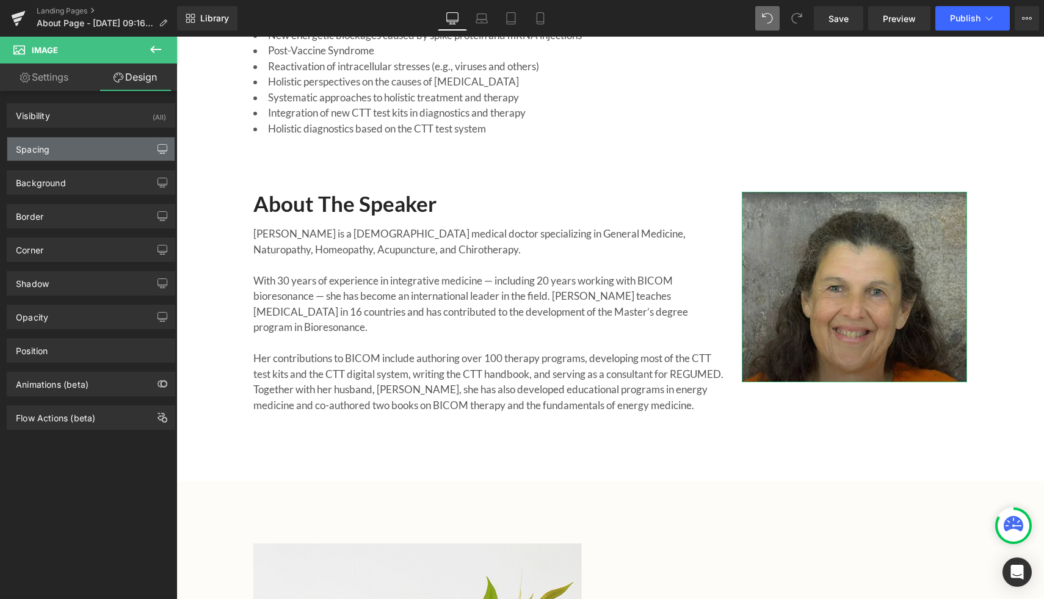
click at [163, 152] on button "button" at bounding box center [163, 148] width 20 height 23
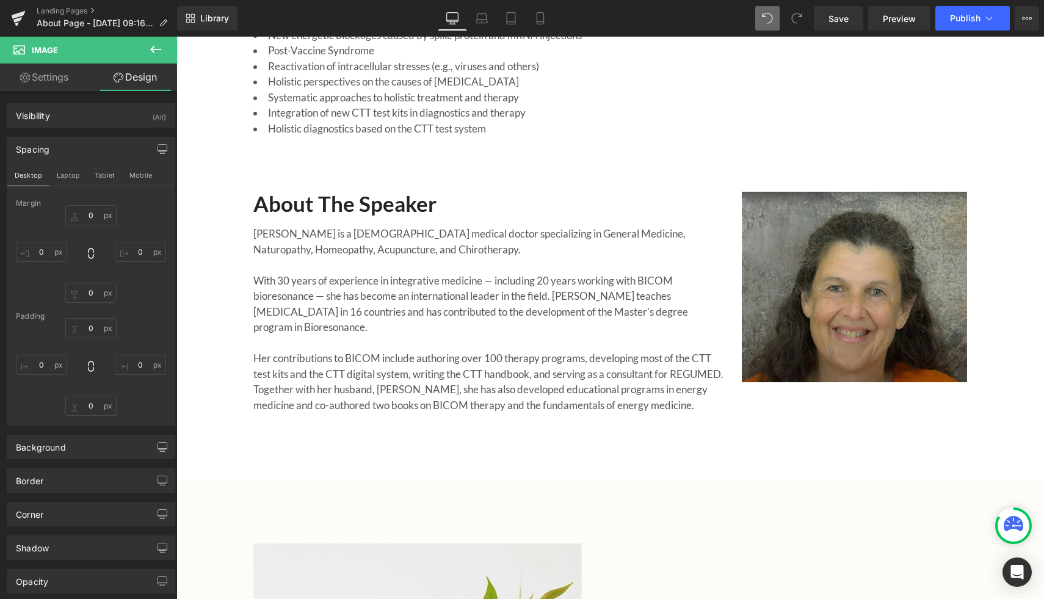
click at [153, 54] on icon at bounding box center [155, 49] width 15 height 15
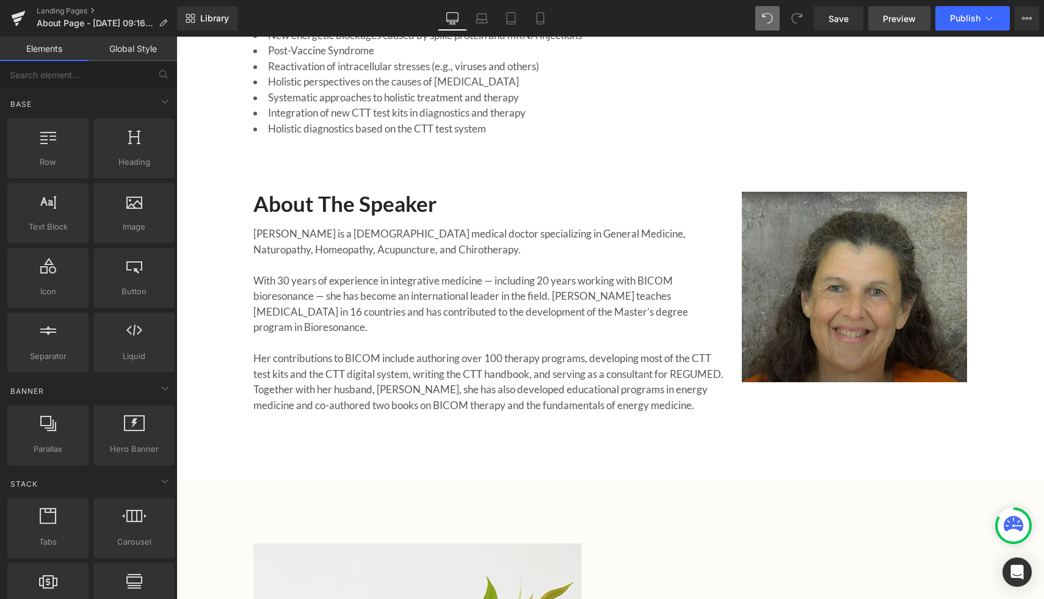
click at [894, 16] on span "Preview" at bounding box center [899, 18] width 33 height 13
